Goal: Task Accomplishment & Management: Manage account settings

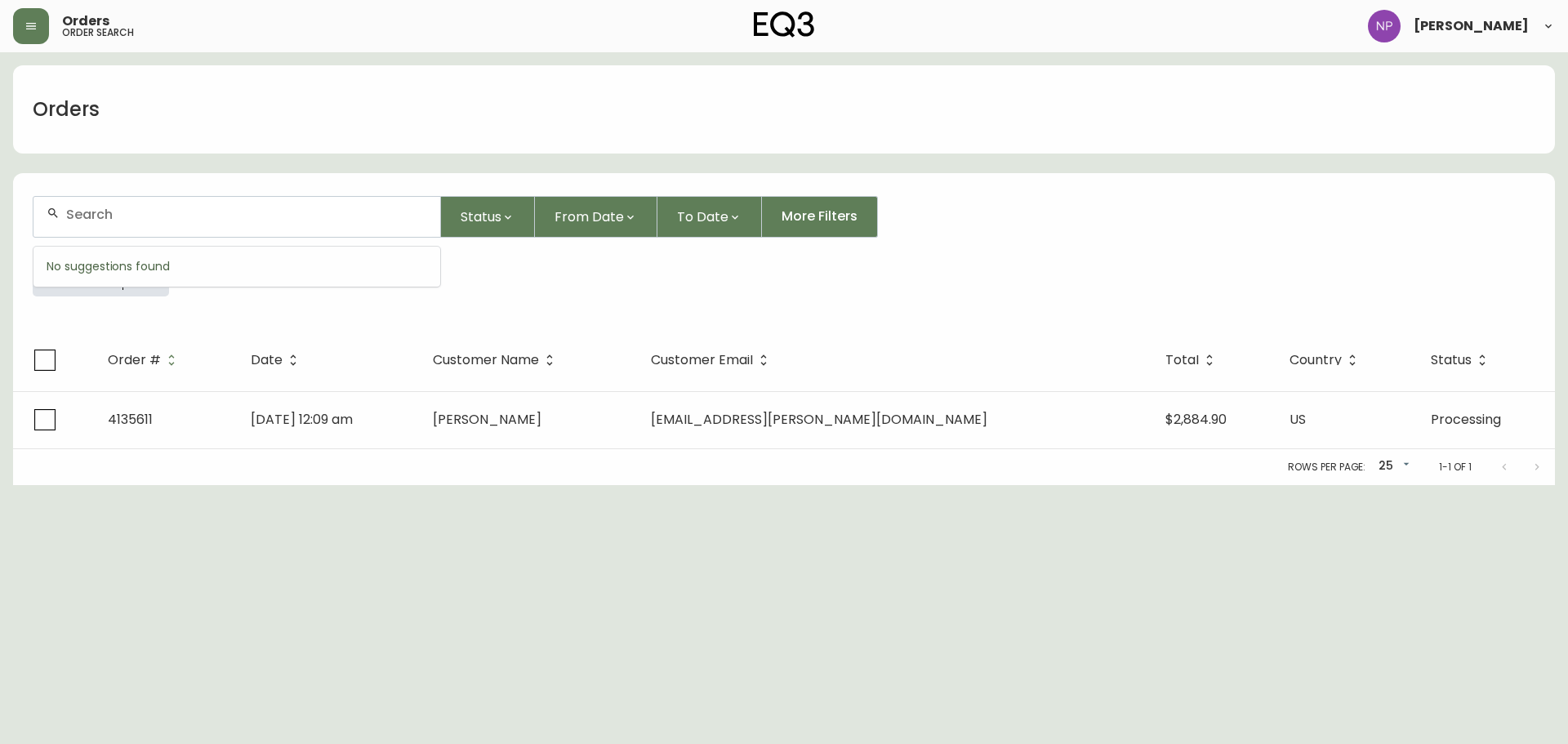
click at [245, 213] on input "text" at bounding box center [247, 214] width 361 height 15
type input "4134005"
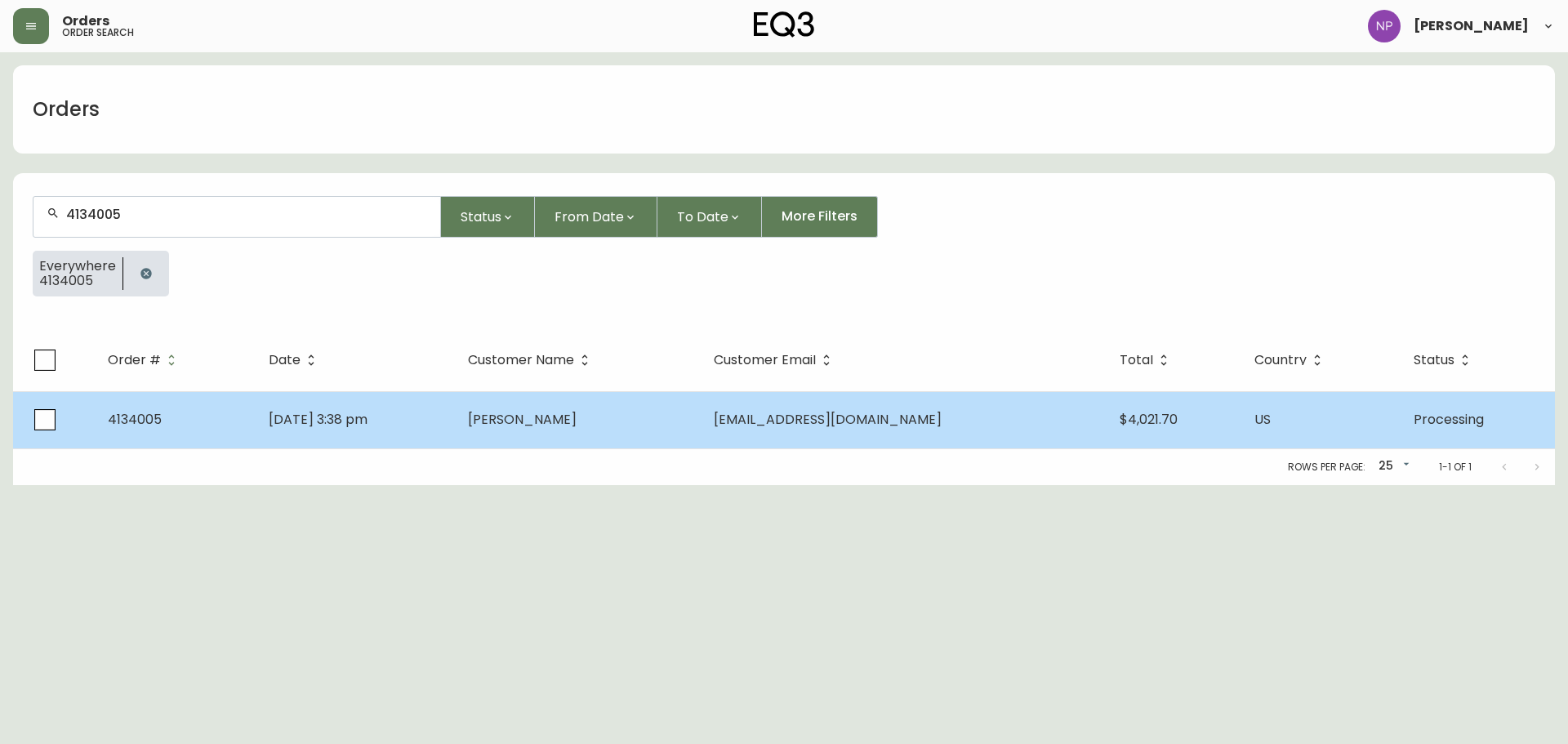
click at [456, 436] on td "[DATE] 3:38 pm" at bounding box center [356, 419] width 200 height 58
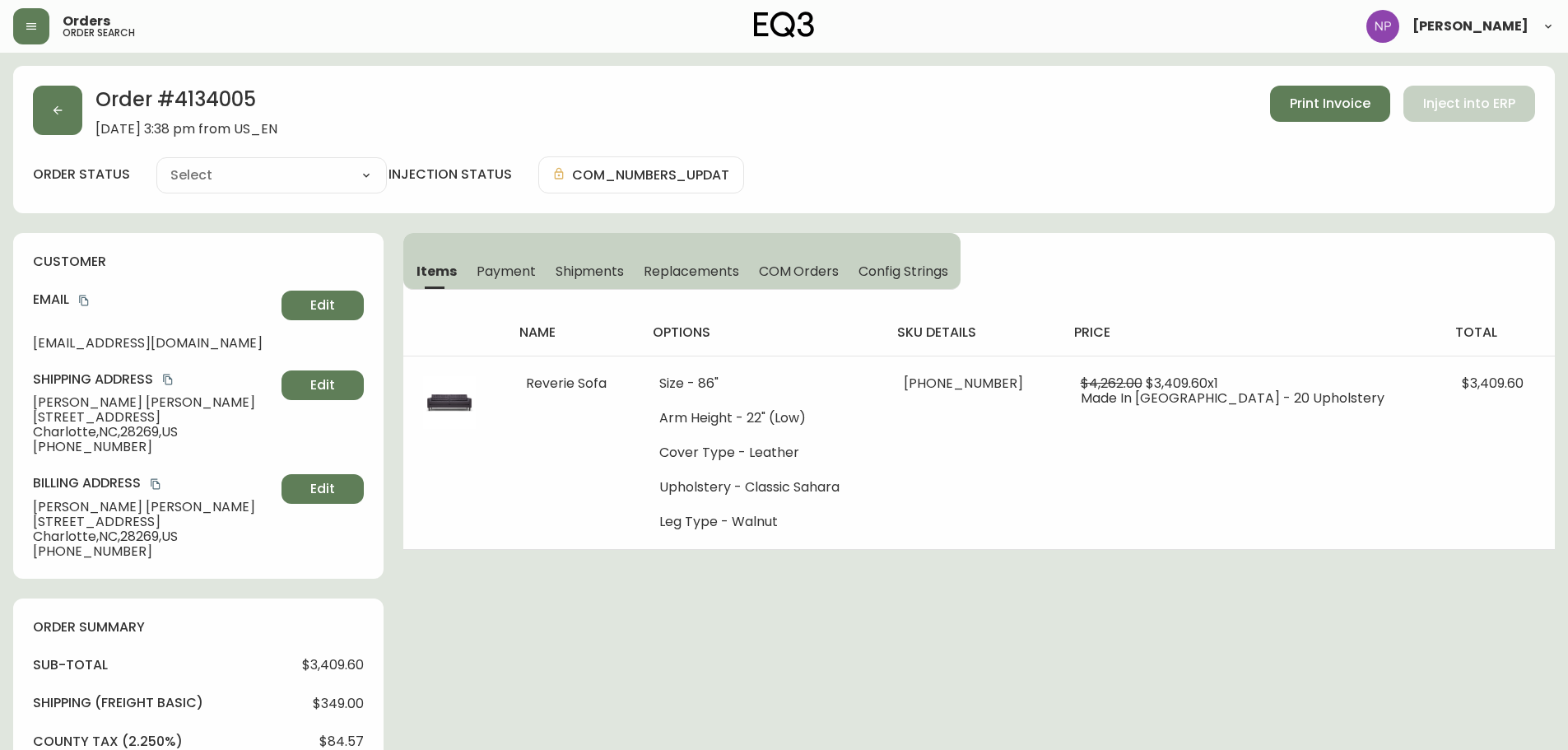
type input "Processing"
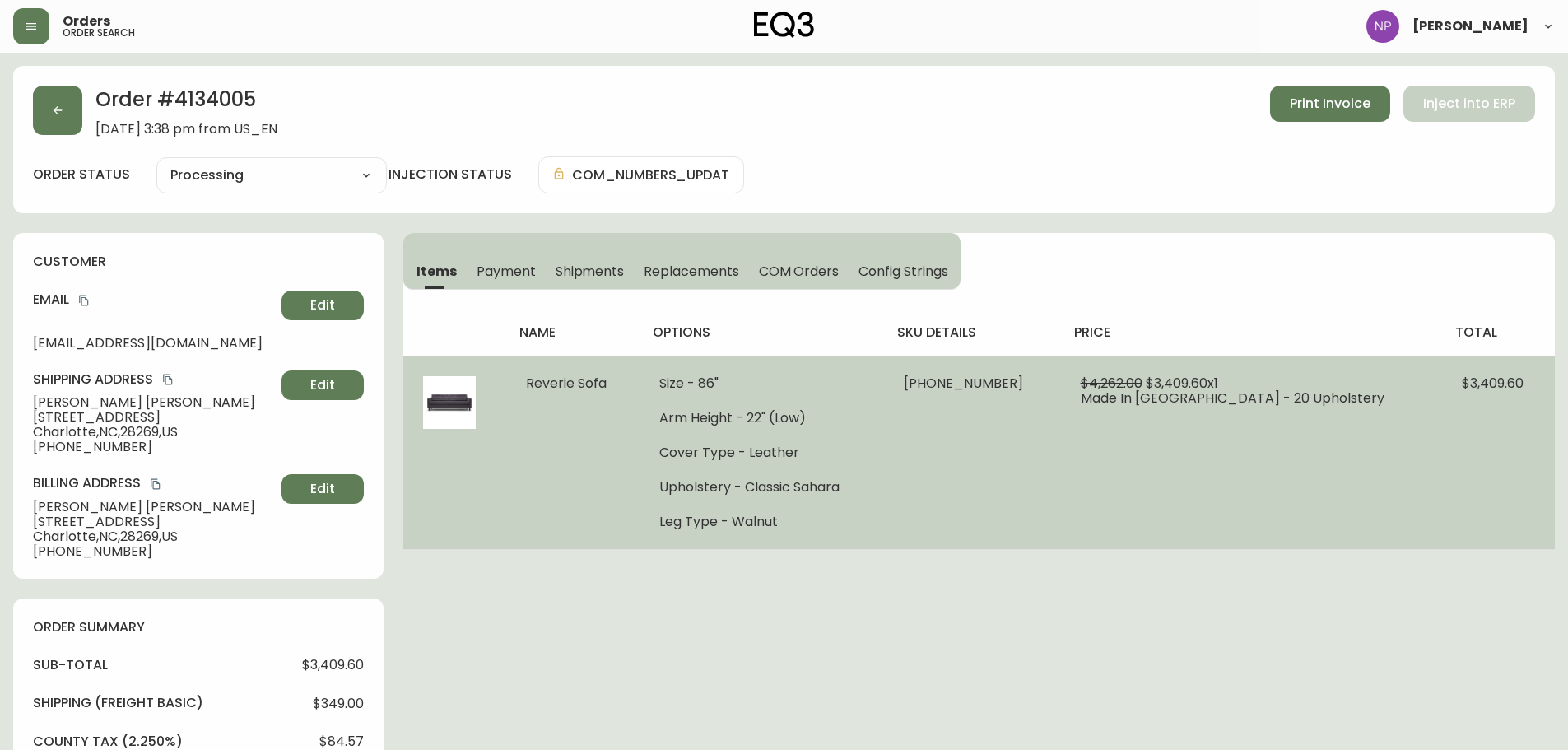
select select "PROCESSING"
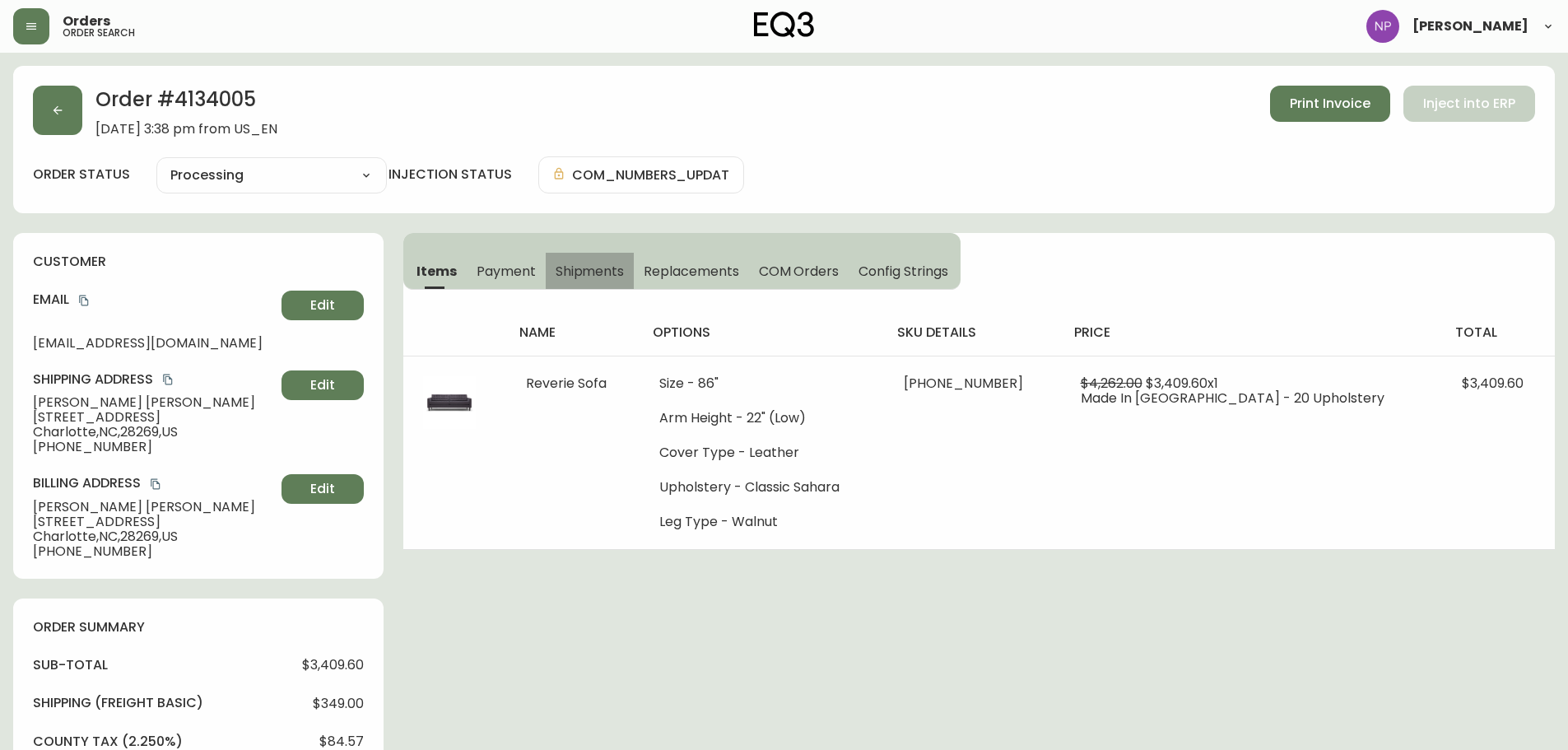
click at [574, 277] on span "Shipments" at bounding box center [590, 271] width 69 height 17
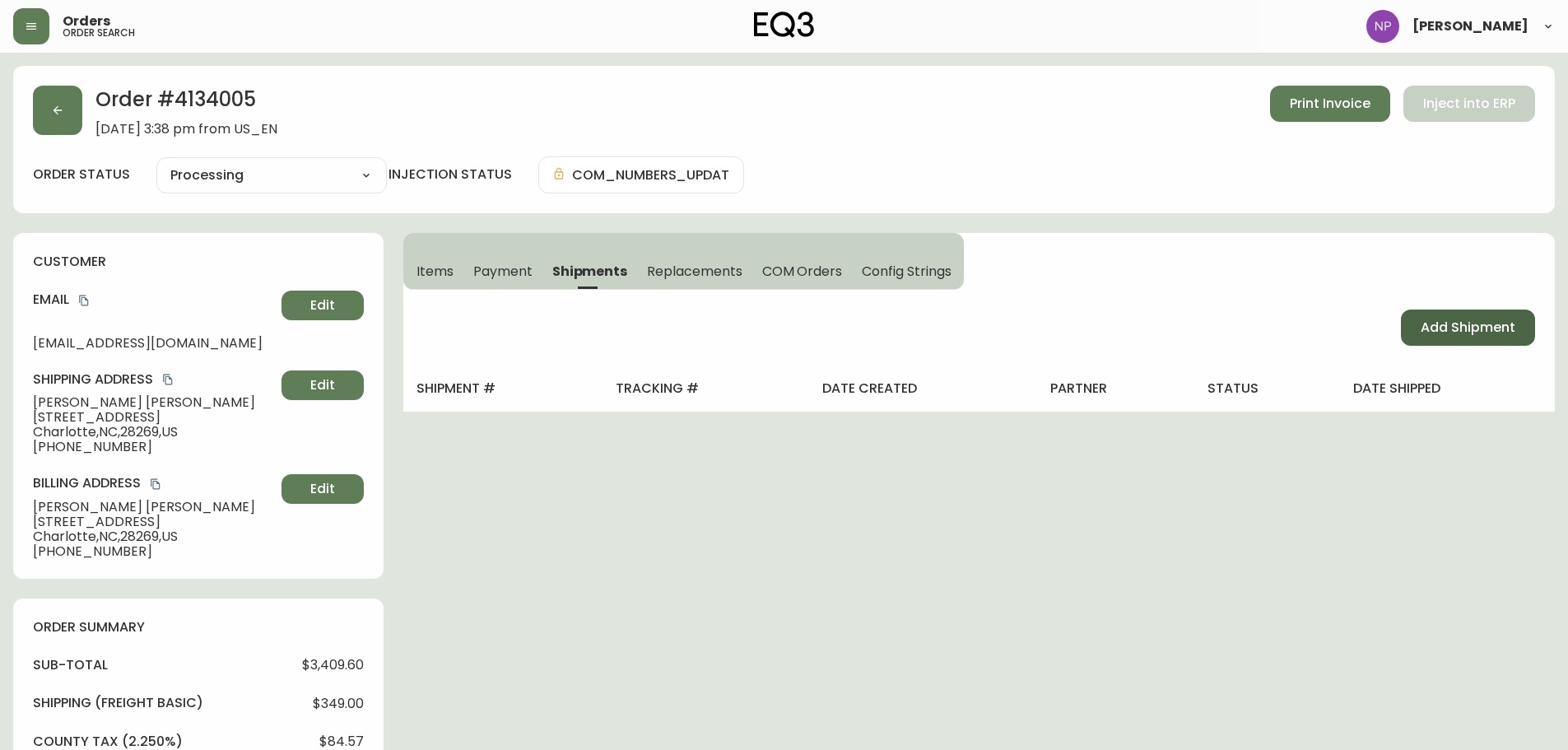
click at [1434, 335] on span "Add Shipment" at bounding box center [1467, 327] width 94 height 18
select select "PENDING"
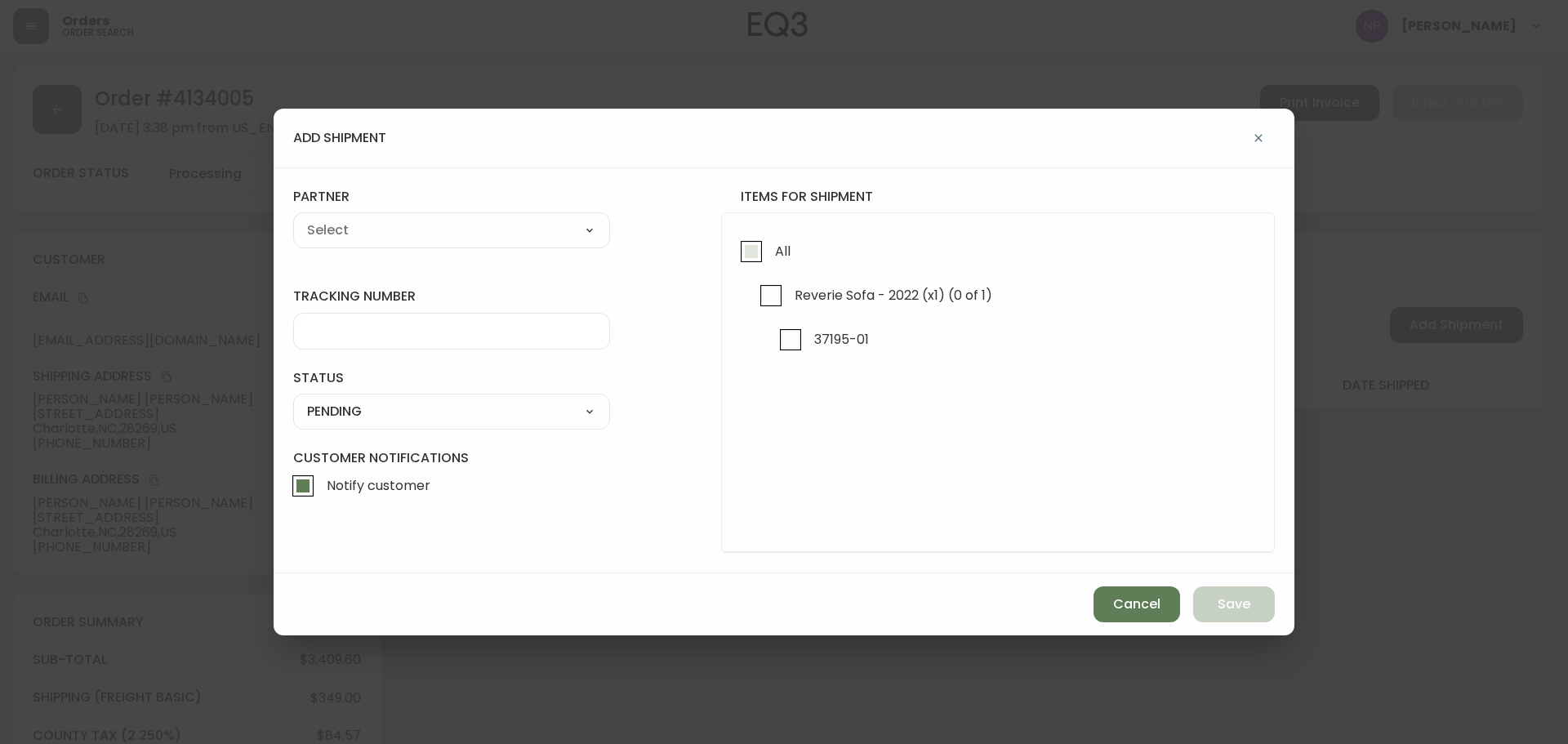
click at [741, 261] on input "All" at bounding box center [752, 251] width 38 height 38
checkbox input "true"
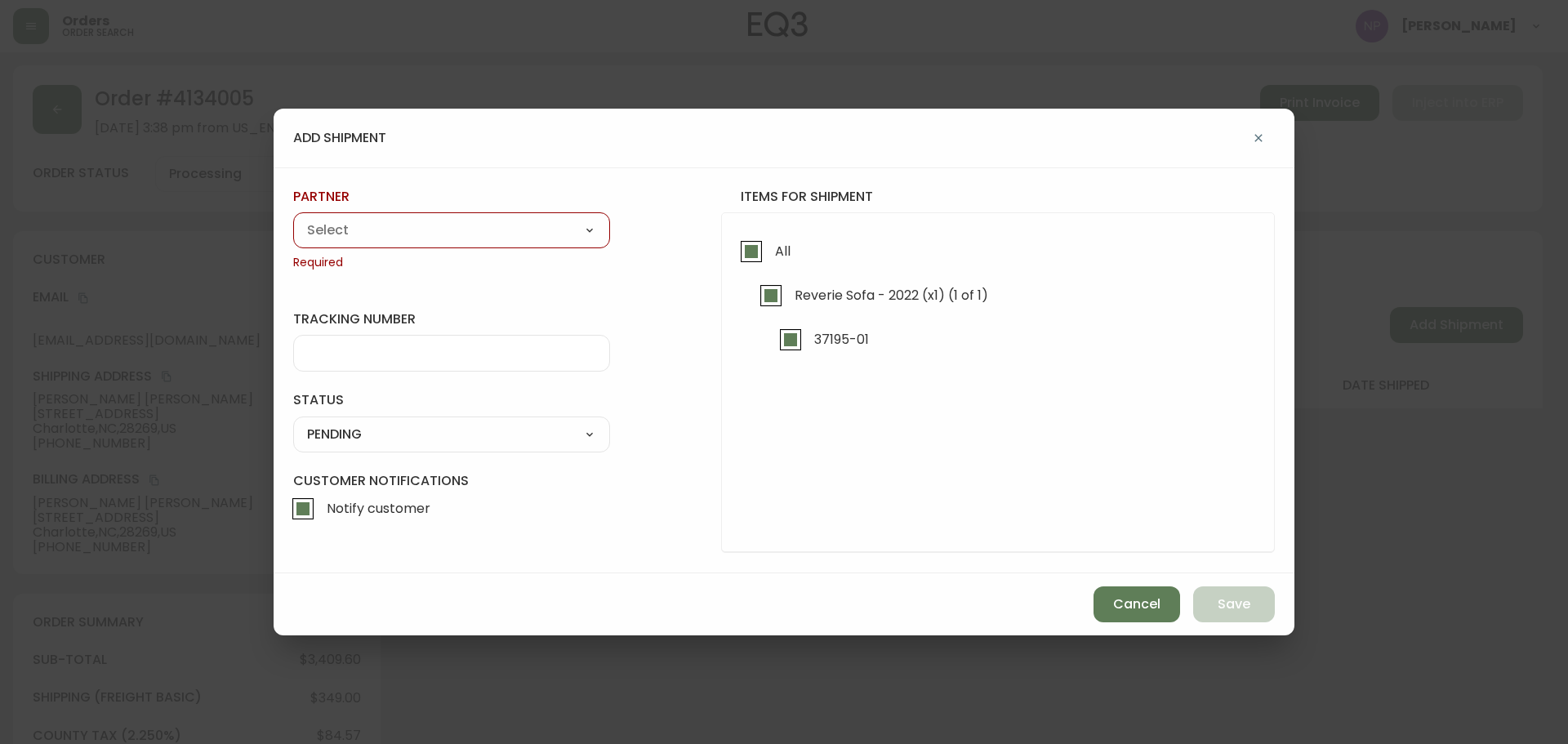
drag, startPoint x: 448, startPoint y: 221, endPoint x: 450, endPoint y: 238, distance: 17.1
click at [448, 221] on select "A Move to Remember LLC ABF Freight Alero [PERSON_NAME] Canada Post Canpar Expre…" at bounding box center [452, 230] width 317 height 25
select select "cke1dpc0yc9gj0134t8k3ng1a"
click at [293, 218] on select "A Move to Remember LLC ABF Freight Alero [PERSON_NAME] Canada Post Canpar Expre…" at bounding box center [452, 230] width 317 height 25
type input "RXO"
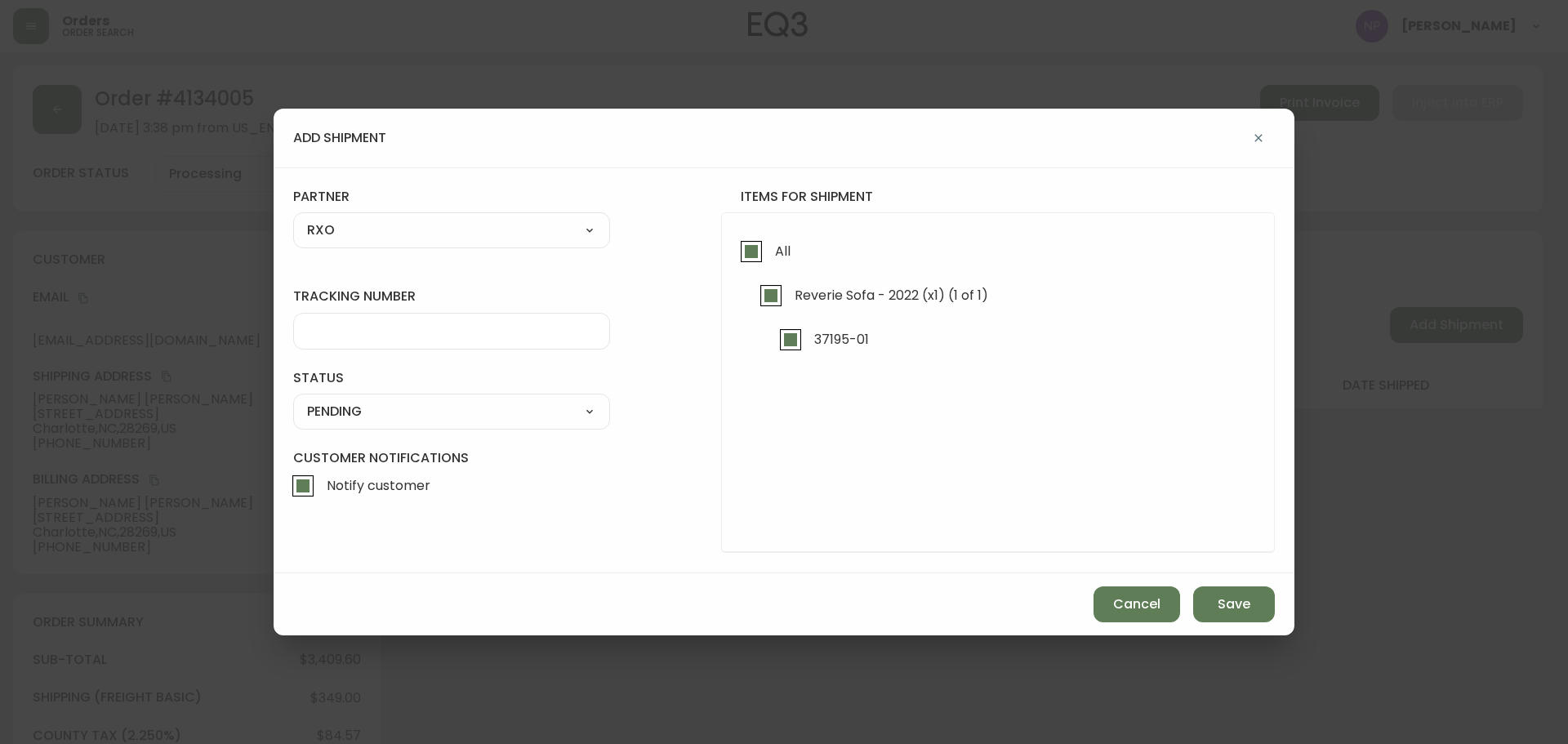
click at [404, 336] on input "tracking number" at bounding box center [452, 330] width 289 height 15
type input "4134005"
click at [444, 405] on select "SHIPPED PENDING CANCELLED" at bounding box center [452, 412] width 317 height 25
click at [293, 399] on select "SHIPPED PENDING CANCELLED" at bounding box center [452, 412] width 317 height 25
select select "PENDING"
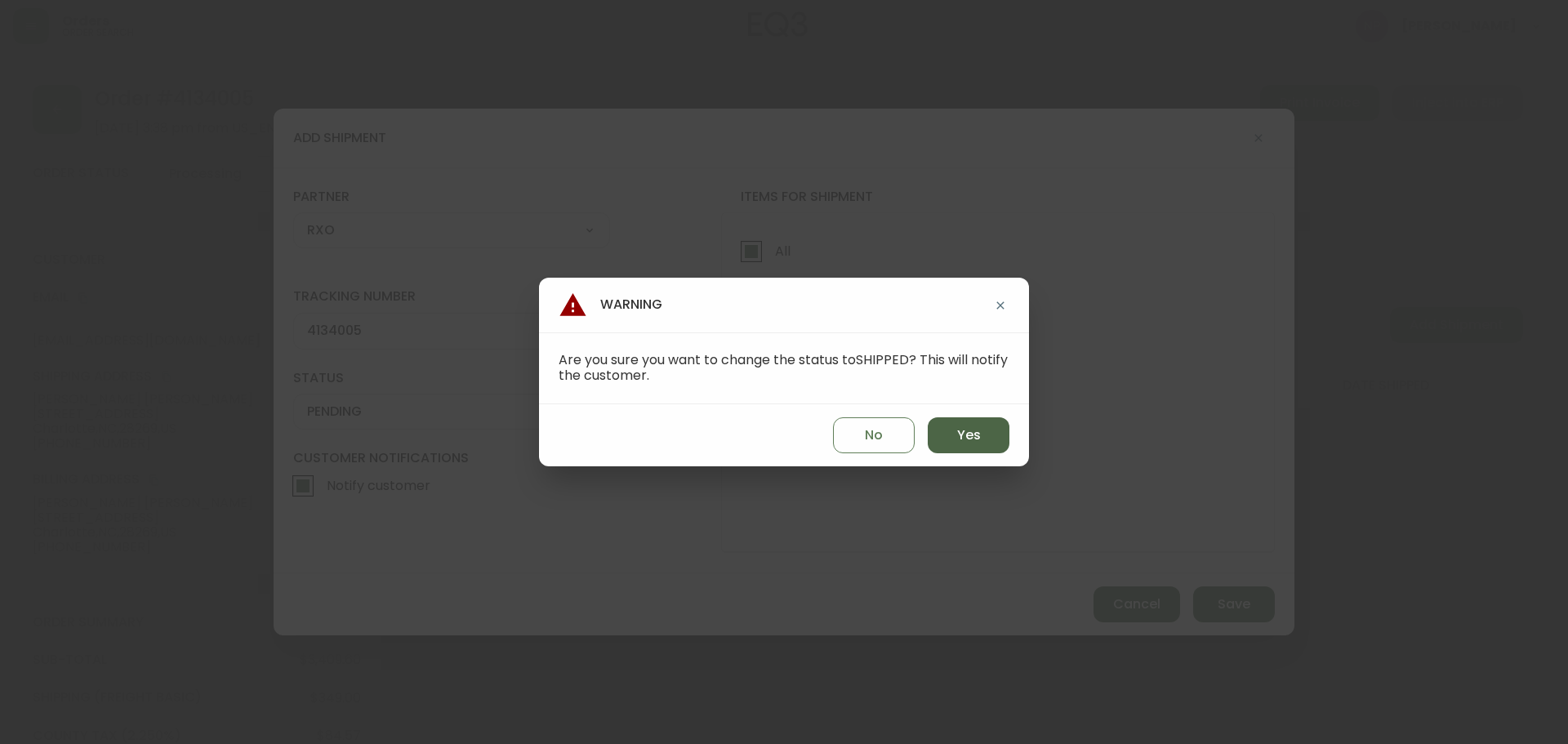
click at [989, 438] on button "Yes" at bounding box center [968, 435] width 81 height 36
type input "SHIPPED"
select select "SHIPPED"
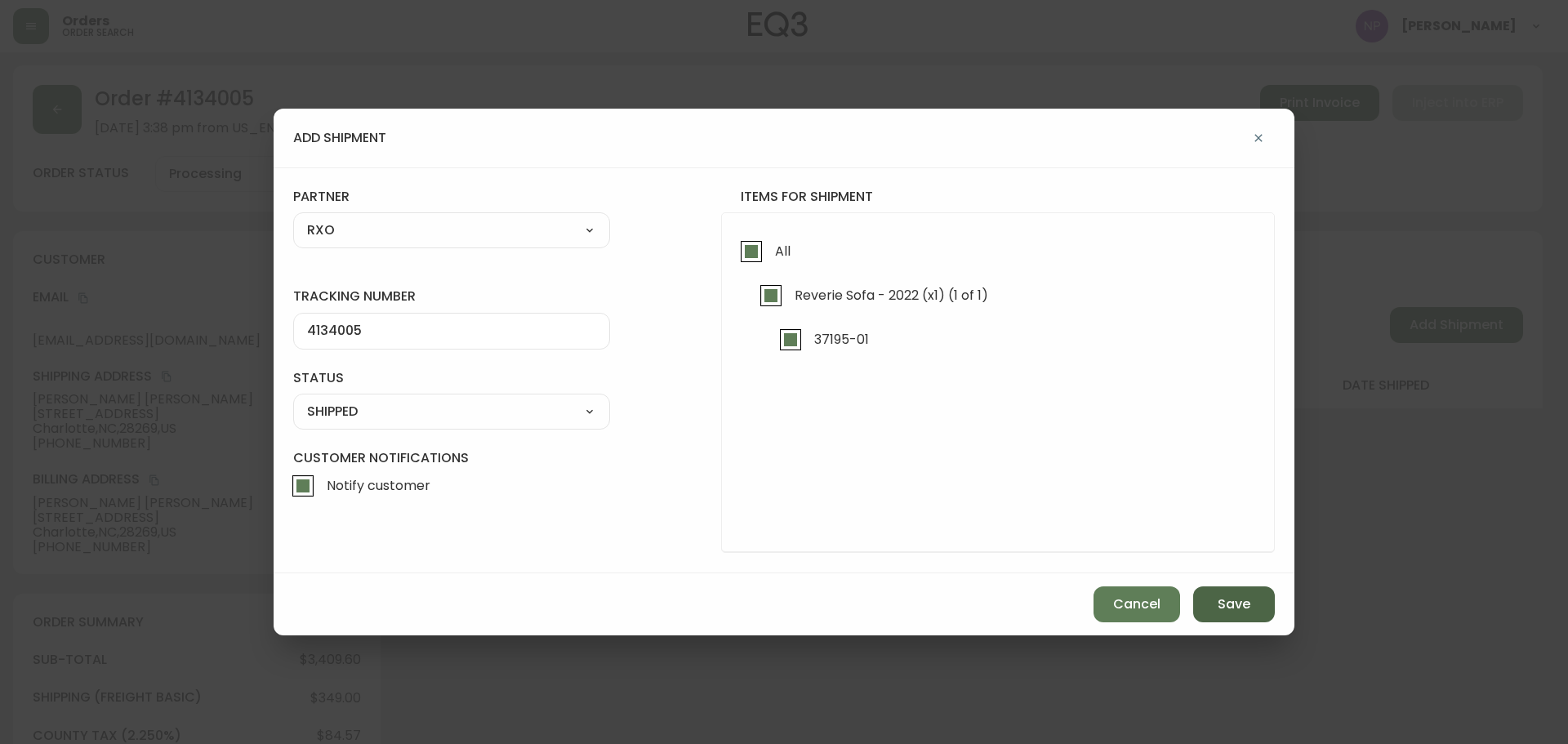
click at [1233, 604] on span "Save" at bounding box center [1234, 603] width 33 height 18
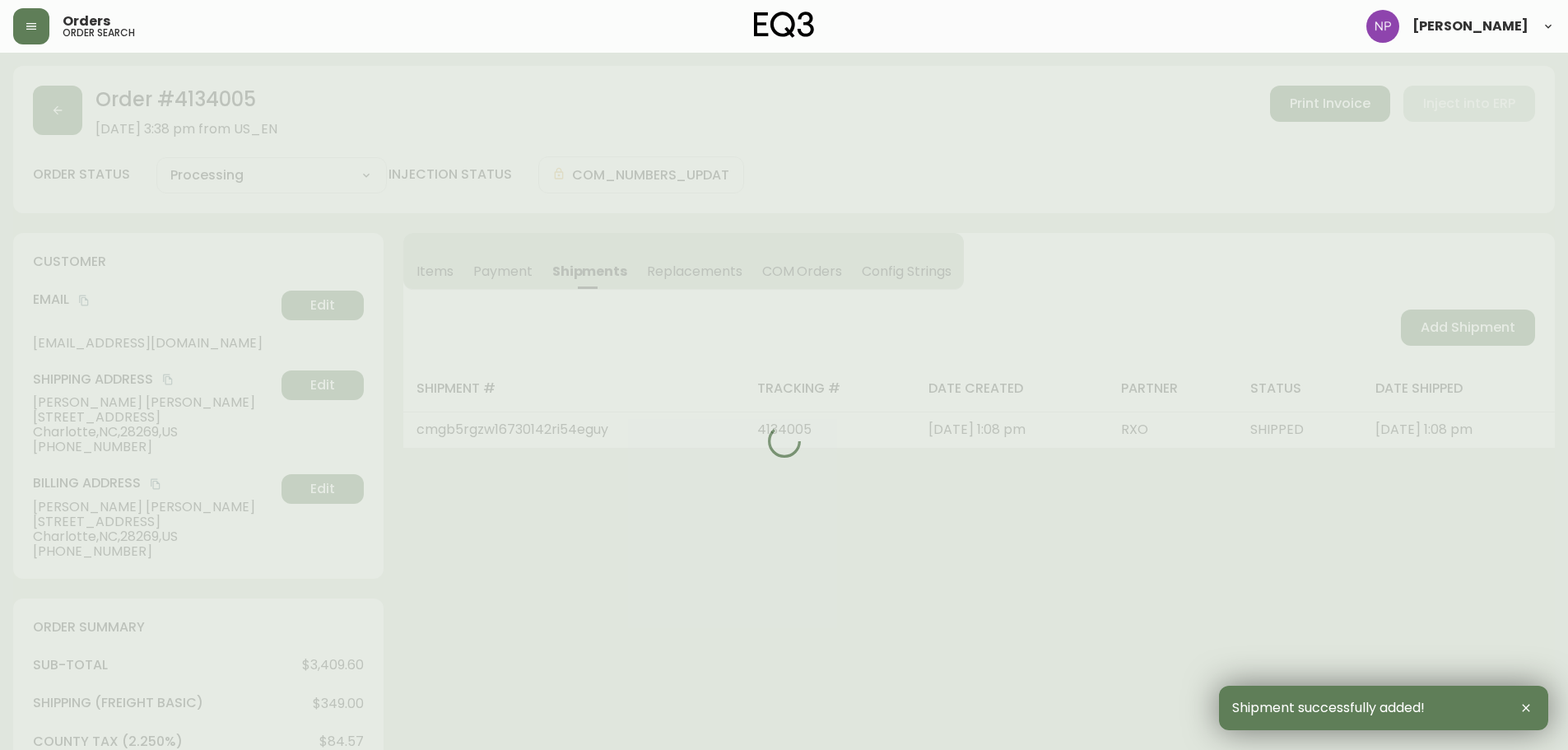
type input "Fully Shipped"
select select "FULLY_SHIPPED"
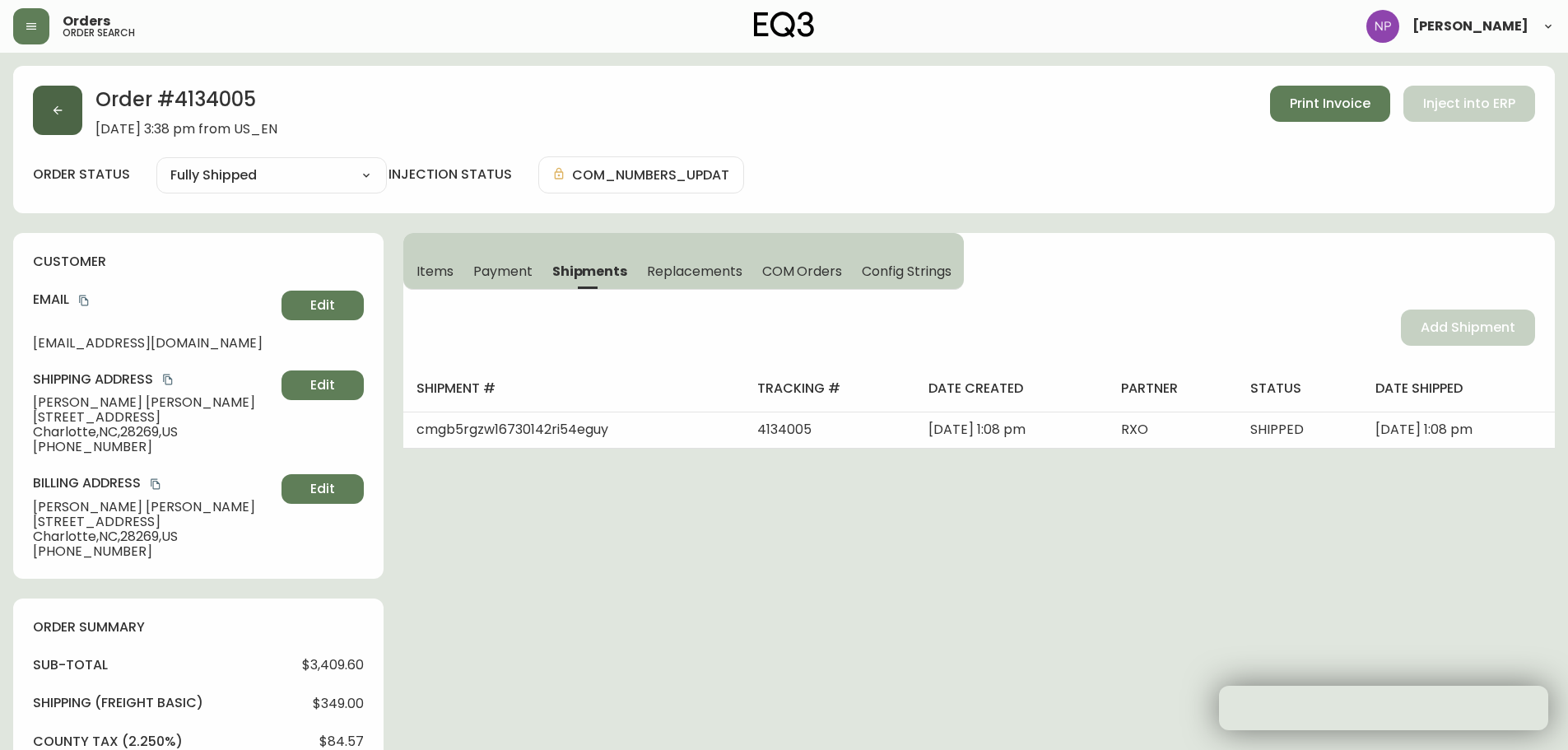
click at [74, 123] on button "button" at bounding box center [58, 110] width 49 height 49
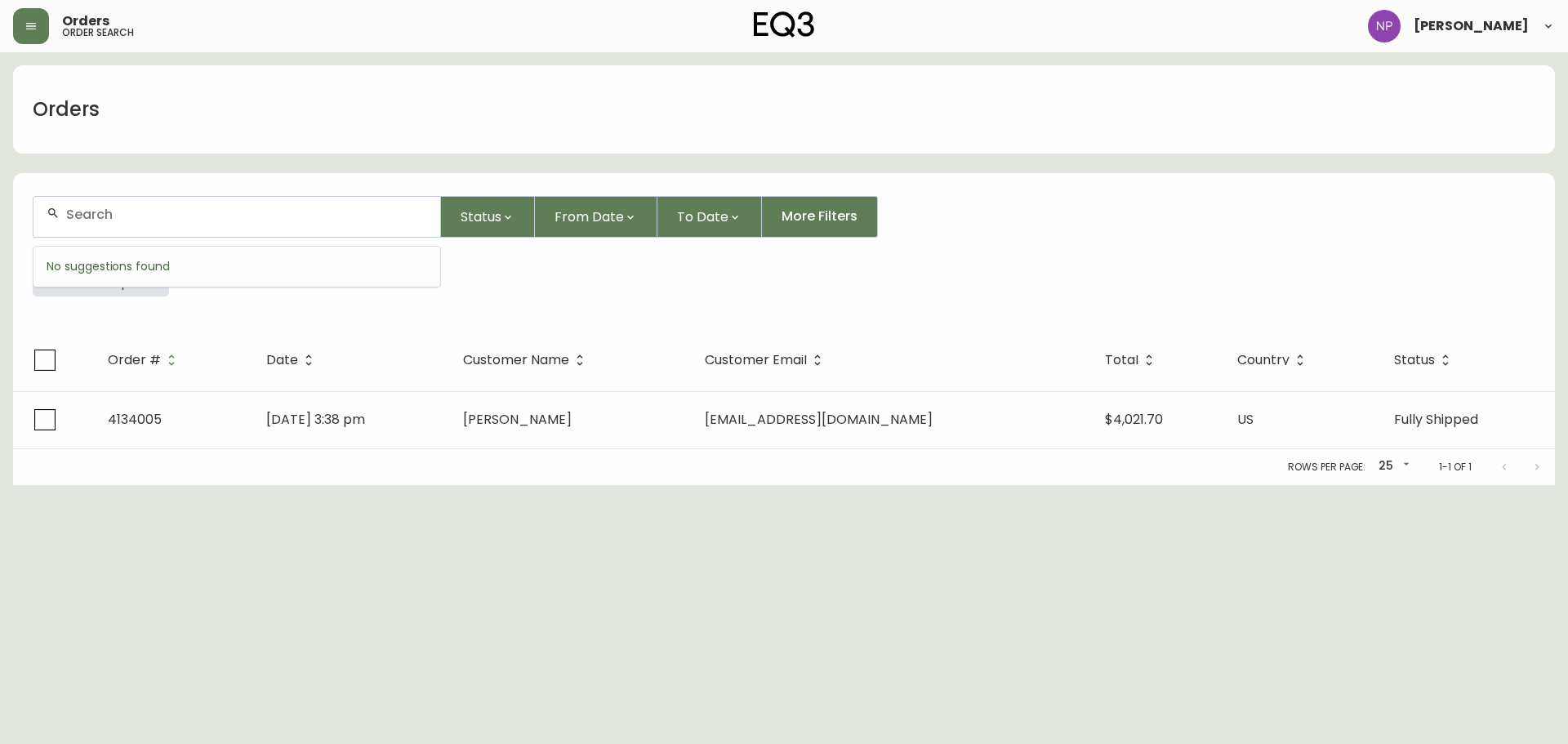
click at [121, 209] on input "text" at bounding box center [247, 214] width 361 height 15
type input "4133961"
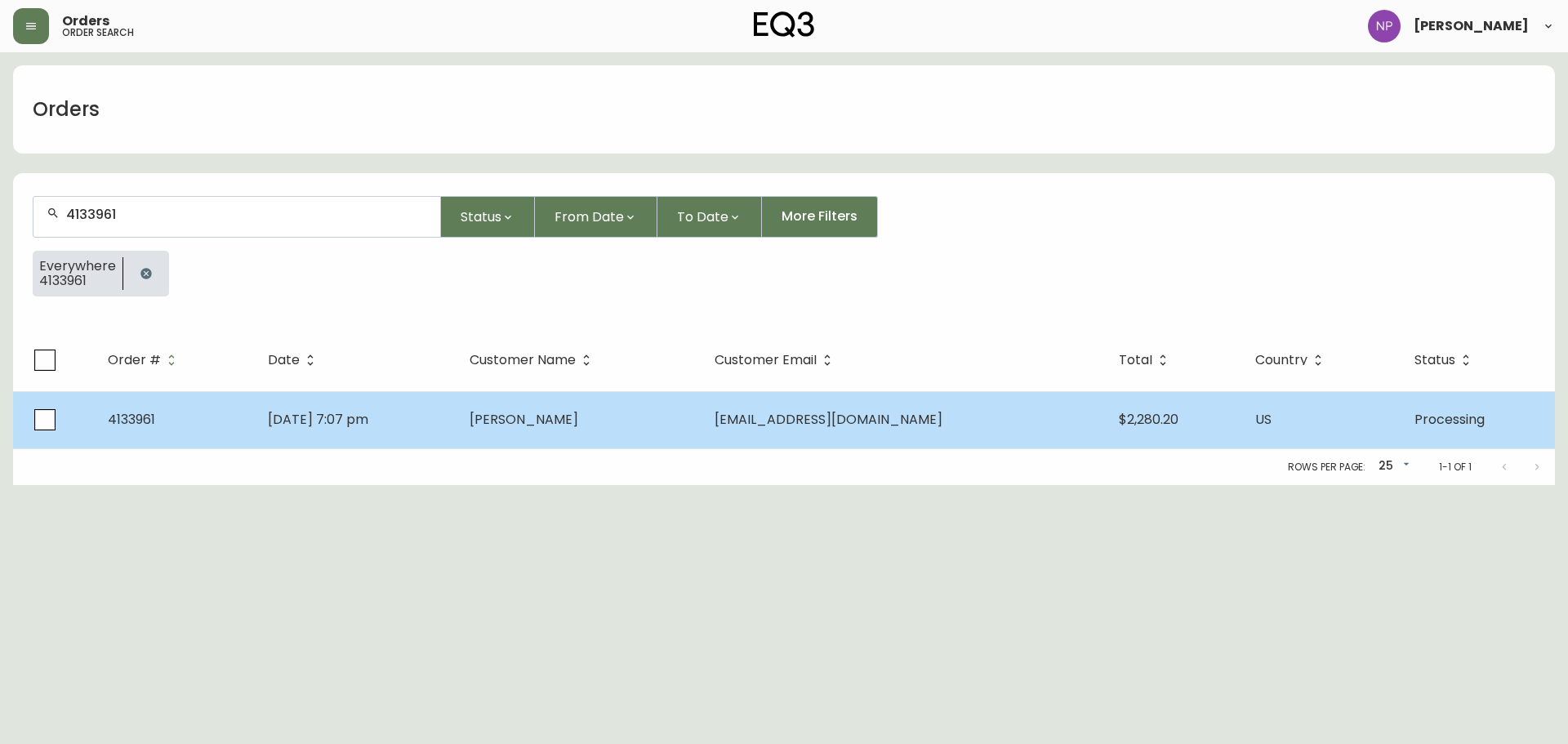
click at [669, 404] on td "[PERSON_NAME]" at bounding box center [578, 419] width 245 height 58
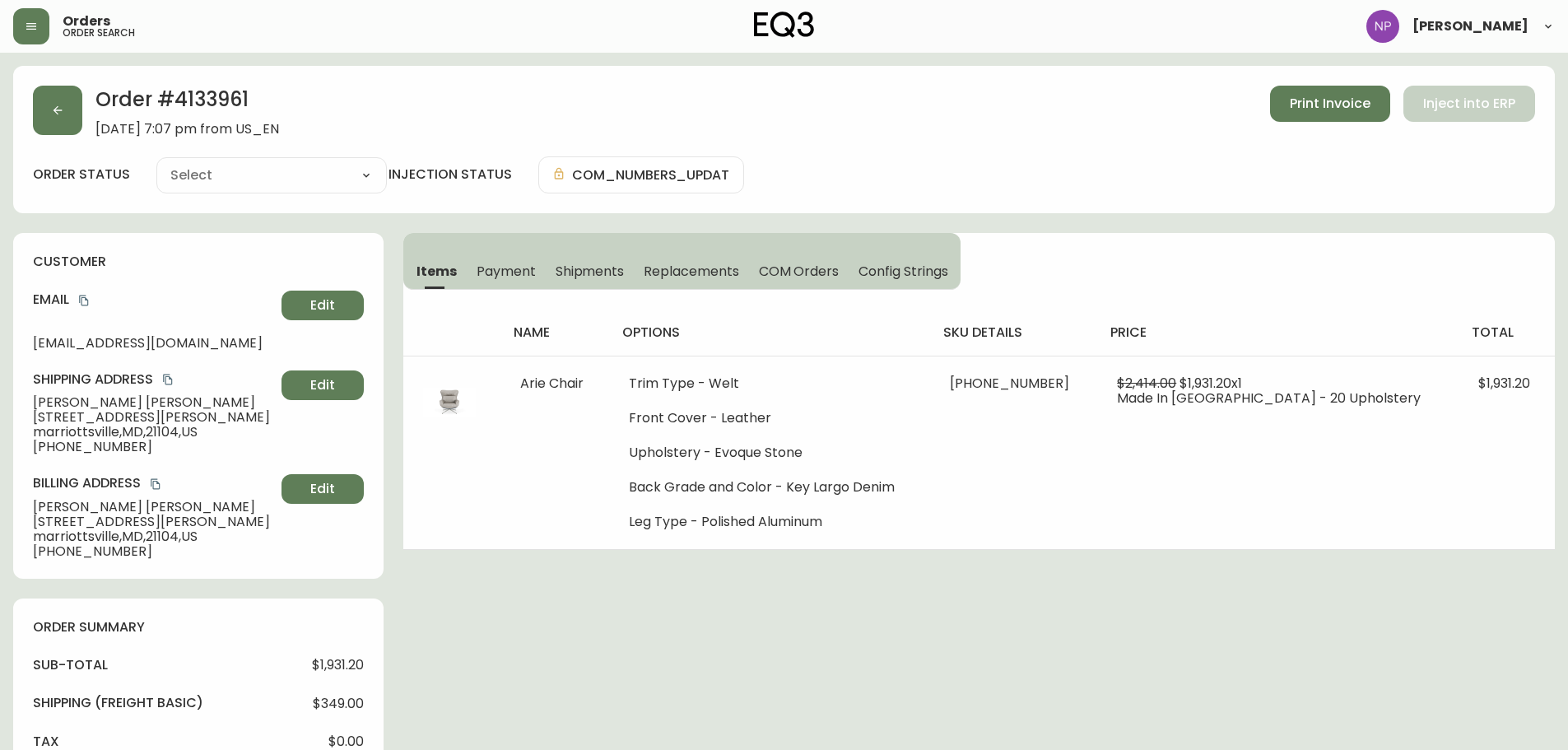
type input "Processing"
select select "PROCESSING"
click at [576, 283] on button "Shipments" at bounding box center [589, 271] width 88 height 36
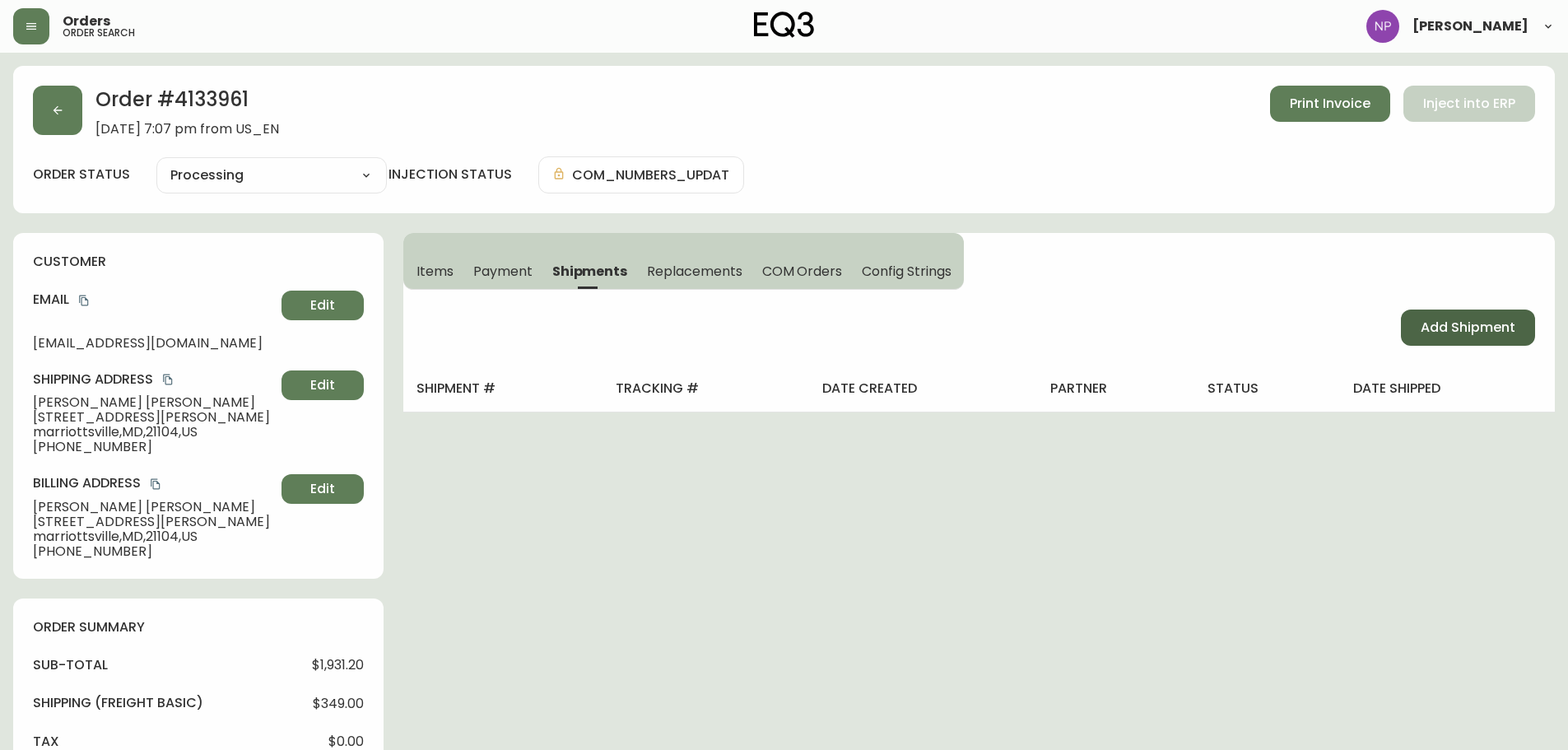
click at [1463, 327] on span "Add Shipment" at bounding box center [1467, 327] width 94 height 18
select select "PENDING"
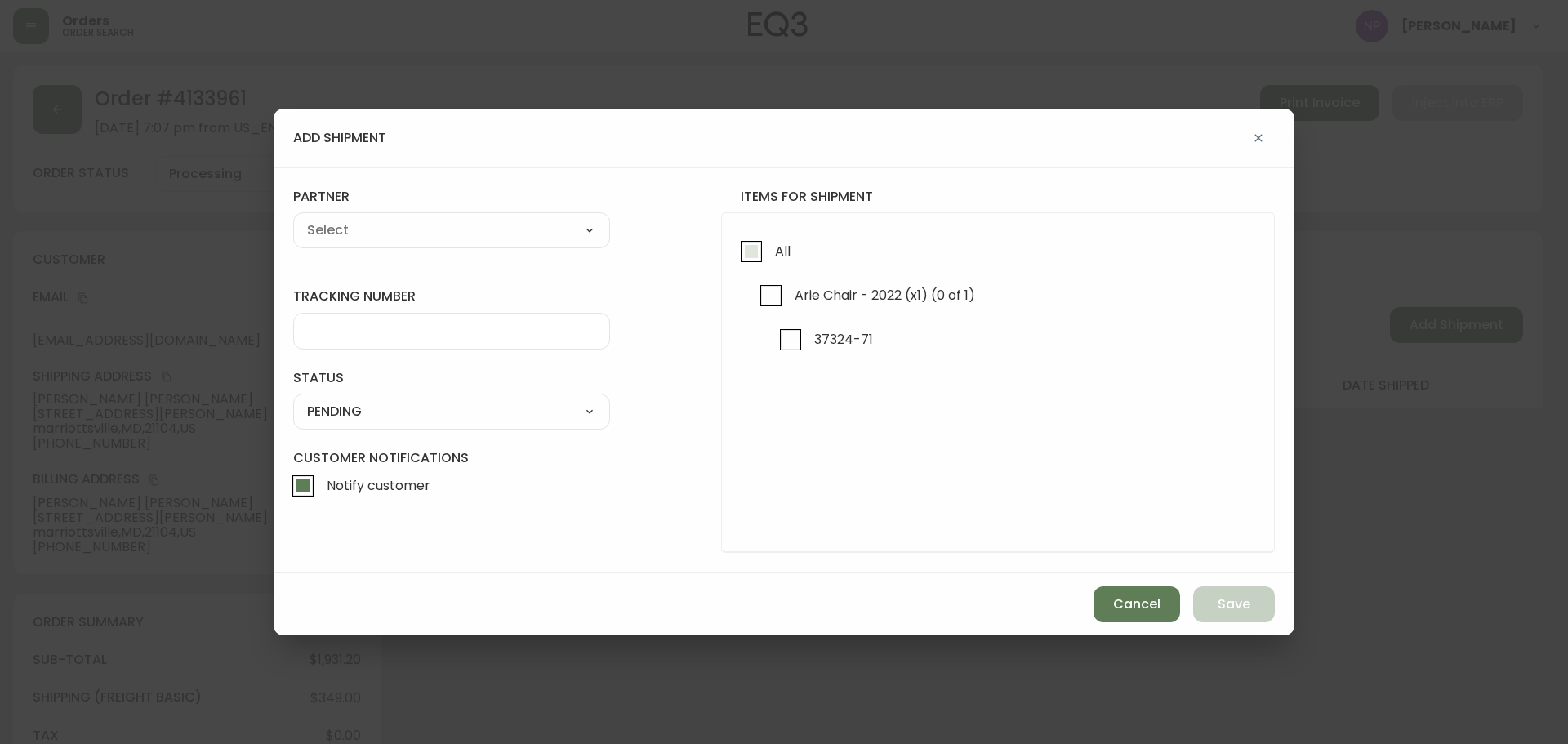
click at [762, 260] on input "All" at bounding box center [752, 251] width 38 height 38
checkbox input "true"
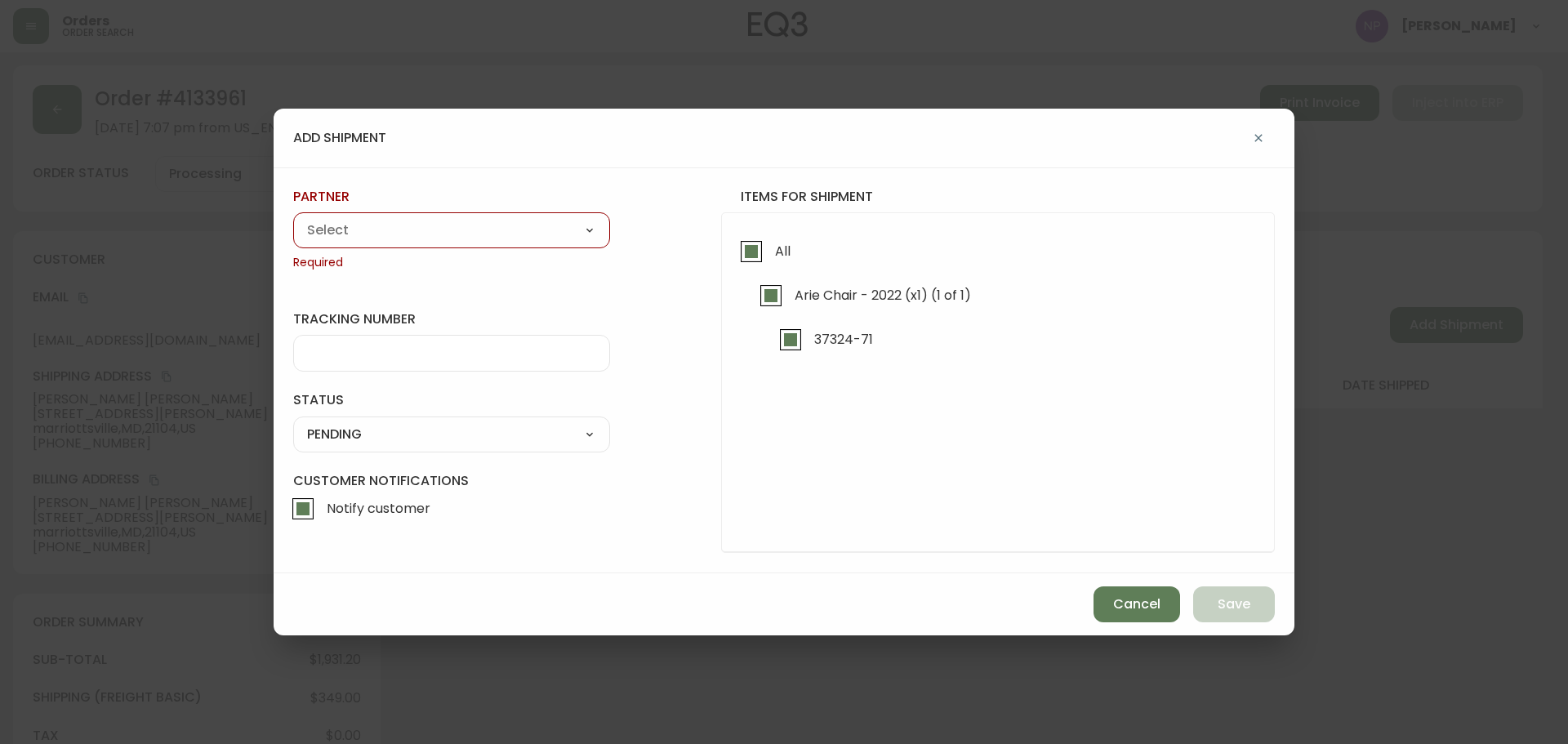
click at [558, 239] on select "A Move to Remember LLC ABF Freight Alero [PERSON_NAME] Canada Post Canpar Expre…" at bounding box center [452, 230] width 317 height 25
select select "cke1dpc0yc9gj0134t8k3ng1a"
click at [293, 218] on select "A Move to Remember LLC ABF Freight Alero [PERSON_NAME] Canada Post Canpar Expre…" at bounding box center [452, 230] width 317 height 25
type input "RXO"
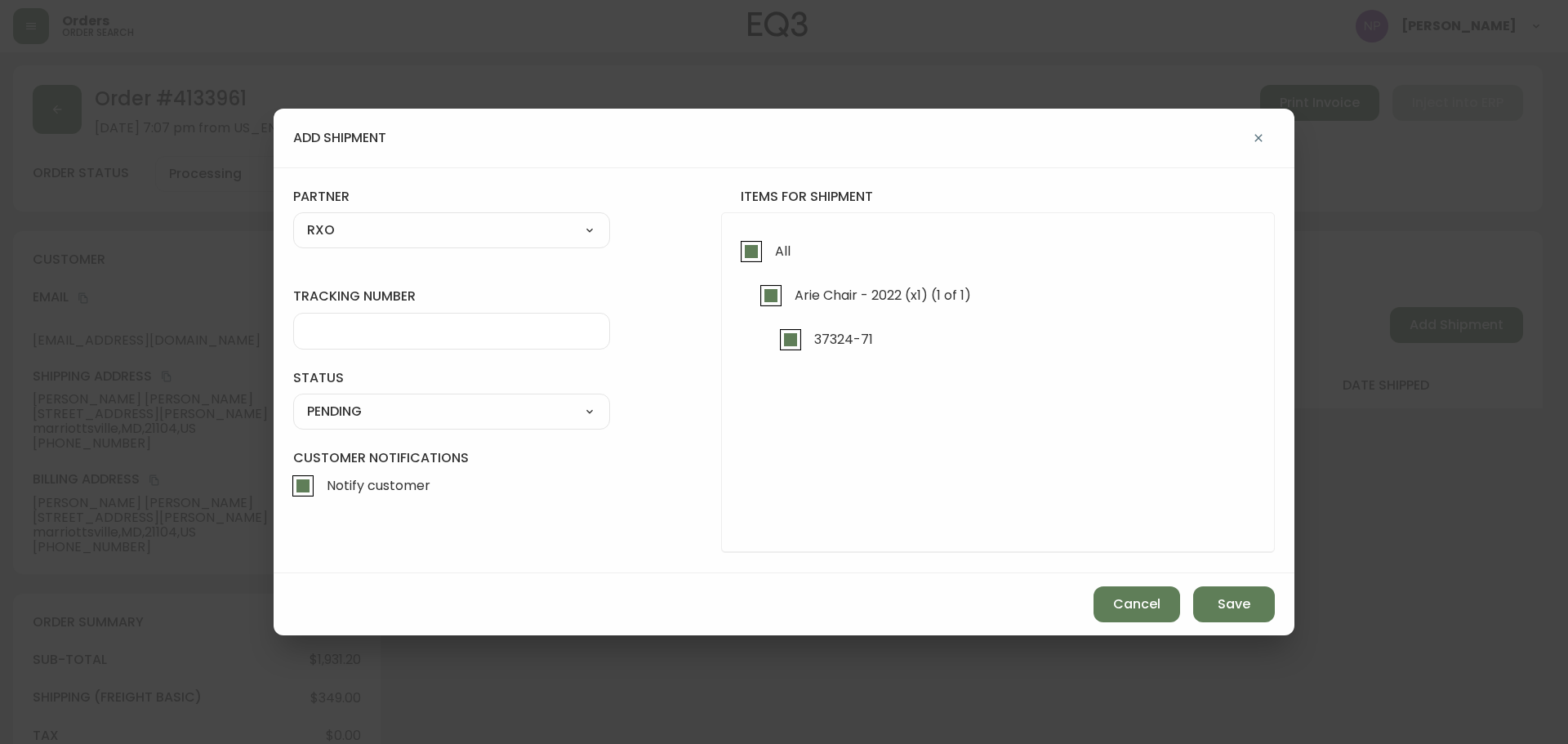
click at [383, 332] on input "tracking number" at bounding box center [452, 330] width 289 height 15
type input "4133961"
drag, startPoint x: 430, startPoint y: 403, endPoint x: 419, endPoint y: 420, distance: 20.2
click at [428, 403] on select "SHIPPED PENDING CANCELLED" at bounding box center [452, 412] width 317 height 25
click at [293, 399] on select "SHIPPED PENDING CANCELLED" at bounding box center [452, 412] width 317 height 25
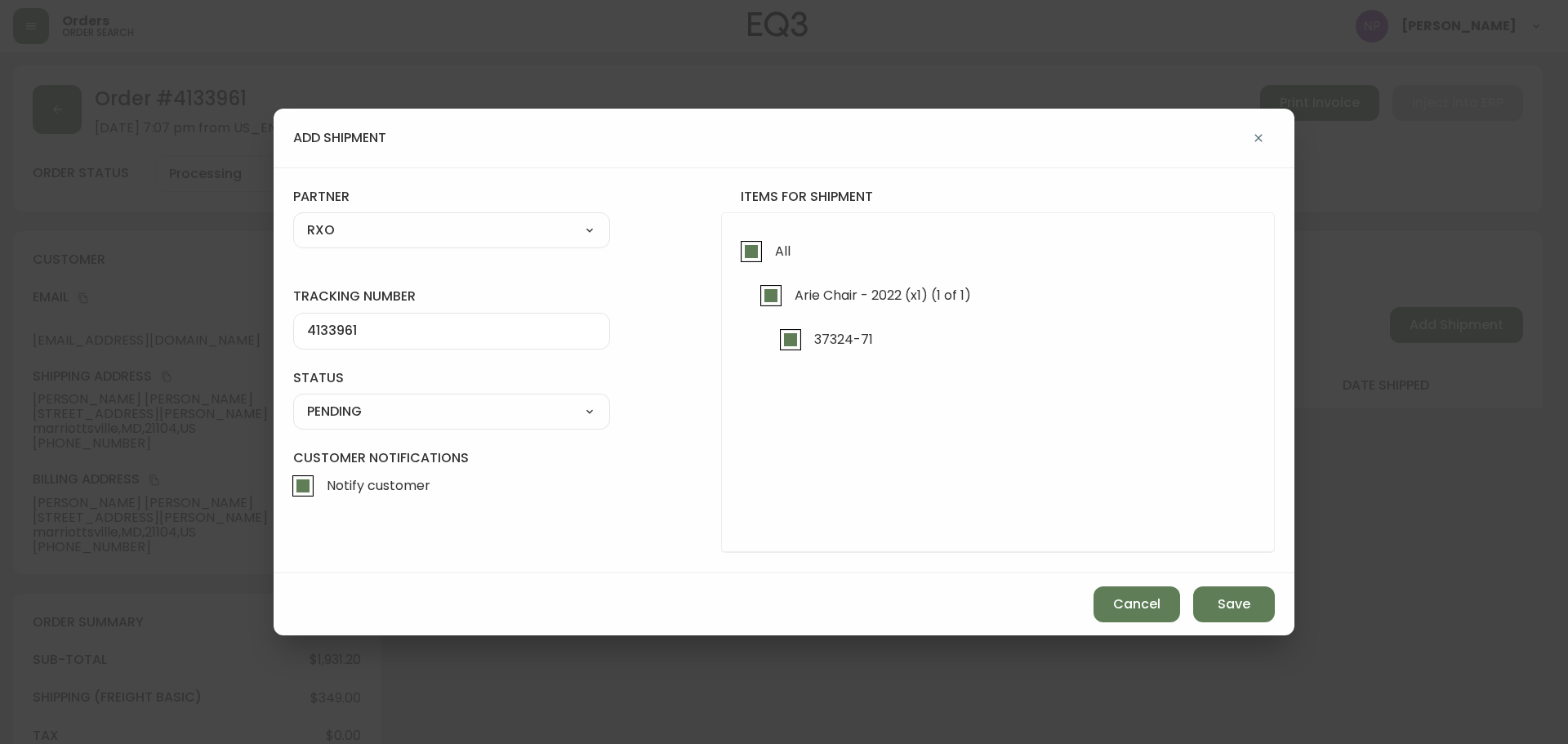
select select "PENDING"
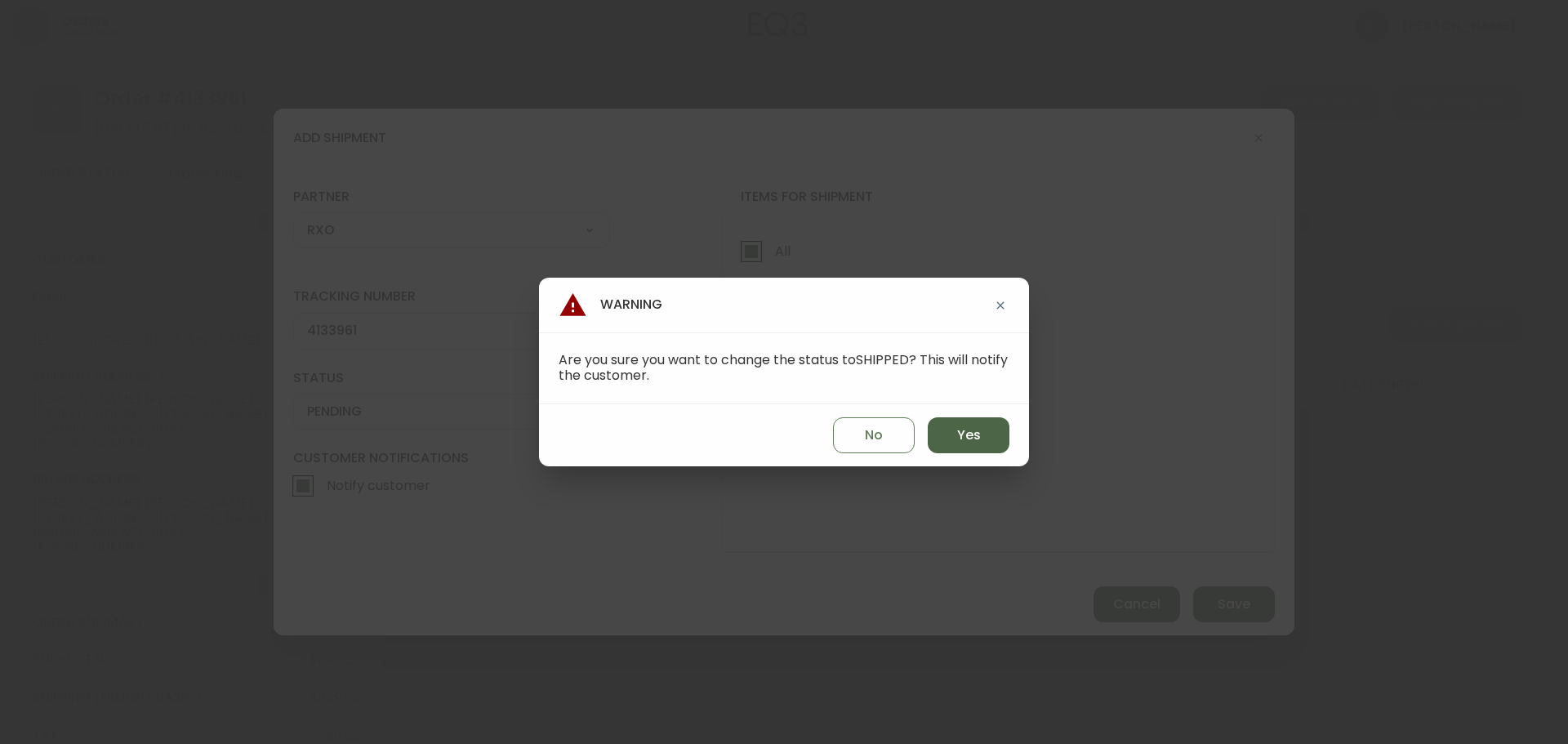
click at [986, 443] on button "Yes" at bounding box center [968, 435] width 81 height 36
type input "SHIPPED"
select select "SHIPPED"
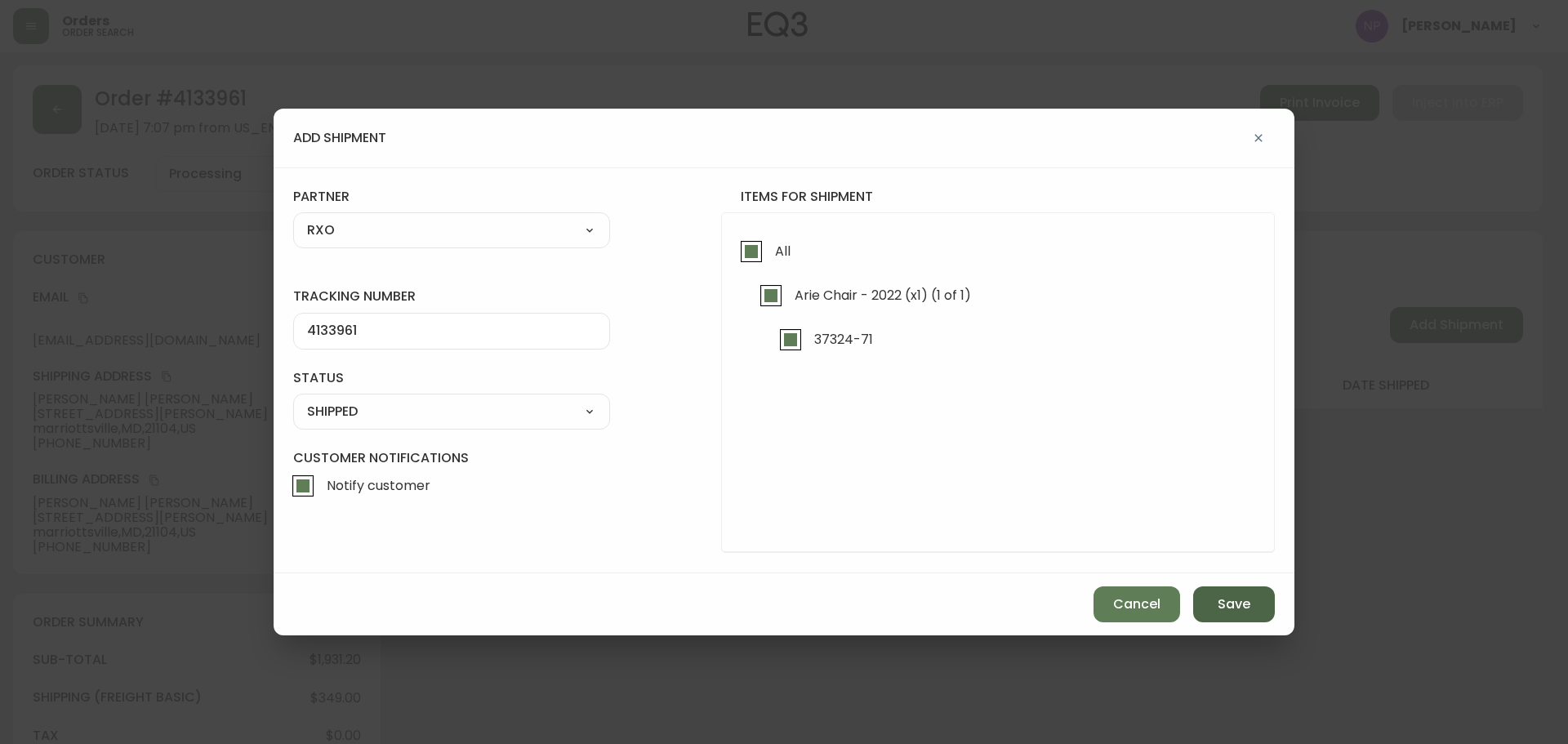
click at [1231, 609] on span "Save" at bounding box center [1234, 603] width 33 height 18
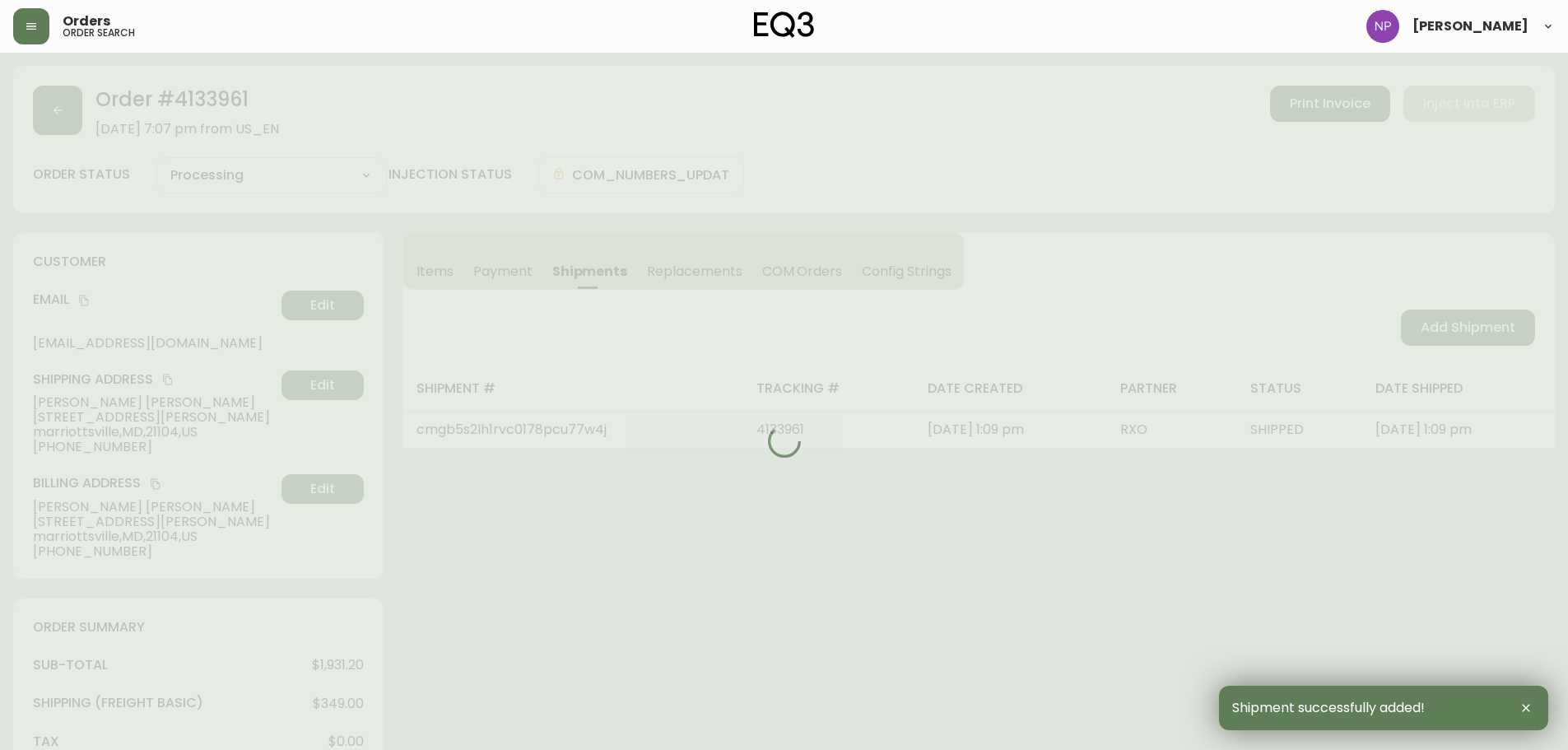
type input "Fully Shipped"
select select "FULLY_SHIPPED"
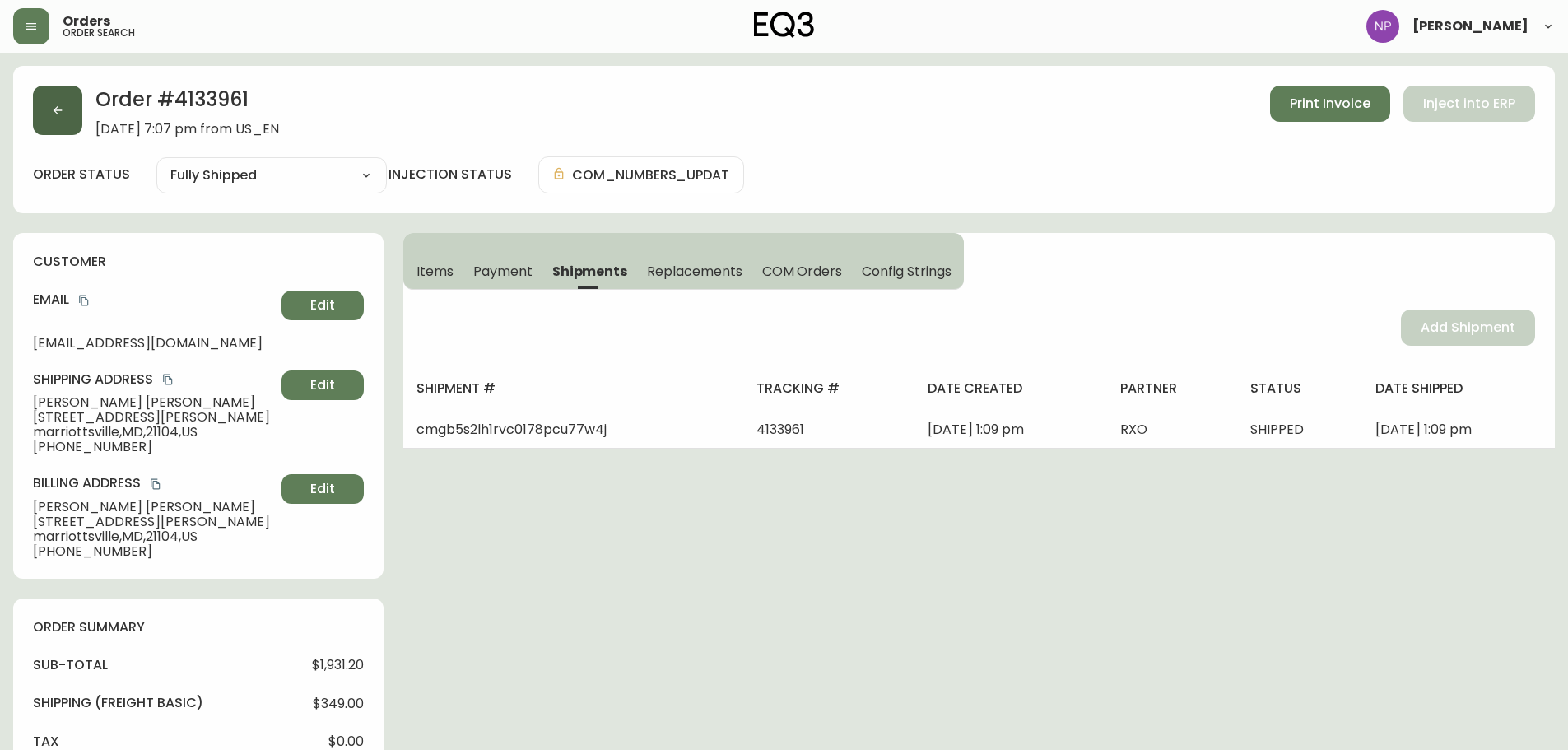
click at [43, 115] on button "button" at bounding box center [58, 110] width 49 height 49
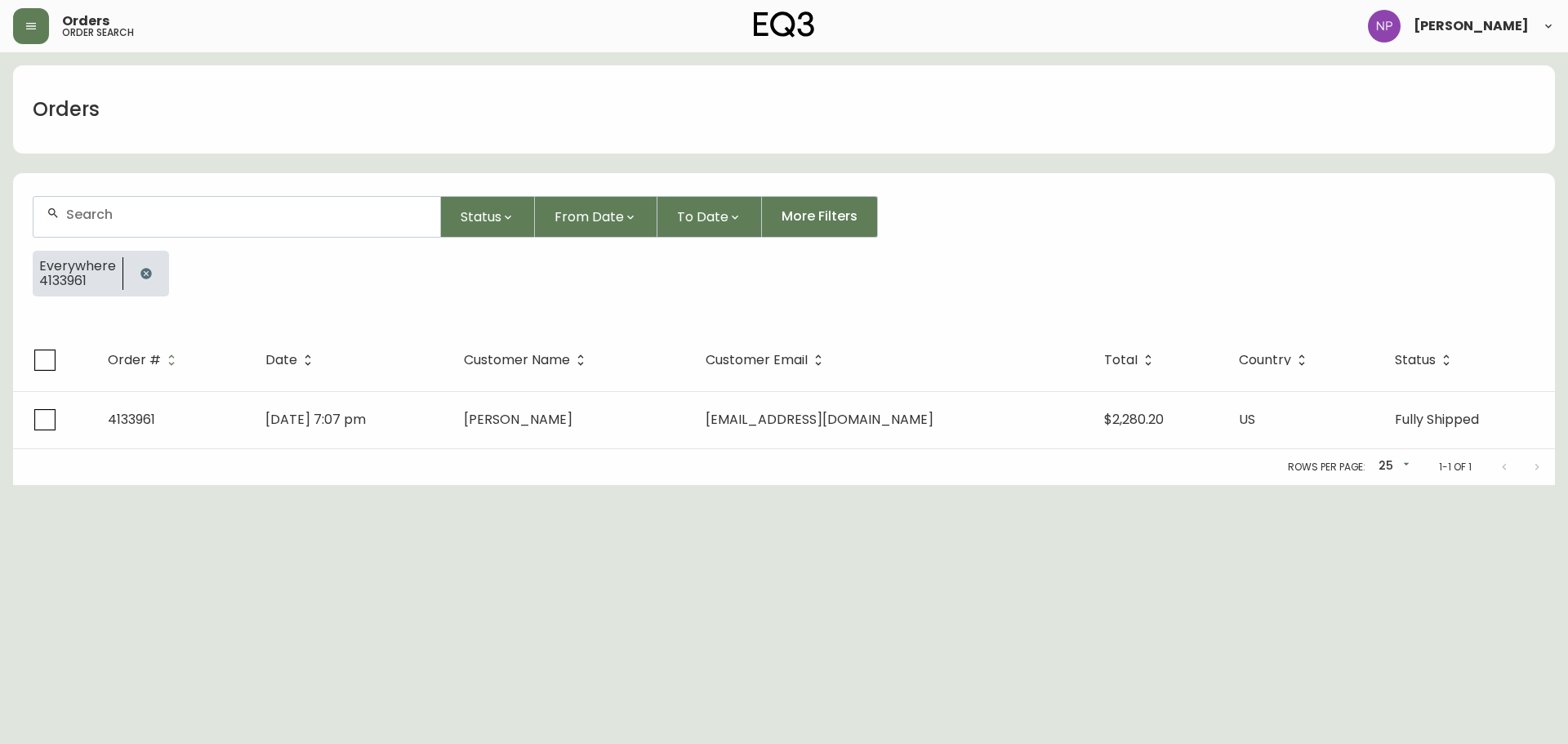
click at [148, 226] on div at bounding box center [236, 216] width 407 height 40
type input "4133953"
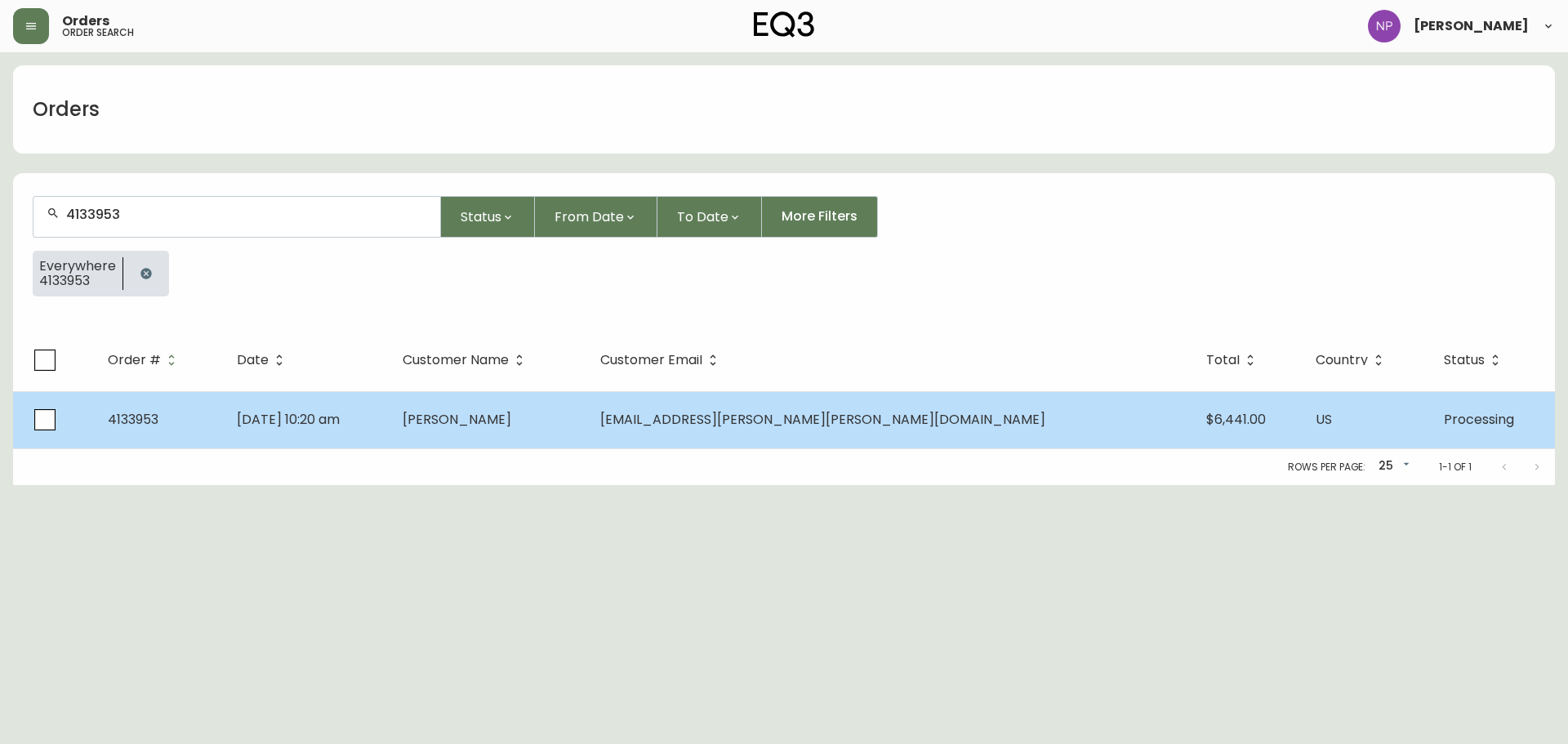
click at [210, 408] on td "4133953" at bounding box center [159, 419] width 129 height 58
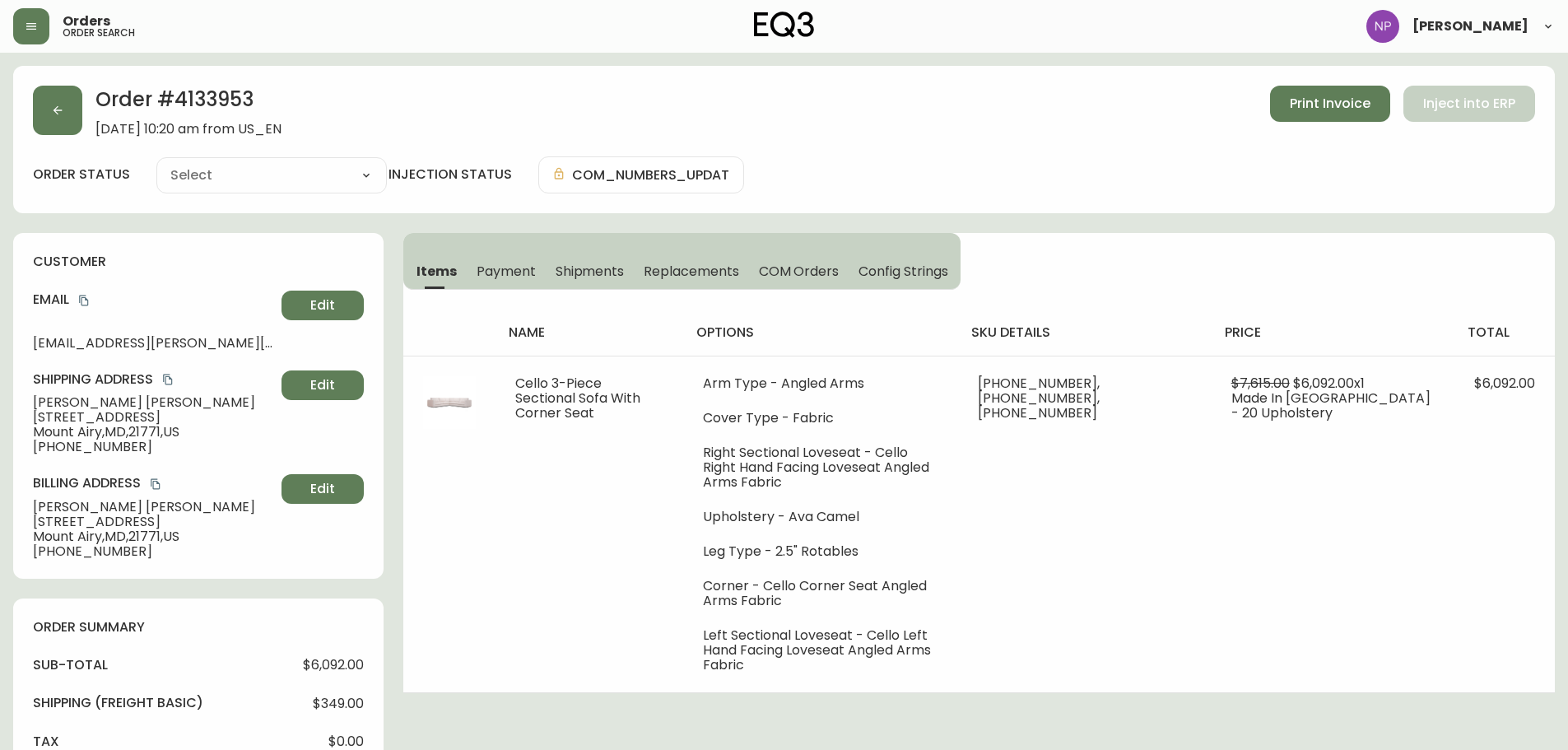
type input "Processing"
select select "PROCESSING"
click at [594, 273] on span "Shipments" at bounding box center [590, 271] width 69 height 17
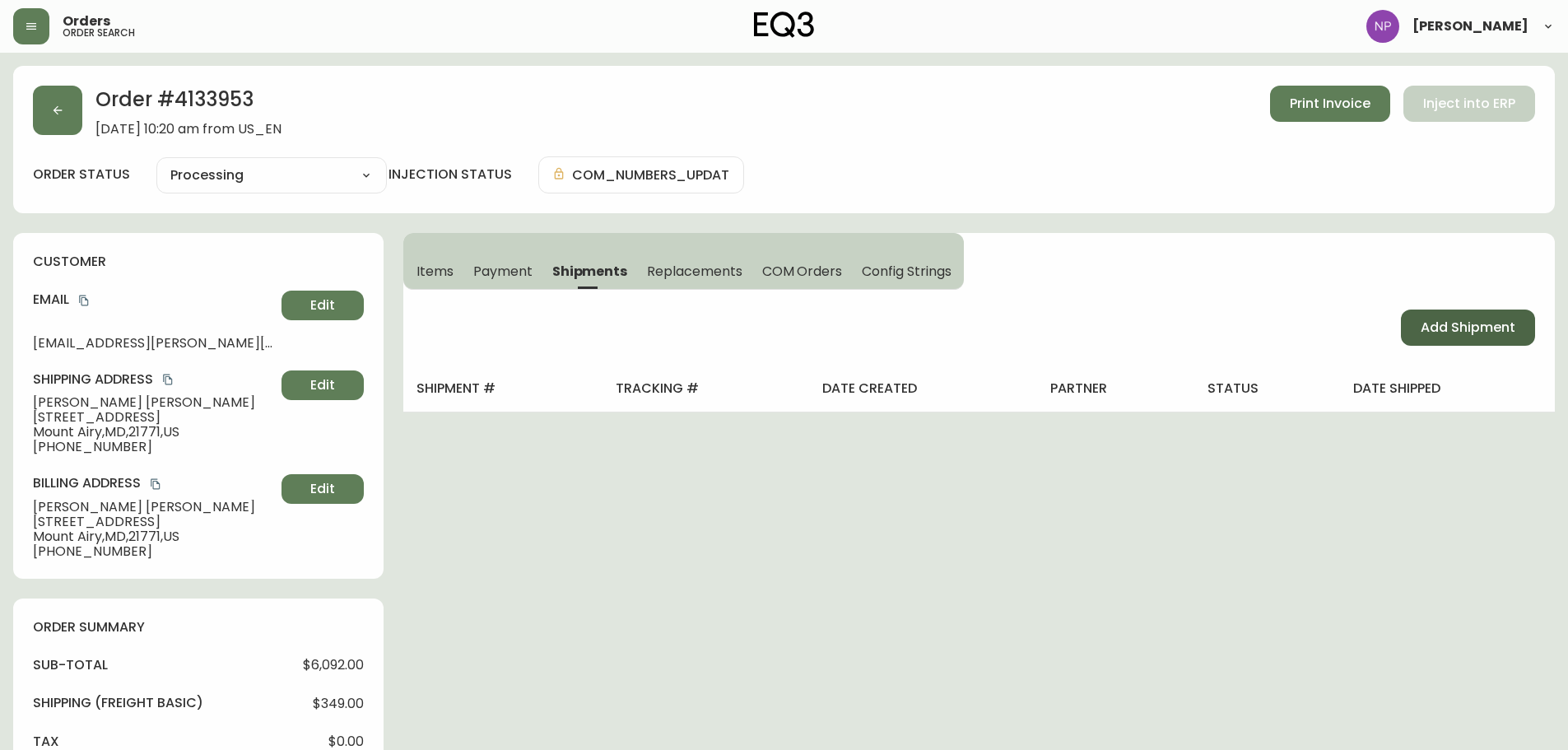
click at [1467, 332] on span "Add Shipment" at bounding box center [1467, 327] width 94 height 18
select select "PENDING"
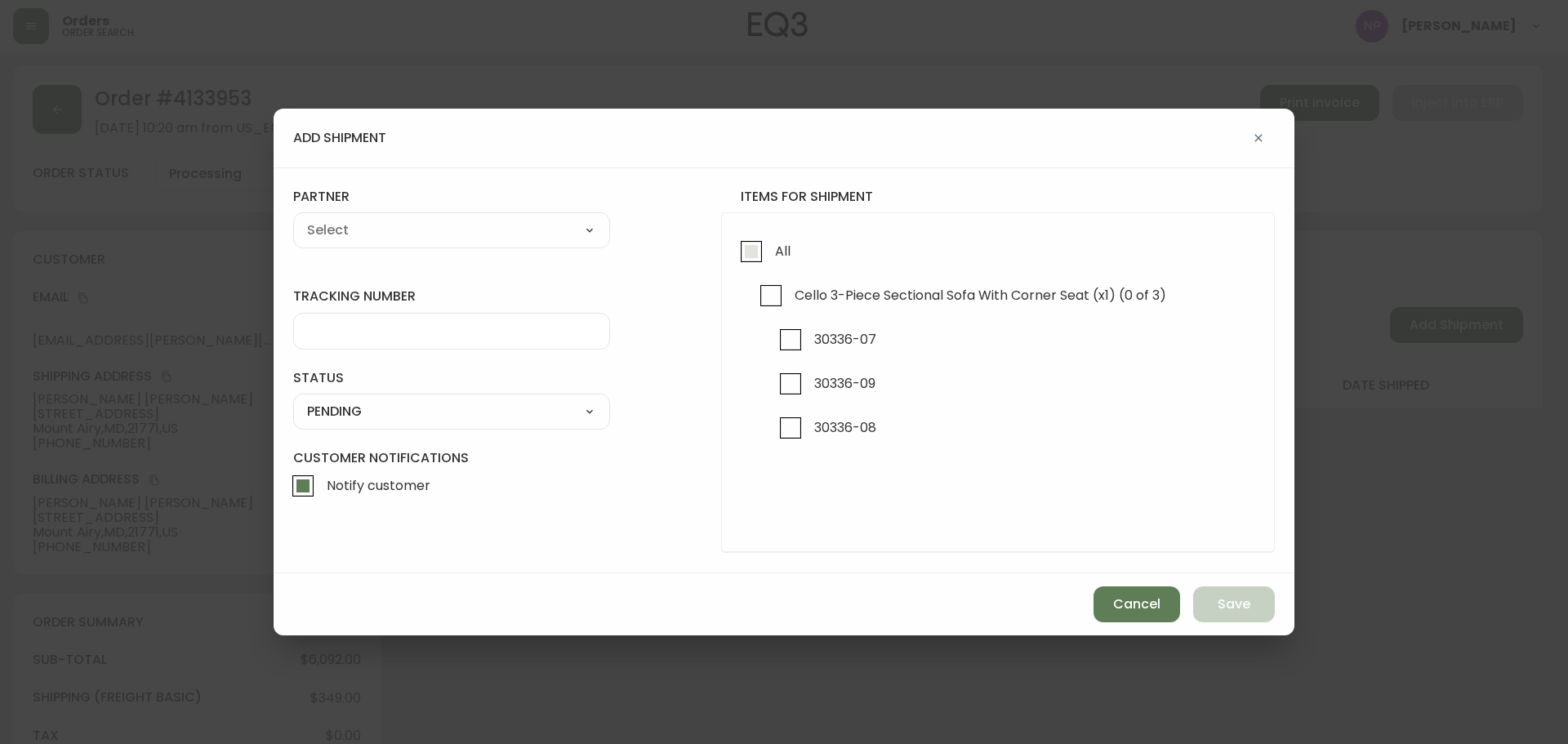
click at [772, 249] on span "All" at bounding box center [781, 250] width 21 height 36
click at [771, 249] on input "All" at bounding box center [752, 251] width 38 height 38
checkbox input "true"
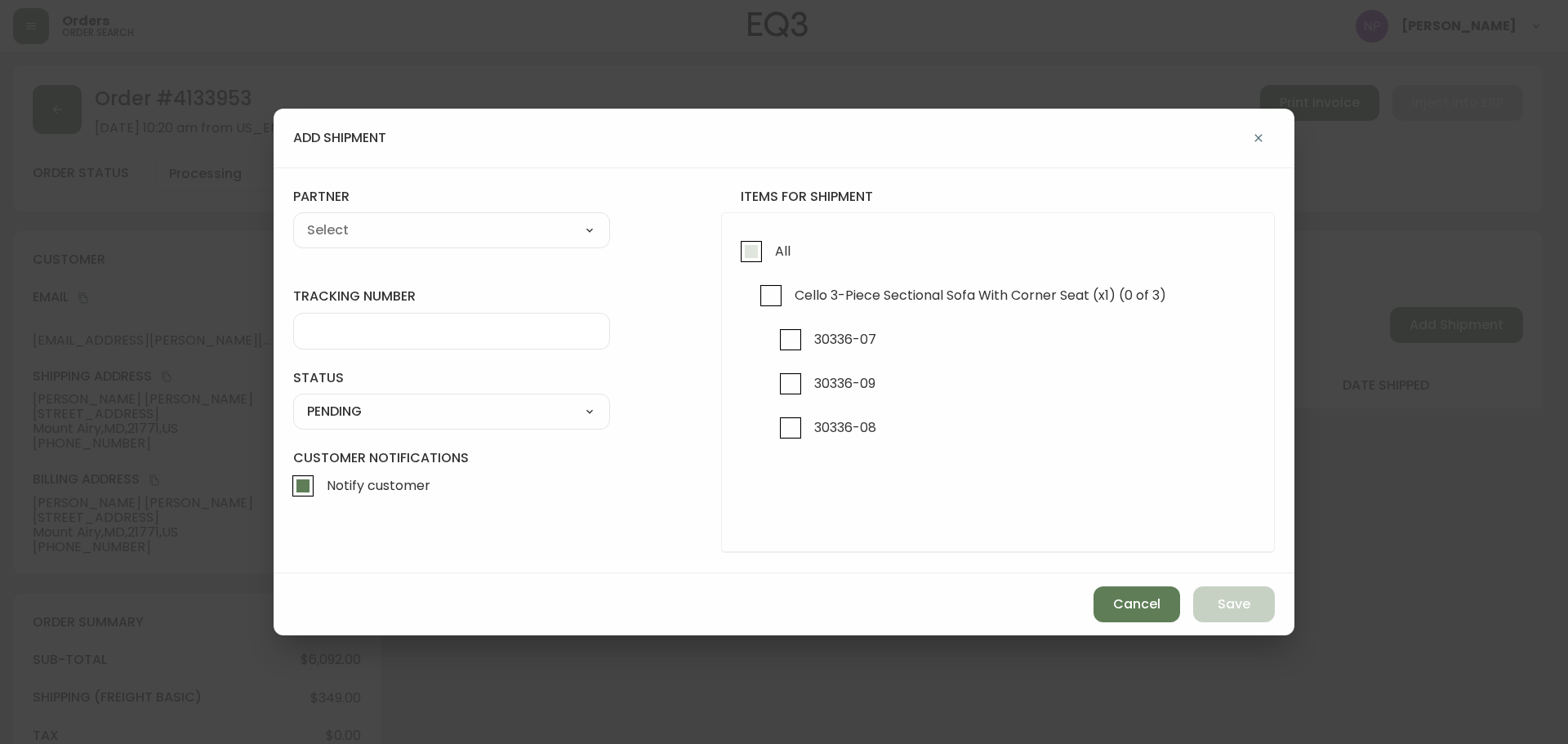
checkbox input "true"
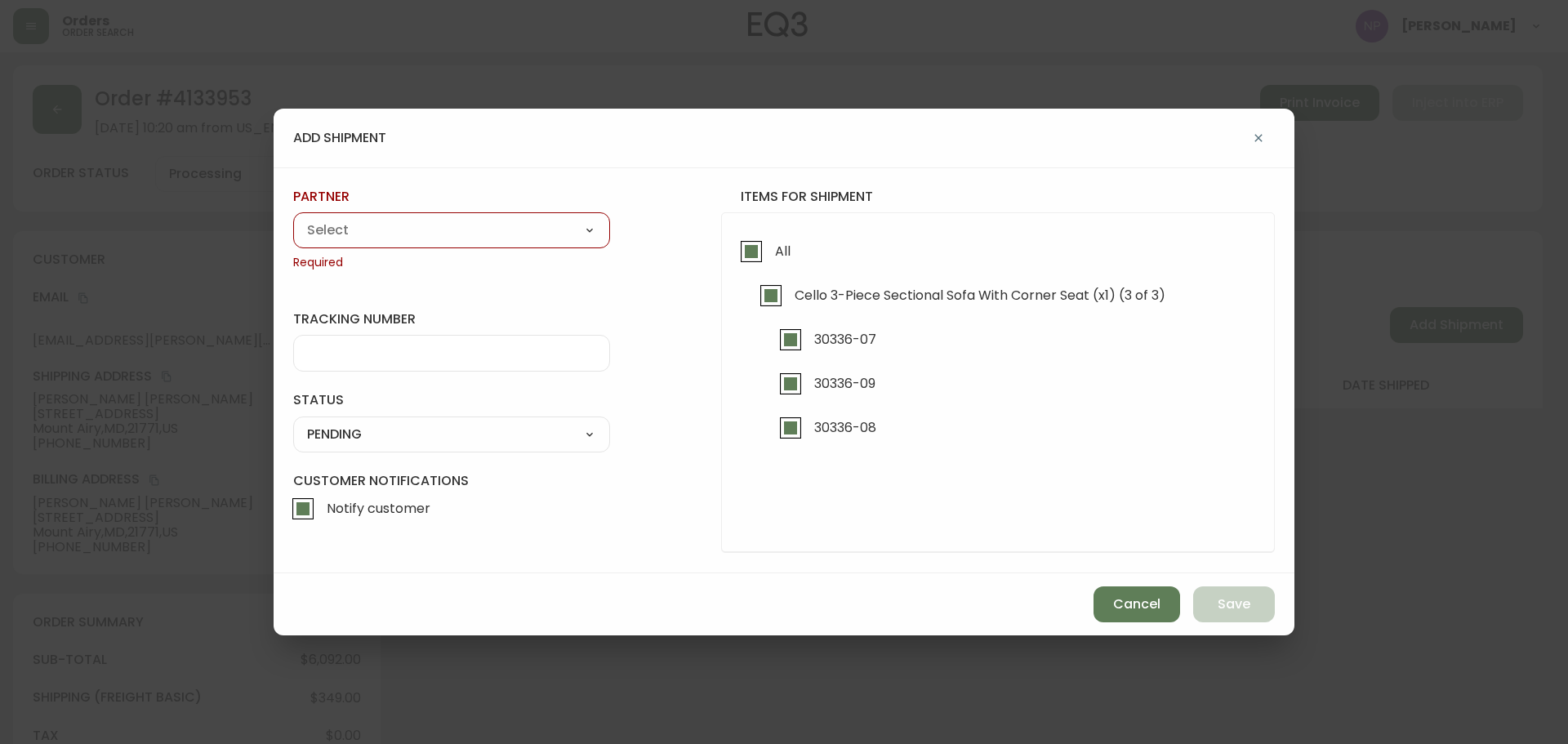
click at [505, 239] on select "A Move to Remember LLC ABF Freight Alero [PERSON_NAME] Canada Post Canpar Expre…" at bounding box center [452, 230] width 317 height 25
select select "cke1dpc0yc9gj0134t8k3ng1a"
click at [293, 218] on select "A Move to Remember LLC ABF Freight Alero [PERSON_NAME] Canada Post Canpar Expre…" at bounding box center [452, 230] width 317 height 25
type input "RXO"
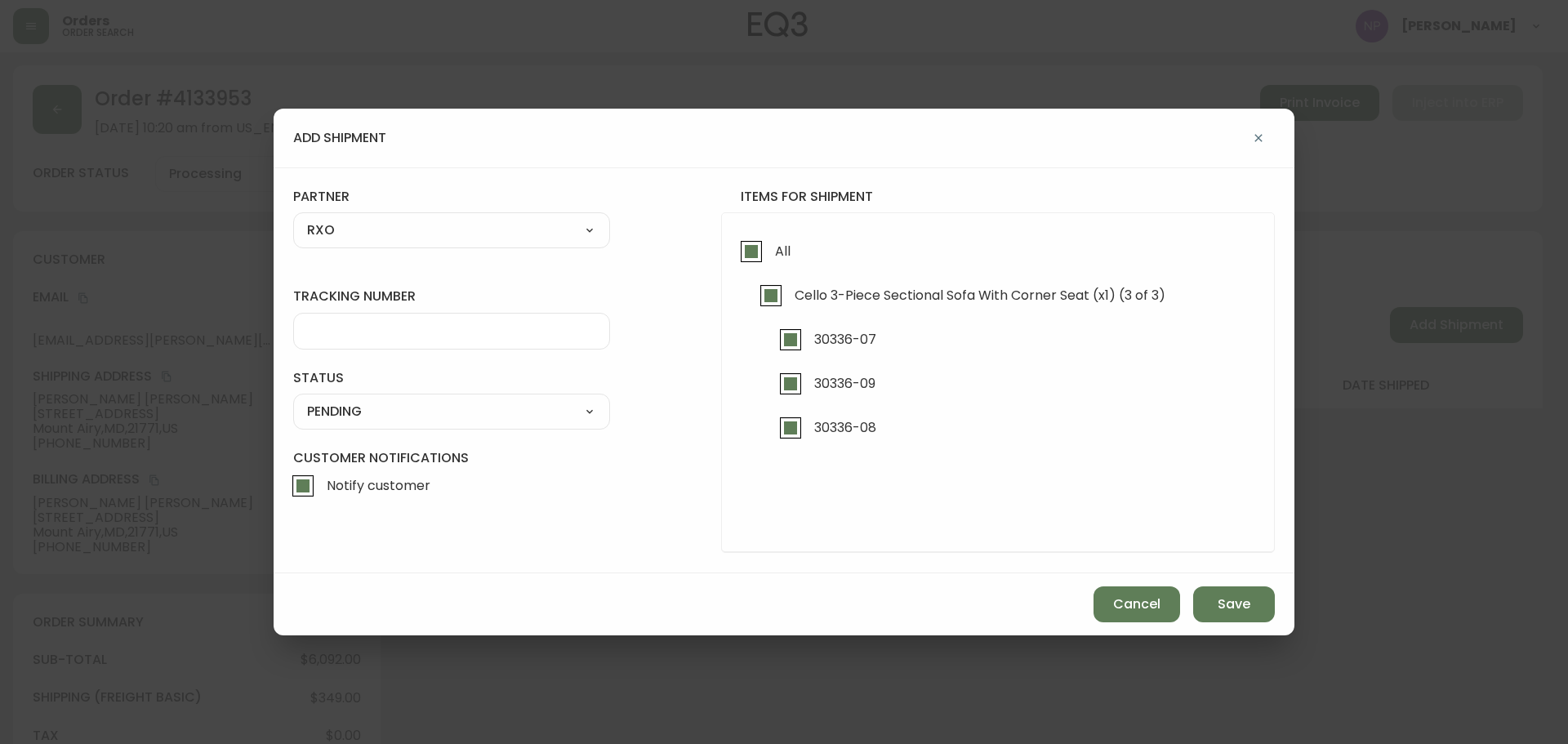
click at [395, 310] on div "tracking number" at bounding box center [452, 317] width 317 height 61
click at [384, 347] on div at bounding box center [452, 330] width 317 height 37
type input "4133953"
click at [399, 410] on select "SHIPPED PENDING CANCELLED" at bounding box center [452, 412] width 317 height 25
click at [293, 399] on select "SHIPPED PENDING CANCELLED" at bounding box center [452, 412] width 317 height 25
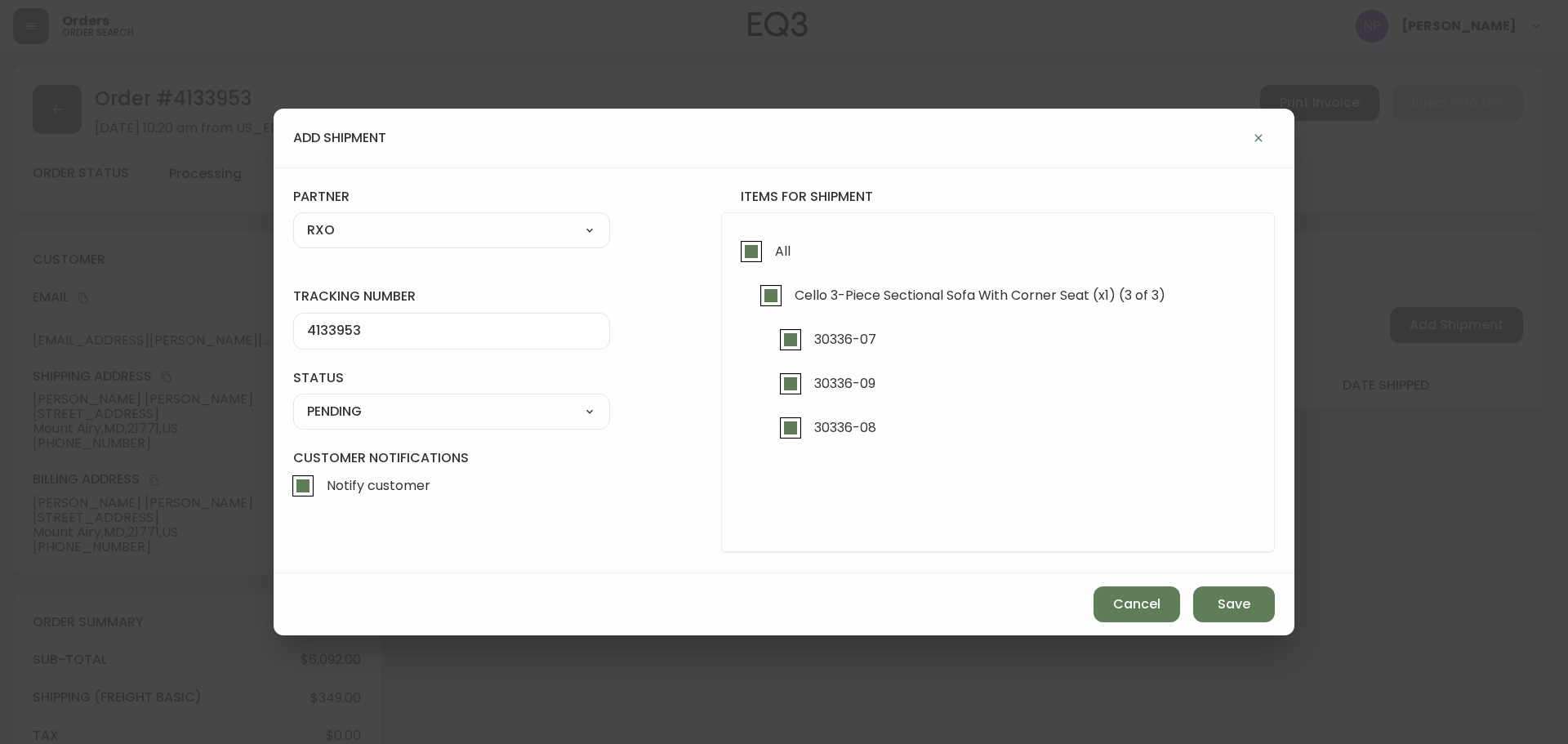
select select "PENDING"
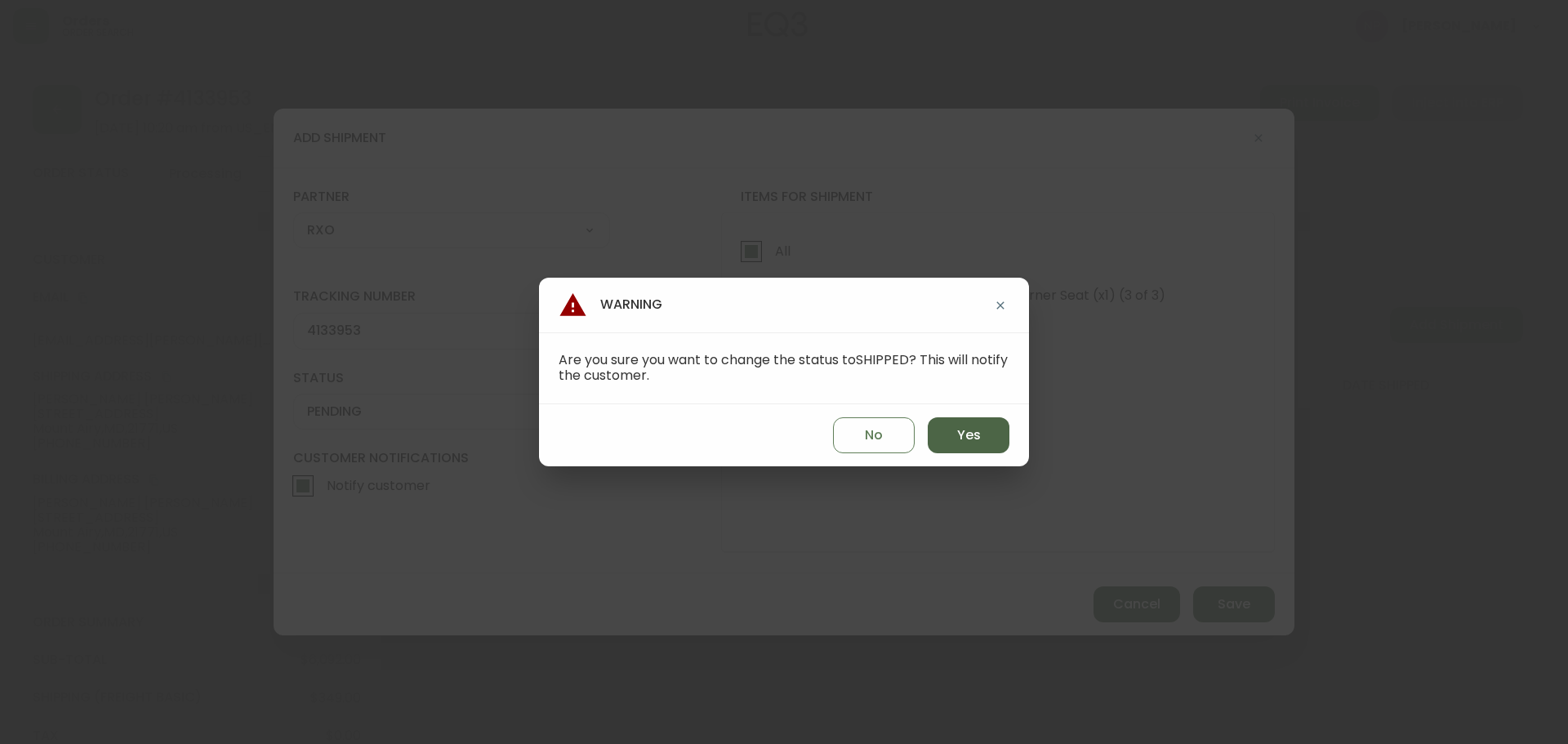
click at [988, 433] on button "Yes" at bounding box center [968, 435] width 81 height 36
type input "SHIPPED"
select select "SHIPPED"
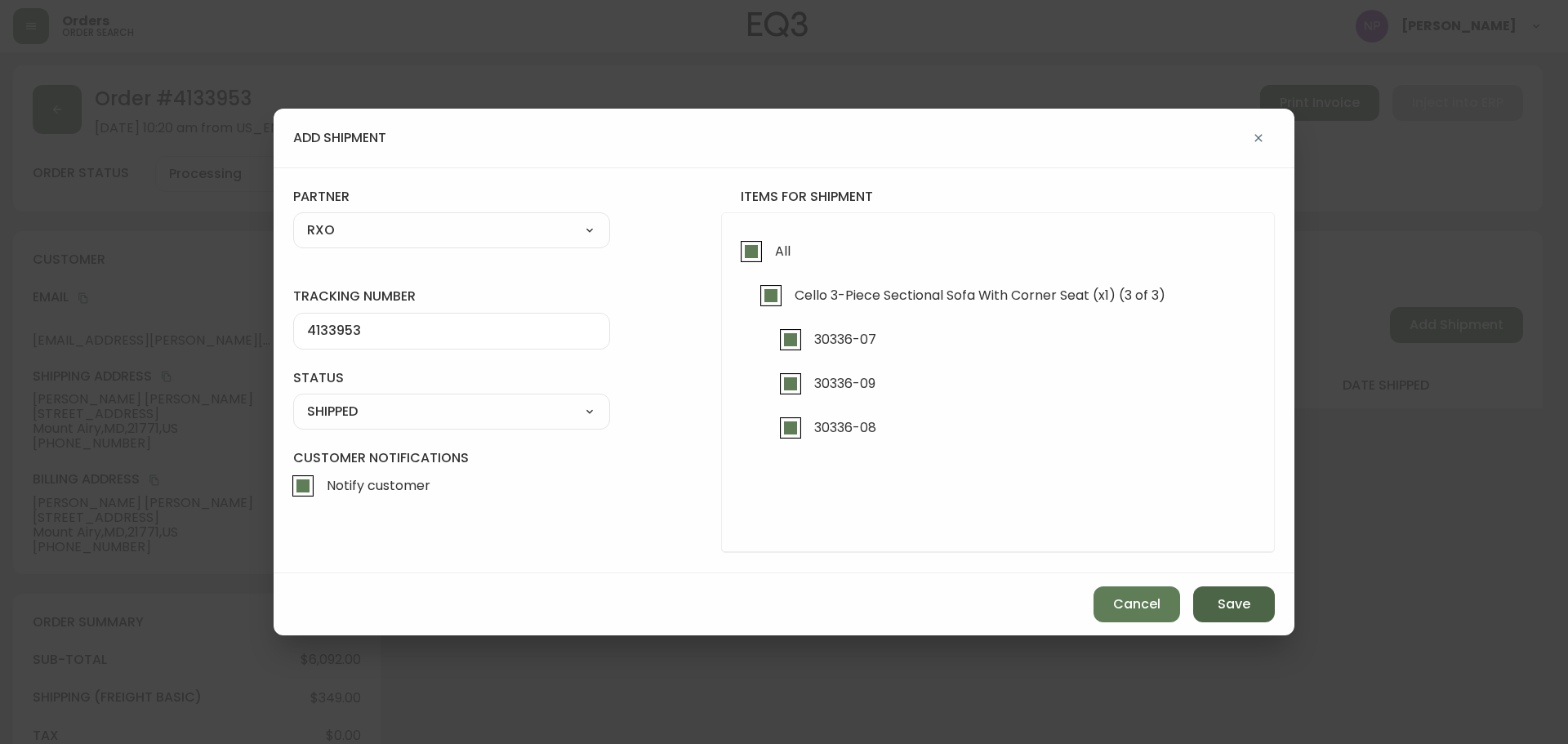
click at [1219, 618] on button "Save" at bounding box center [1235, 604] width 81 height 36
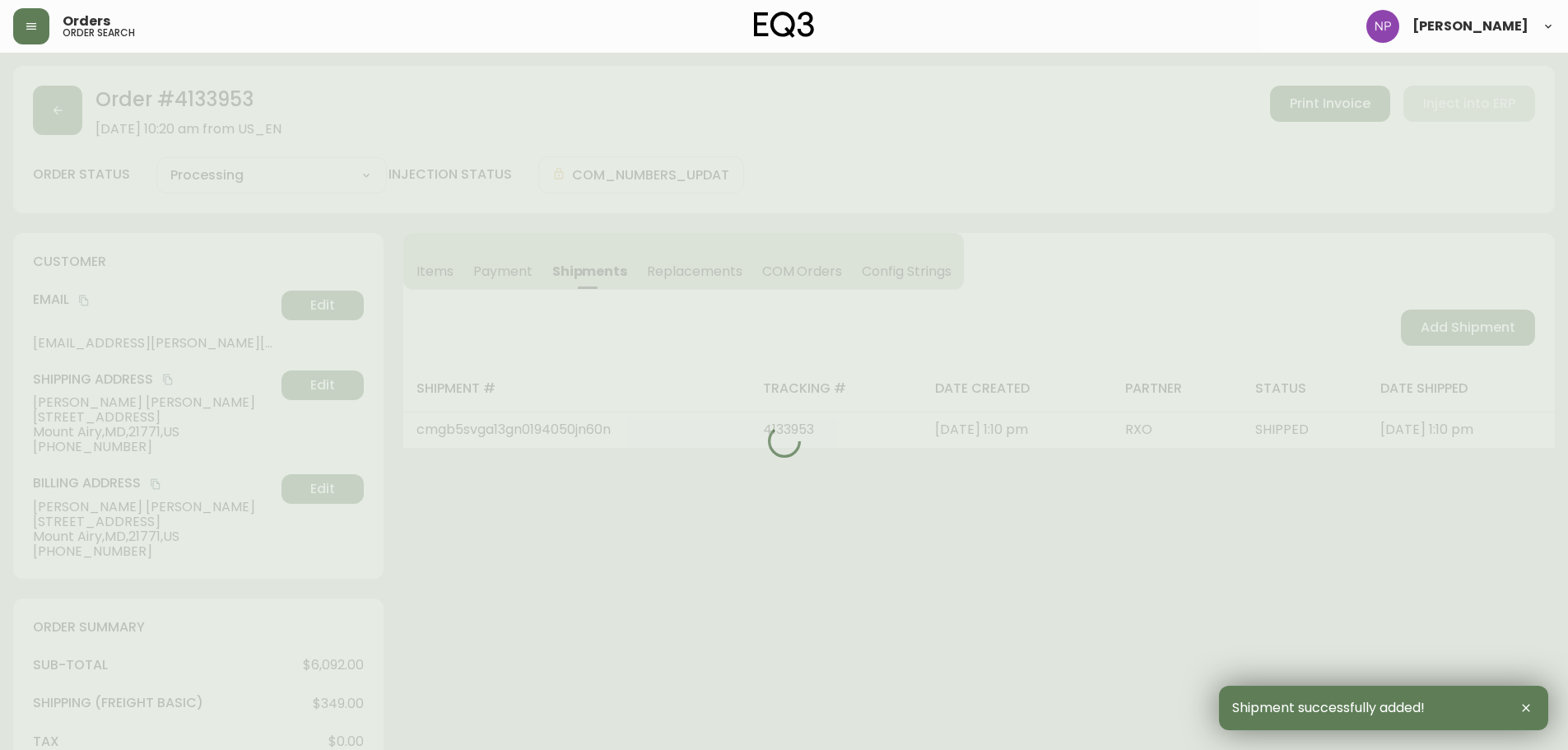
type input "Fully Shipped"
select select "FULLY_SHIPPED"
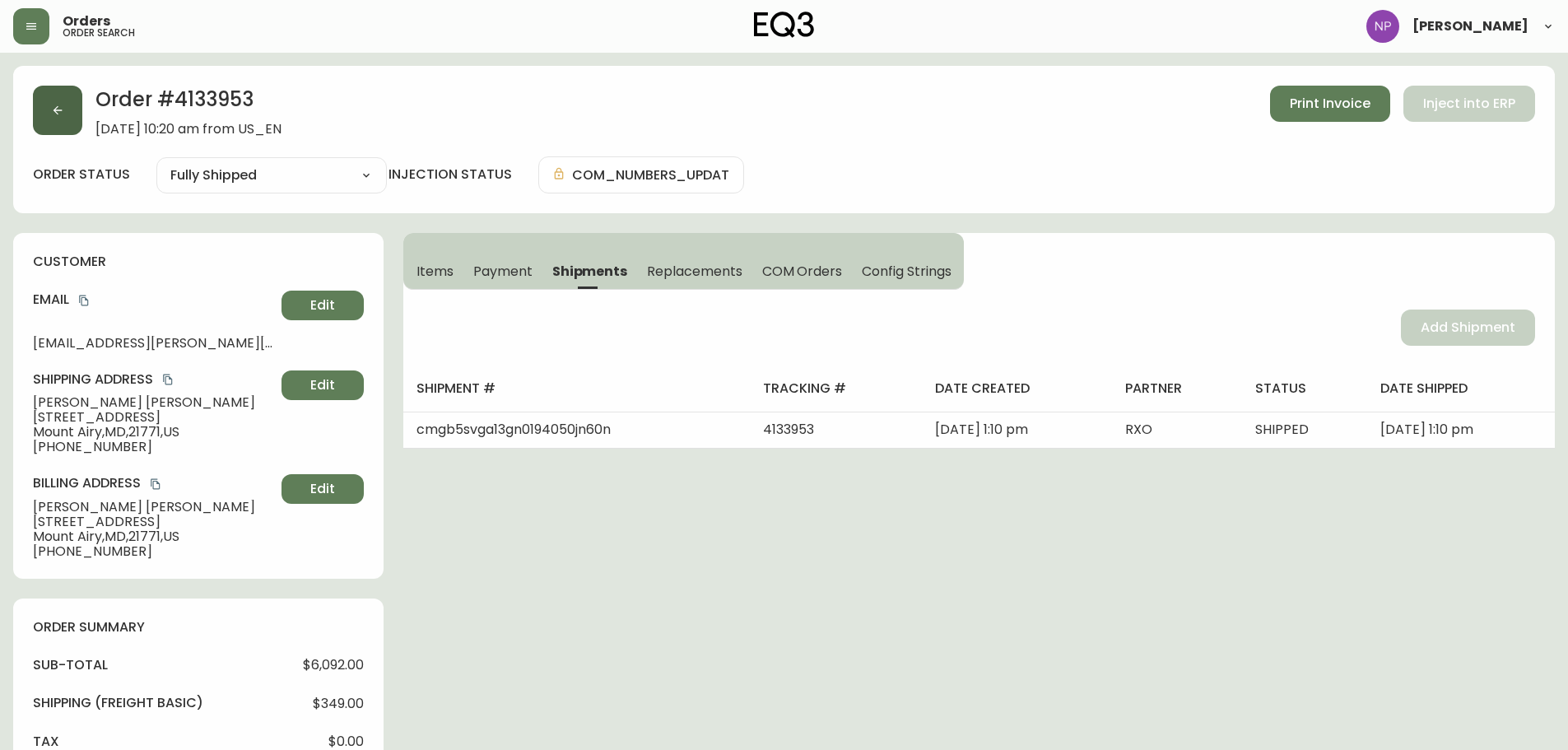
click at [70, 133] on button "button" at bounding box center [58, 110] width 49 height 49
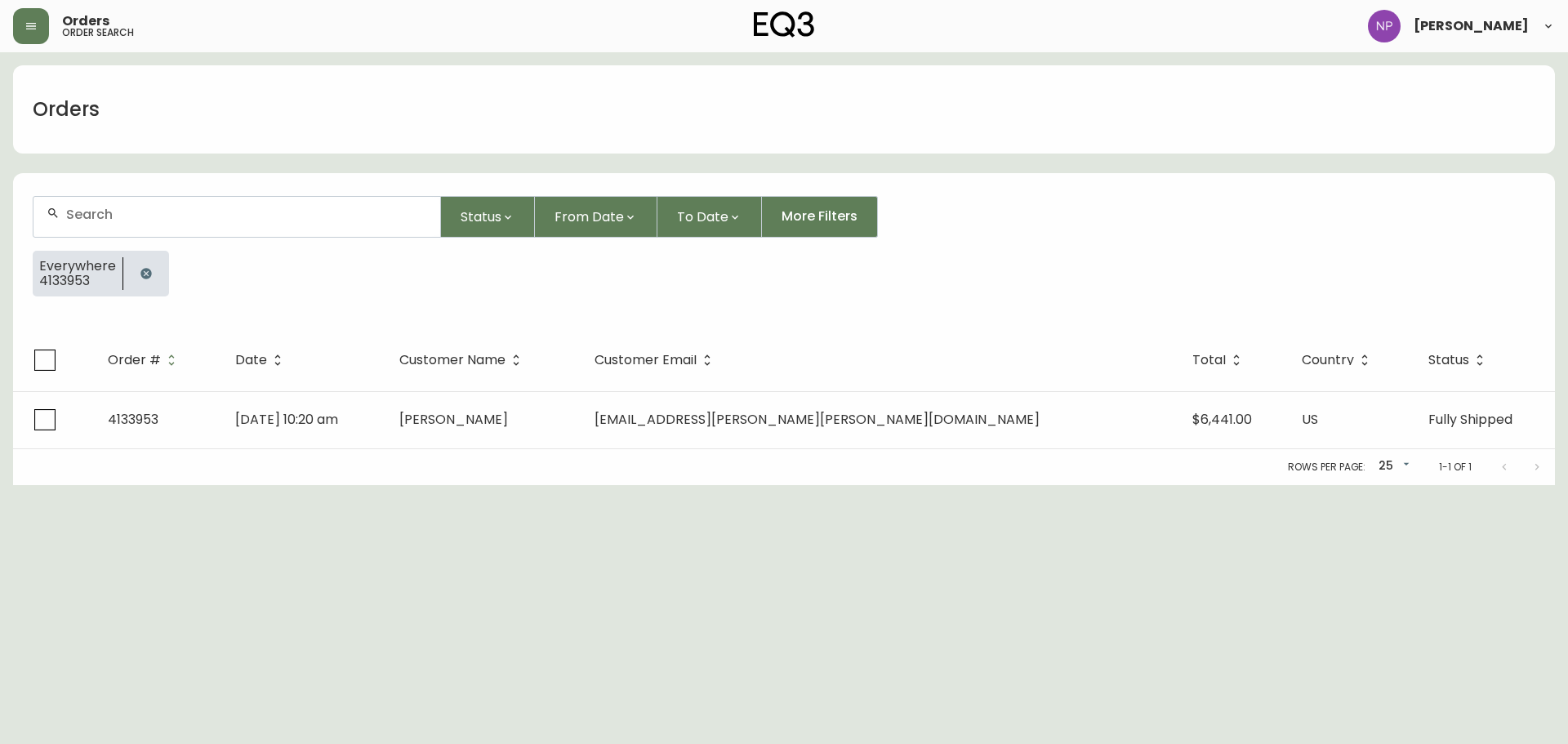
click at [227, 199] on div at bounding box center [236, 216] width 407 height 40
type input "4134129"
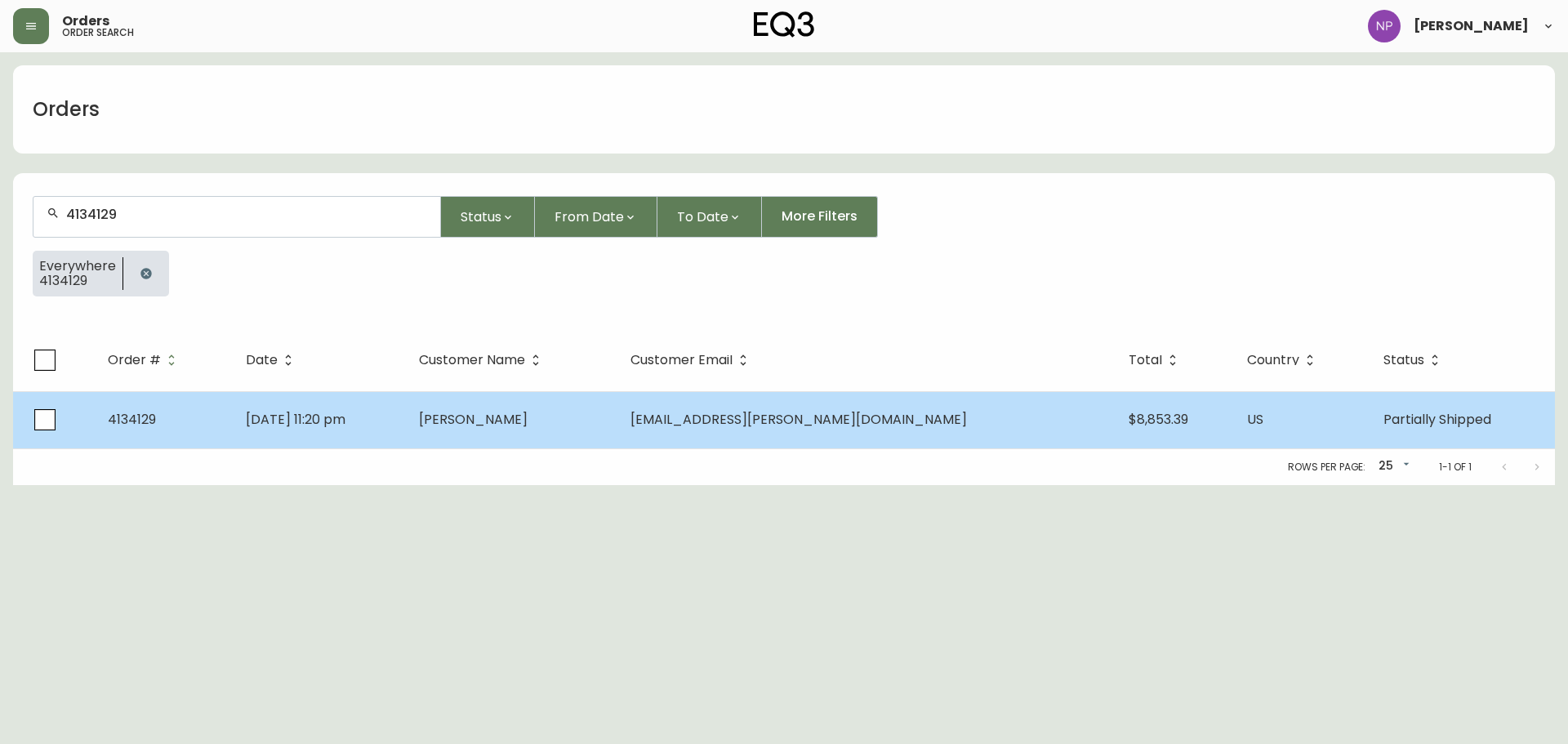
click at [406, 419] on td "[DATE] 11:20 pm" at bounding box center [318, 419] width 173 height 58
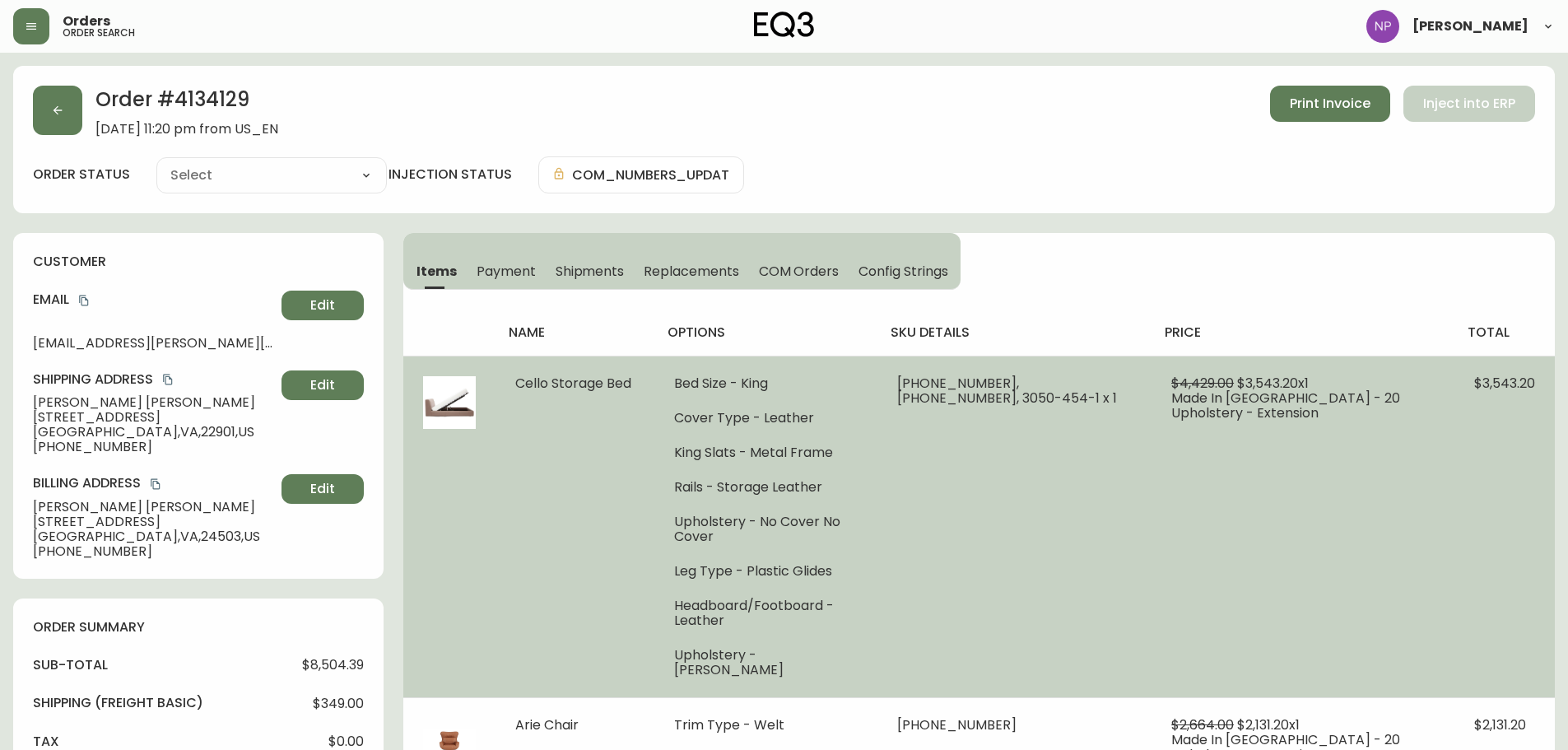
type input "Partially Shipped"
select select "PARTIALLY_SHIPPED"
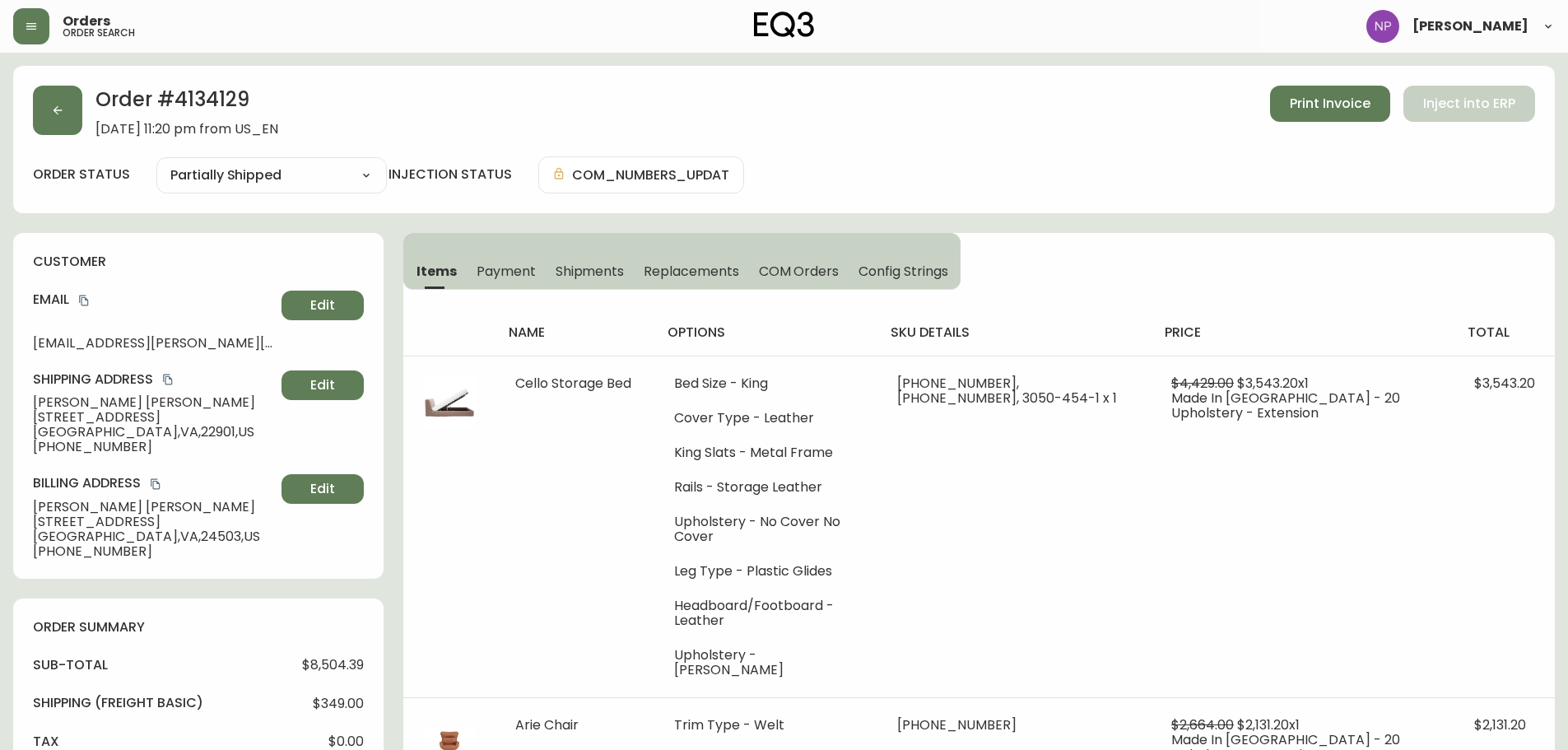
click at [607, 277] on span "Shipments" at bounding box center [590, 271] width 69 height 17
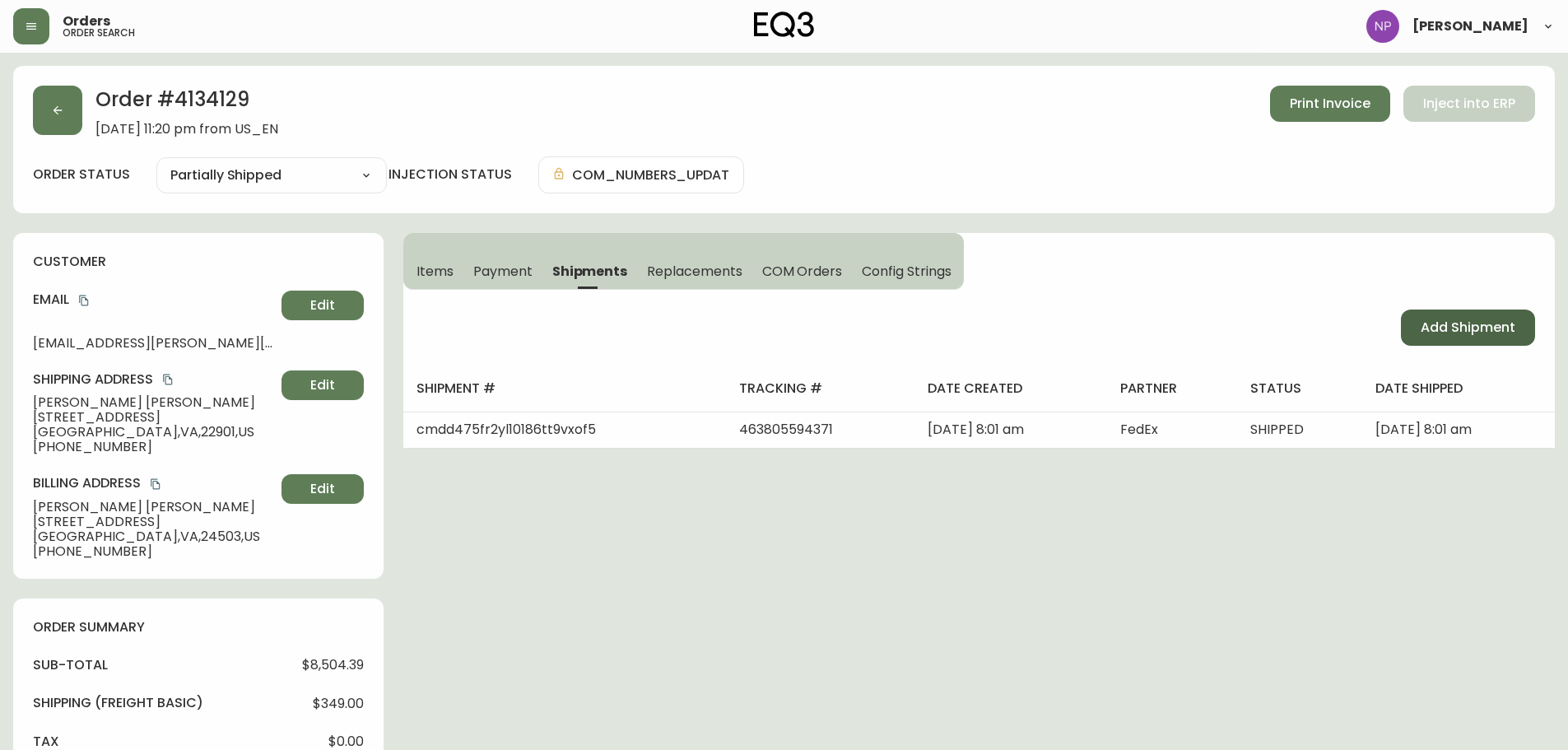
click at [1505, 338] on button "Add Shipment" at bounding box center [1467, 327] width 134 height 36
select select "PENDING"
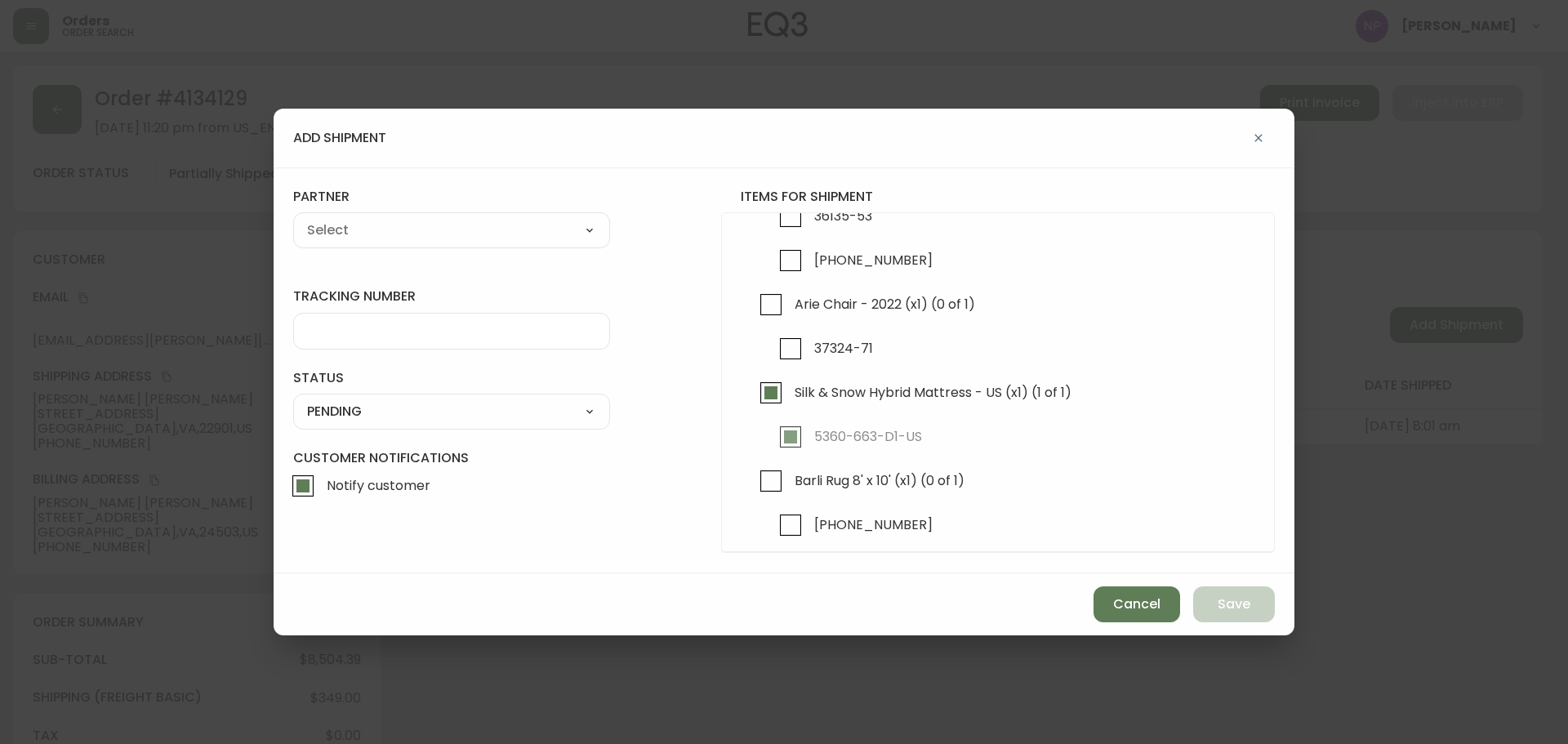
scroll to position [178, 0]
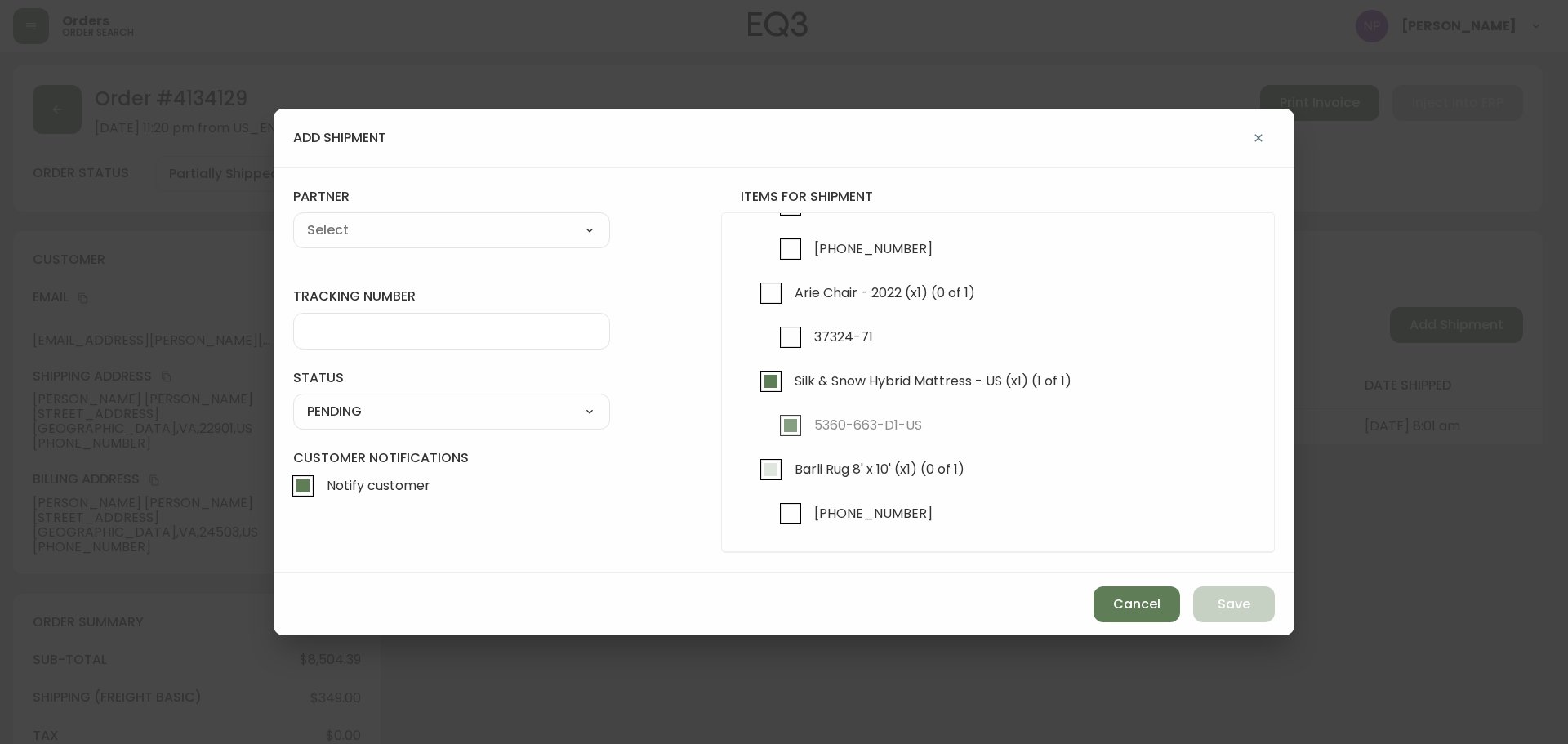
click at [764, 465] on input "Barli Rug 8' x 10' (x1) (0 of 1)" at bounding box center [772, 469] width 38 height 38
checkbox input "true"
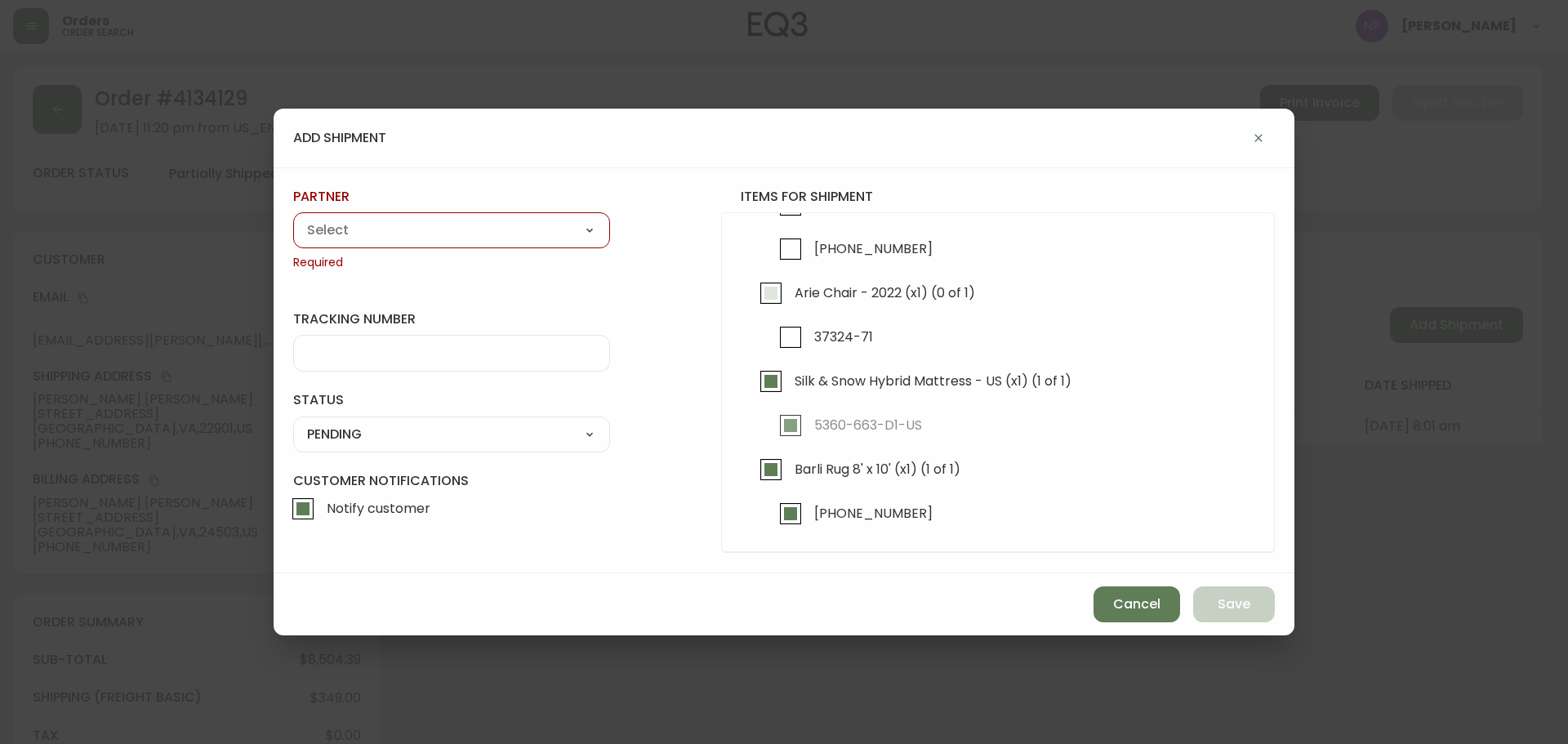
click at [762, 296] on input "Arie Chair - 2022 (x1) (0 of 1)" at bounding box center [772, 294] width 38 height 38
checkbox input "true"
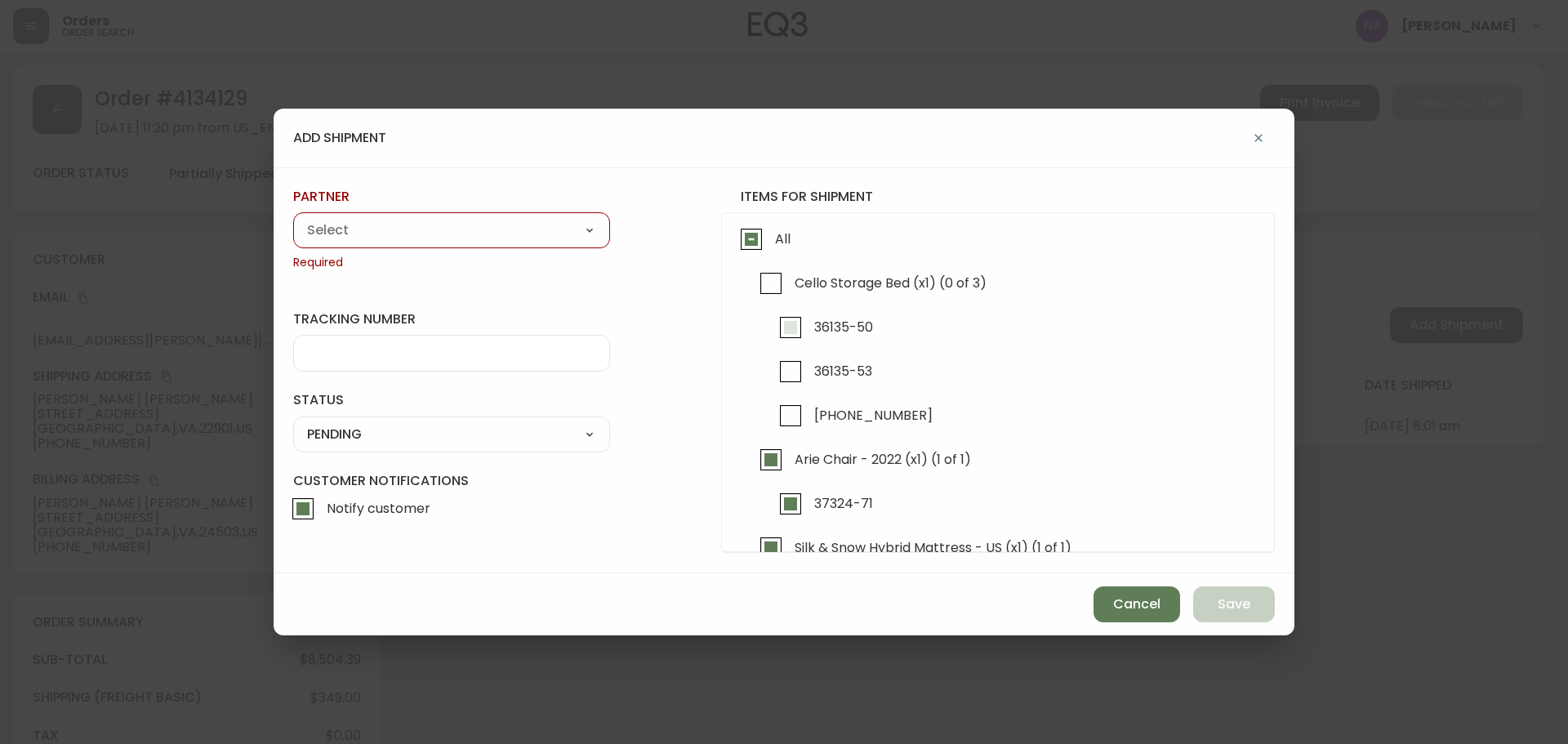
scroll to position [0, 0]
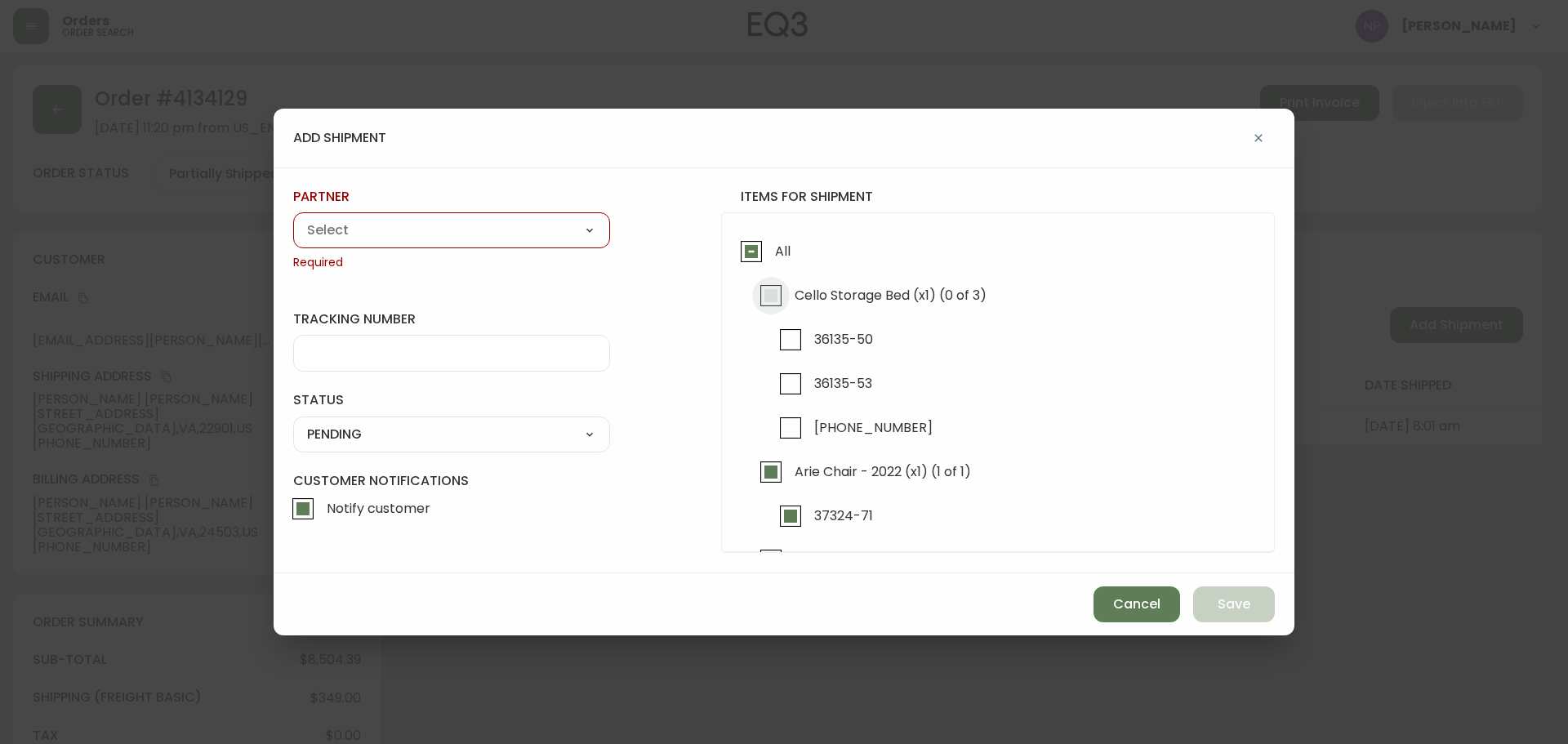
click at [789, 299] on input "Cello Storage Bed (x1) (0 of 3)" at bounding box center [772, 296] width 38 height 38
checkbox input "true"
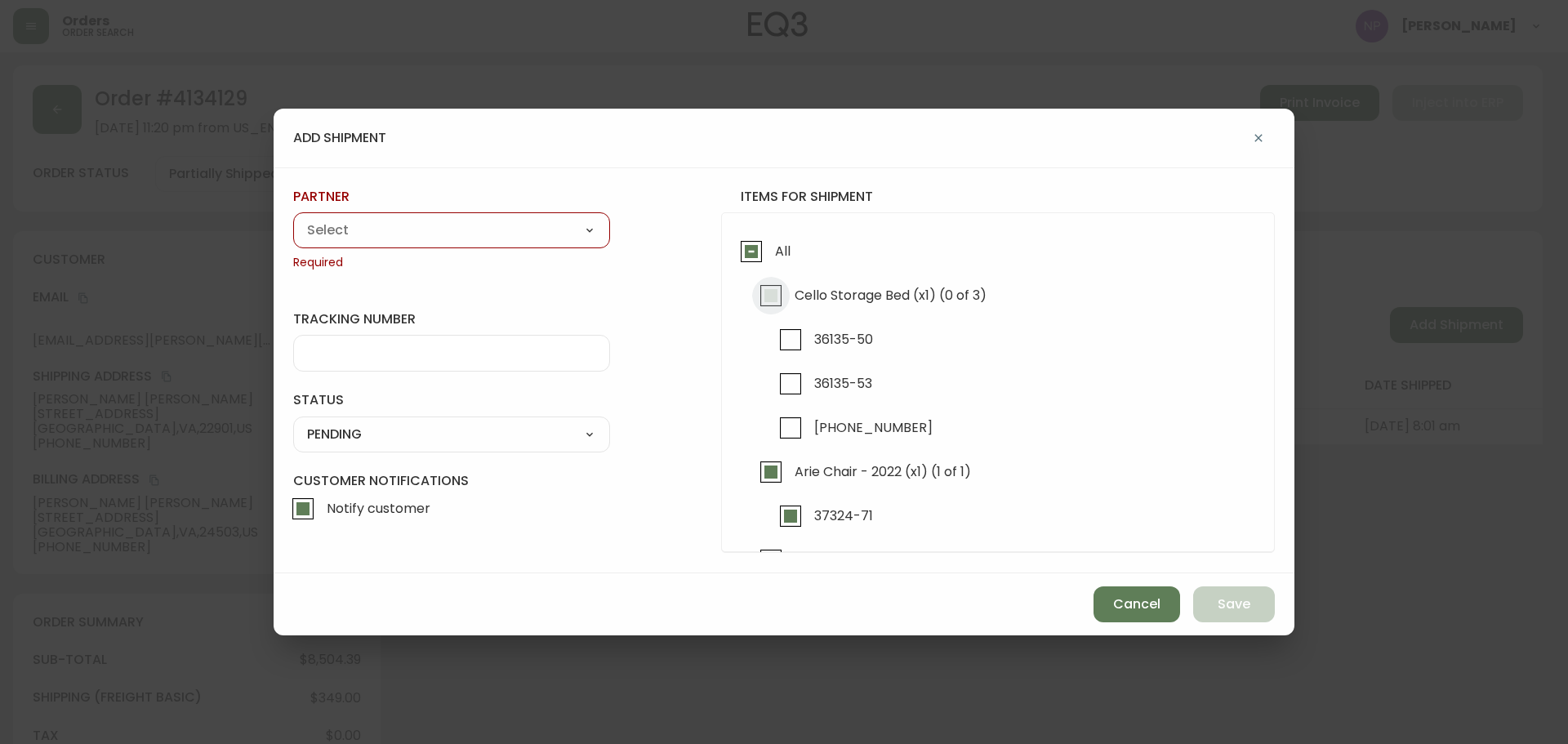
checkbox input "true"
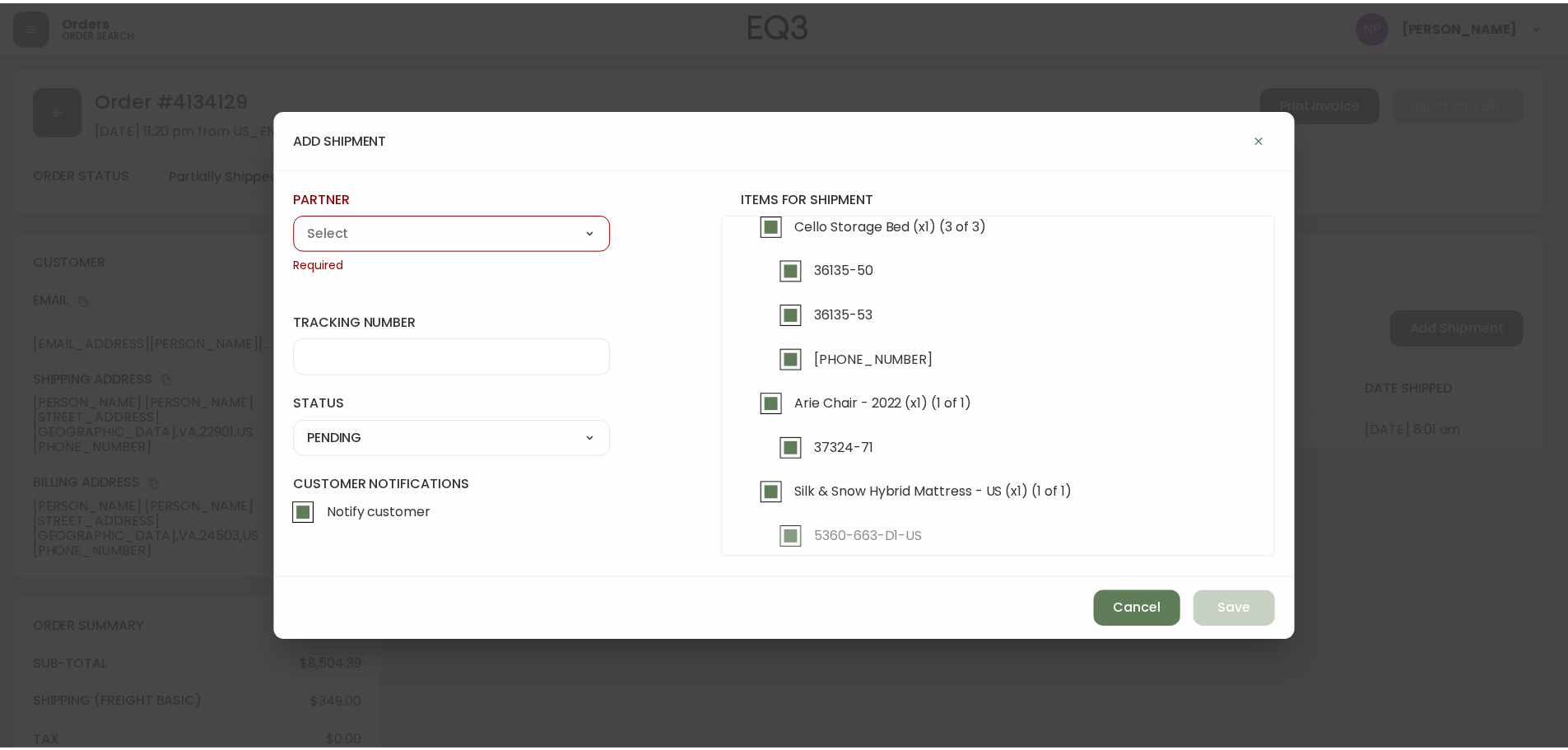
scroll to position [180, 0]
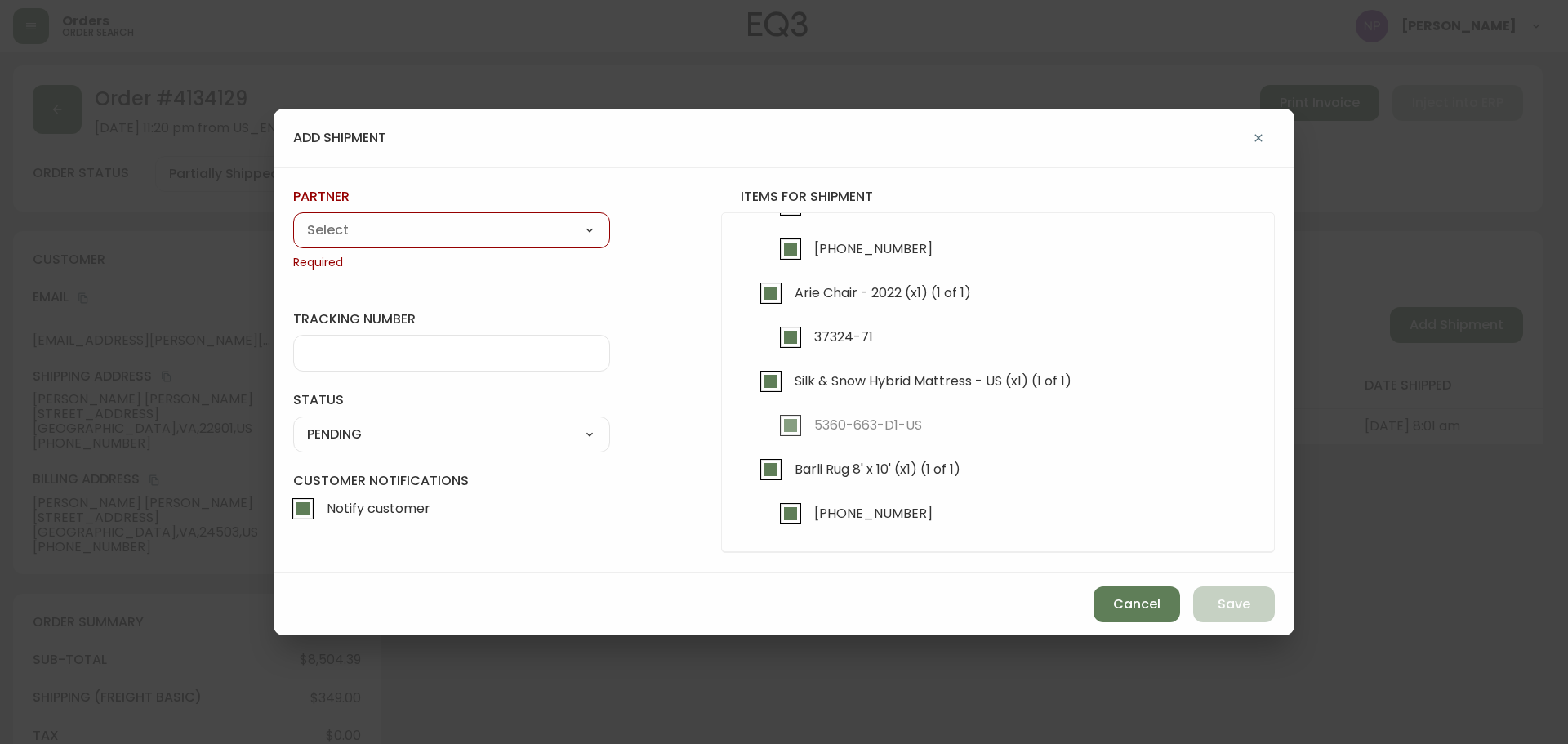
click at [469, 230] on select "A Move to Remember LLC ABF Freight Alero [PERSON_NAME] Canada Post Canpar Expre…" at bounding box center [452, 230] width 317 height 25
select select "cke1dpc0yc9gj0134t8k3ng1a"
click at [293, 218] on select "A Move to Remember LLC ABF Freight Alero [PERSON_NAME] Canada Post Canpar Expre…" at bounding box center [452, 230] width 317 height 25
type input "RXO"
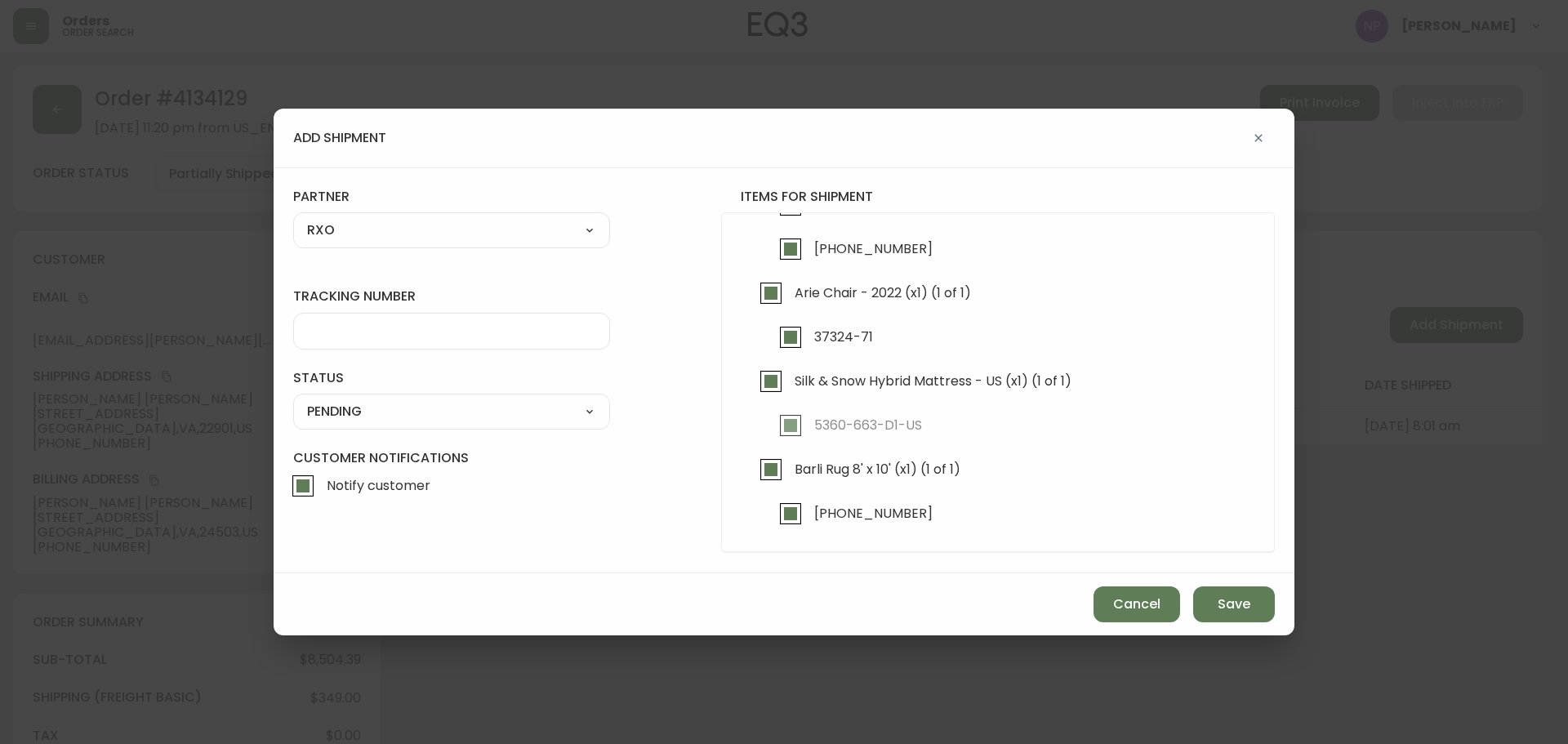
click at [434, 339] on div at bounding box center [452, 330] width 317 height 37
type input "4134129"
click at [404, 417] on select "SHIPPED PENDING CANCELLED" at bounding box center [452, 412] width 317 height 25
click at [293, 399] on select "SHIPPED PENDING CANCELLED" at bounding box center [452, 412] width 317 height 25
select select "PENDING"
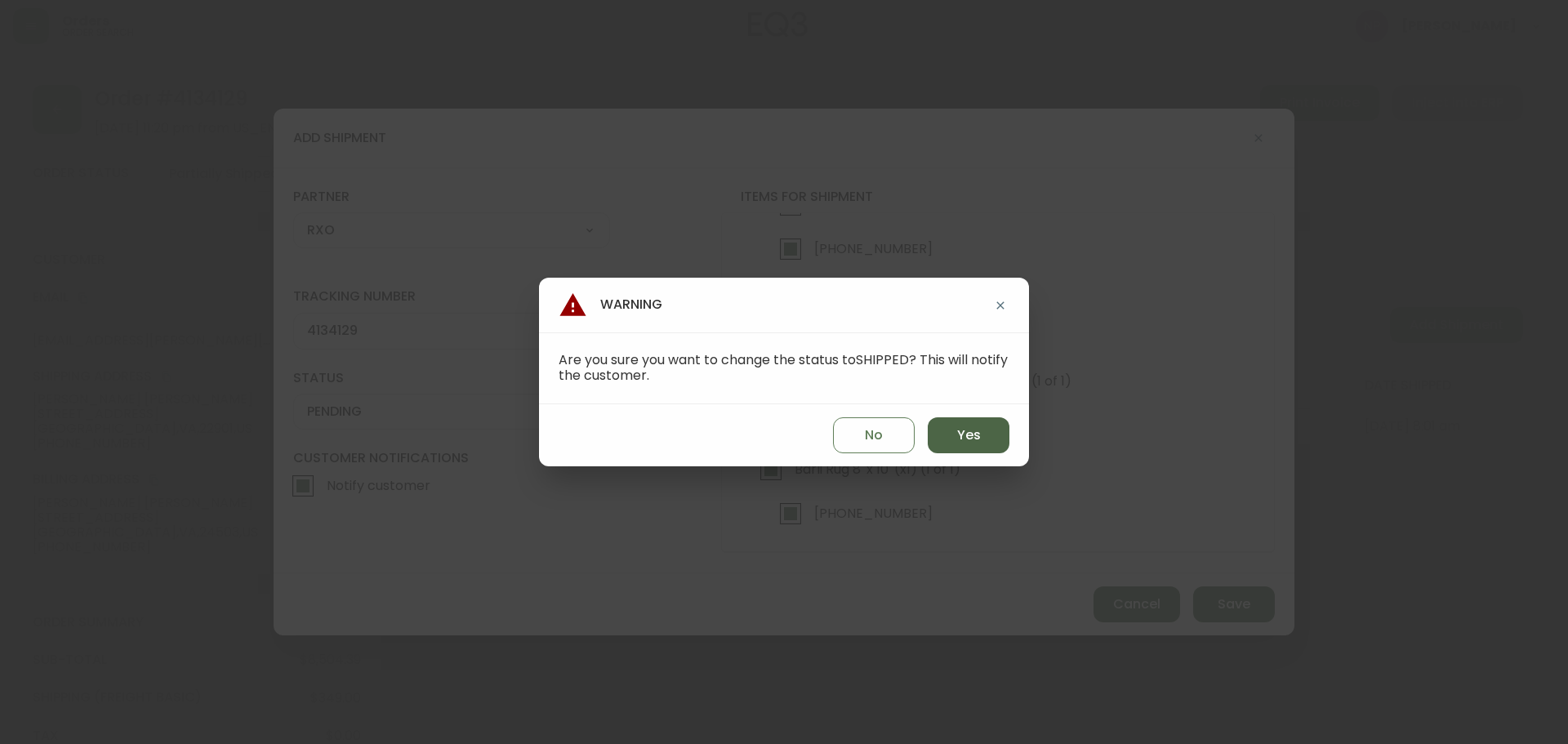
click at [943, 449] on button "Yes" at bounding box center [968, 435] width 81 height 36
type input "SHIPPED"
select select "SHIPPED"
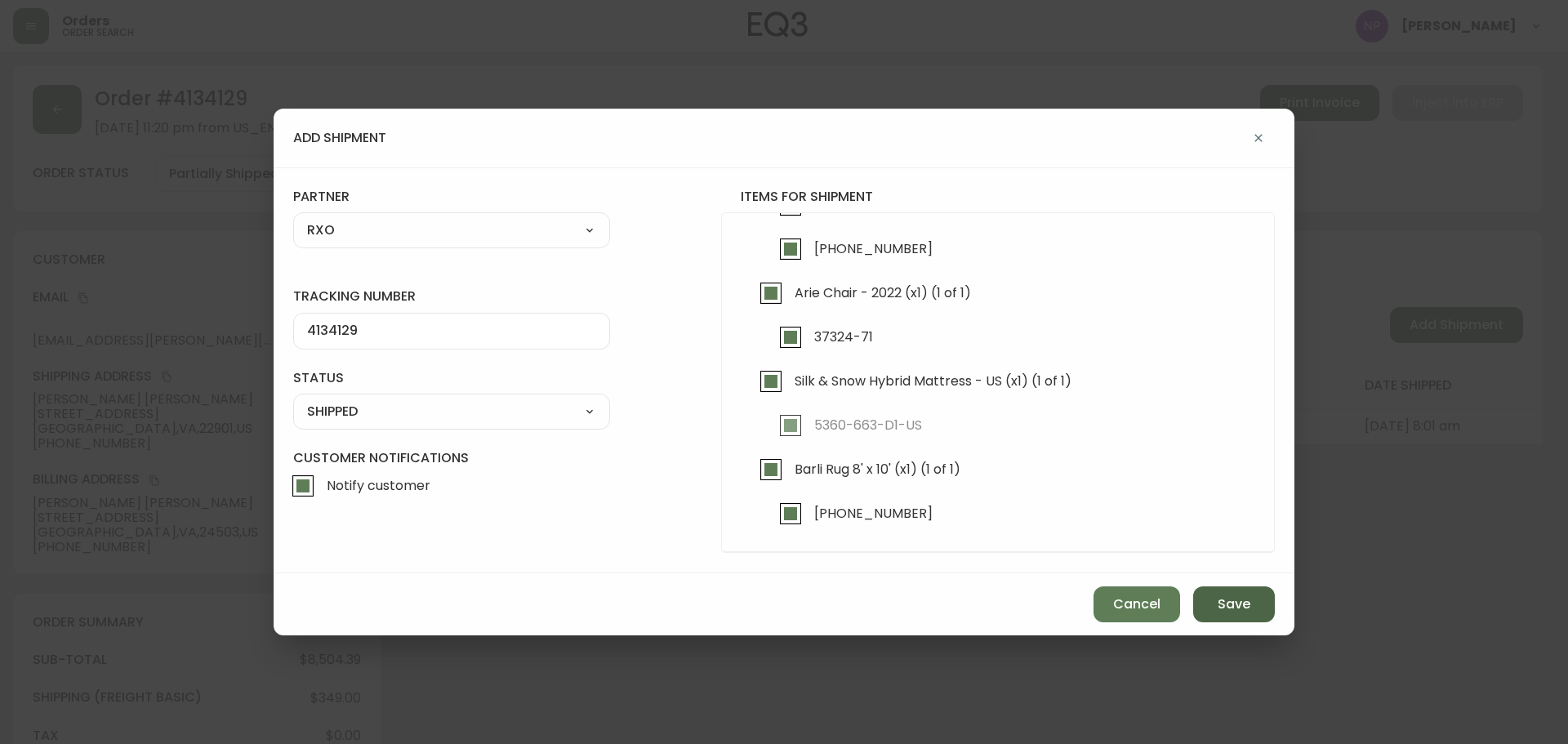
click at [1241, 610] on span "Save" at bounding box center [1234, 603] width 33 height 18
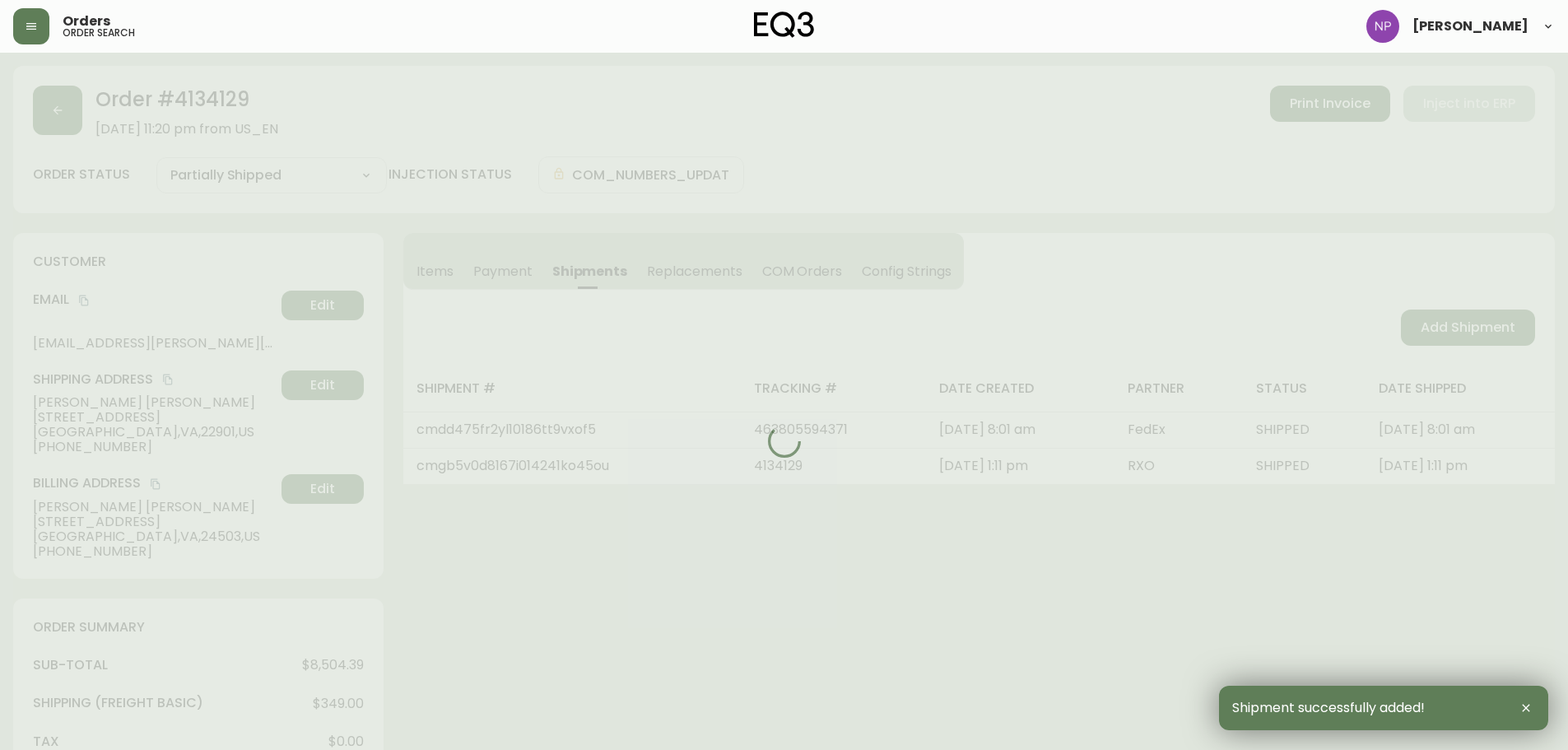
type input "Fully Shipped"
select select "FULLY_SHIPPED"
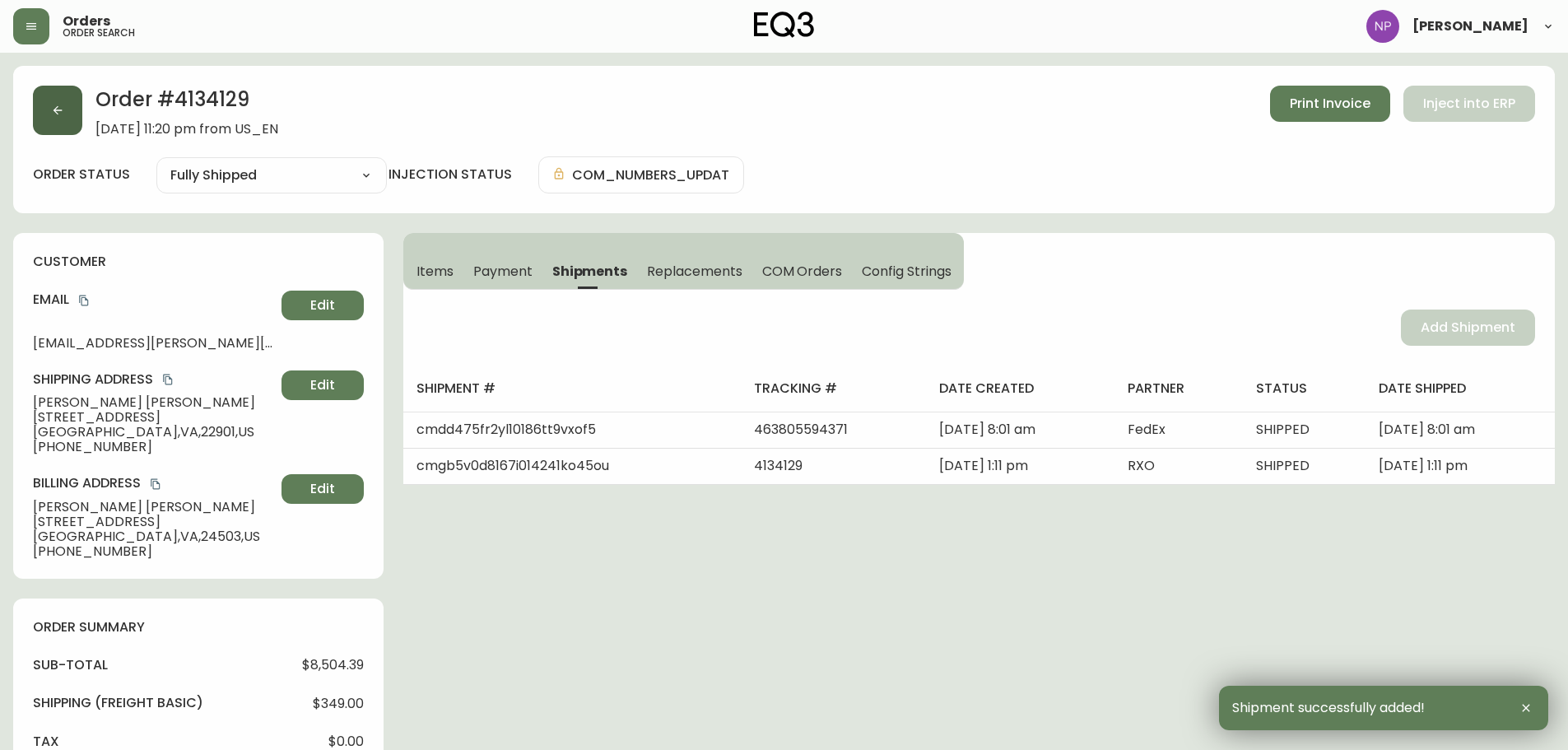
click at [58, 124] on button "button" at bounding box center [58, 110] width 49 height 49
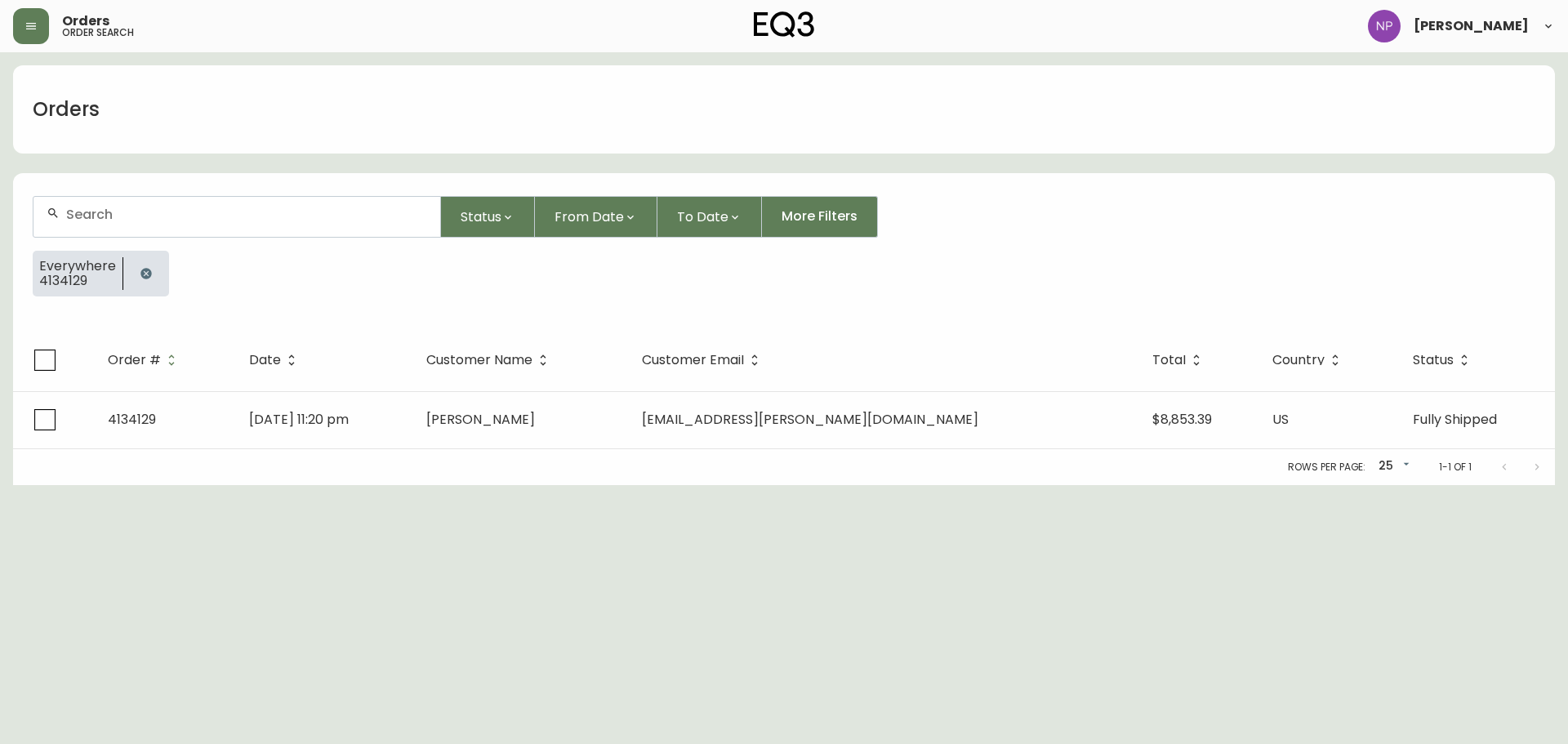
click at [152, 228] on div at bounding box center [236, 216] width 407 height 40
type input "4135517"
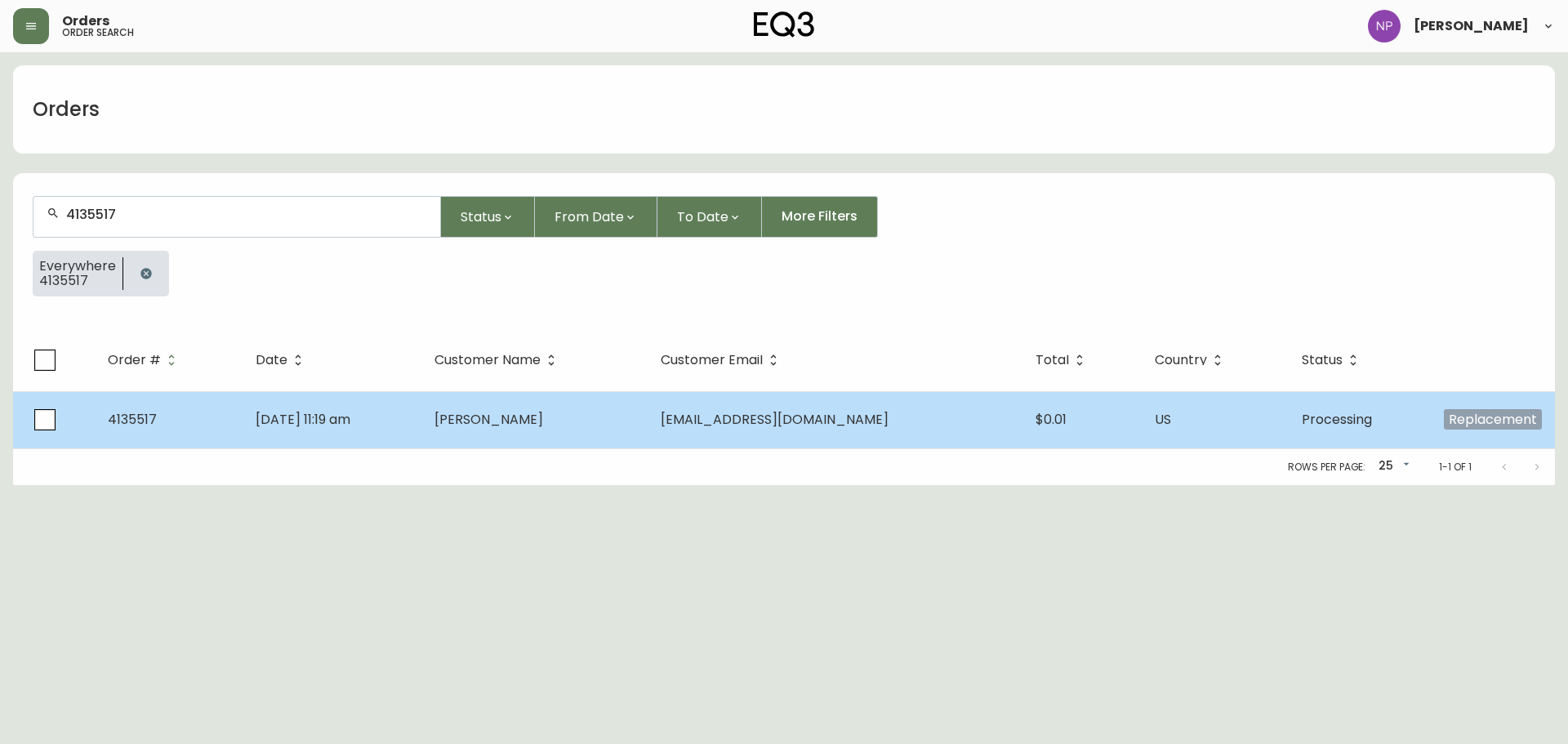
click at [355, 409] on td "[DATE] 11:19 am" at bounding box center [332, 419] width 179 height 58
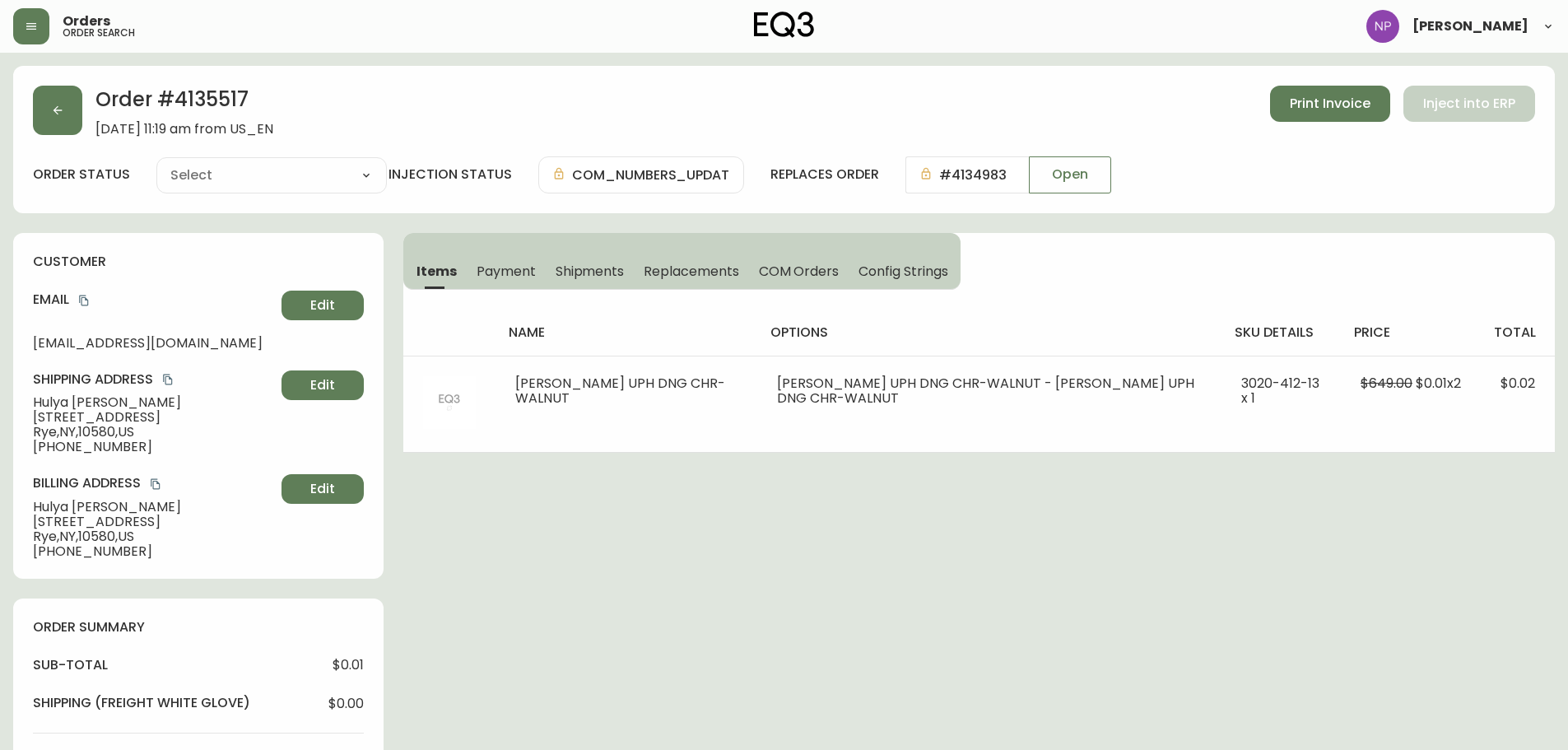
type input "Processing"
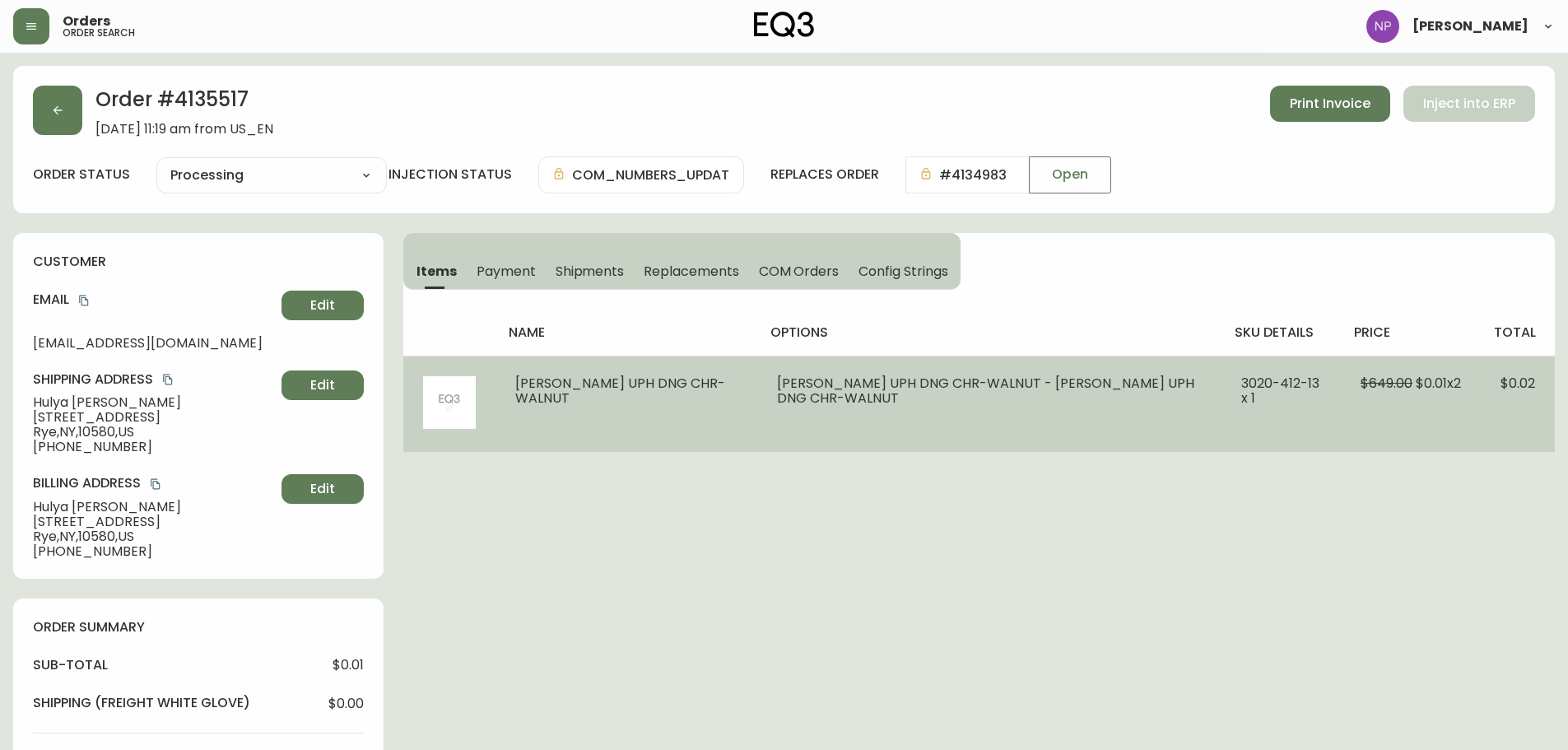
select select "PROCESSING"
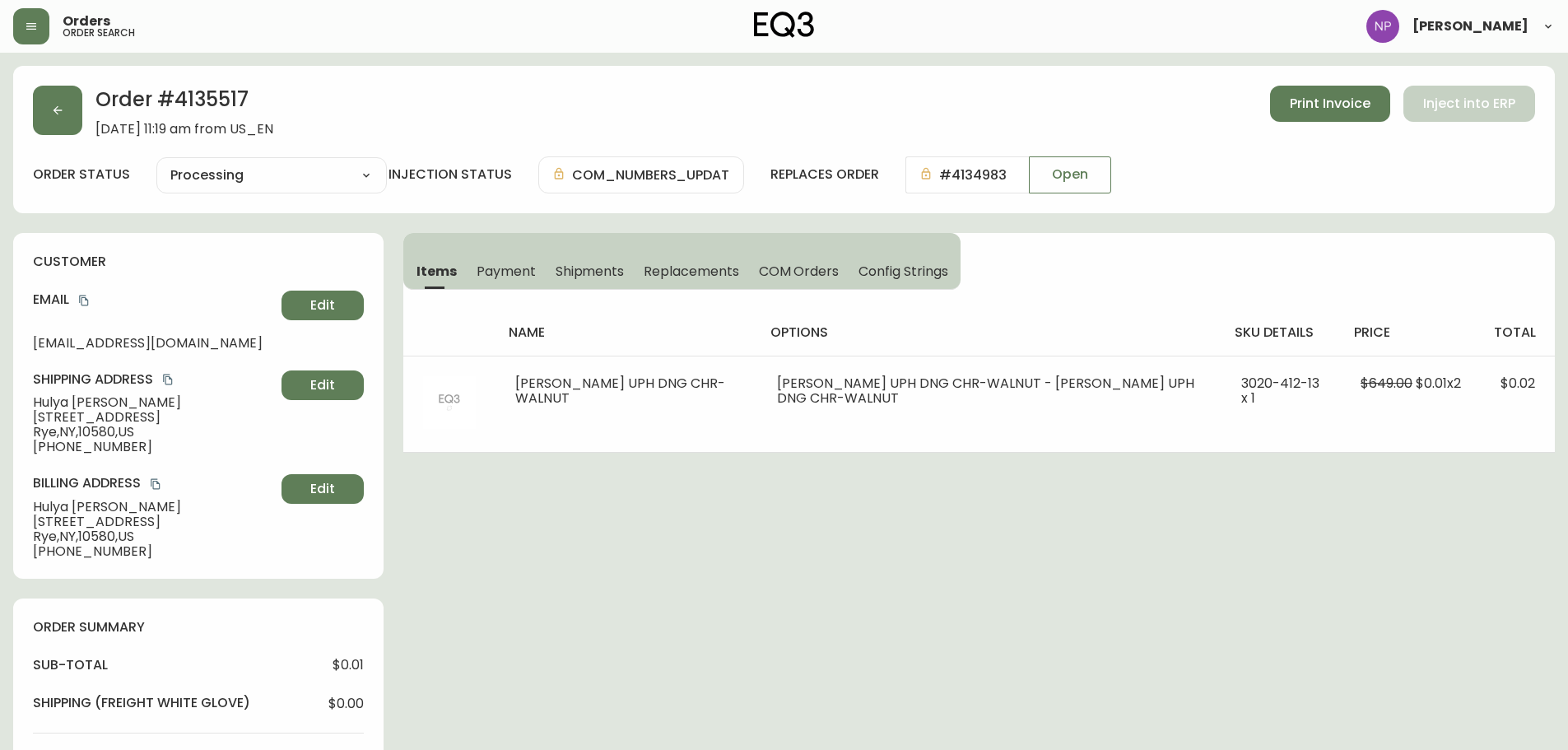
click at [584, 266] on span "Shipments" at bounding box center [590, 271] width 69 height 17
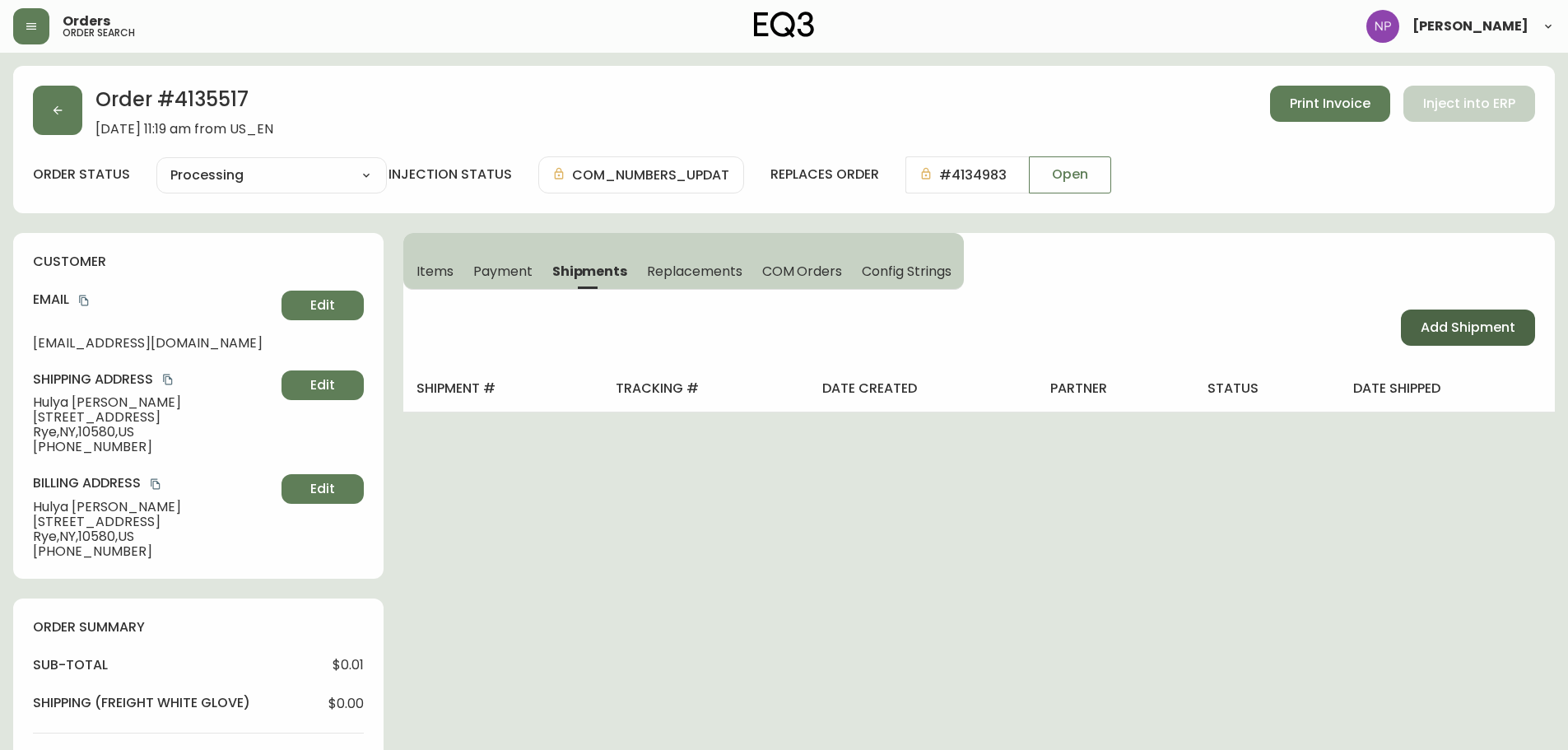
click at [1435, 332] on span "Add Shipment" at bounding box center [1467, 327] width 94 height 18
select select "PENDING"
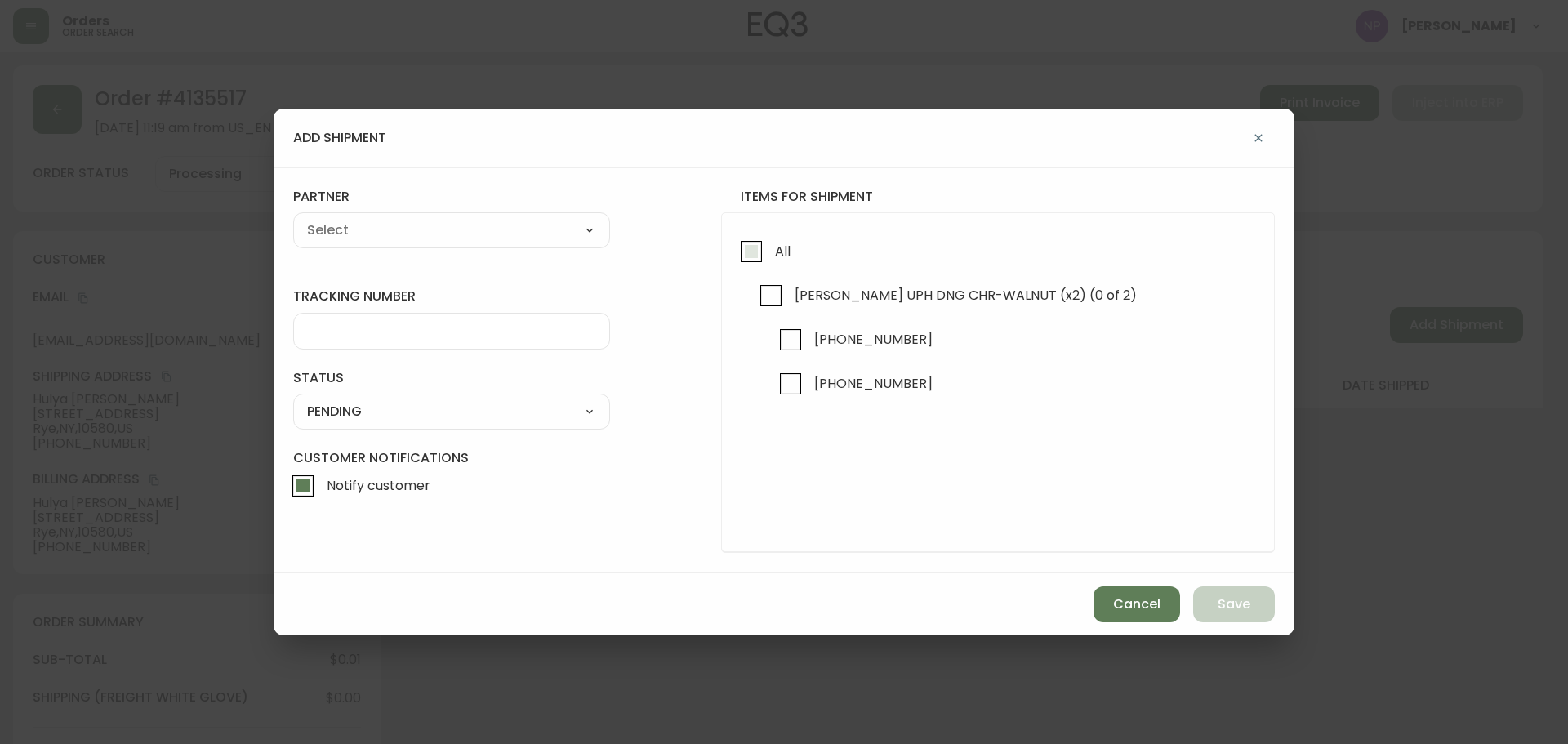
click at [747, 254] on input "All" at bounding box center [752, 251] width 38 height 38
checkbox input "true"
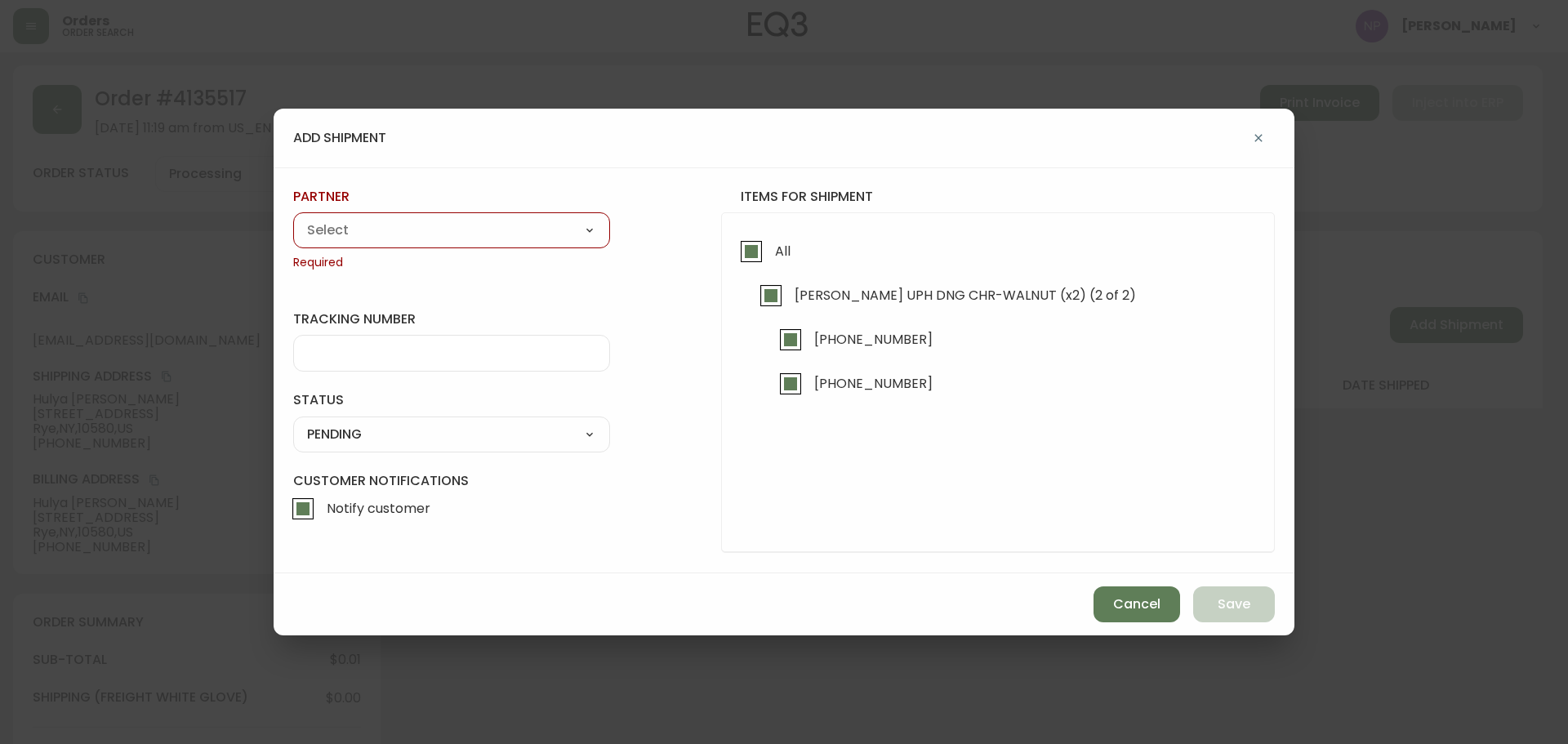
click at [541, 240] on select "A Move to Remember LLC ABF Freight Alero [PERSON_NAME] Canada Post Canpar Expre…" at bounding box center [452, 230] width 317 height 25
select select "cke1dpc0yc9gj0134t8k3ng1a"
click at [293, 218] on select "A Move to Remember LLC ABF Freight Alero [PERSON_NAME] Canada Post Canpar Expre…" at bounding box center [452, 230] width 317 height 25
type input "RXO"
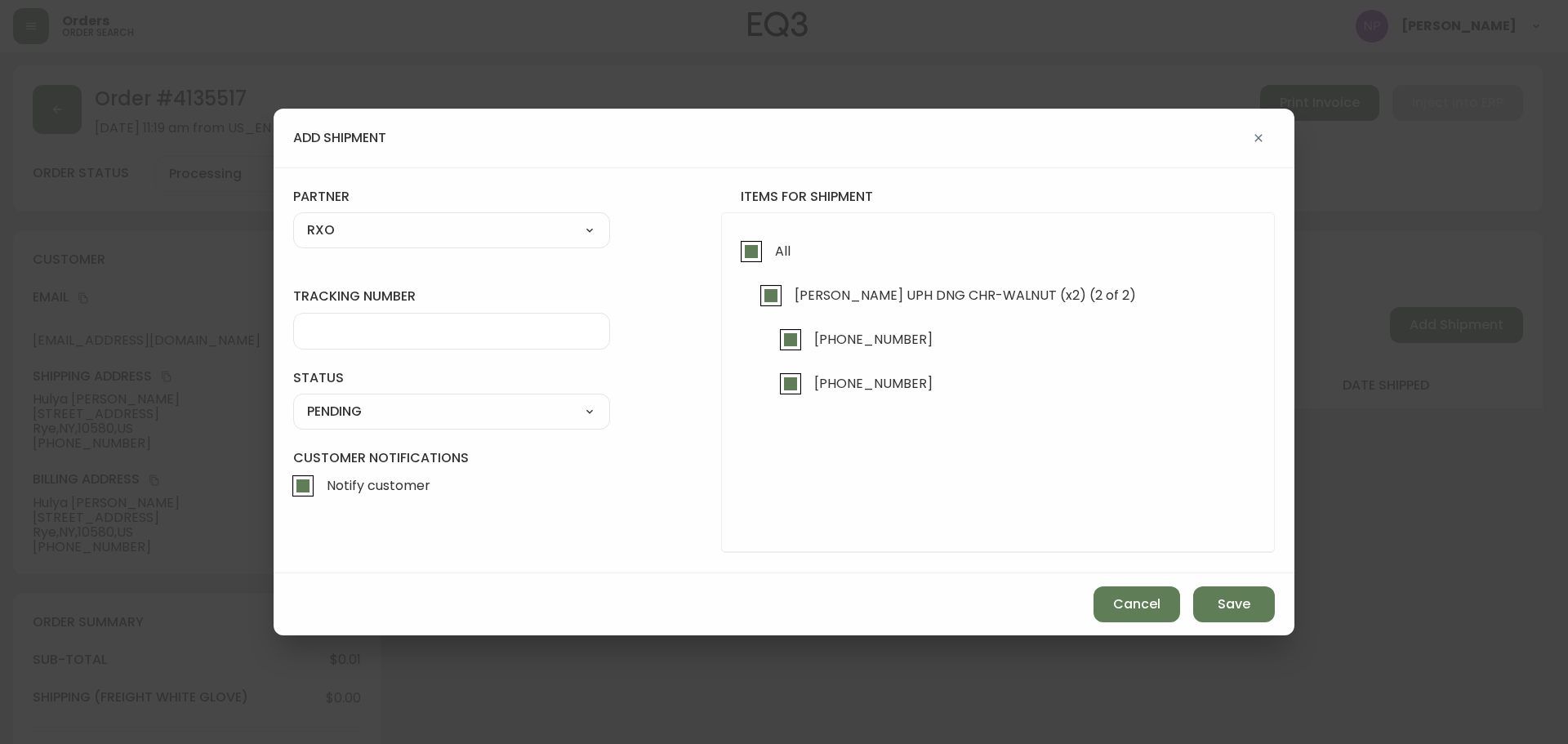
click at [412, 333] on input "tracking number" at bounding box center [452, 330] width 289 height 15
type input "4135517"
click at [452, 416] on select "SHIPPED PENDING CANCELLED" at bounding box center [452, 412] width 317 height 25
click at [293, 399] on select "SHIPPED PENDING CANCELLED" at bounding box center [452, 412] width 317 height 25
select select "PENDING"
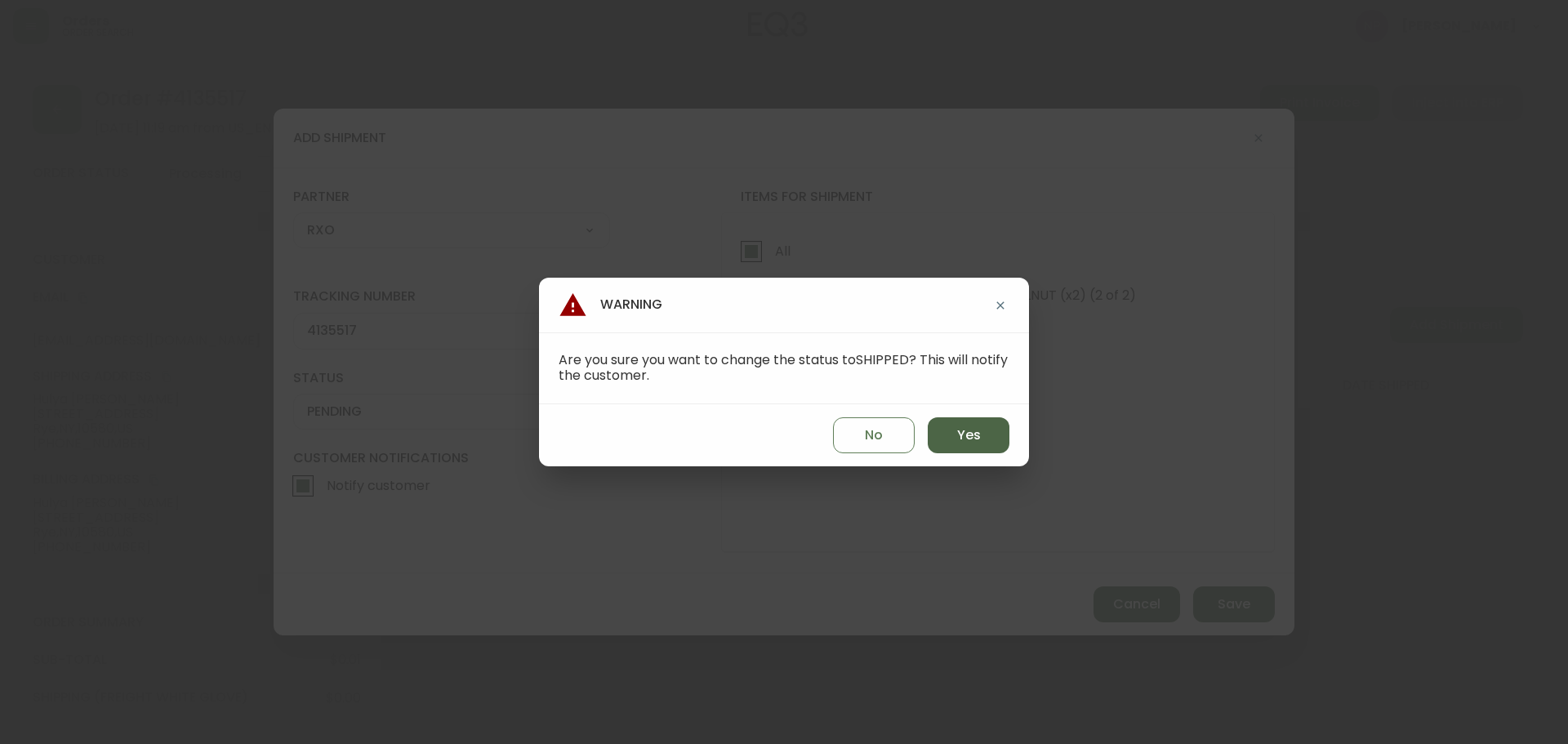
click at [988, 435] on button "Yes" at bounding box center [968, 435] width 81 height 36
type input "SHIPPED"
select select "SHIPPED"
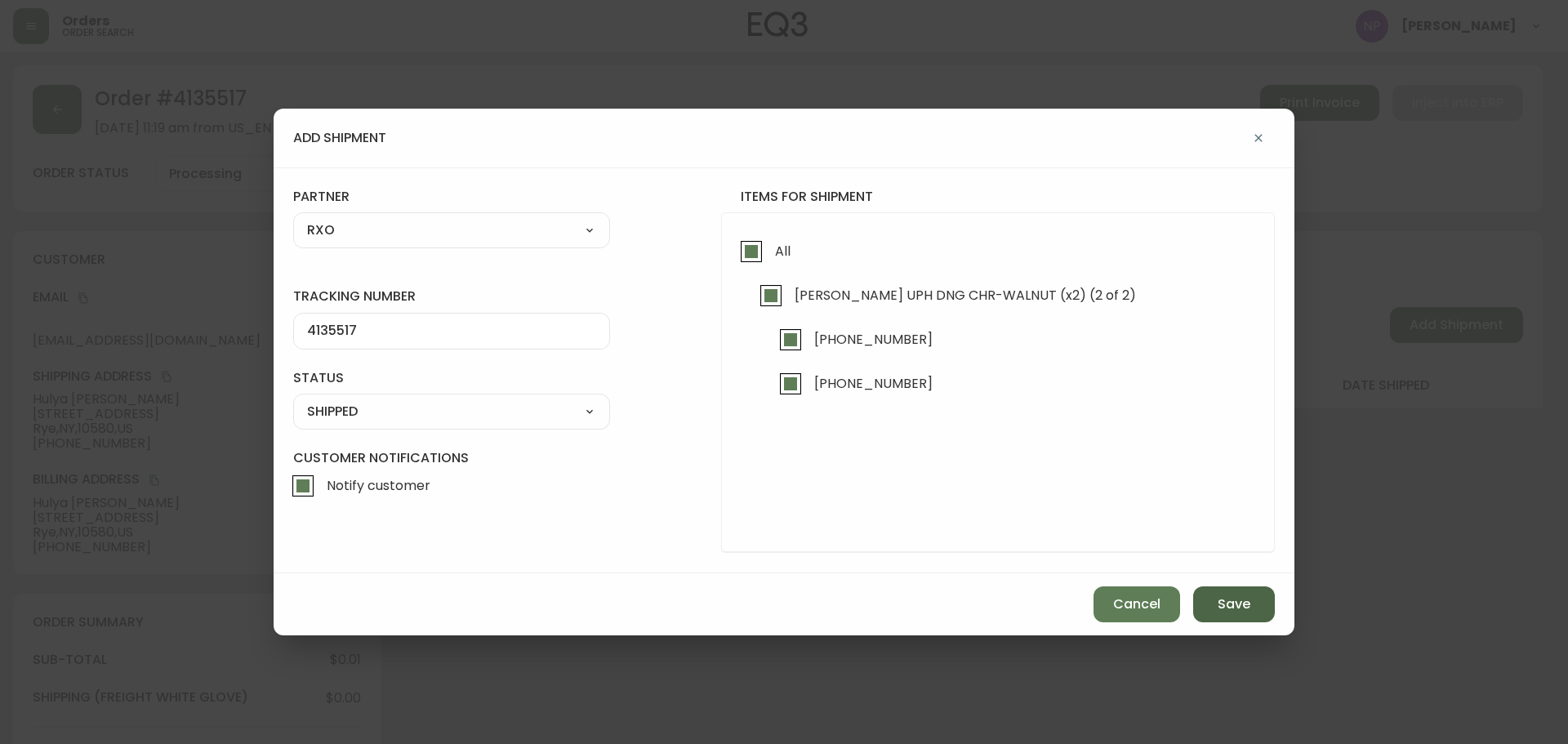
click at [1242, 617] on button "Save" at bounding box center [1235, 604] width 81 height 36
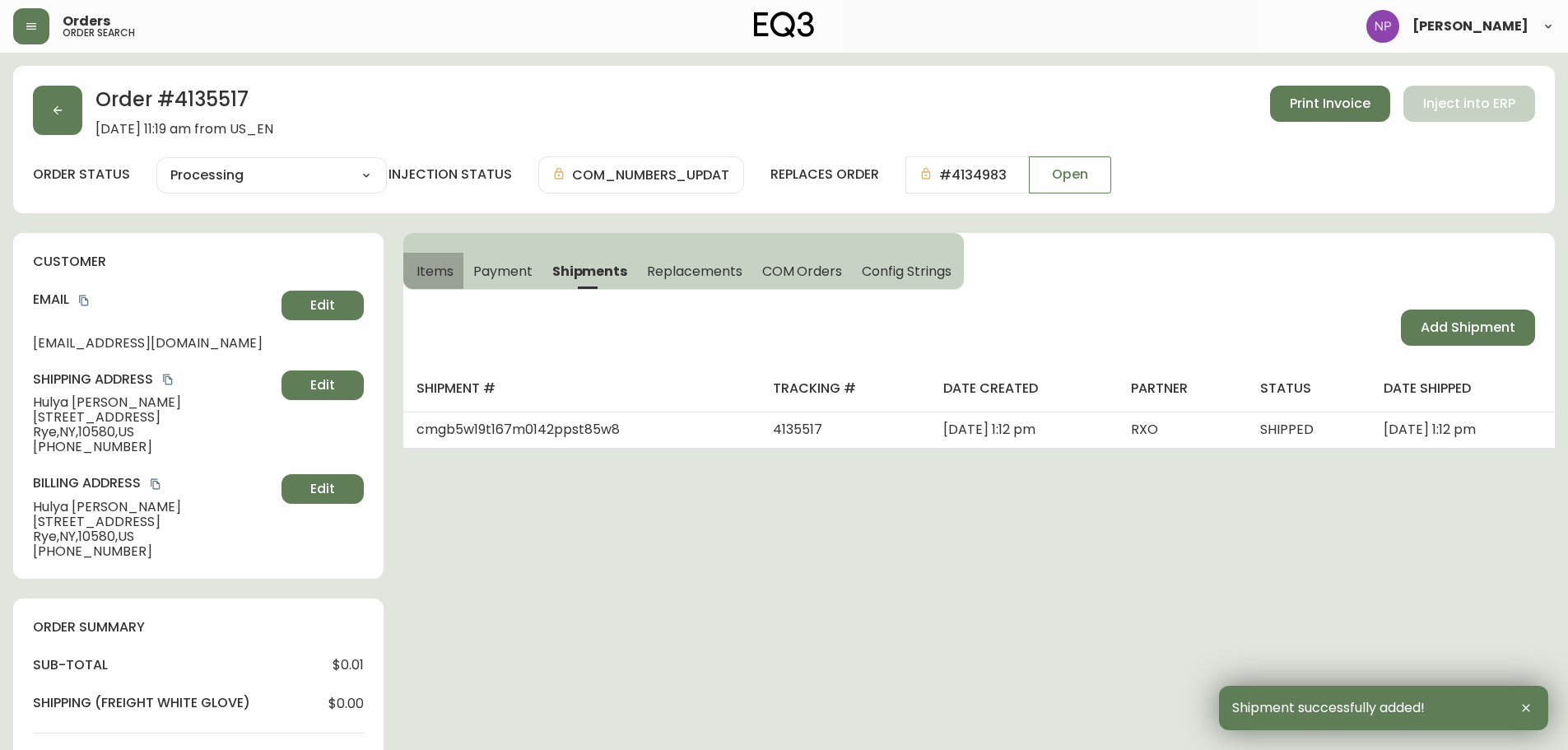
click at [447, 264] on span "Items" at bounding box center [435, 271] width 37 height 17
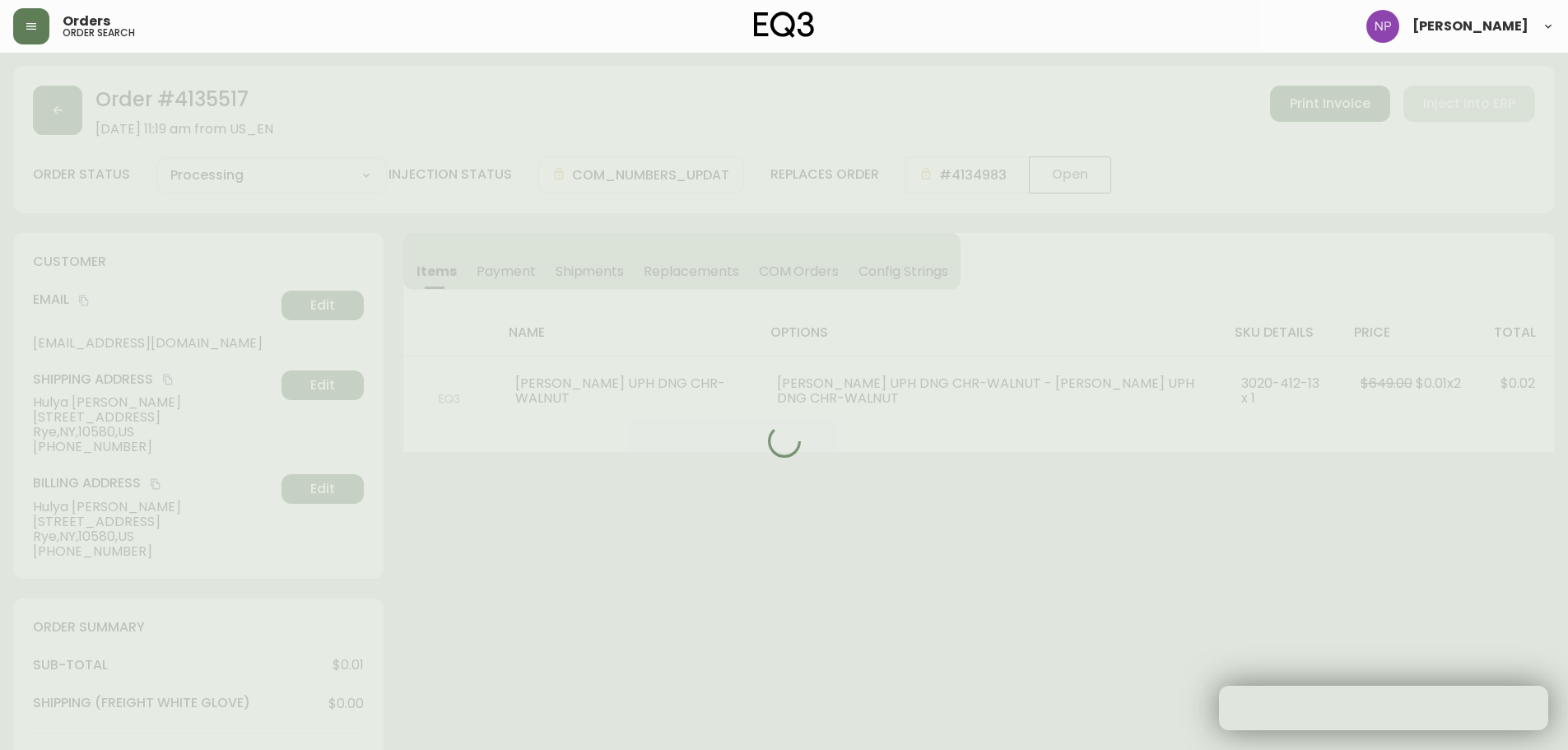
type input "Fully Shipped"
select select "FULLY_SHIPPED"
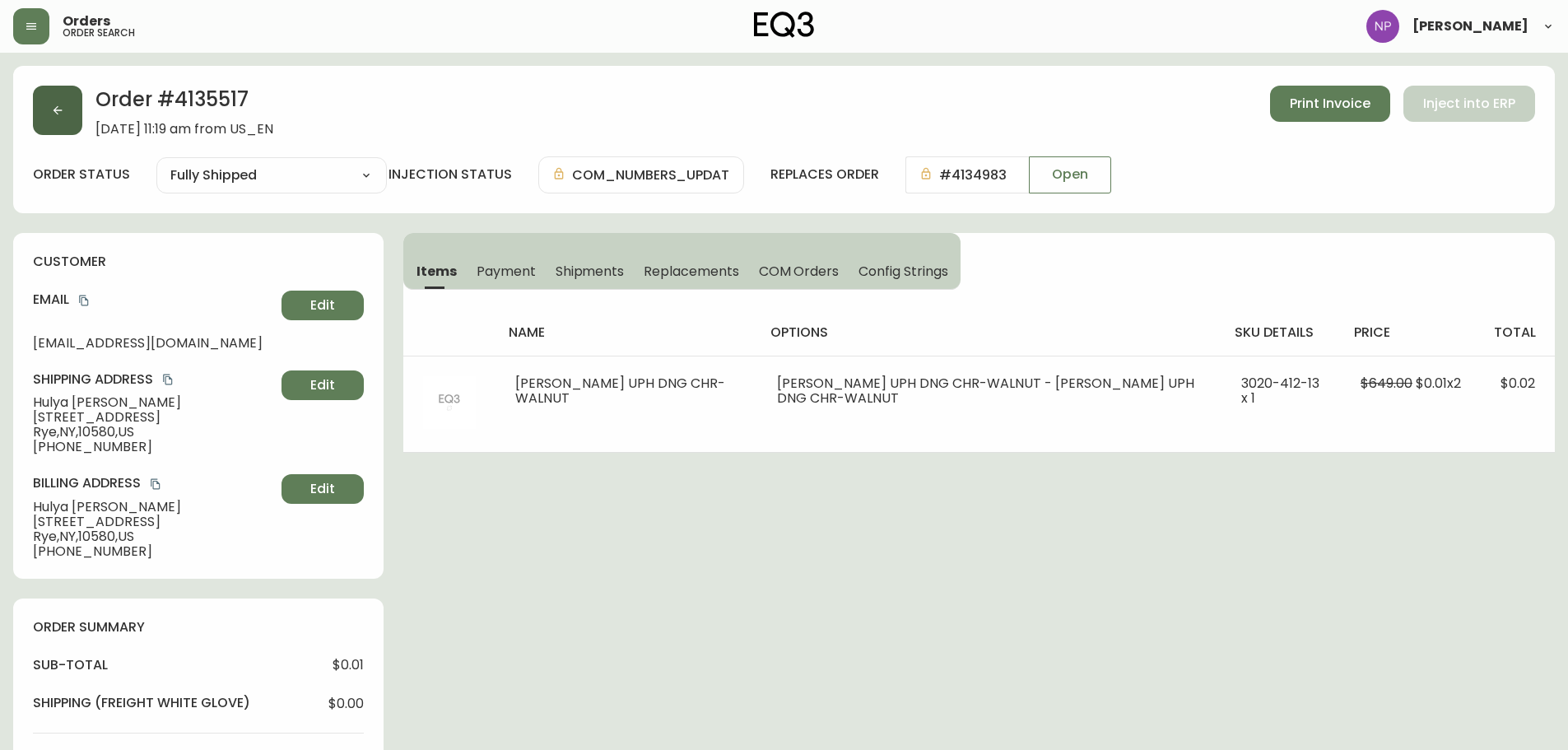
click at [45, 105] on button "button" at bounding box center [58, 110] width 49 height 49
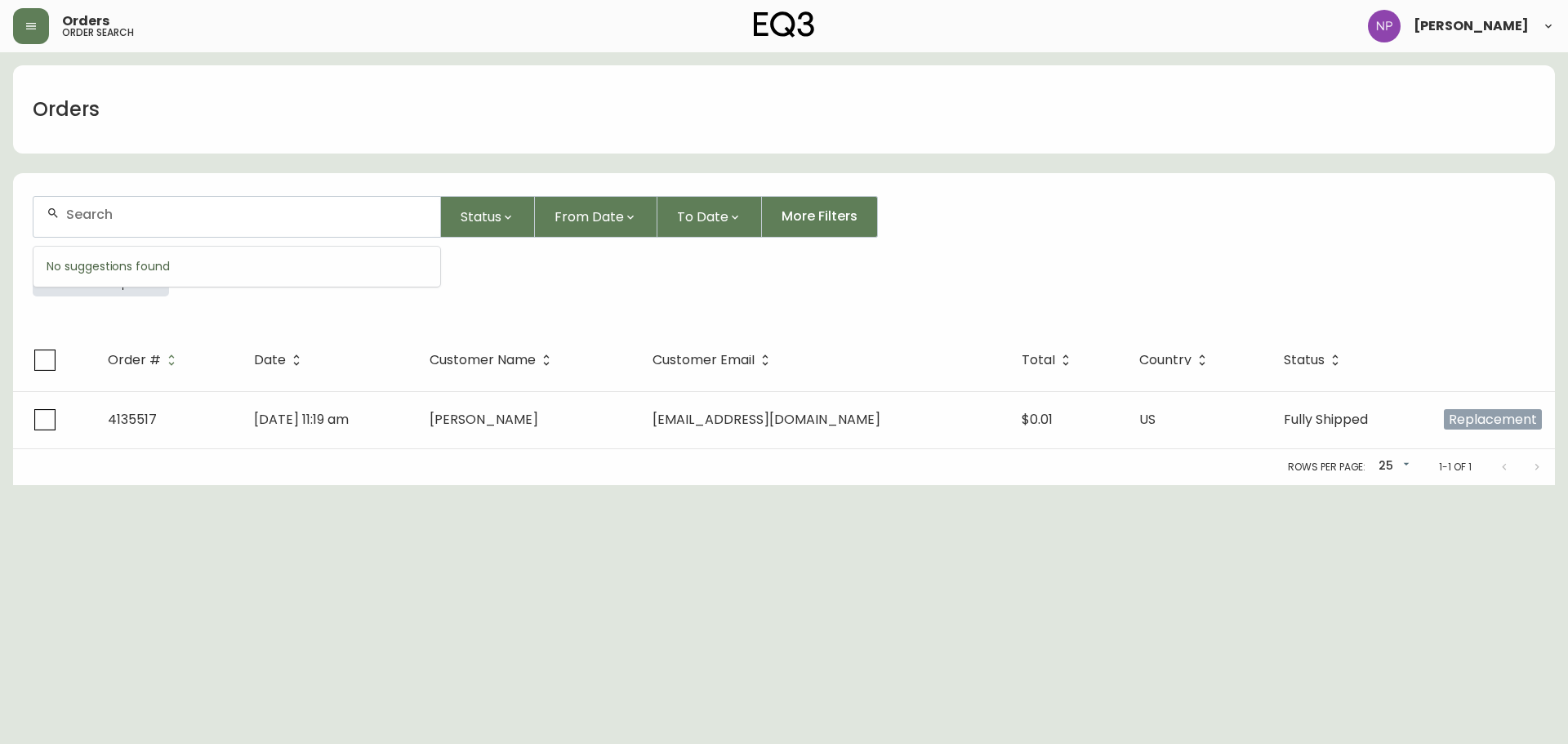
click at [330, 221] on input "text" at bounding box center [247, 214] width 361 height 15
type input "4133957"
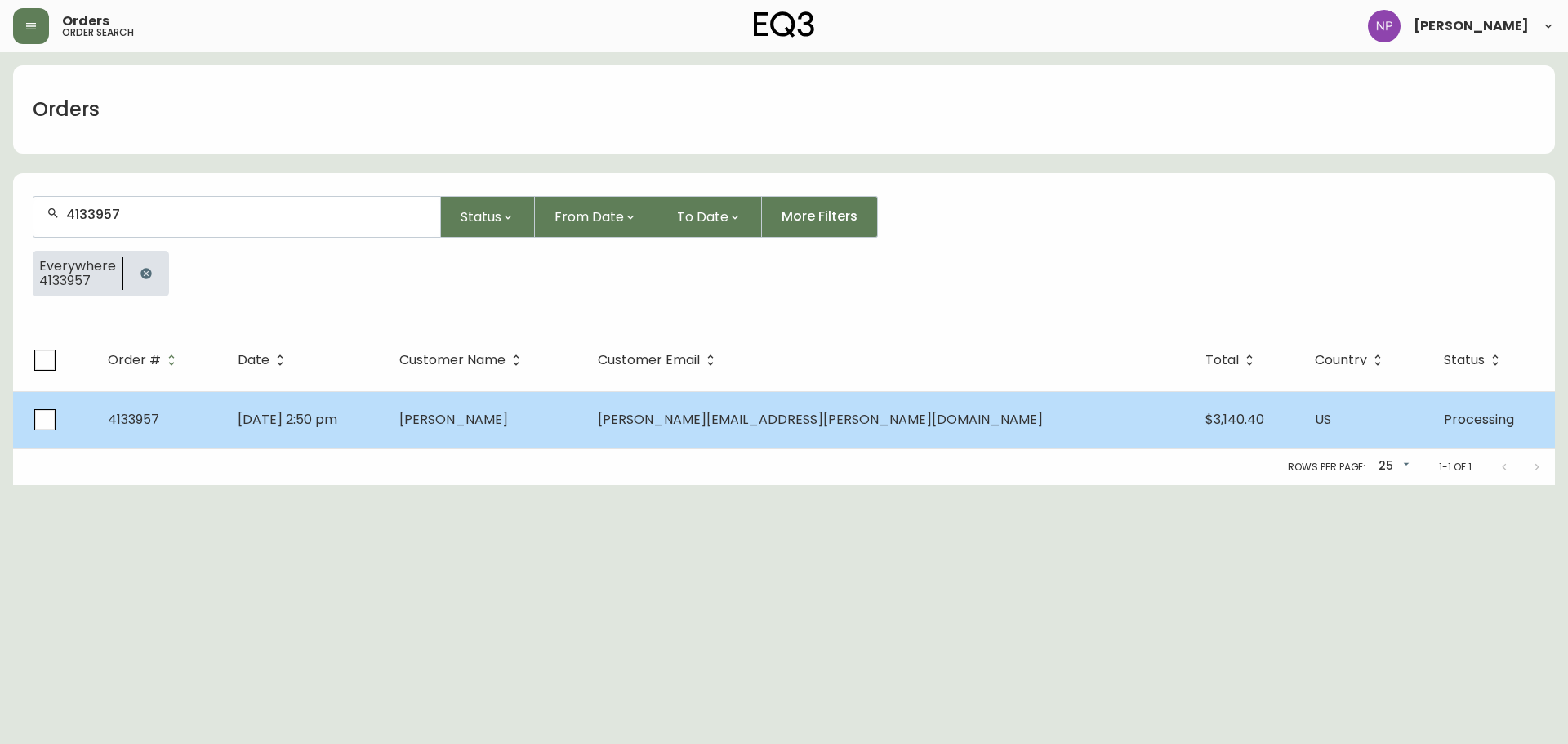
click at [1193, 404] on td "$3,140.40" at bounding box center [1248, 419] width 110 height 58
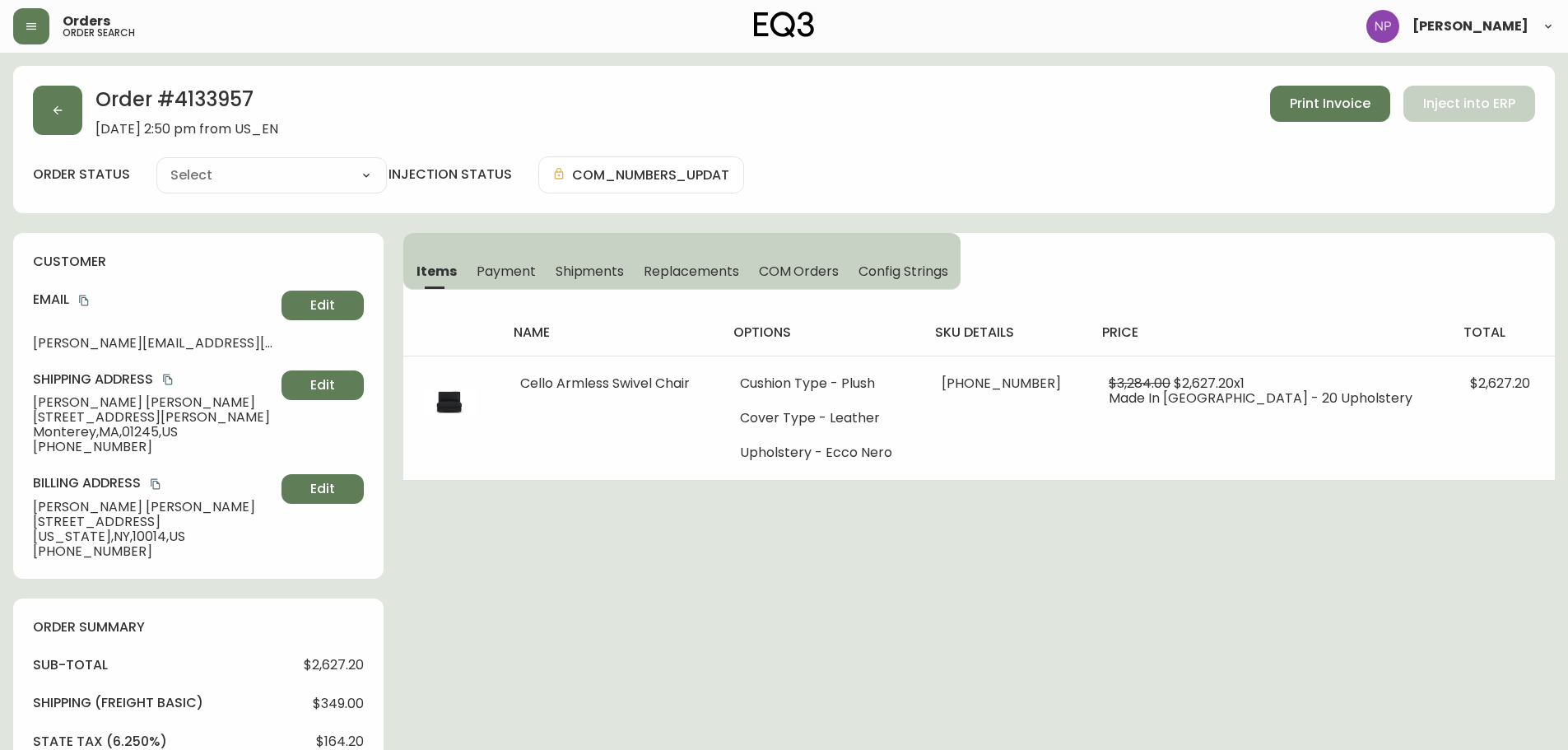
type input "Processing"
select select "PROCESSING"
click at [594, 260] on button "Shipments" at bounding box center [589, 271] width 88 height 36
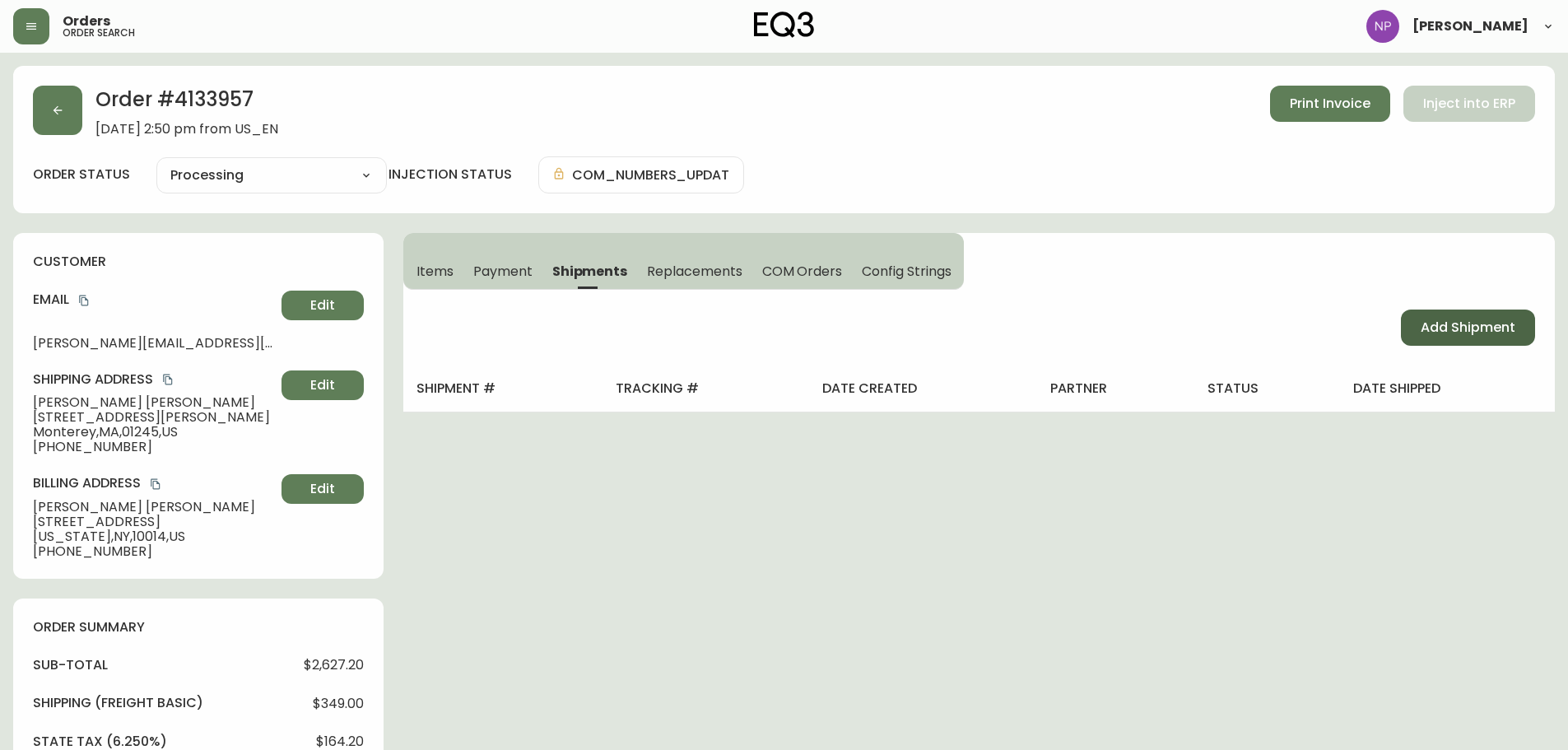
click at [1495, 341] on button "Add Shipment" at bounding box center [1467, 327] width 134 height 36
select select "PENDING"
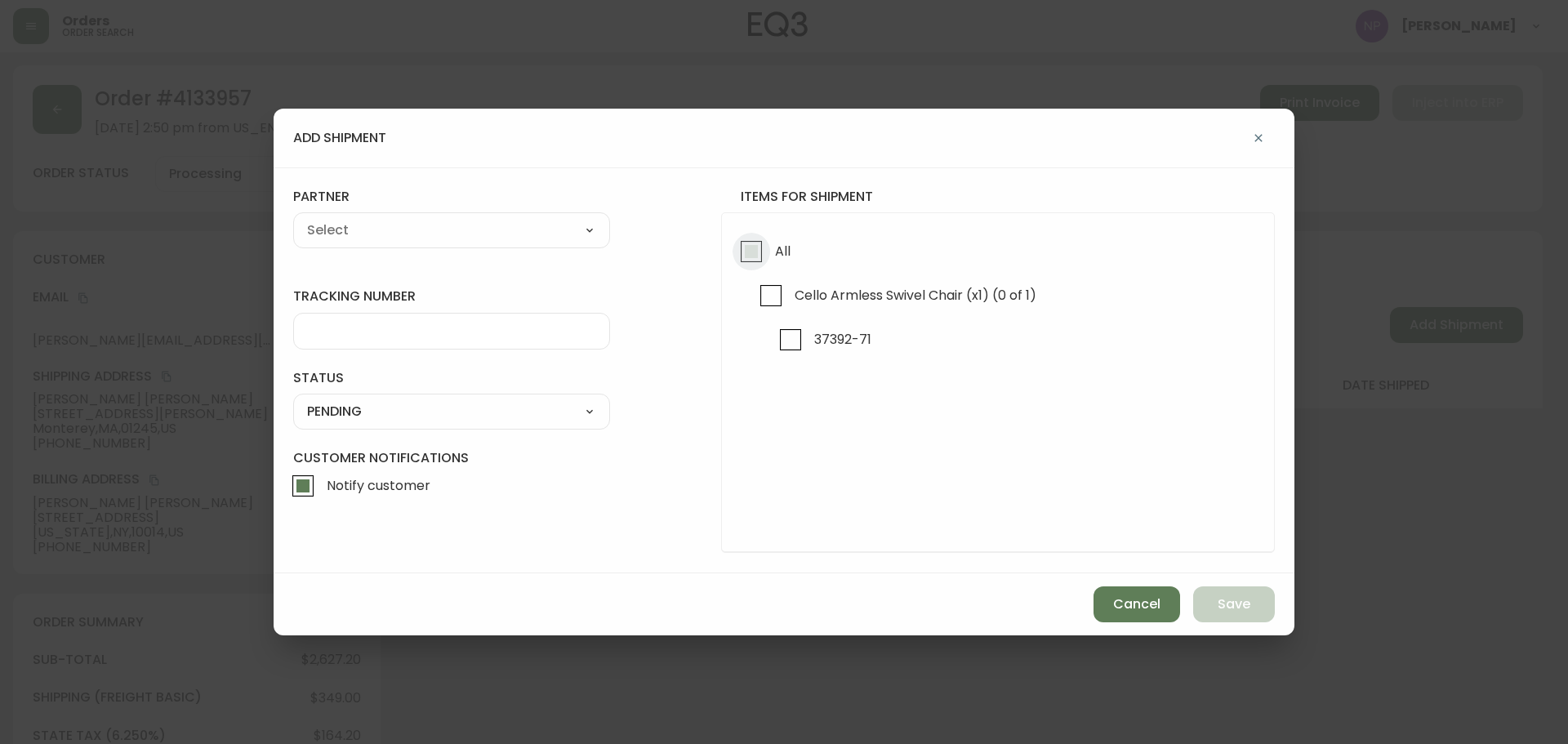
click at [737, 235] on input "All" at bounding box center [752, 251] width 38 height 38
checkbox input "true"
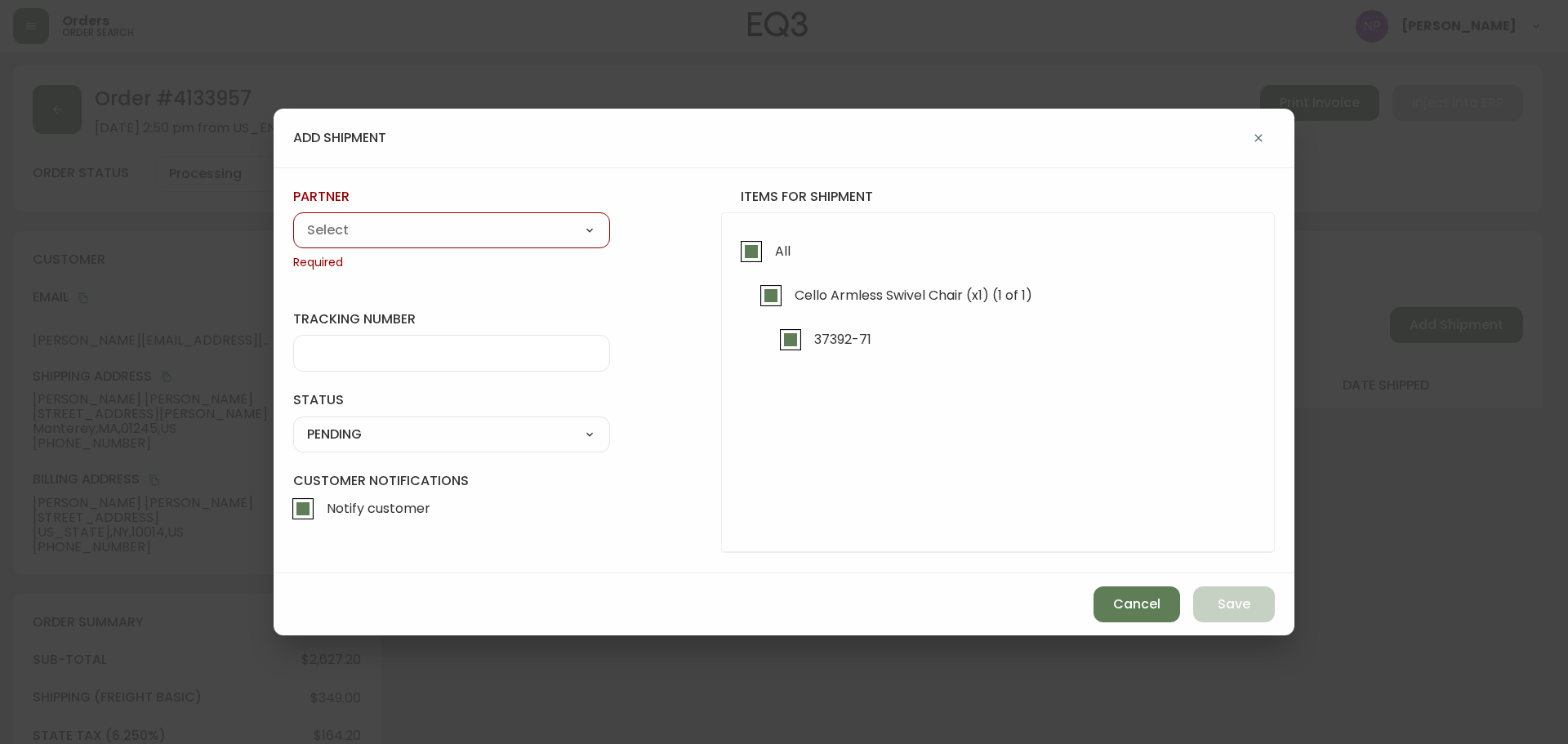
click at [559, 231] on select "A Move to Remember LLC ABF Freight Alero [PERSON_NAME] Canada Post Canpar Expre…" at bounding box center [452, 230] width 317 height 25
select select "cjy0aaf3c01x30166dpi6h6qg"
click at [293, 218] on select "A Move to Remember LLC ABF Freight Alero [PERSON_NAME] Canada Post Canpar Expre…" at bounding box center [452, 230] width 317 height 25
type input "EQ3"
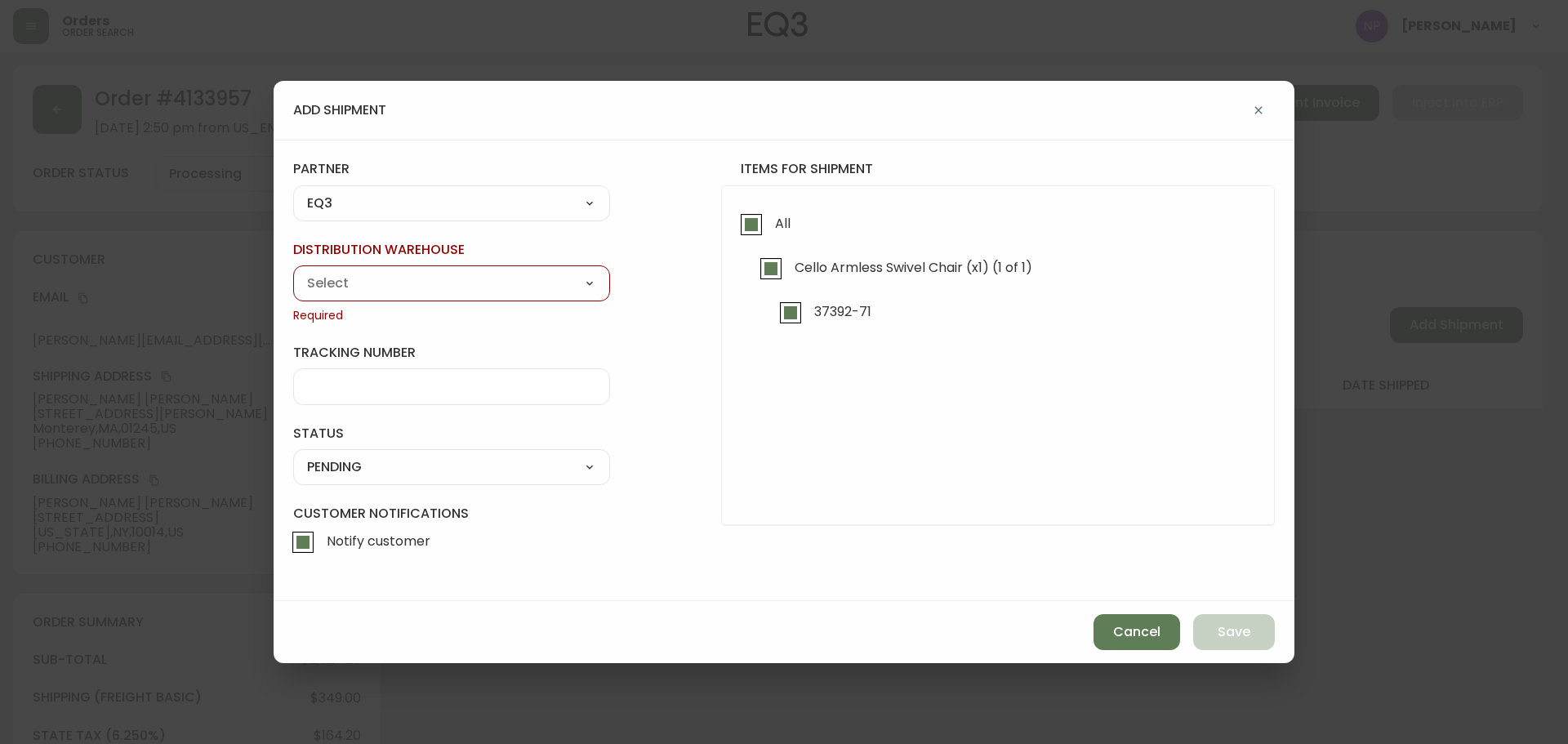
drag, startPoint x: 353, startPoint y: 276, endPoint x: 343, endPoint y: 230, distance: 47.1
click at [353, 276] on select "Calgary Warehouse GTA Distribution Center [GEOGRAPHIC_DATA] [GEOGRAPHIC_DATA] W…" at bounding box center [452, 283] width 317 height 25
click at [342, 204] on select "A Move to Remember LLC ABF Freight Alero [PERSON_NAME] Canada Post Canpar Expre…" at bounding box center [452, 203] width 317 height 25
select select "cke1dpc0yc9gj0134t8k3ng1a"
click at [293, 215] on select "A Move to Remember LLC ABF Freight Alero [PERSON_NAME] Canada Post Canpar Expre…" at bounding box center [452, 203] width 317 height 25
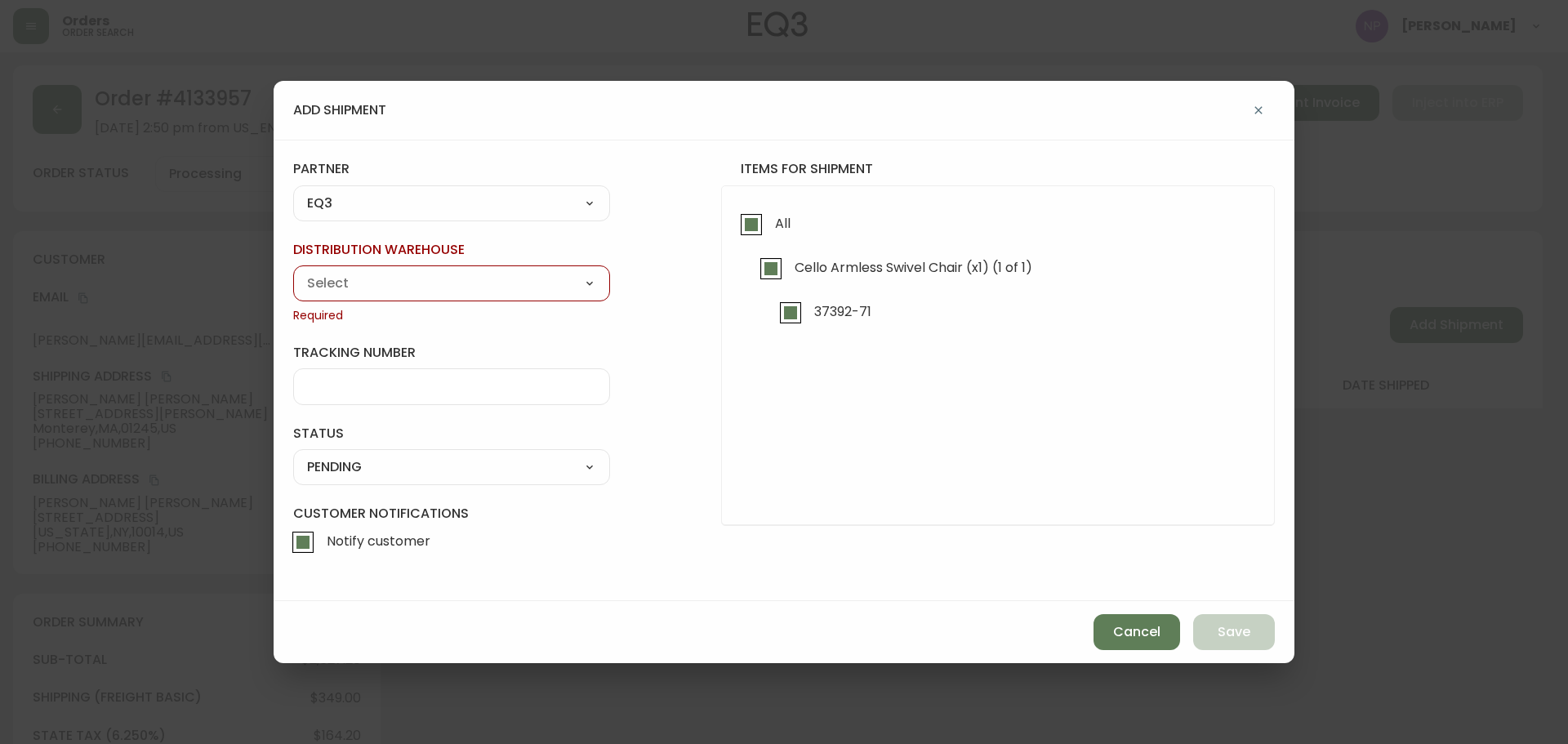
type input "RXO"
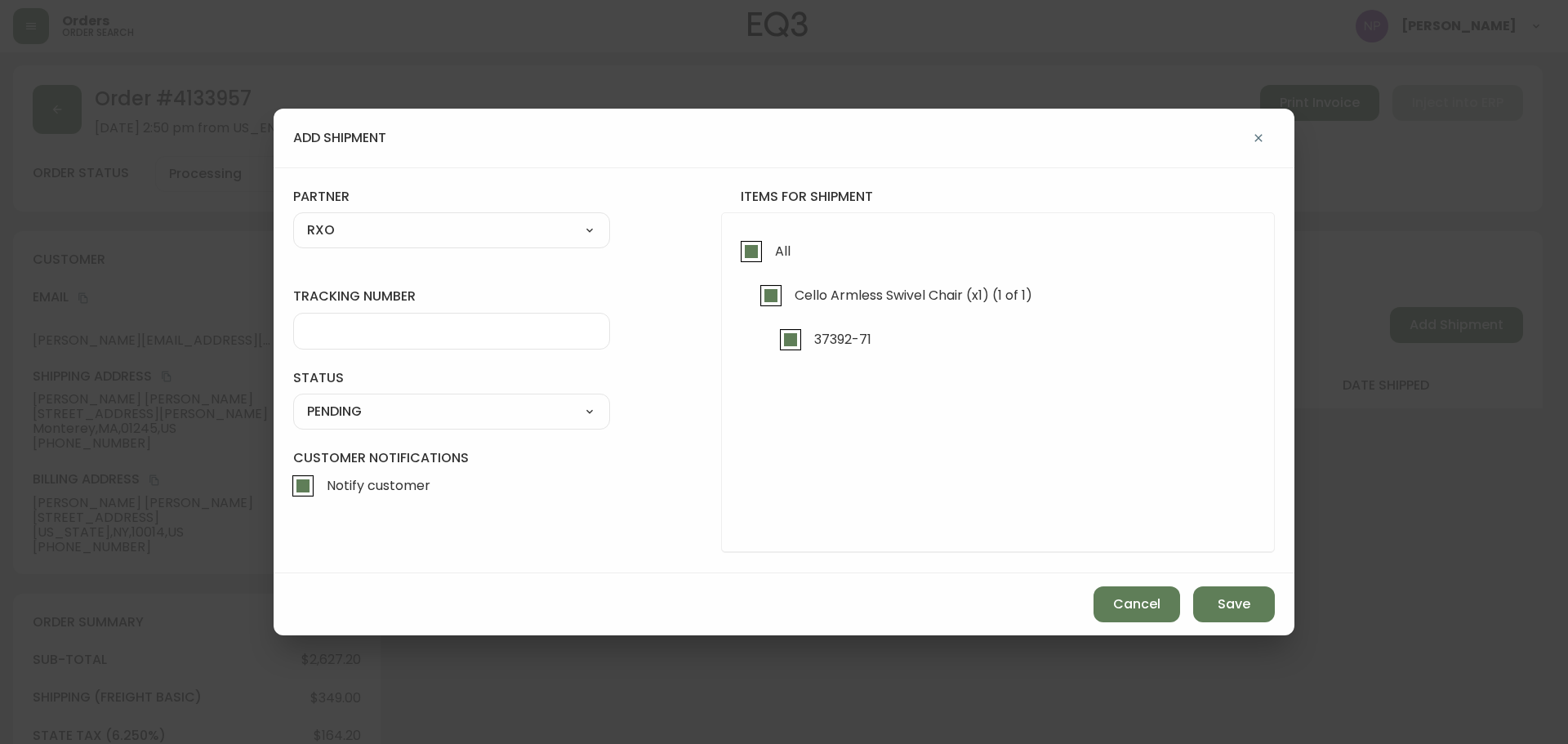
click at [369, 335] on input "tracking number" at bounding box center [452, 330] width 289 height 15
type input "4133957"
click at [546, 400] on select "SHIPPED PENDING CANCELLED" at bounding box center [452, 412] width 317 height 25
click at [293, 399] on select "SHIPPED PENDING CANCELLED" at bounding box center [452, 412] width 317 height 25
select select "PENDING"
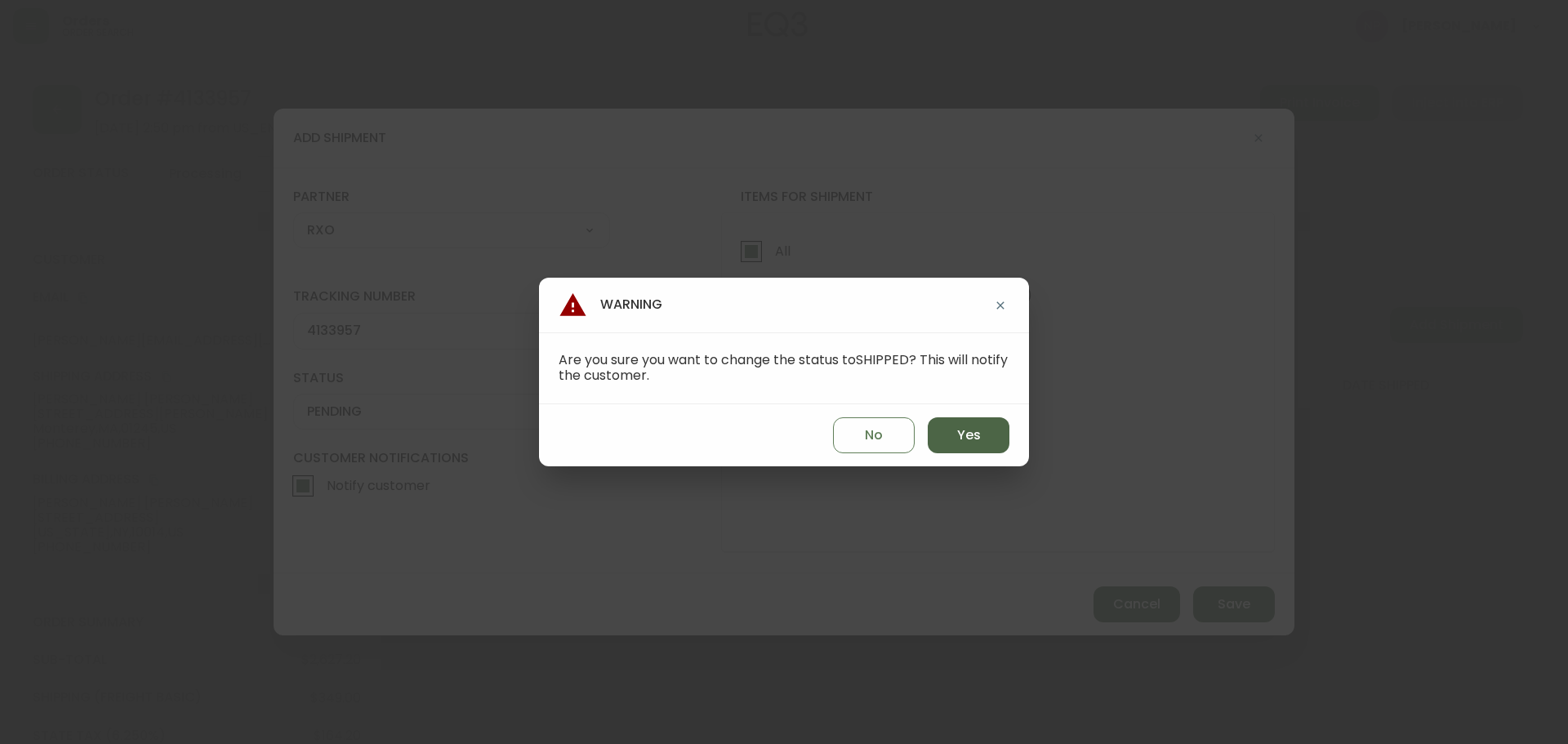
click at [996, 434] on button "Yes" at bounding box center [968, 435] width 81 height 36
type input "SHIPPED"
select select "SHIPPED"
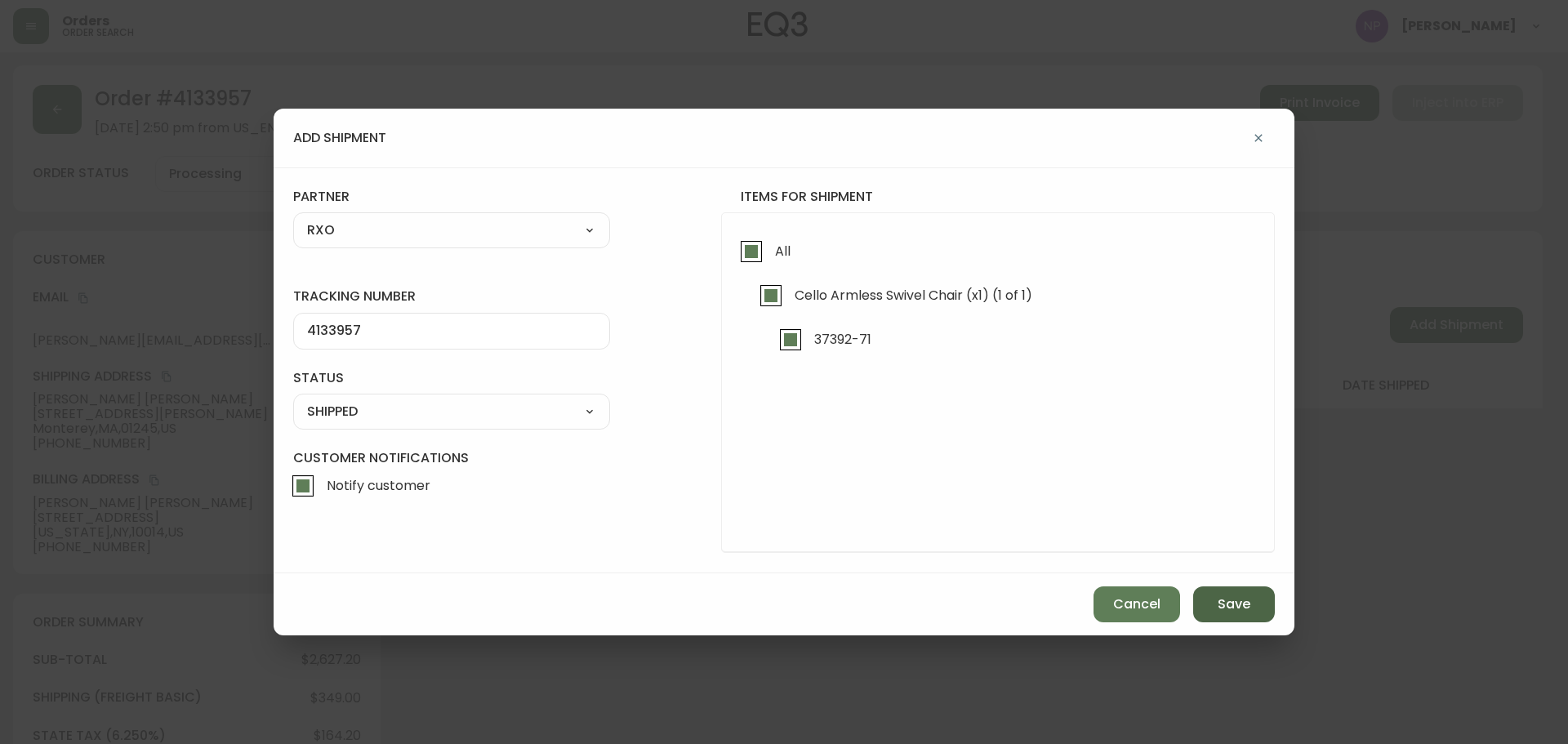
click at [1242, 615] on button "Save" at bounding box center [1235, 604] width 81 height 36
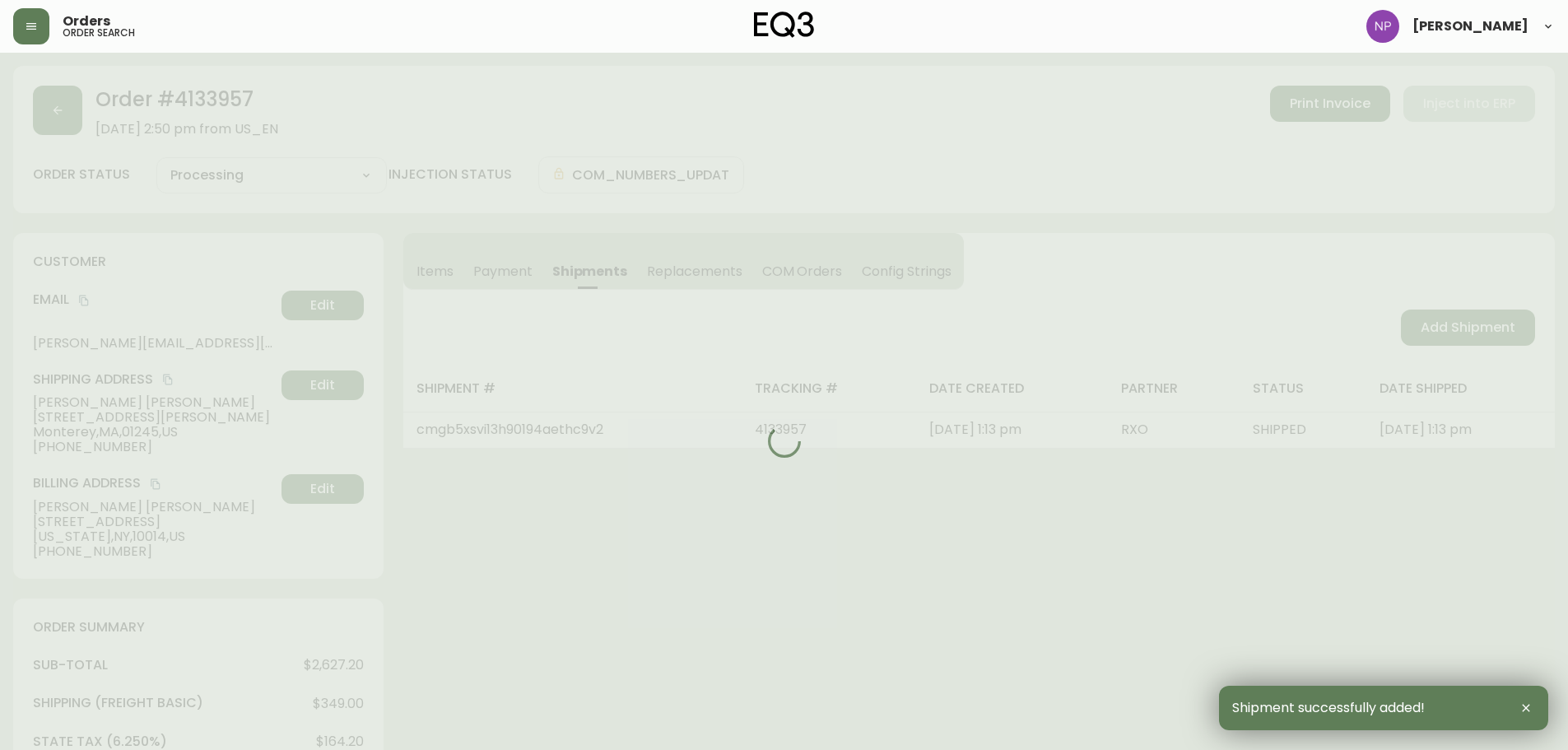
type input "Fully Shipped"
select select "FULLY_SHIPPED"
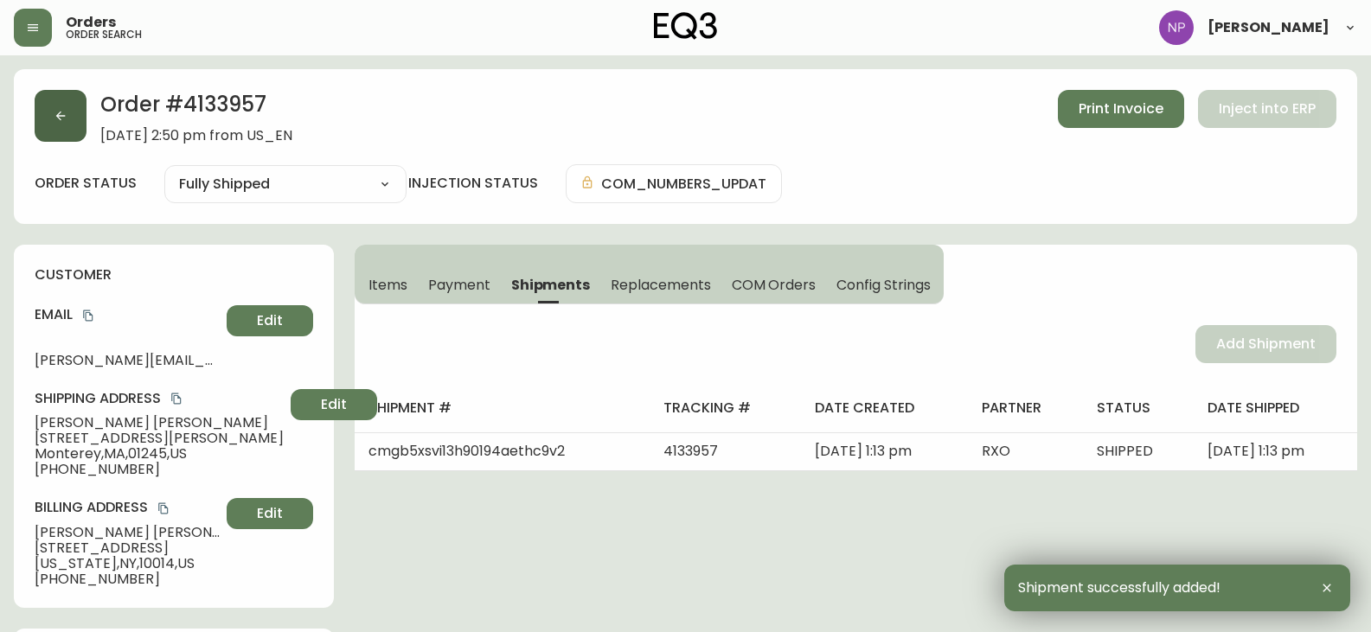
click at [55, 130] on button "button" at bounding box center [61, 116] width 52 height 52
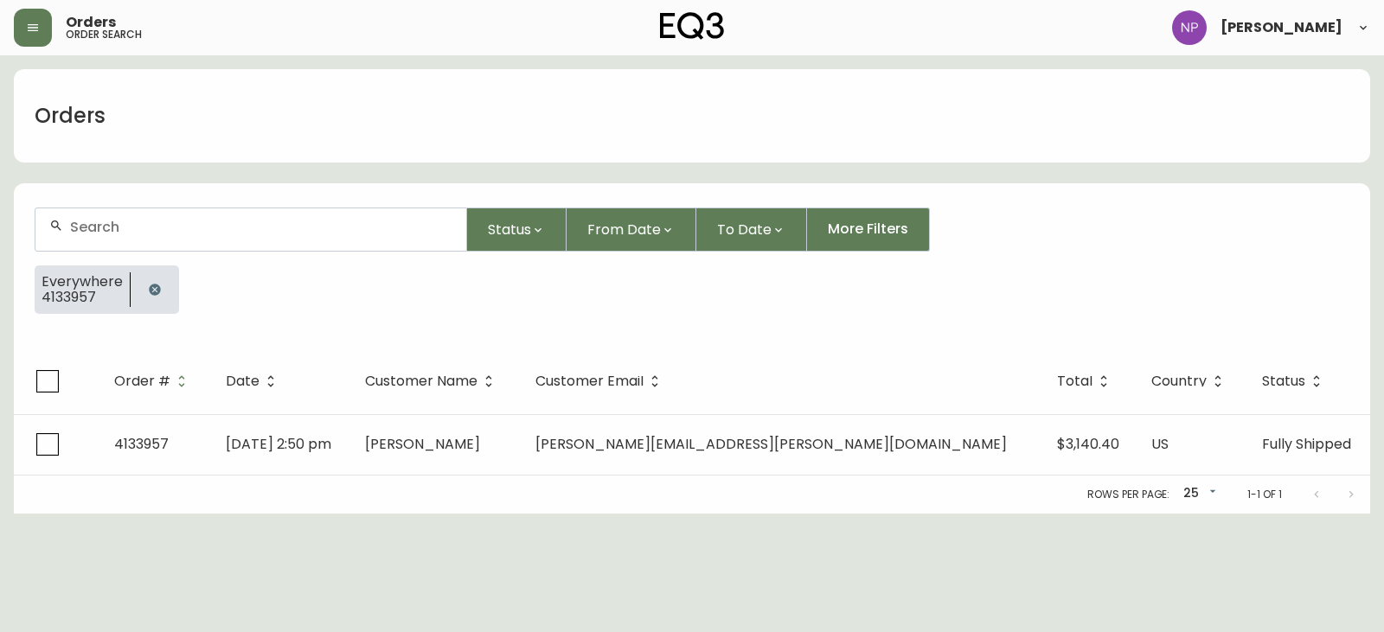
click at [181, 235] on div at bounding box center [250, 229] width 431 height 42
type input "4135328"
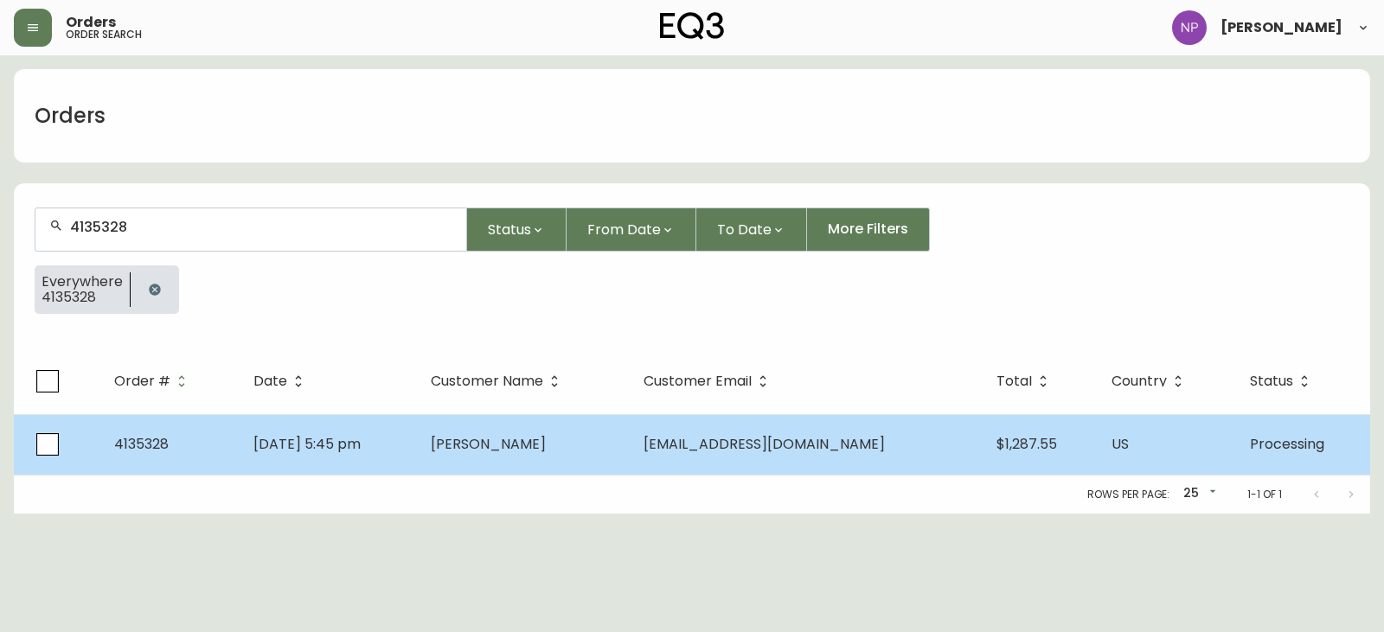
click at [361, 441] on span "[DATE] 5:45 pm" at bounding box center [306, 444] width 107 height 20
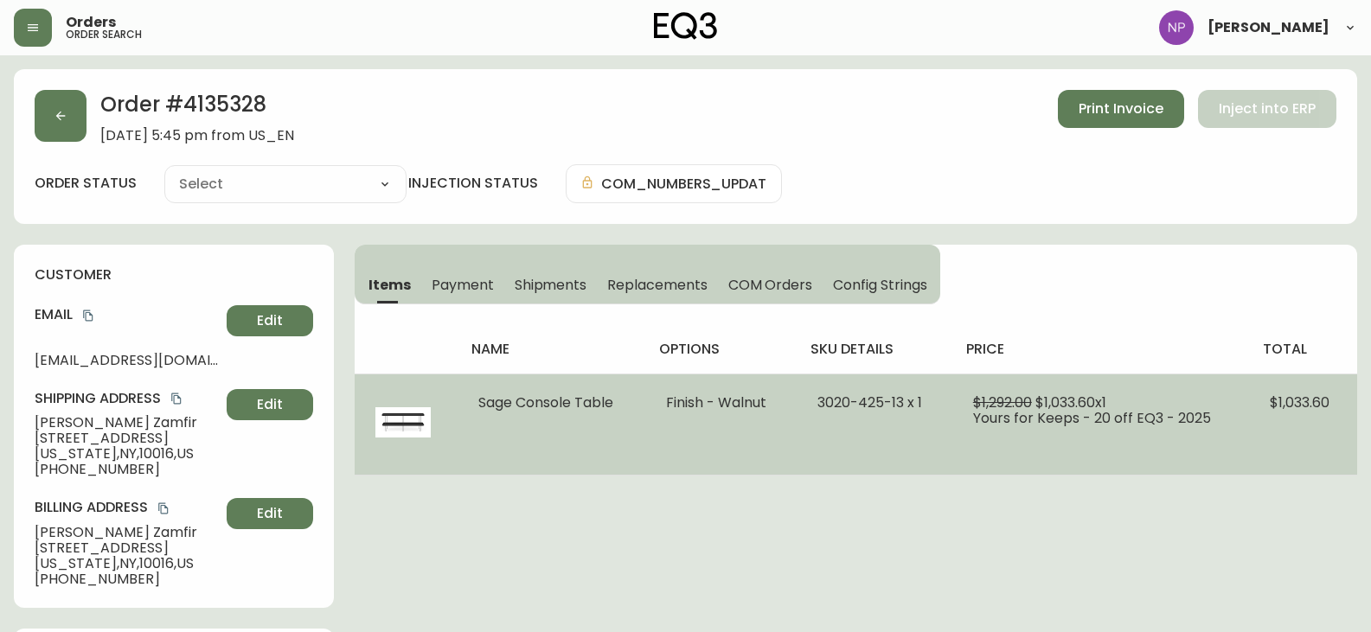
type input "Processing"
select select "PROCESSING"
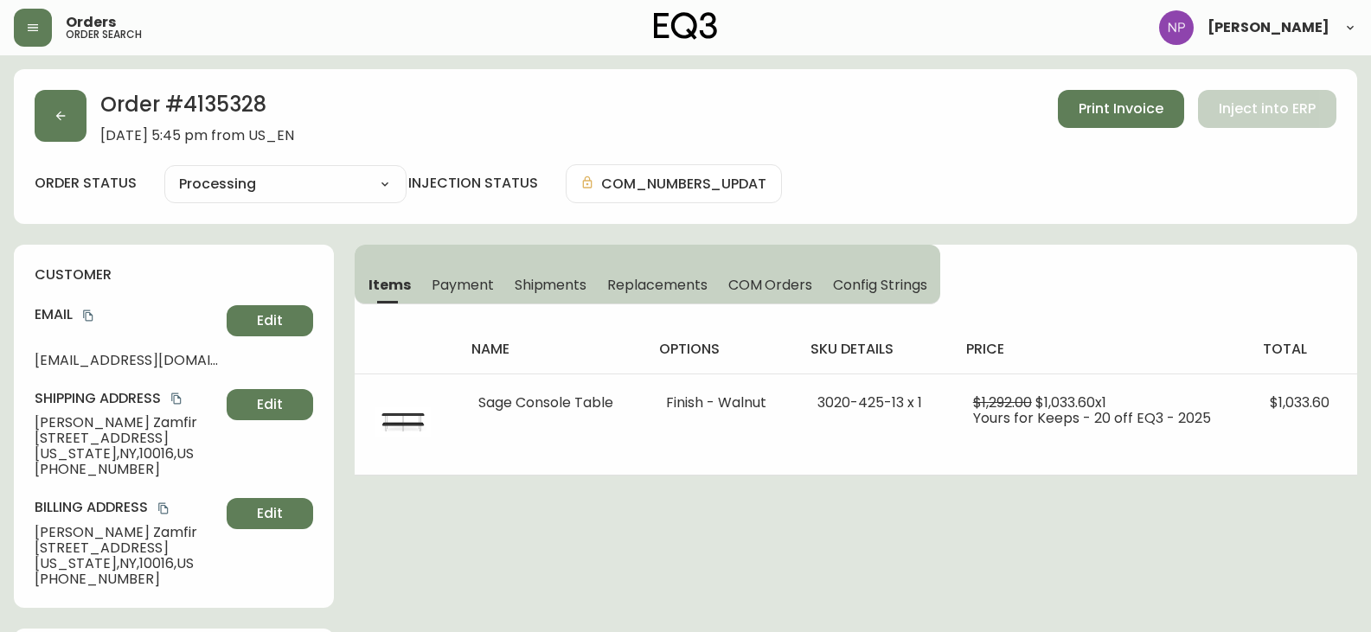
click at [553, 295] on button "Shipments" at bounding box center [550, 285] width 93 height 38
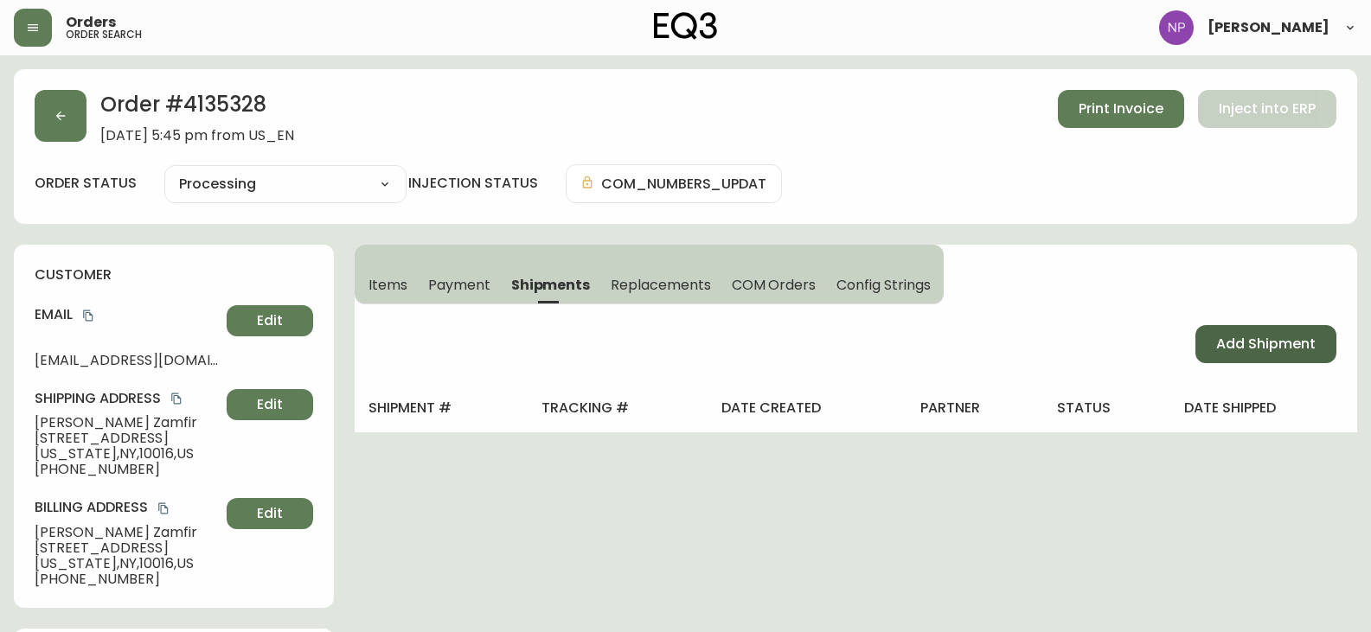
click at [1320, 352] on button "Add Shipment" at bounding box center [1265, 344] width 141 height 38
select select "PENDING"
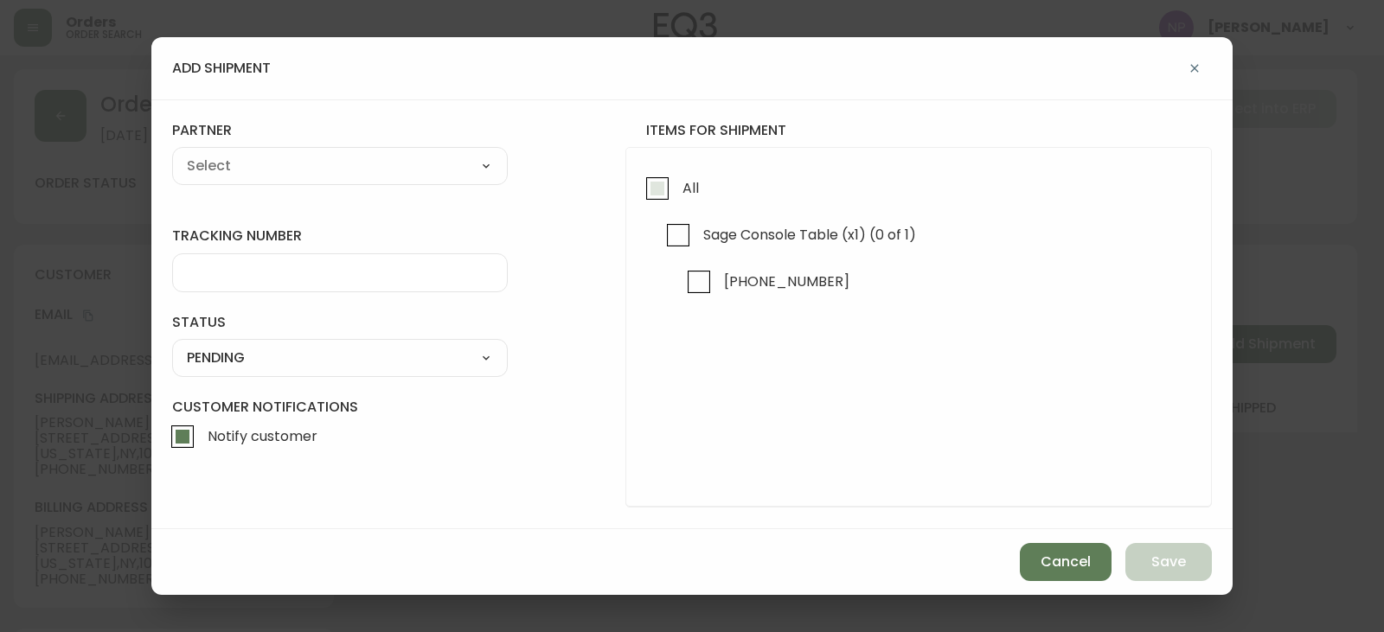
click at [649, 206] on input "All" at bounding box center [657, 189] width 40 height 40
checkbox input "true"
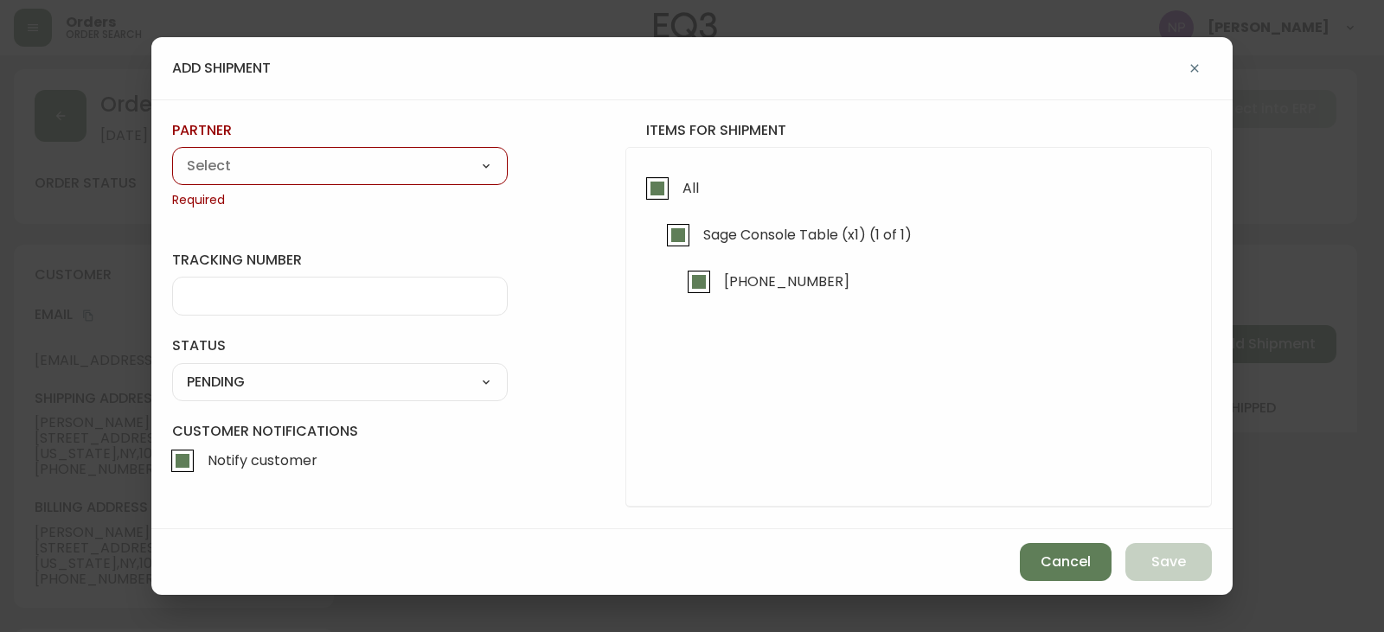
click at [410, 170] on select "A Move to Remember LLC ABF Freight Alero [PERSON_NAME] Canada Post Canpar Expre…" at bounding box center [340, 166] width 336 height 26
select select "cke1dpc0yc9gj0134t8k3ng1a"
click at [172, 153] on select "A Move to Remember LLC ABF Freight Alero [PERSON_NAME] Canada Post Canpar Expre…" at bounding box center [340, 166] width 336 height 26
type input "RXO"
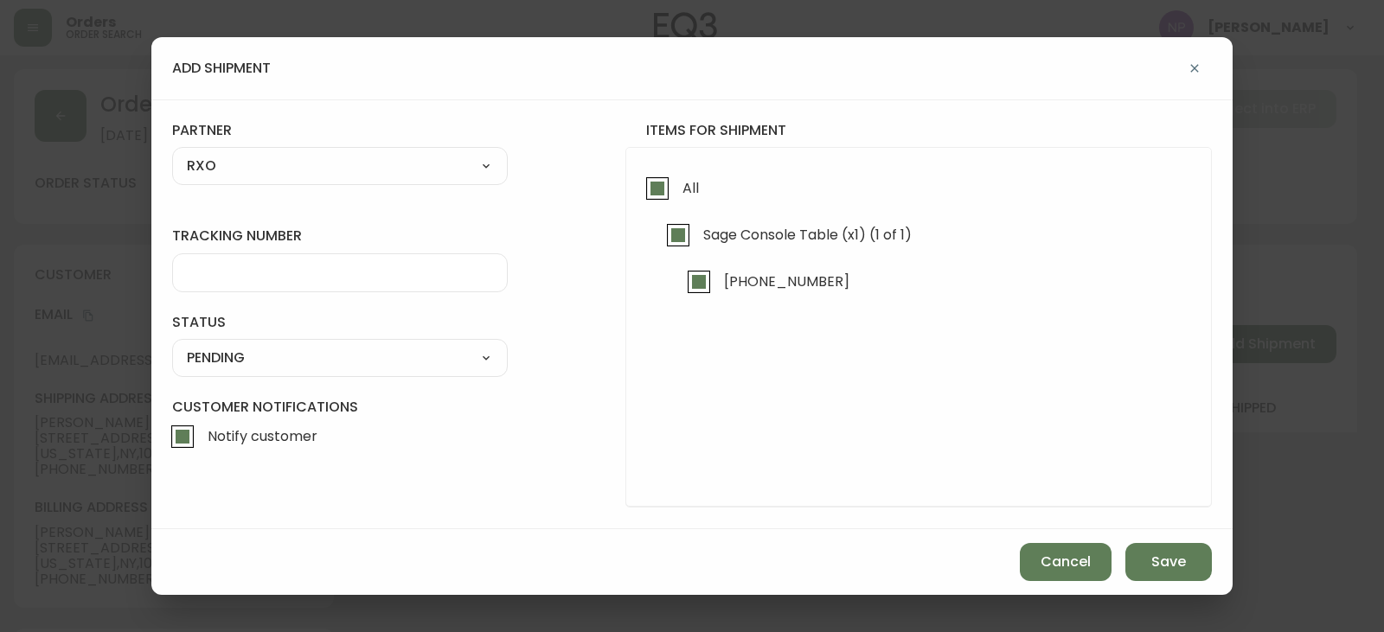
click at [195, 274] on input "tracking number" at bounding box center [340, 273] width 306 height 16
type input "4135328"
click at [291, 362] on select "SHIPPED PENDING CANCELLED" at bounding box center [340, 358] width 336 height 26
click at [172, 345] on select "SHIPPED PENDING CANCELLED" at bounding box center [340, 358] width 336 height 26
select select "PENDING"
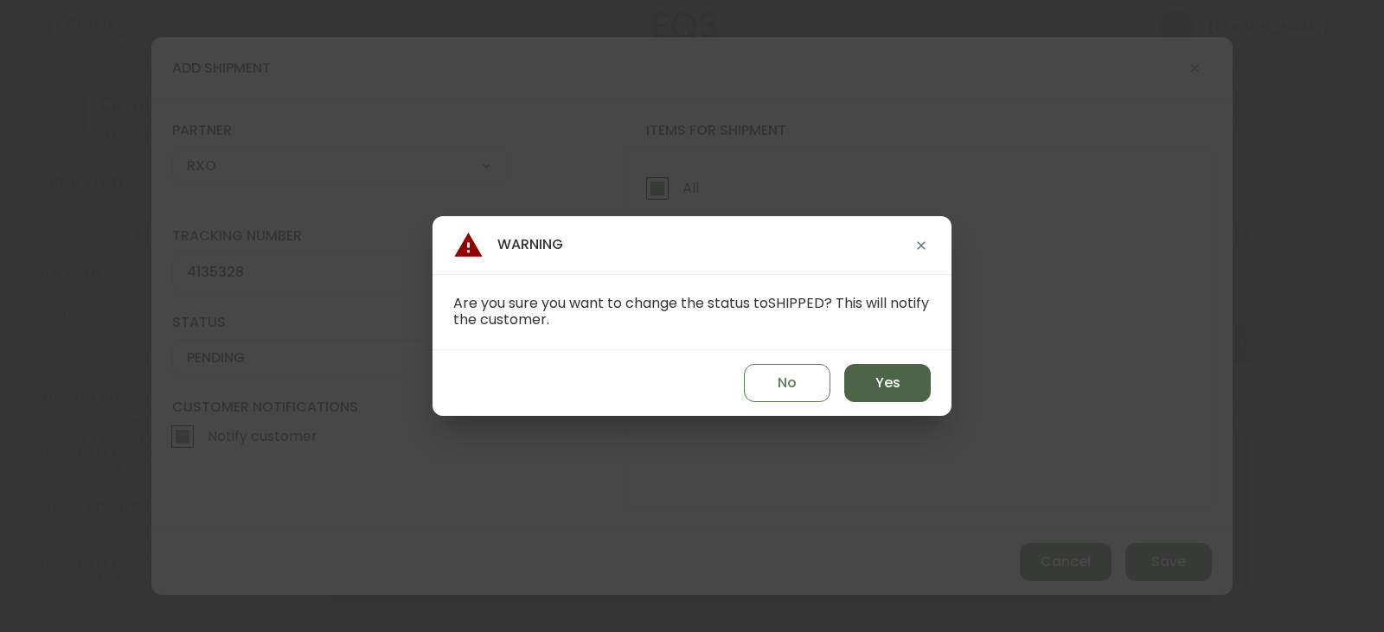
click at [881, 374] on span "Yes" at bounding box center [887, 383] width 25 height 19
type input "SHIPPED"
select select "SHIPPED"
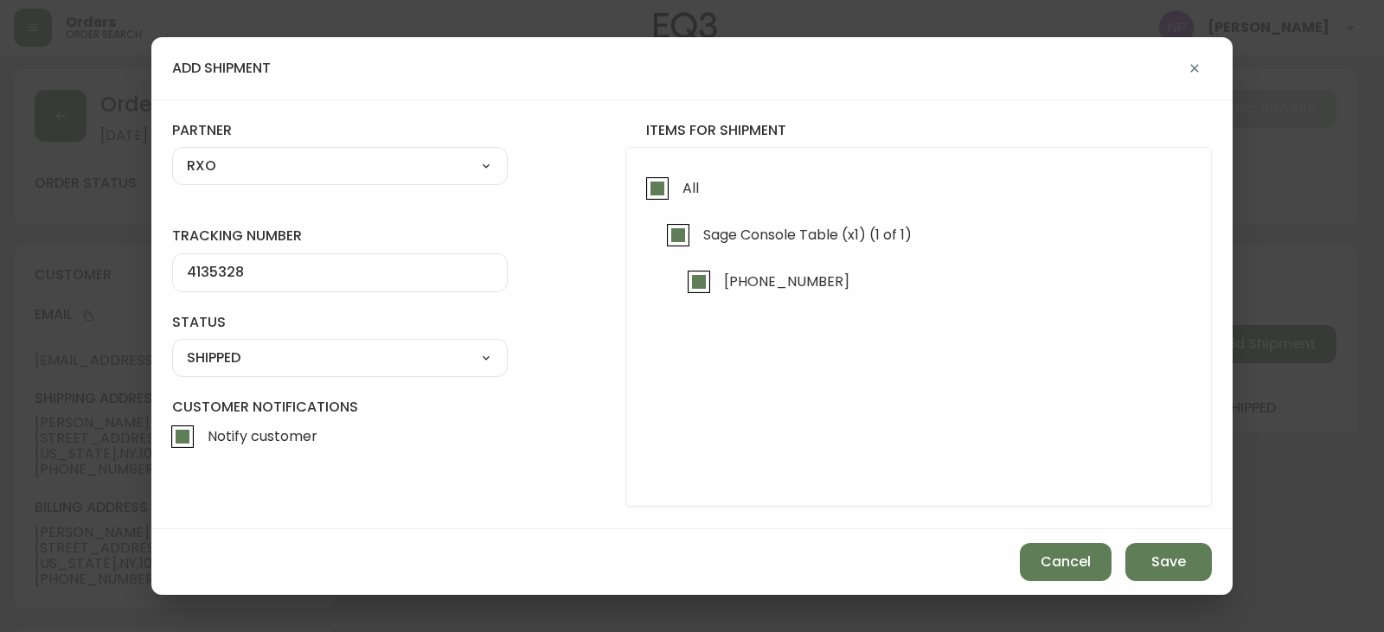
click at [1123, 557] on div "Cancel Save" at bounding box center [691, 562] width 1081 height 66
click at [1149, 561] on button "Save" at bounding box center [1168, 562] width 86 height 38
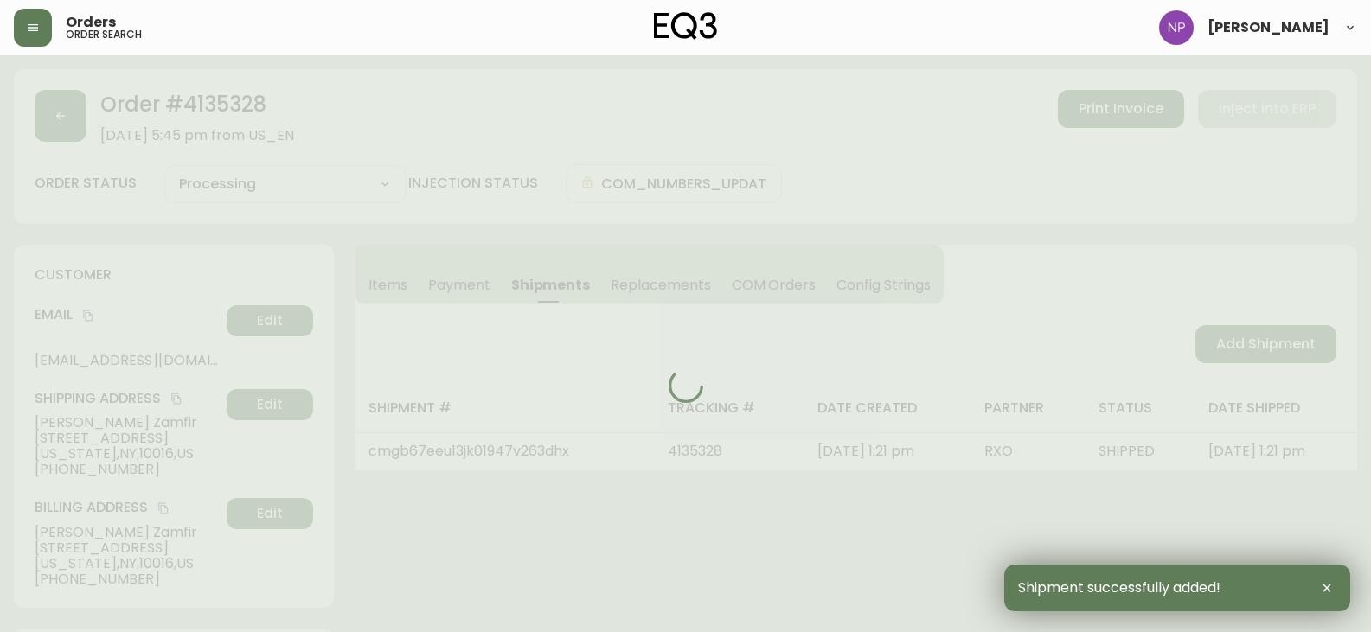
type input "Fully Shipped"
select select "FULLY_SHIPPED"
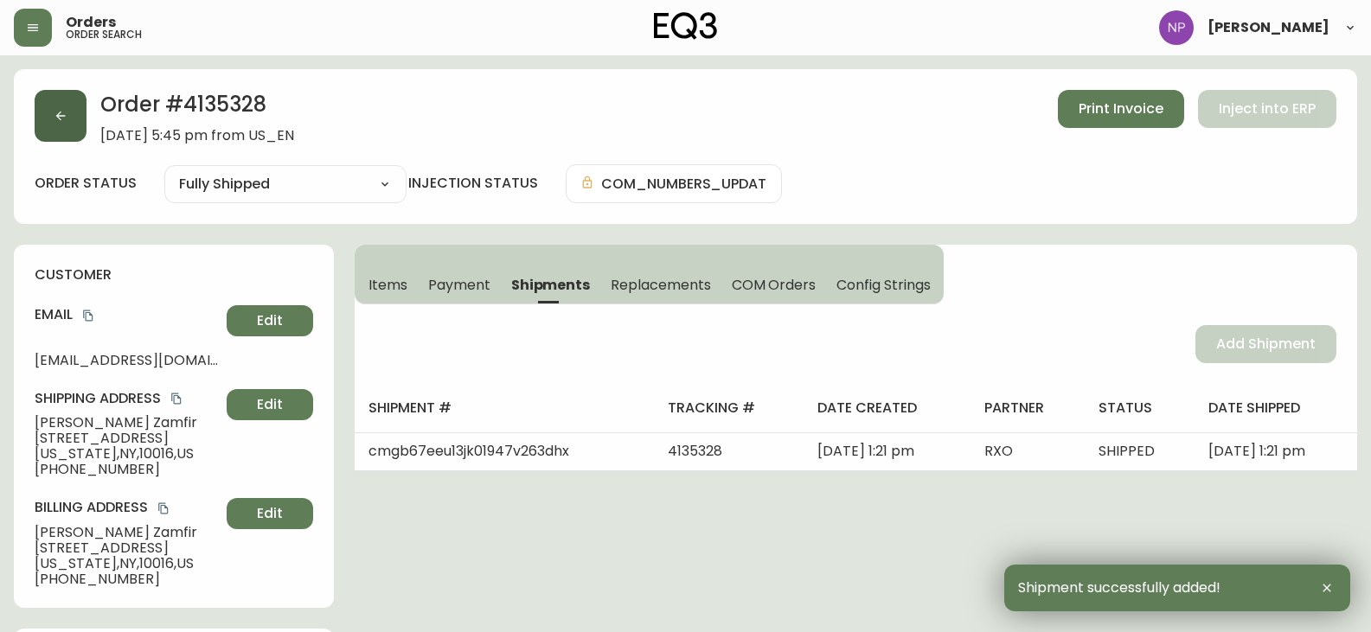
click at [54, 118] on icon "button" at bounding box center [61, 116] width 14 height 14
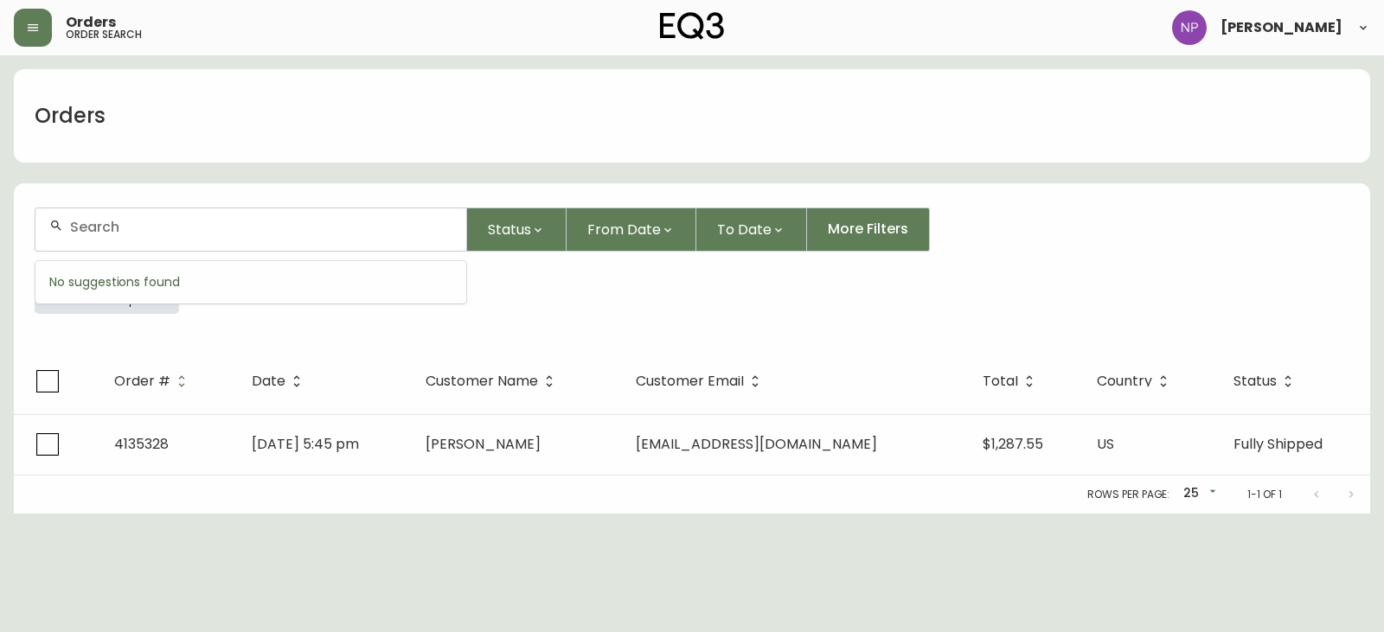
click at [168, 234] on input "text" at bounding box center [261, 227] width 382 height 16
type input "4135370"
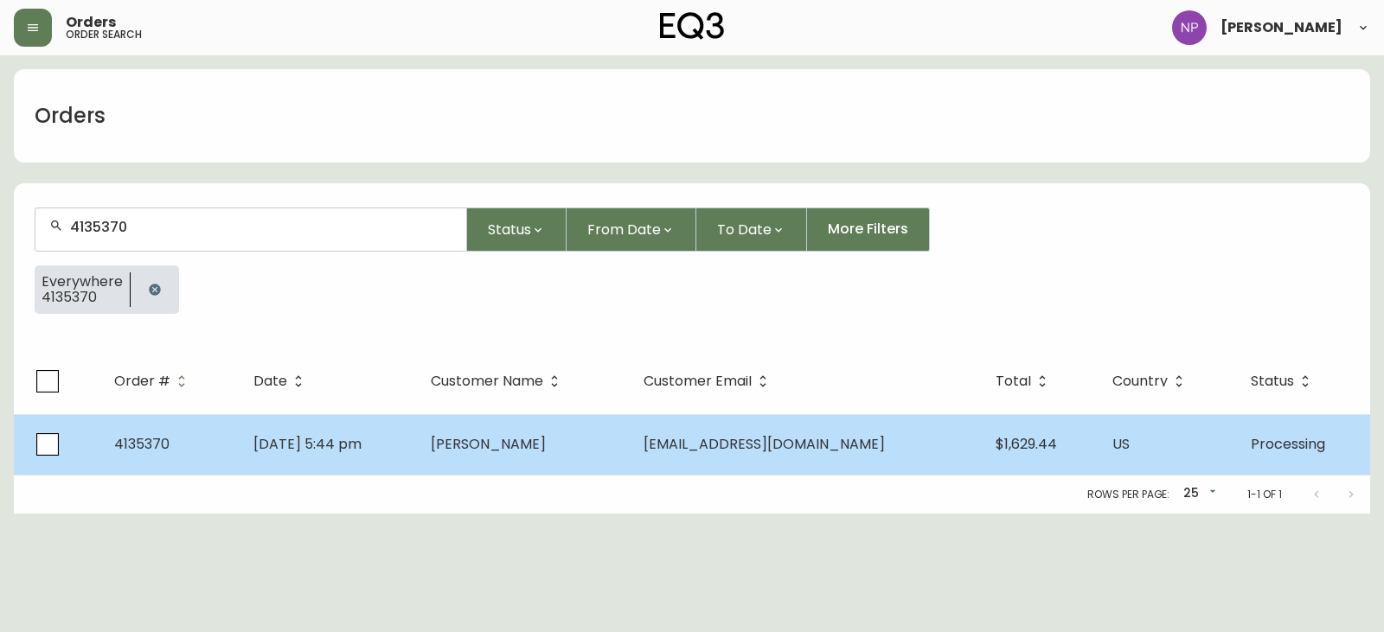
click at [276, 420] on td "[DATE] 5:44 pm" at bounding box center [328, 444] width 177 height 61
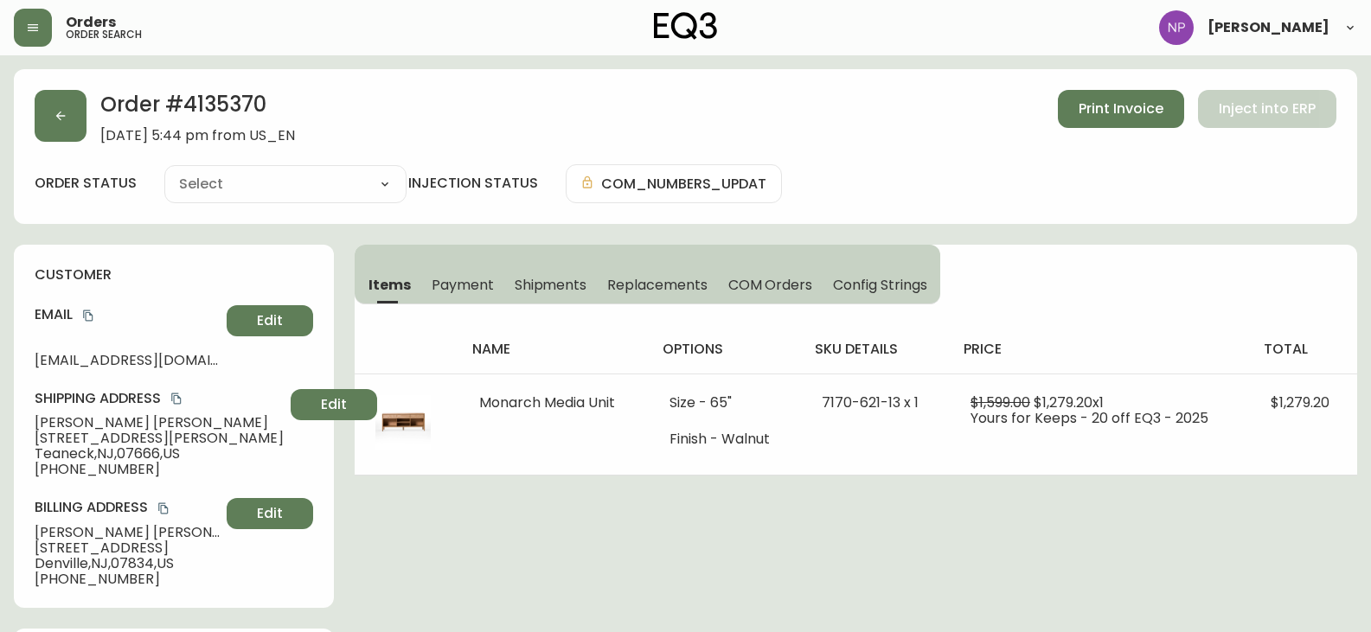
type input "Processing"
select select "PROCESSING"
click at [539, 282] on span "Shipments" at bounding box center [551, 285] width 73 height 18
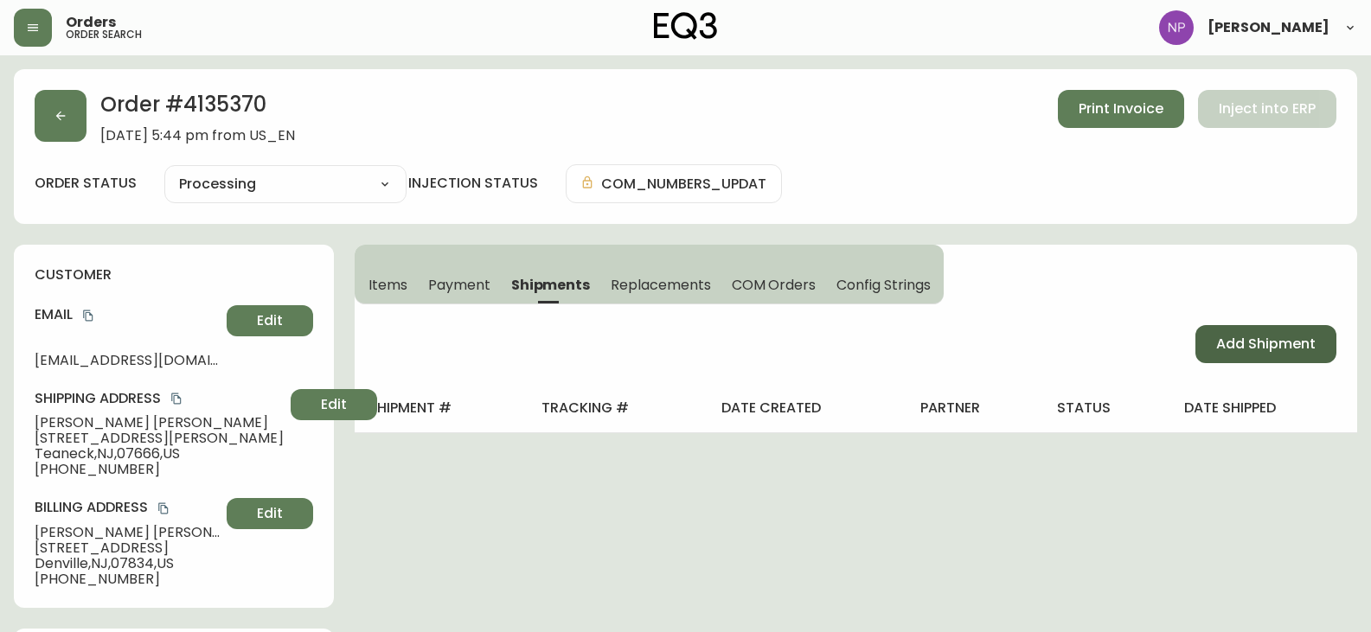
click at [1306, 337] on span "Add Shipment" at bounding box center [1265, 344] width 99 height 19
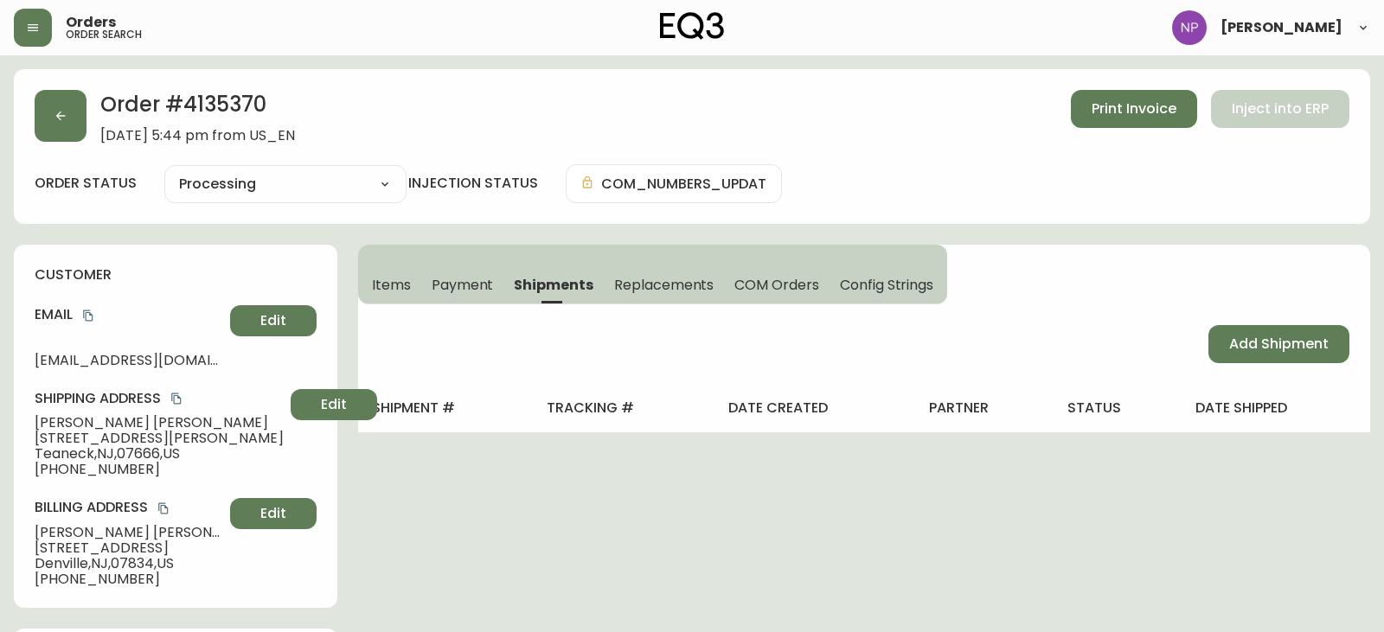
select select "PENDING"
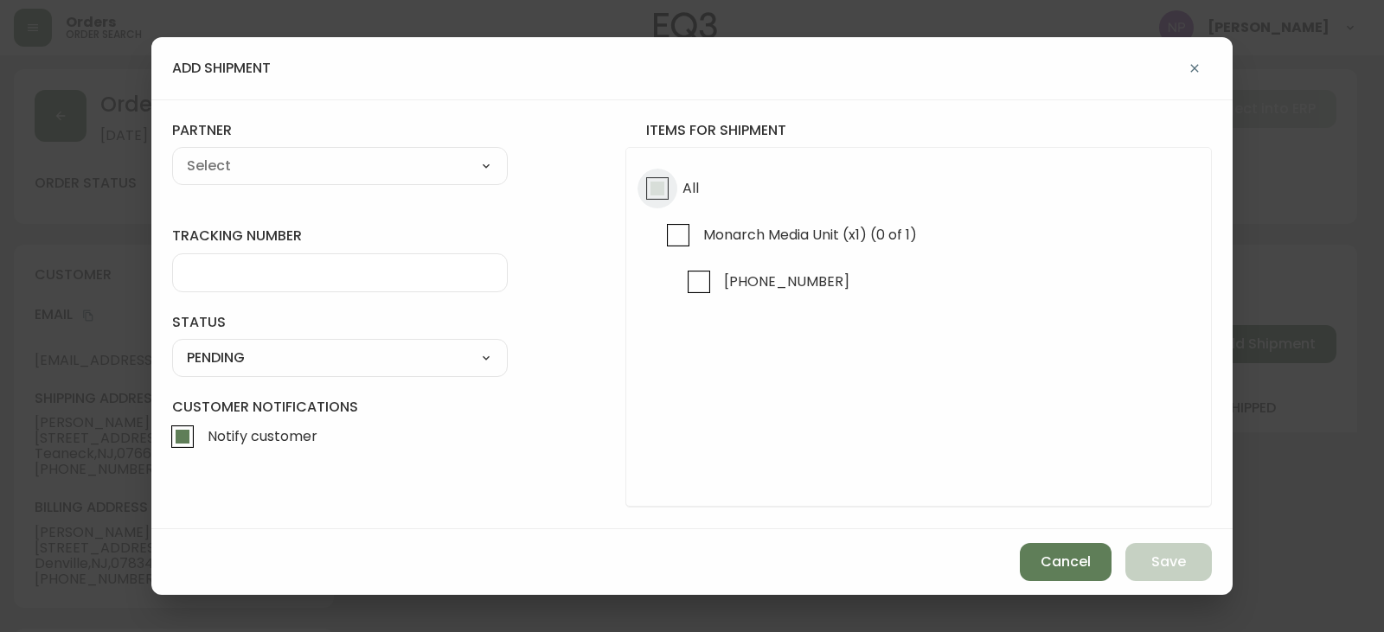
click at [673, 182] on input "All" at bounding box center [657, 189] width 40 height 40
checkbox input "true"
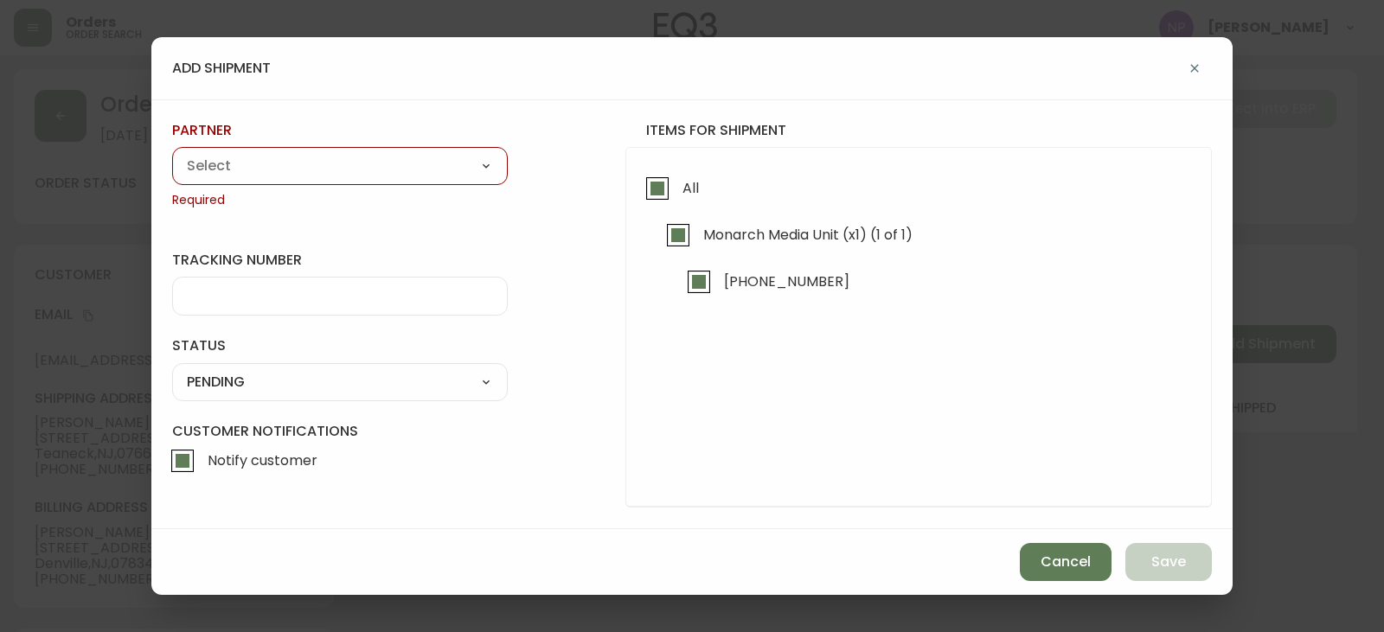
click at [371, 171] on select "A Move to Remember LLC ABF Freight Alero [PERSON_NAME] Canada Post Canpar Expre…" at bounding box center [340, 166] width 336 height 26
select select "cke1dpc0yc9gj0134t8k3ng1a"
click at [172, 153] on select "A Move to Remember LLC ABF Freight Alero [PERSON_NAME] Canada Post Canpar Expre…" at bounding box center [340, 166] width 336 height 26
type input "RXO"
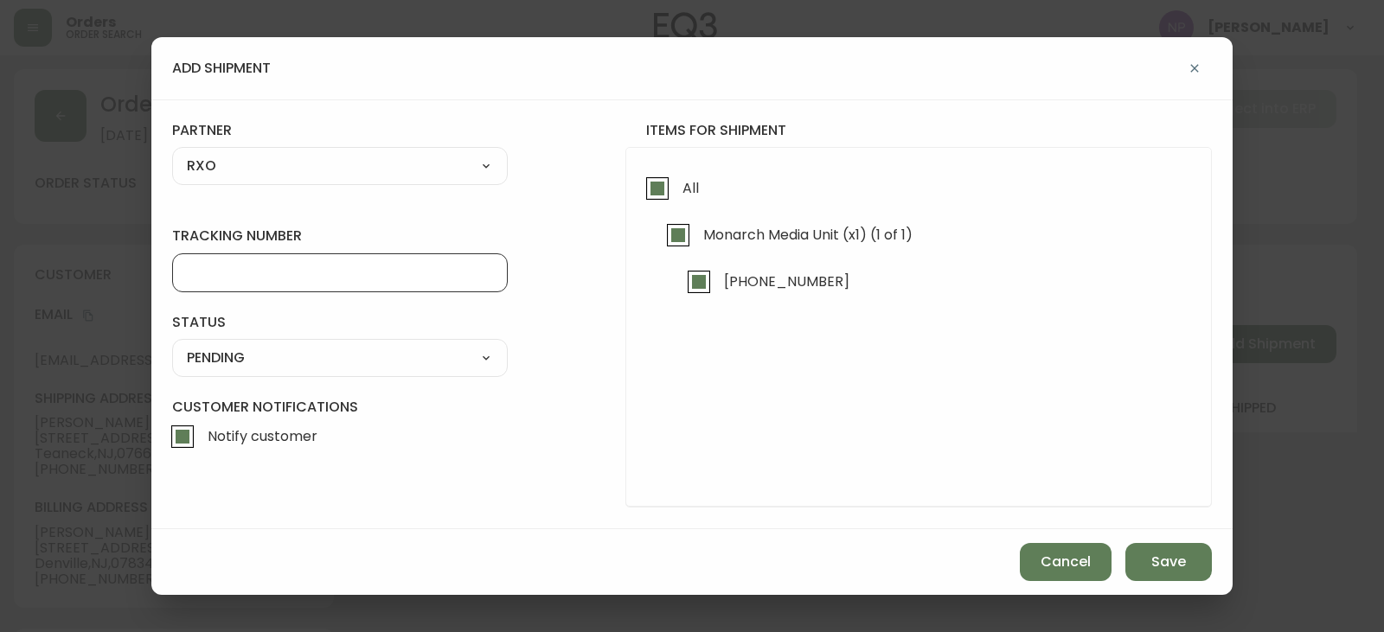
click at [235, 270] on input "tracking number" at bounding box center [340, 273] width 306 height 16
type input "4135370"
click at [247, 368] on select "SHIPPED PENDING CANCELLED" at bounding box center [340, 358] width 336 height 26
click at [172, 345] on select "SHIPPED PENDING CANCELLED" at bounding box center [340, 358] width 336 height 26
select select "PENDING"
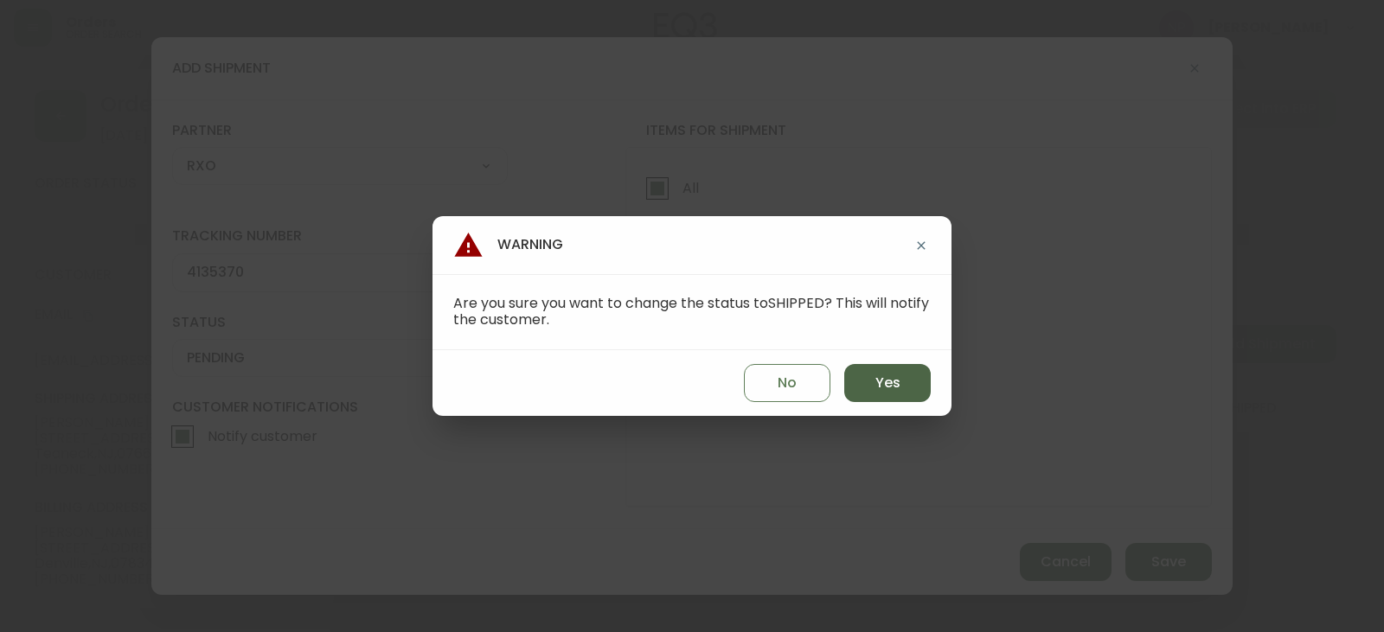
click at [912, 381] on button "Yes" at bounding box center [887, 383] width 86 height 38
type input "SHIPPED"
select select "SHIPPED"
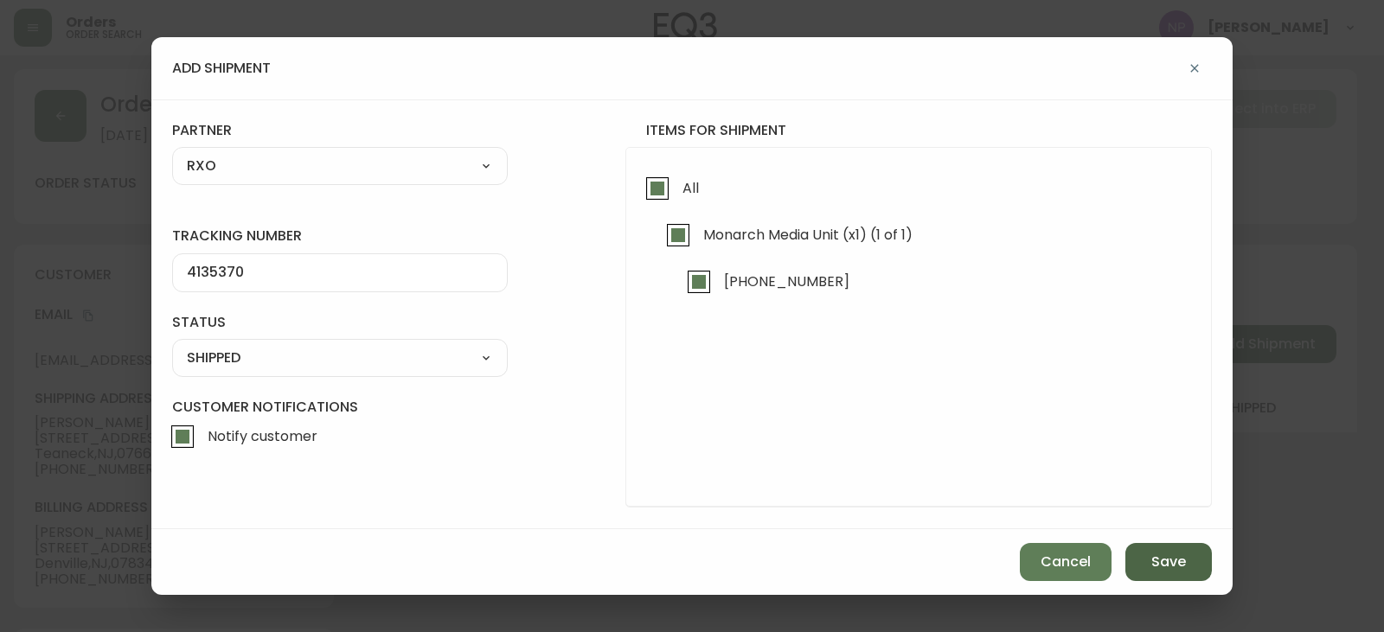
click at [1166, 566] on span "Save" at bounding box center [1168, 562] width 35 height 19
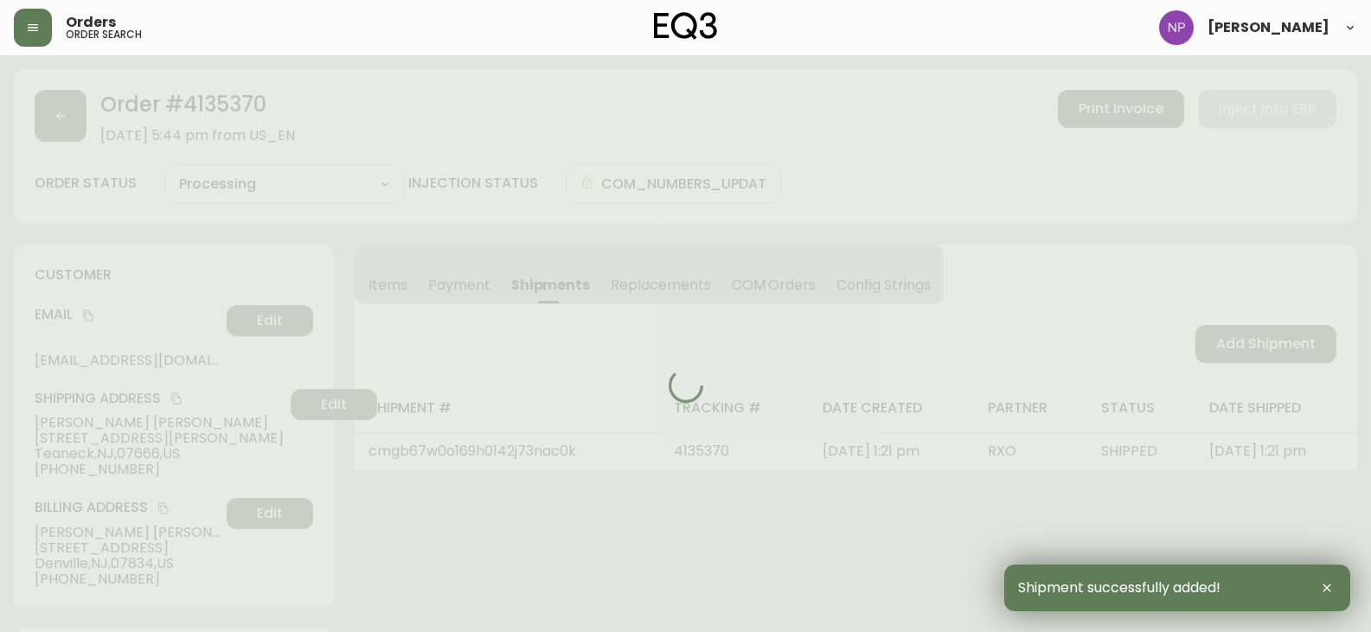
type input "Fully Shipped"
select select "FULLY_SHIPPED"
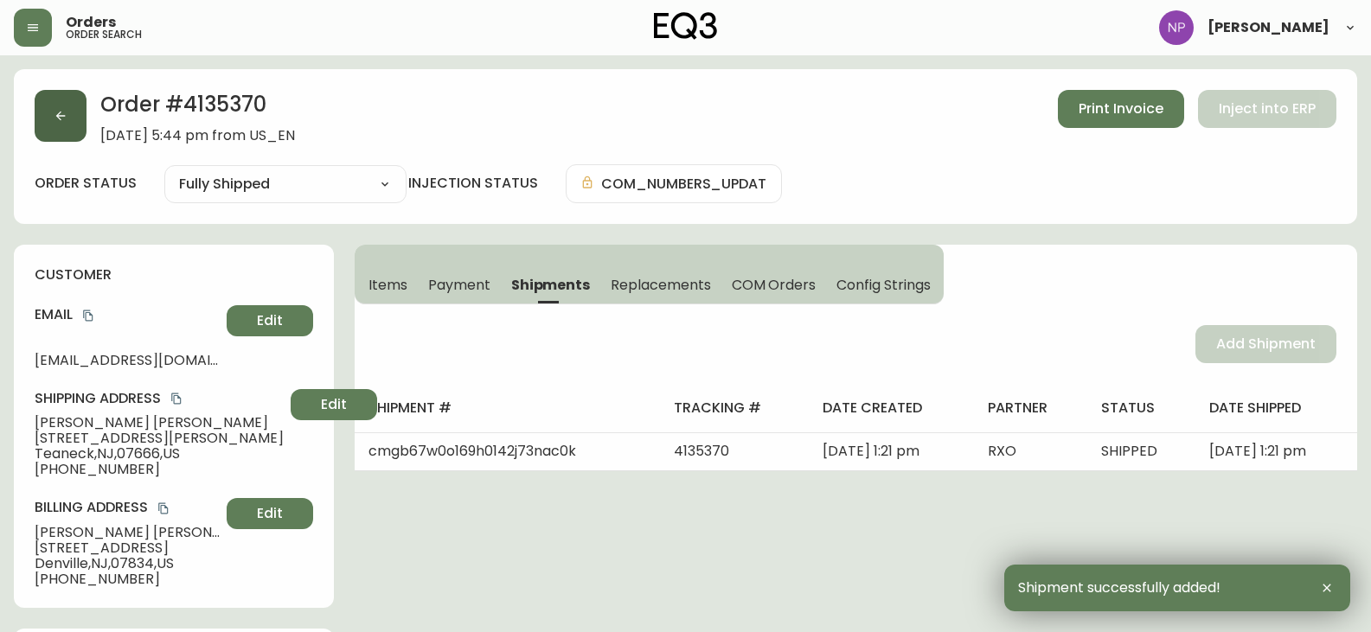
click at [57, 104] on button "button" at bounding box center [61, 116] width 52 height 52
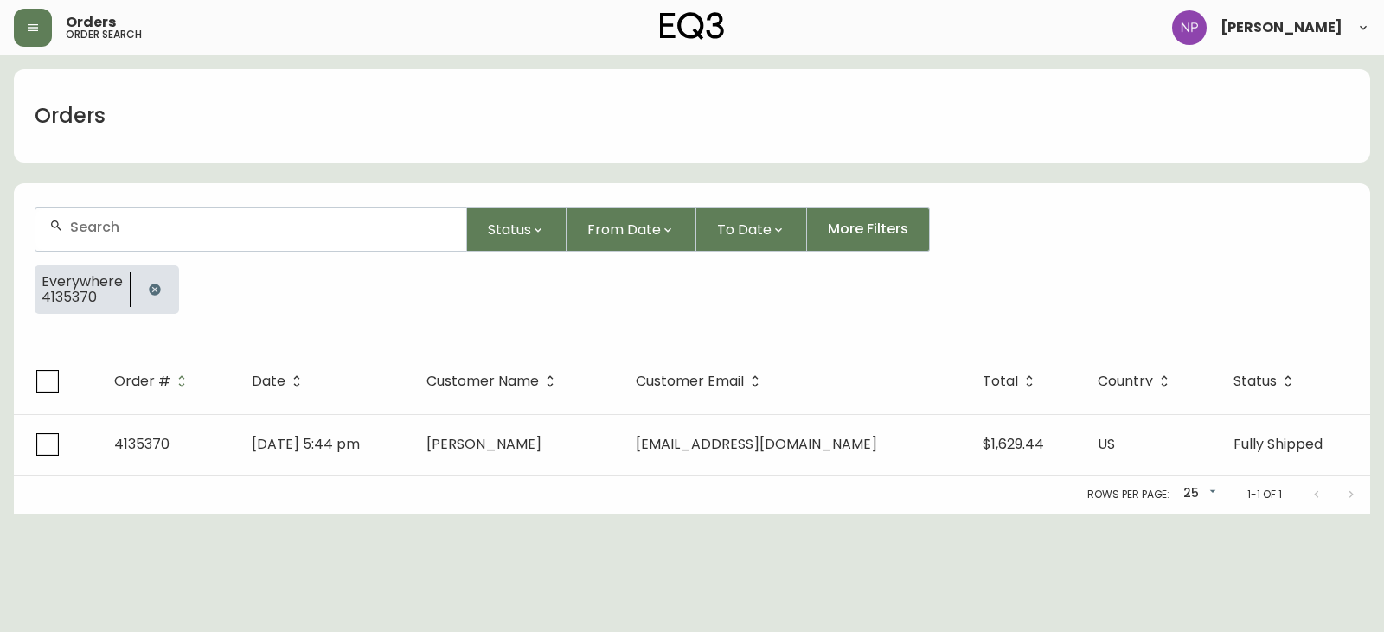
click at [106, 245] on div at bounding box center [250, 229] width 431 height 42
type input "4135498"
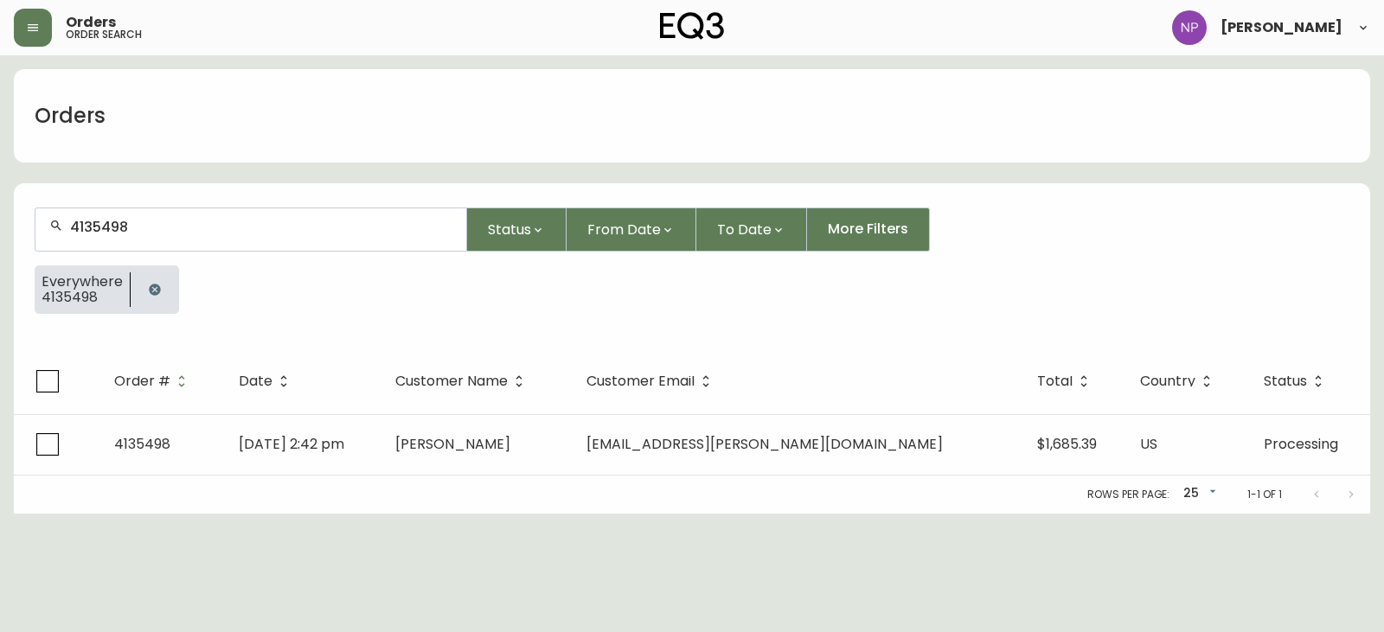
click at [457, 413] on table "Order # Date Customer Name Customer Email Total Country Status 4135498 [DATE] 2…" at bounding box center [692, 412] width 1356 height 127
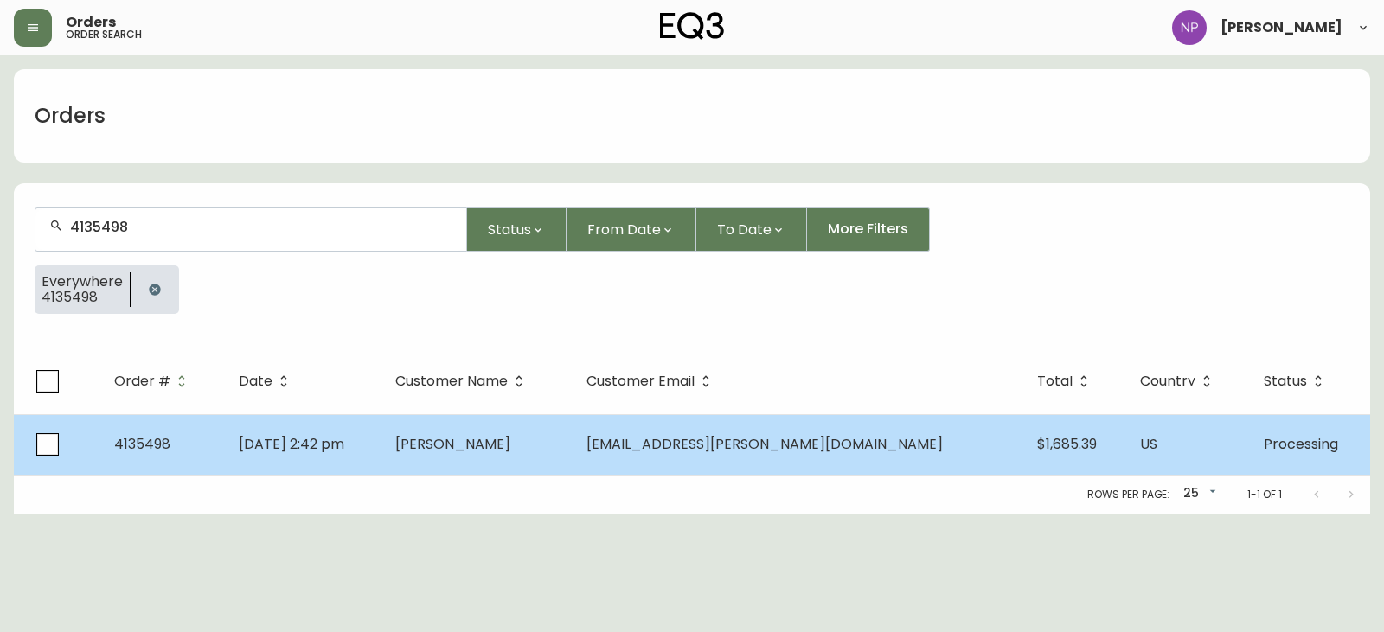
click at [381, 435] on td "[DATE] 2:42 pm" at bounding box center [303, 444] width 157 height 61
click at [472, 449] on td "[PERSON_NAME]" at bounding box center [476, 444] width 191 height 61
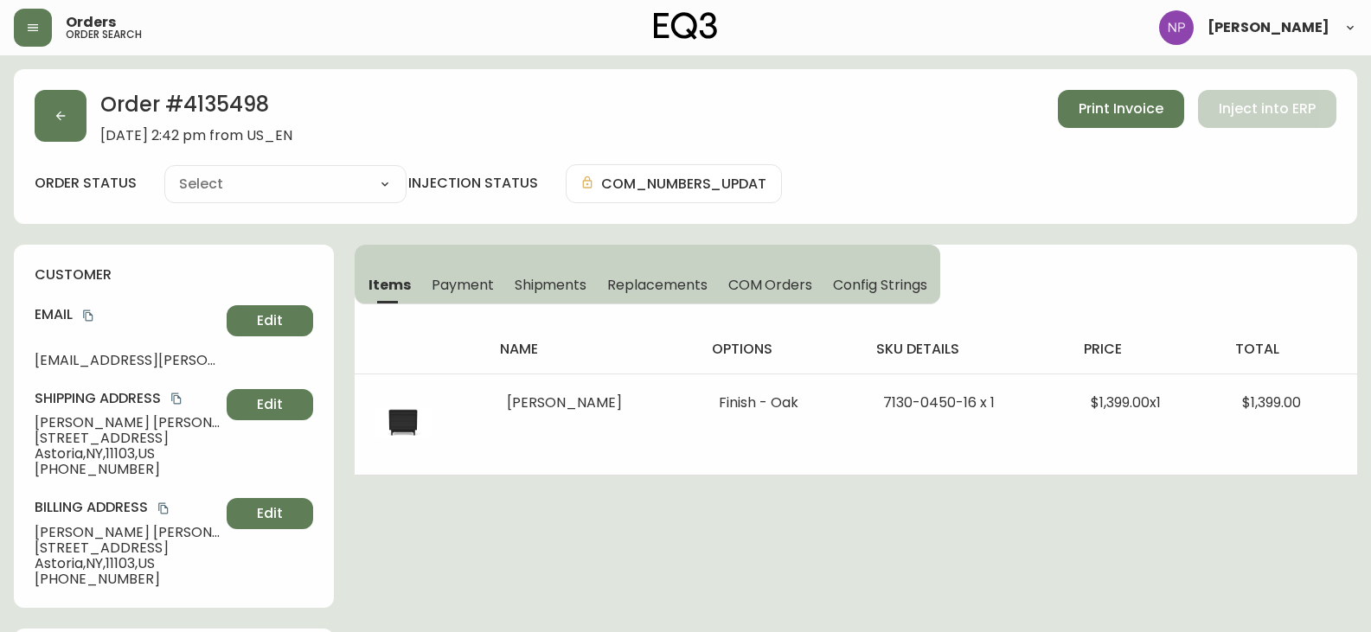
type input "Processing"
select select "PROCESSING"
click at [540, 291] on span "Shipments" at bounding box center [551, 285] width 73 height 18
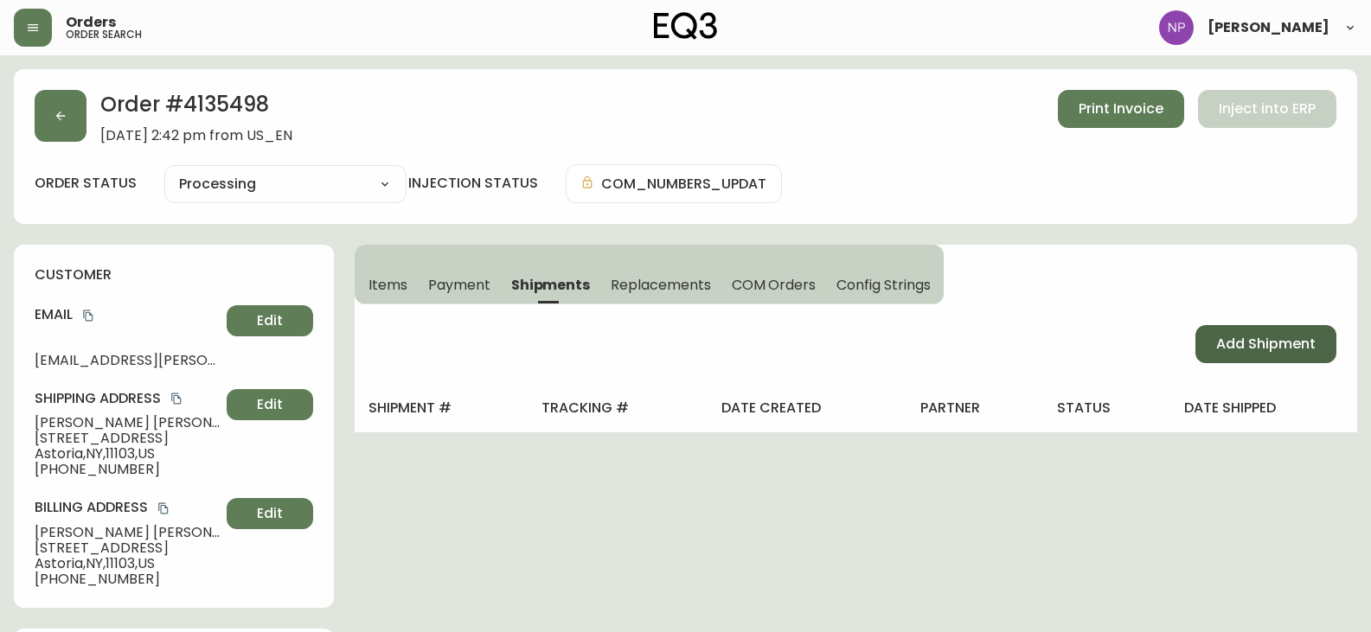
click at [1233, 331] on button "Add Shipment" at bounding box center [1265, 344] width 141 height 38
select select "PENDING"
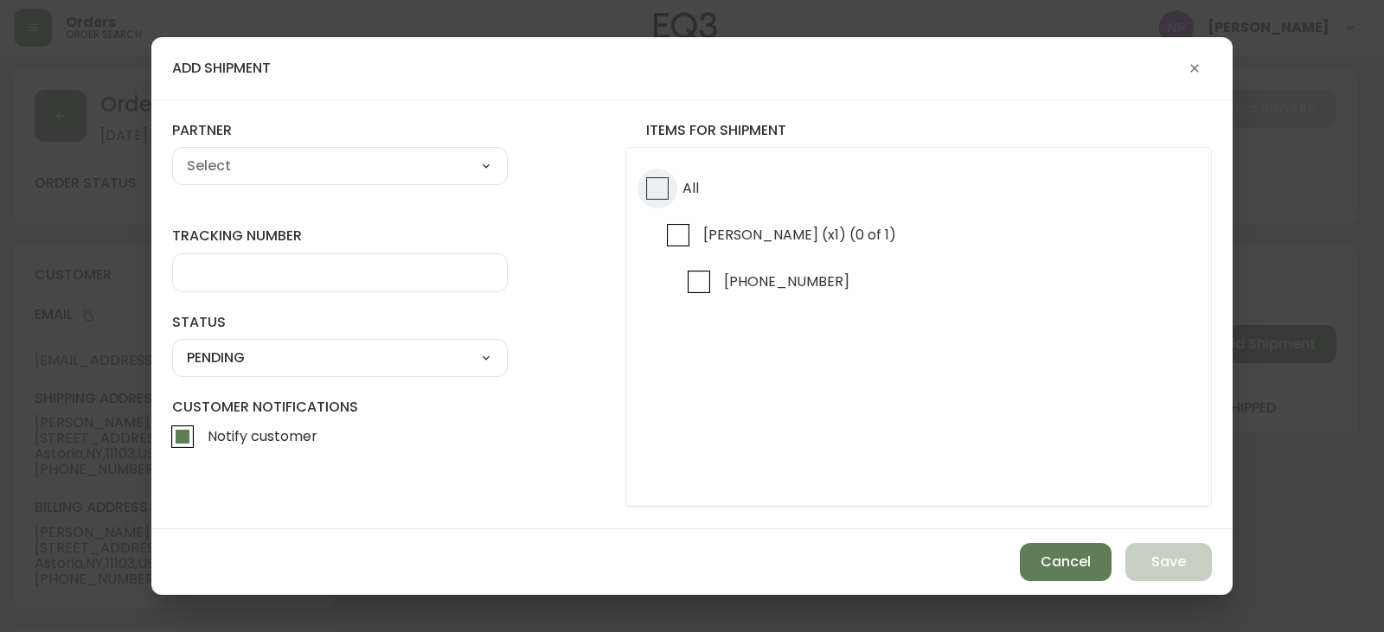
drag, startPoint x: 645, startPoint y: 181, endPoint x: 319, endPoint y: 163, distance: 326.5
click at [644, 181] on input "All" at bounding box center [657, 189] width 40 height 40
checkbox input "true"
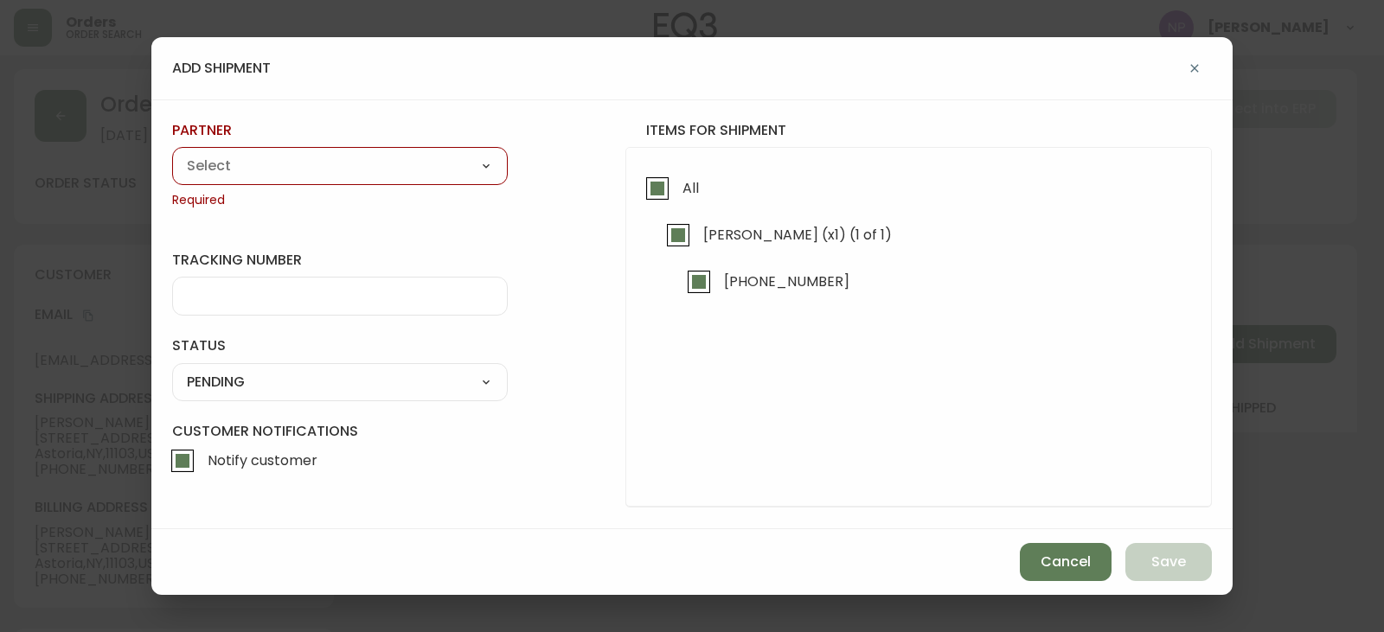
click at [236, 164] on select "A Move to Remember LLC ABF Freight Alero [PERSON_NAME] Canada Post Canpar Expre…" at bounding box center [340, 166] width 336 height 26
select select "cke1dpc0yc9gj0134t8k3ng1a"
click at [172, 153] on select "A Move to Remember LLC ABF Freight Alero [PERSON_NAME] Canada Post Canpar Expre…" at bounding box center [340, 166] width 336 height 26
type input "RXO"
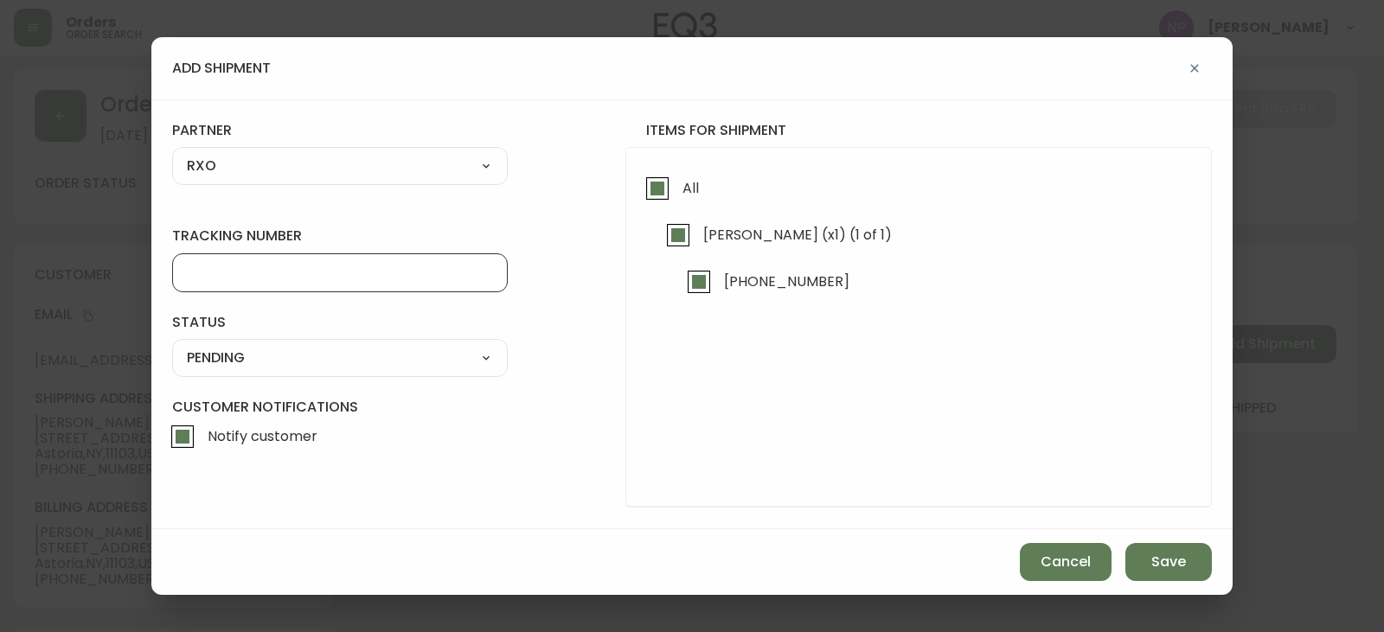
click at [237, 273] on input "tracking number" at bounding box center [340, 273] width 306 height 16
type input "4135498"
click at [258, 372] on div "SHIPPED PENDING CANCELLED" at bounding box center [340, 358] width 336 height 38
click at [261, 364] on select "SHIPPED PENDING CANCELLED" at bounding box center [340, 358] width 336 height 26
click at [172, 345] on select "SHIPPED PENDING CANCELLED" at bounding box center [340, 358] width 336 height 26
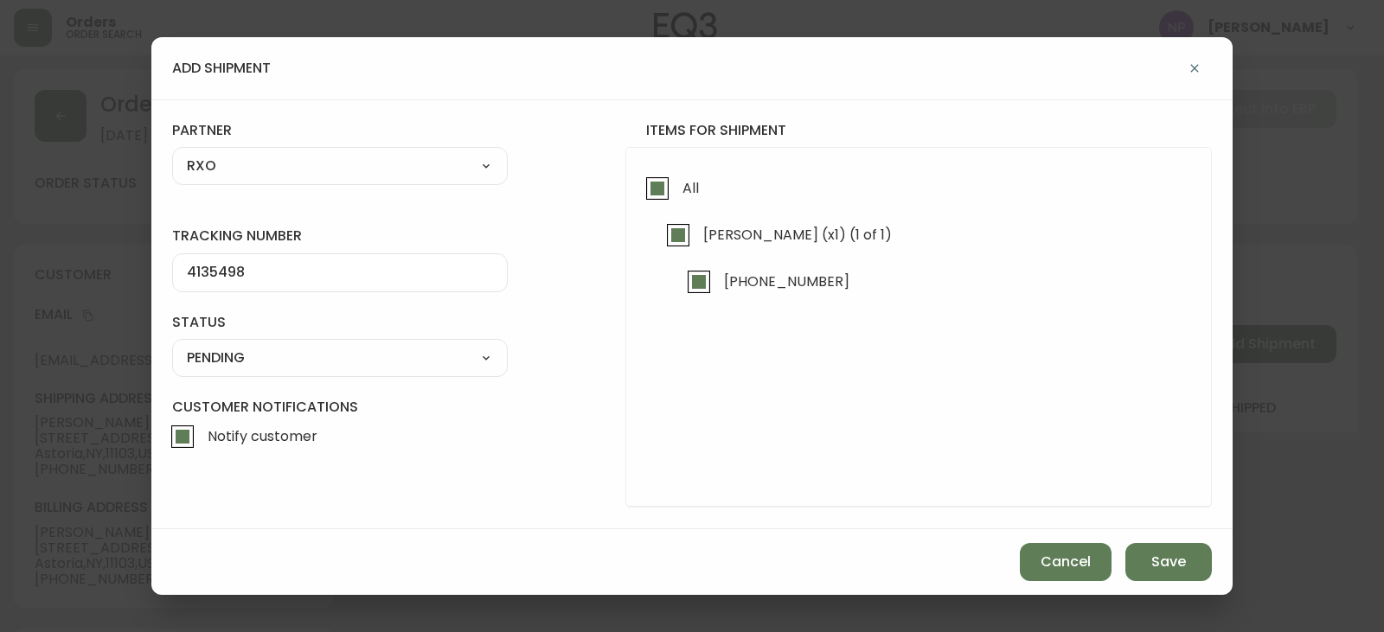
select select "PENDING"
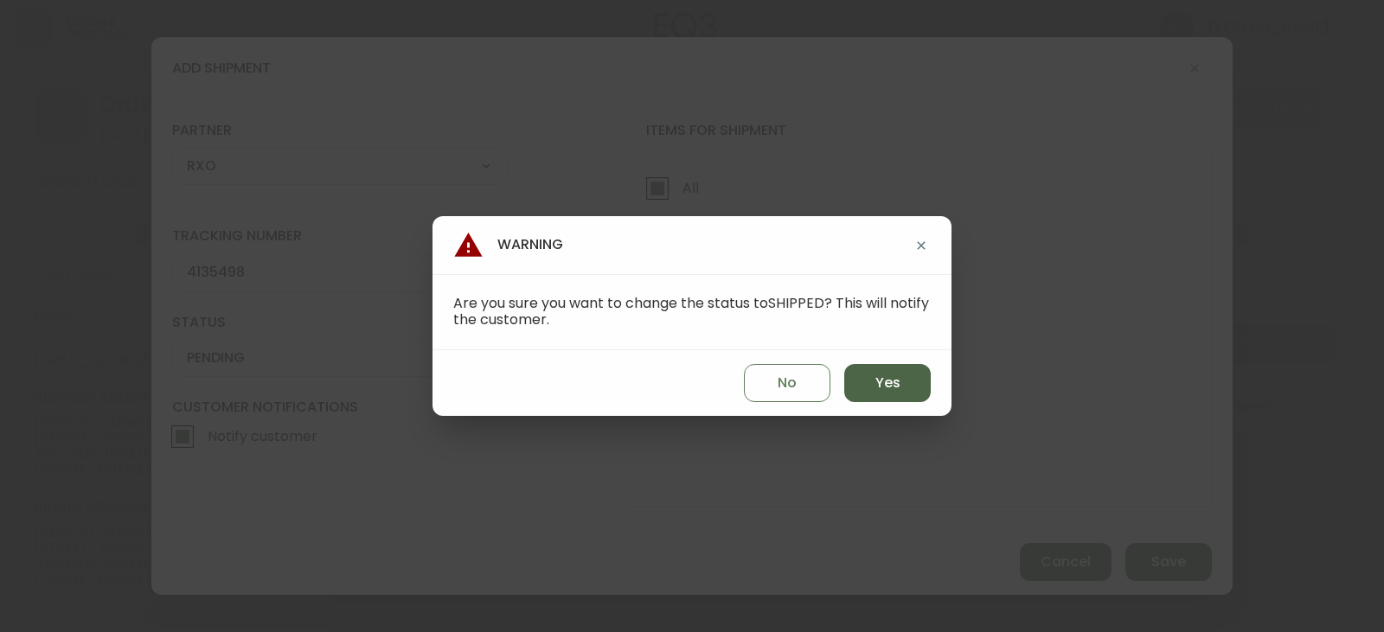
click at [918, 388] on button "Yes" at bounding box center [887, 383] width 86 height 38
type input "SHIPPED"
select select "SHIPPED"
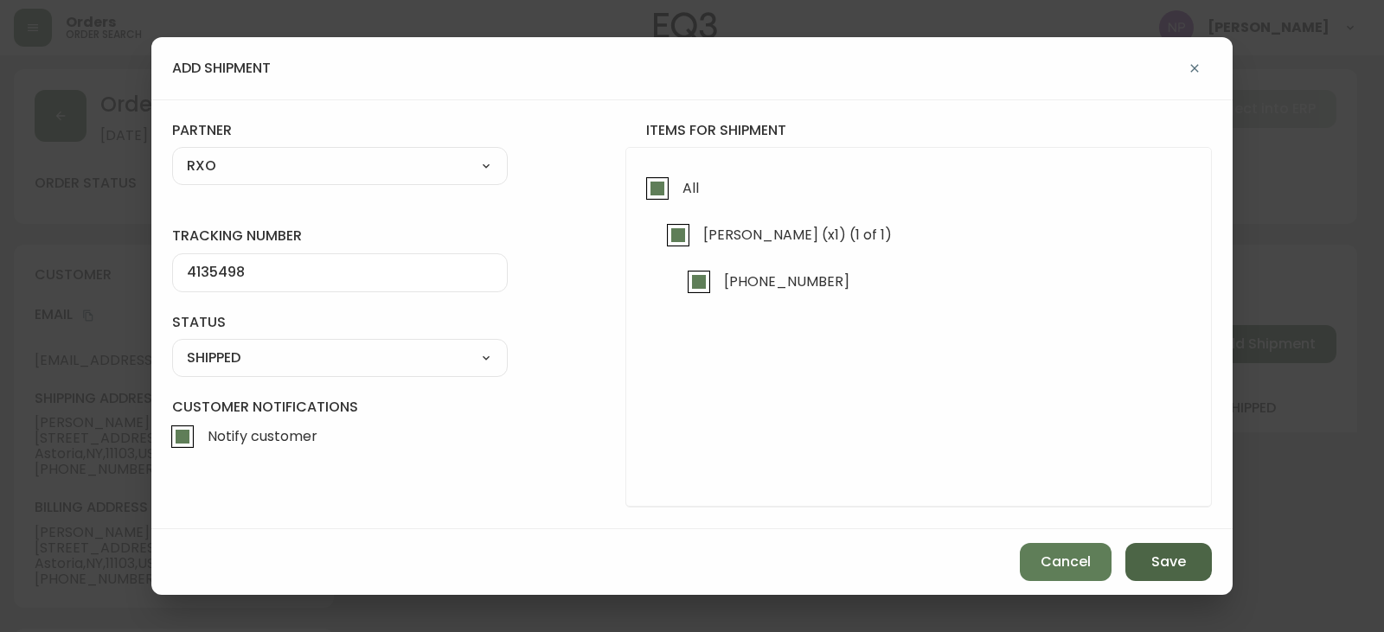
click at [1179, 564] on span "Save" at bounding box center [1168, 562] width 35 height 19
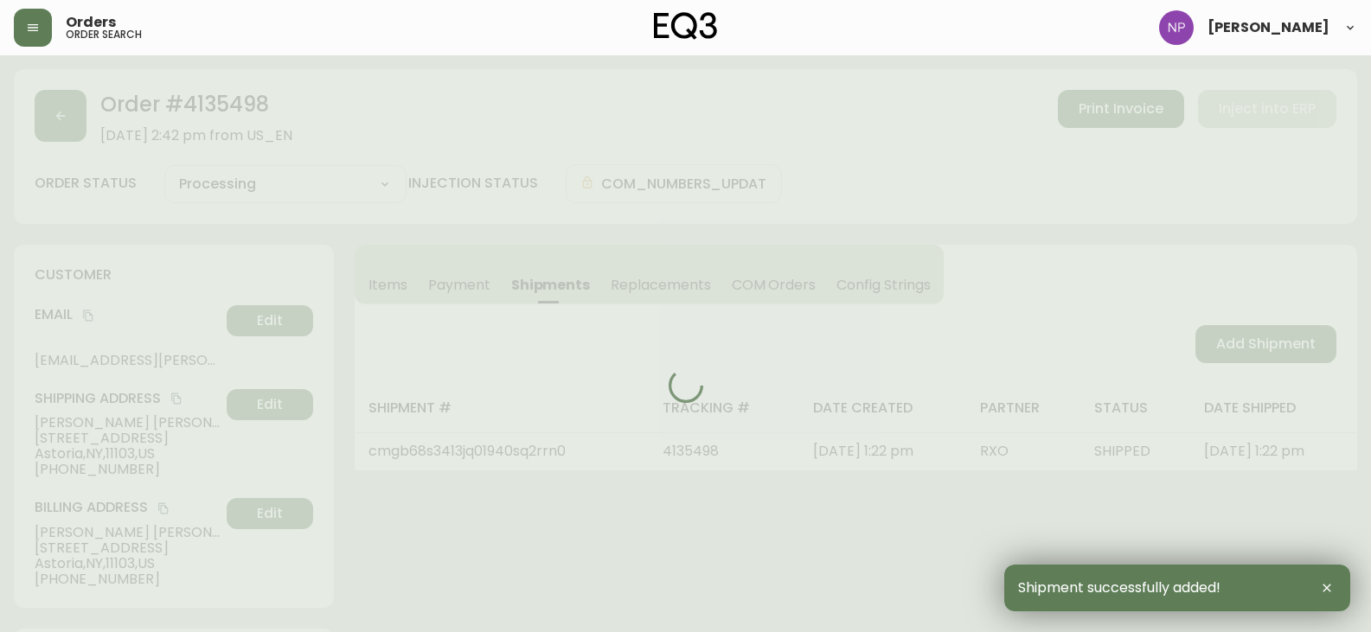
type input "Fully Shipped"
select select "FULLY_SHIPPED"
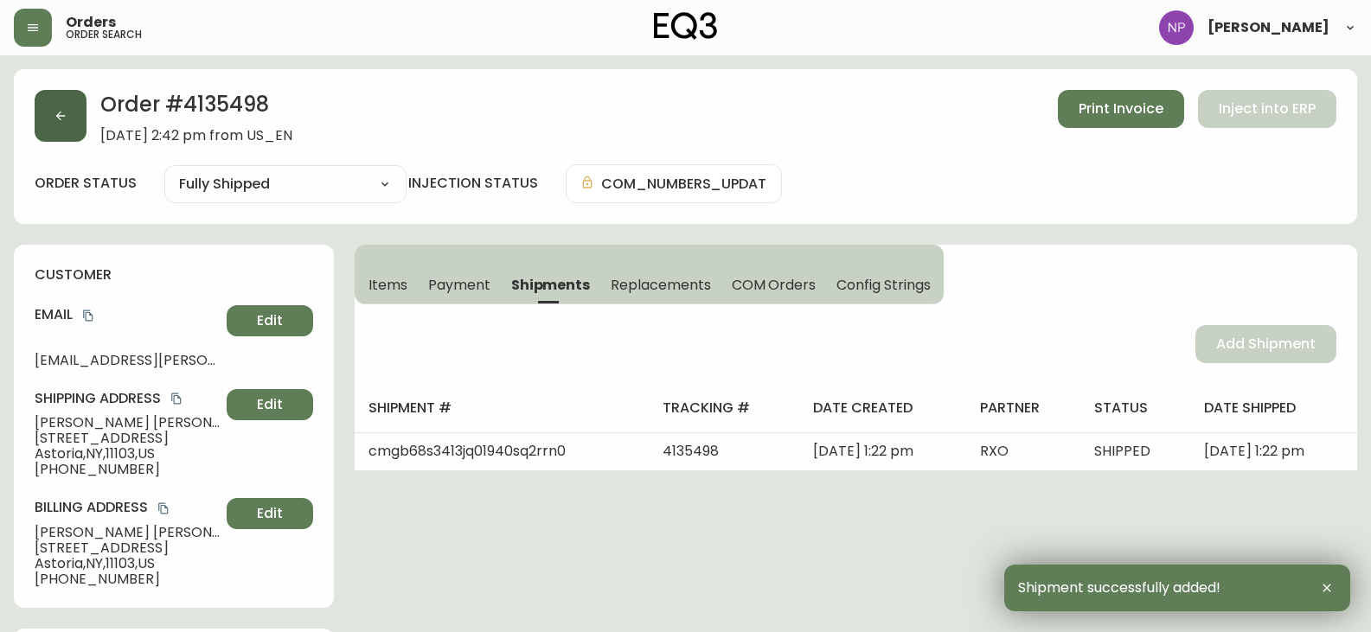
click at [73, 104] on button "button" at bounding box center [61, 116] width 52 height 52
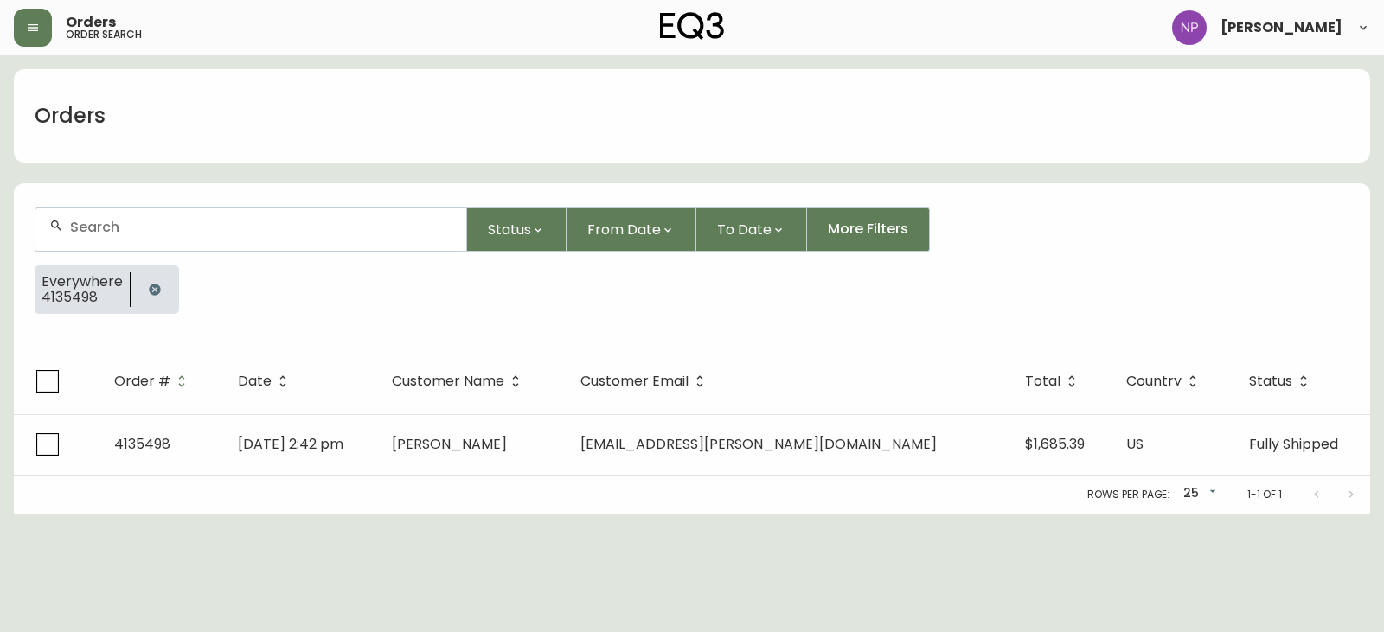
click at [193, 221] on input "text" at bounding box center [261, 227] width 382 height 16
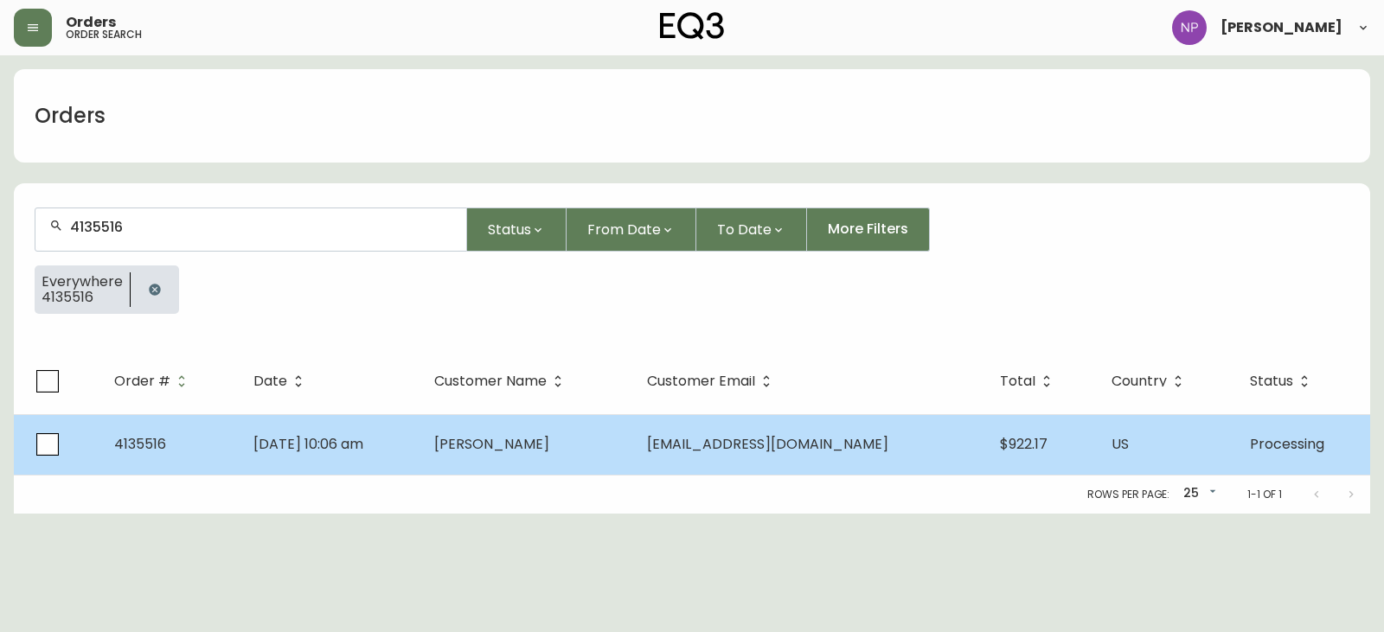
type input "4135516"
click at [278, 428] on td "[DATE] 10:06 am" at bounding box center [330, 444] width 180 height 61
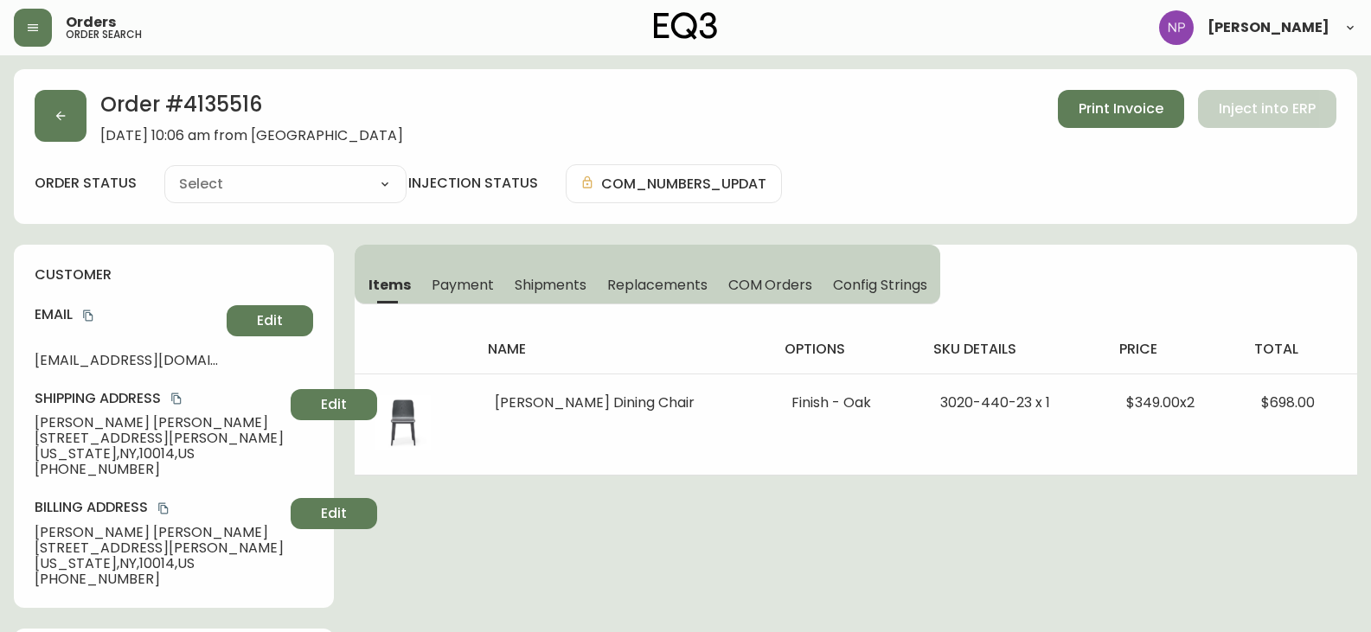
type input "Processing"
select select "PROCESSING"
click at [576, 304] on div "Items Payment Shipments Replacements COM Orders Config Strings" at bounding box center [647, 275] width 585 height 60
click at [533, 289] on span "Shipments" at bounding box center [551, 285] width 73 height 18
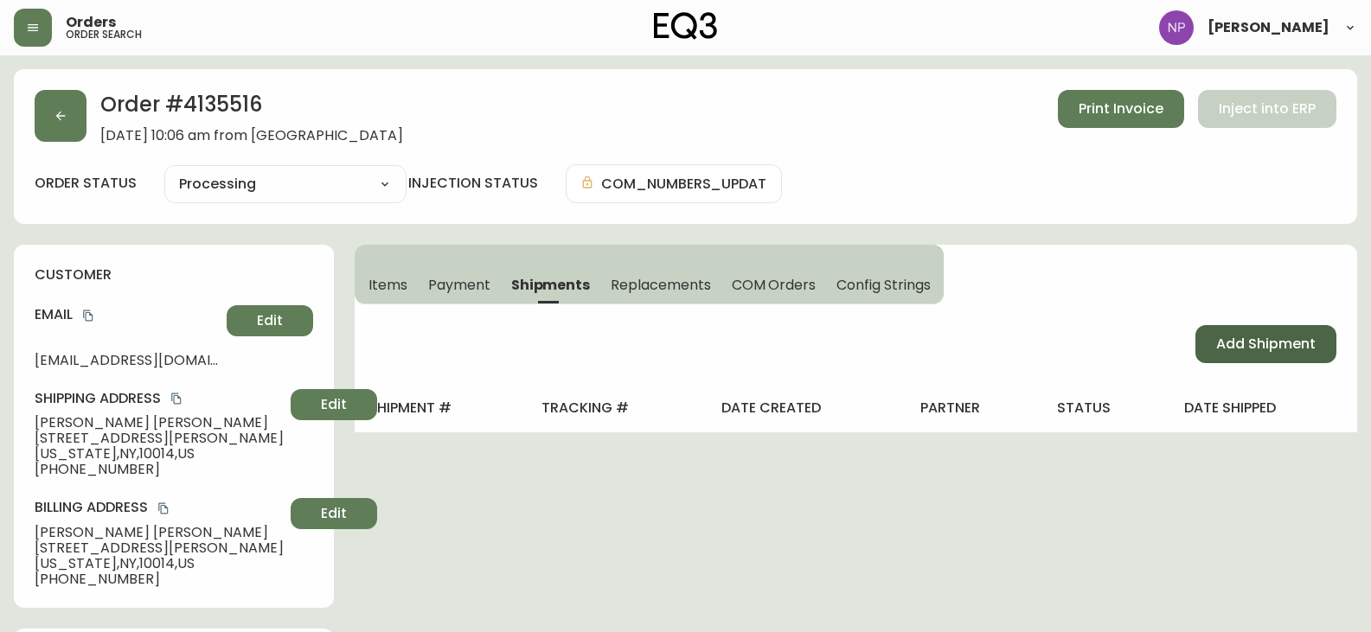
click at [1242, 342] on span "Add Shipment" at bounding box center [1265, 344] width 99 height 19
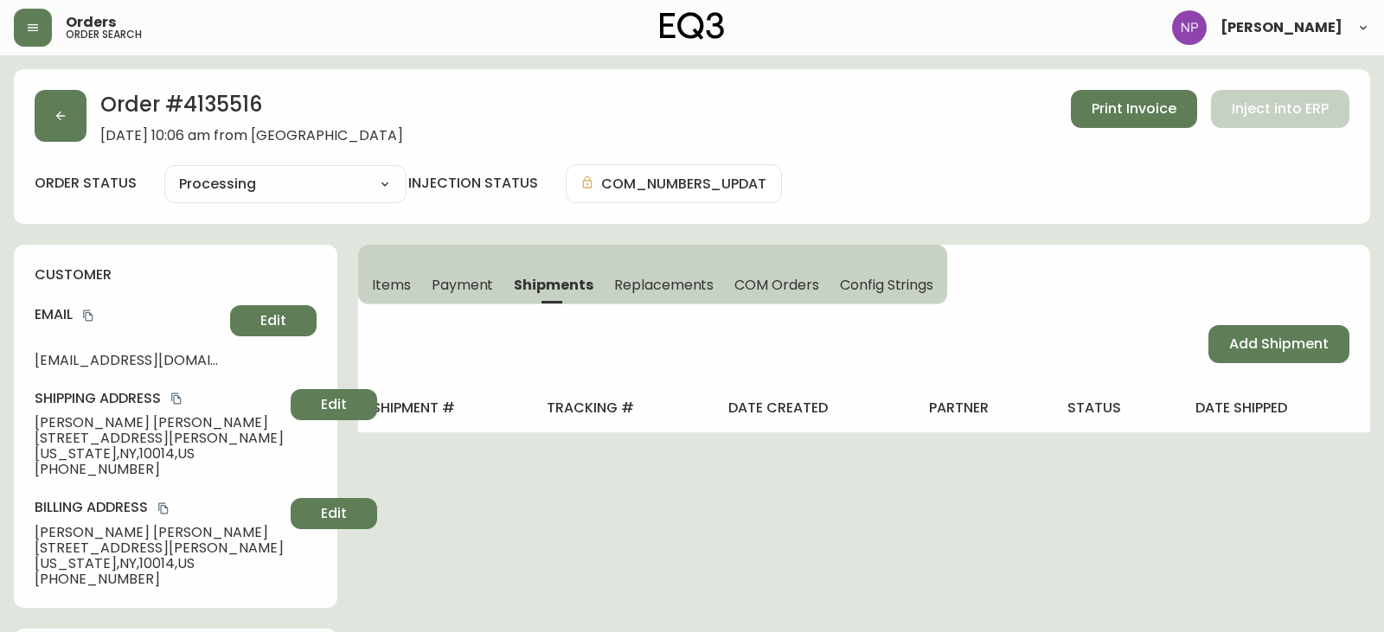
select select "PENDING"
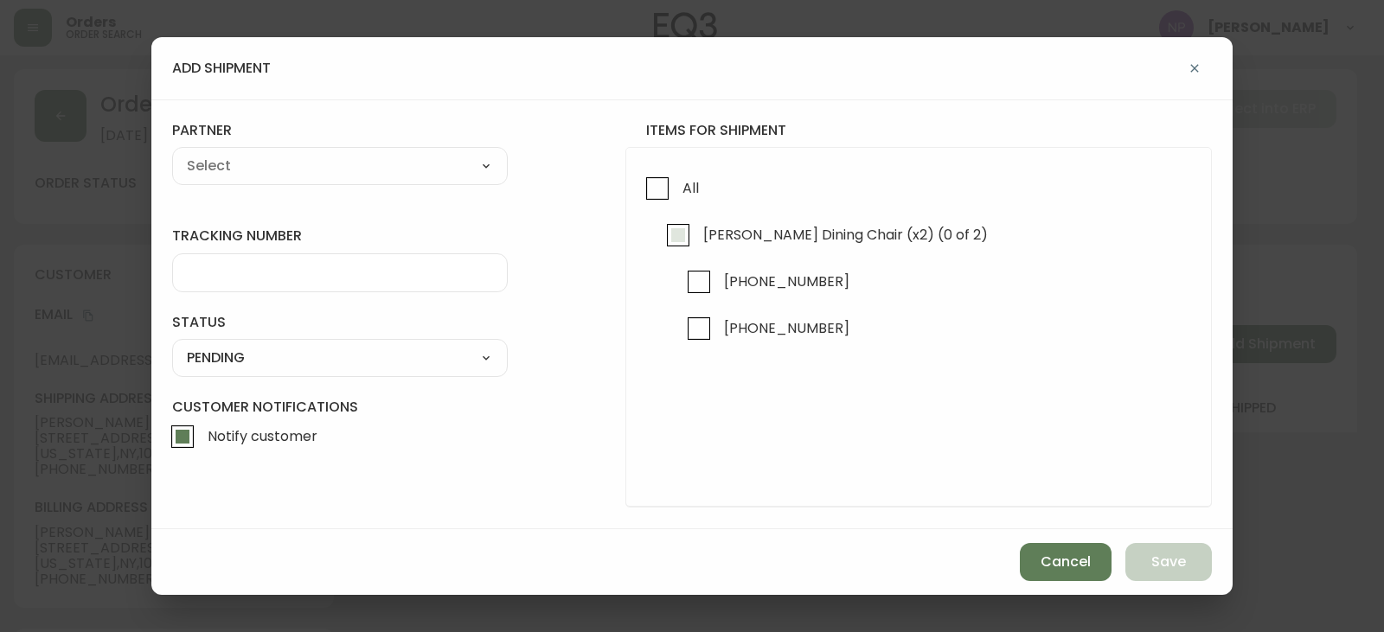
click at [671, 216] on input "[PERSON_NAME] Dining Chair (x2) (0 of 2)" at bounding box center [678, 235] width 40 height 40
checkbox input "true"
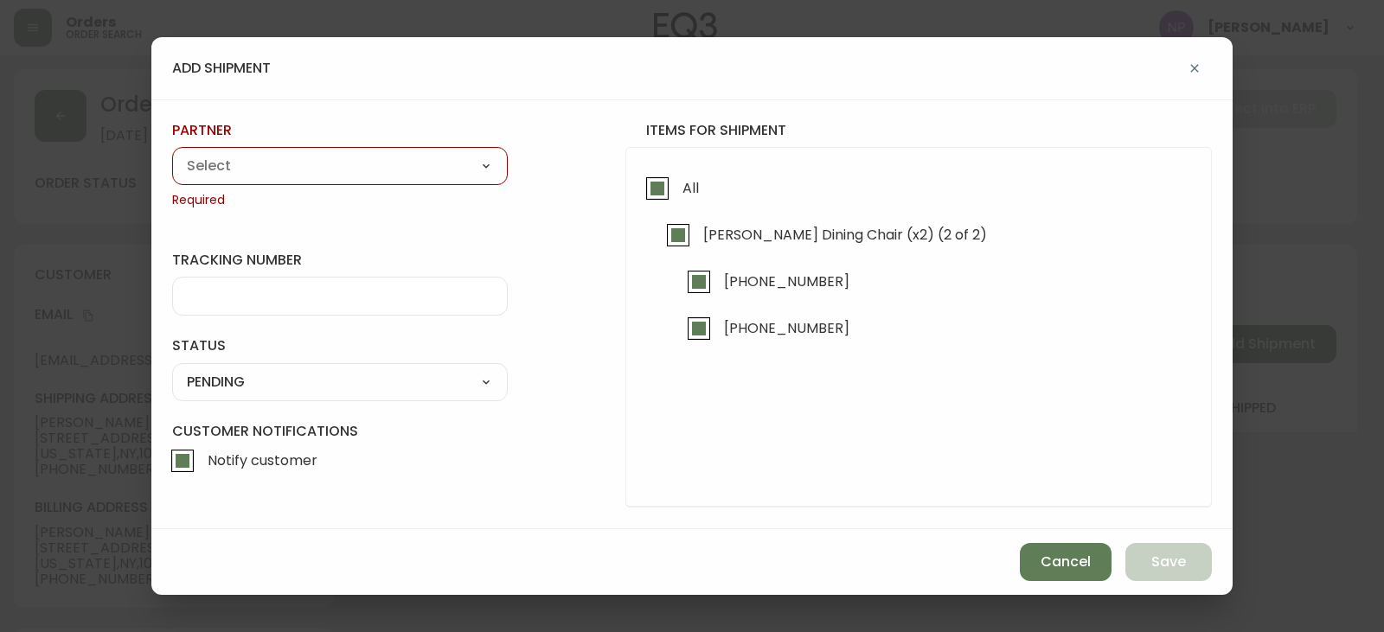
click at [421, 164] on select "A Move to Remember LLC ABF Freight Alero [PERSON_NAME] Canada Post Canpar Expre…" at bounding box center [340, 166] width 336 height 26
select select "cke1dpc0yc9gj0134t8k3ng1a"
click at [172, 153] on select "A Move to Remember LLC ABF Freight Alero [PERSON_NAME] Canada Post Canpar Expre…" at bounding box center [340, 166] width 336 height 26
type input "RXO"
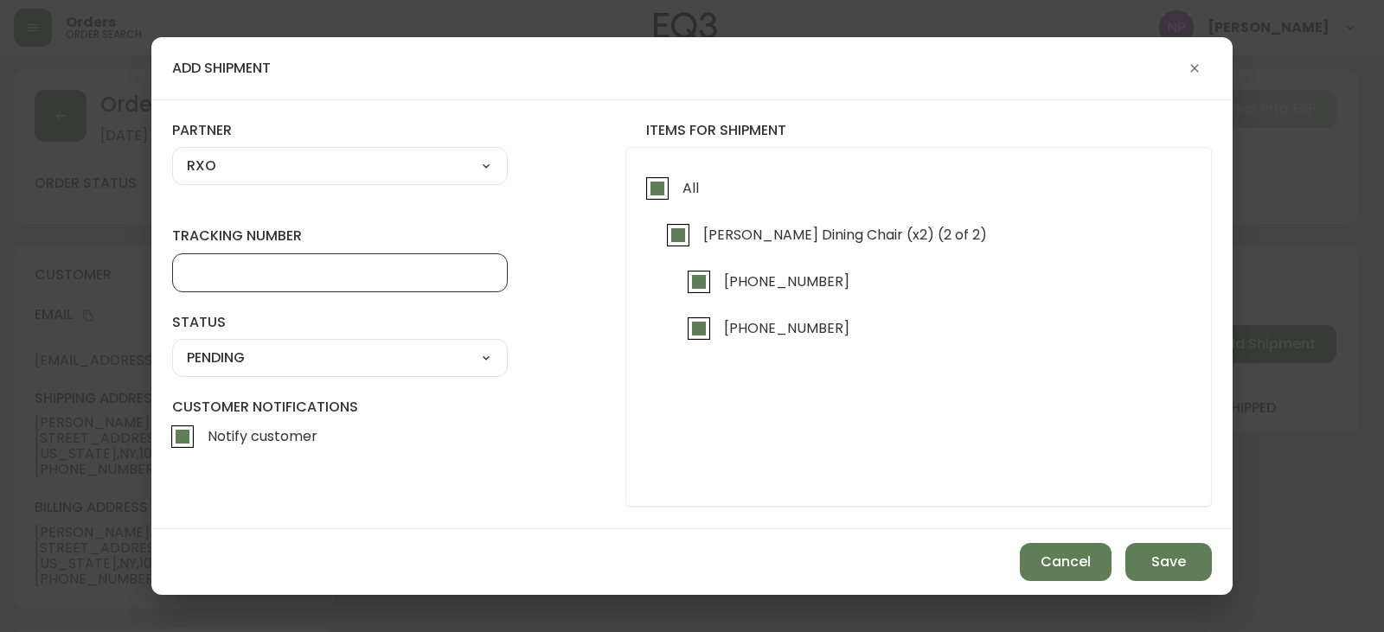
click at [217, 266] on input "tracking number" at bounding box center [340, 273] width 306 height 16
type input "4135516"
click at [242, 361] on select "SHIPPED PENDING CANCELLED" at bounding box center [340, 358] width 336 height 26
click at [172, 345] on select "SHIPPED PENDING CANCELLED" at bounding box center [340, 358] width 336 height 26
select select "PENDING"
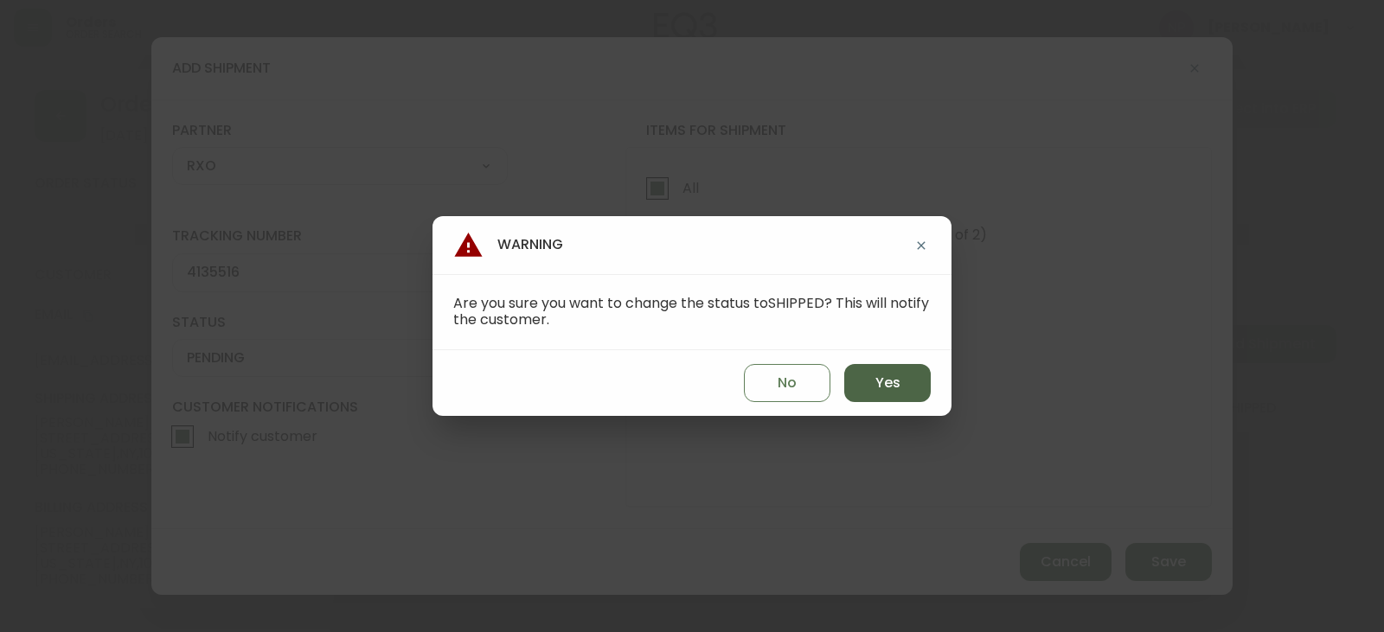
click at [906, 394] on button "Yes" at bounding box center [887, 383] width 86 height 38
type input "SHIPPED"
select select "SHIPPED"
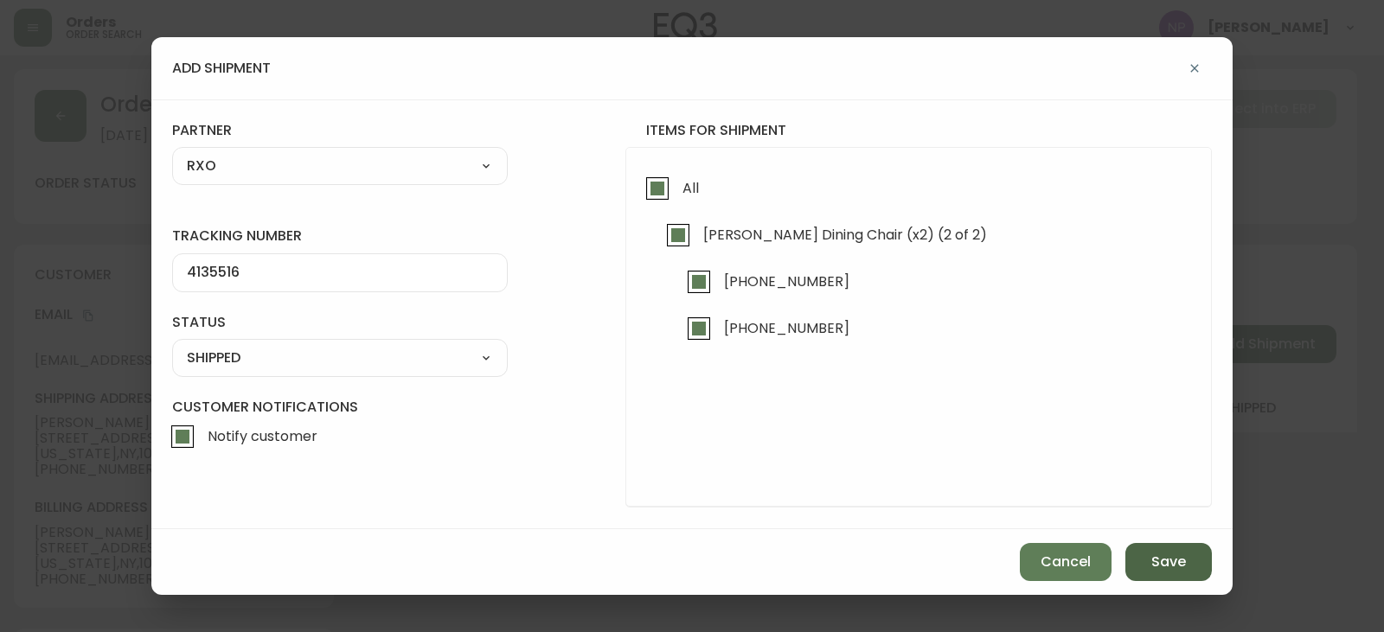
click at [1149, 576] on button "Save" at bounding box center [1168, 562] width 86 height 38
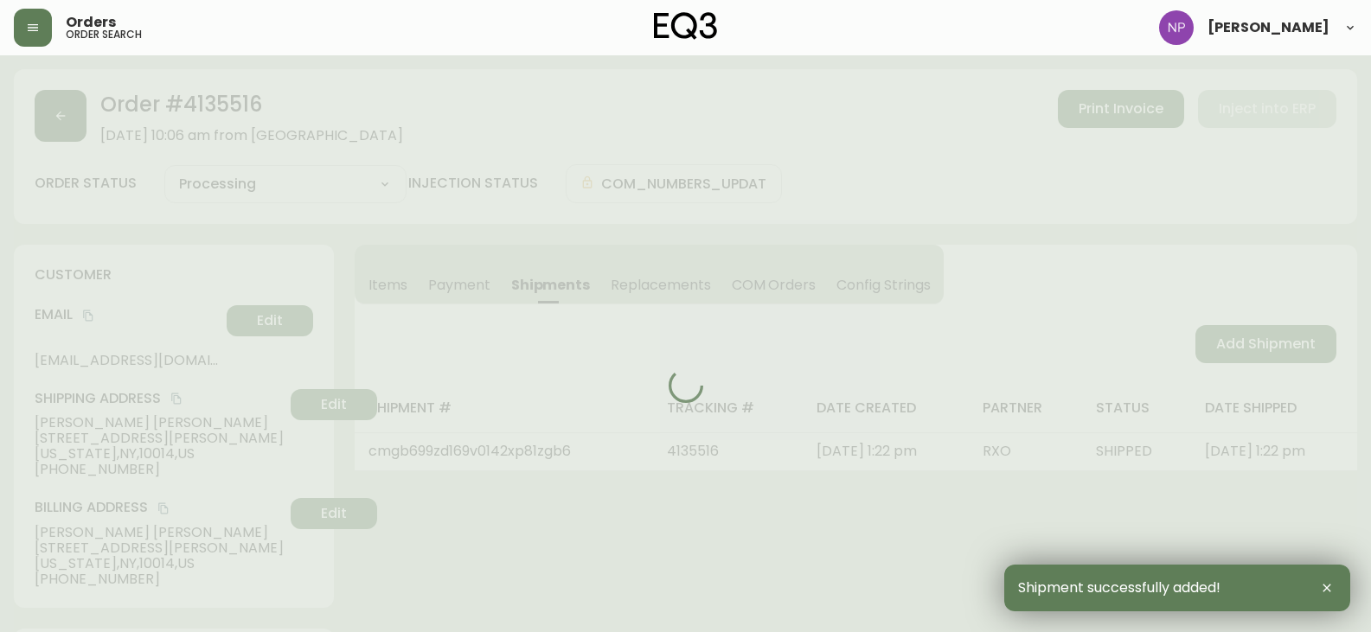
type input "Fully Shipped"
select select "FULLY_SHIPPED"
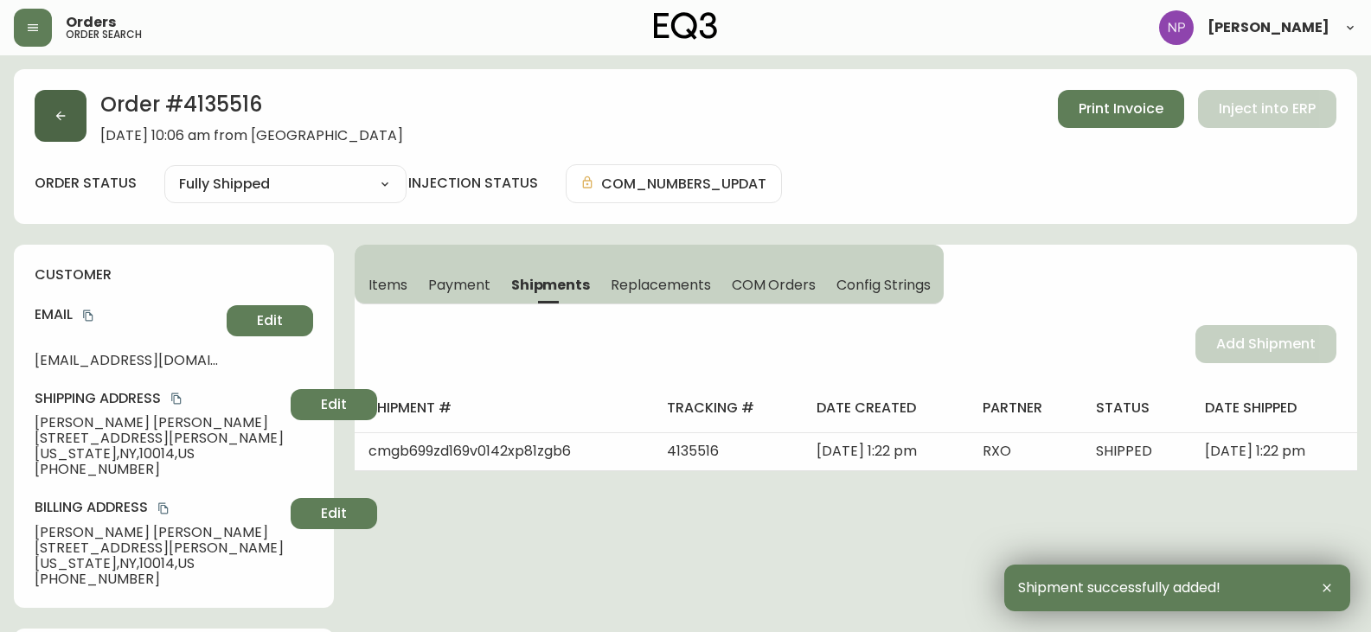
click at [54, 114] on icon "button" at bounding box center [61, 116] width 14 height 14
